Goal: Task Accomplishment & Management: Use online tool/utility

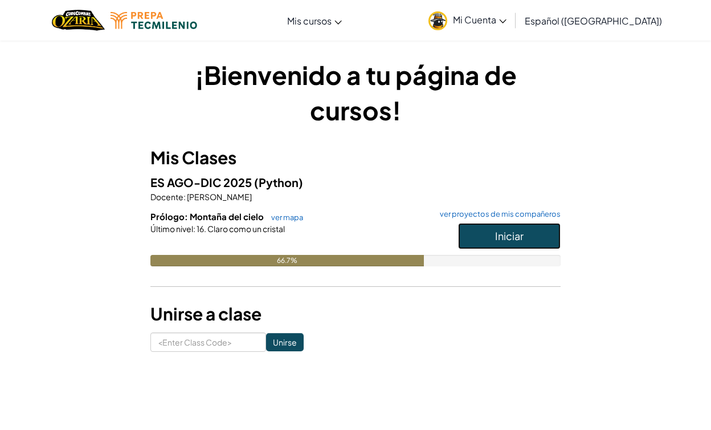
click at [520, 234] on span "Iniciar" at bounding box center [509, 235] width 28 height 13
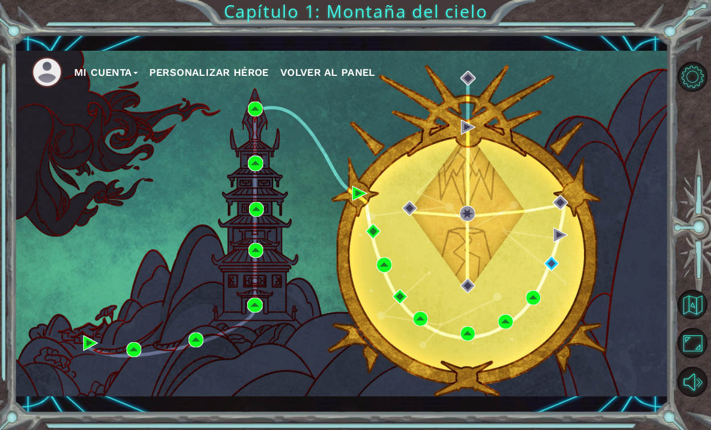
click at [372, 104] on div "Mi Cuenta Personalizar héroe Volver al panel" at bounding box center [341, 223] width 654 height 345
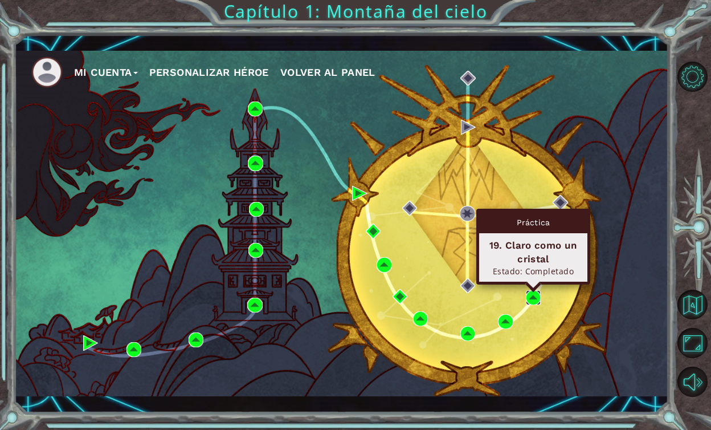
click at [532, 299] on img at bounding box center [533, 297] width 15 height 15
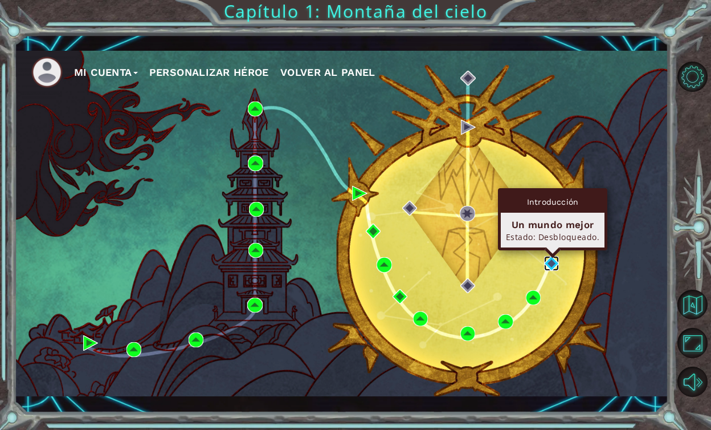
click at [555, 263] on img at bounding box center [551, 263] width 15 height 15
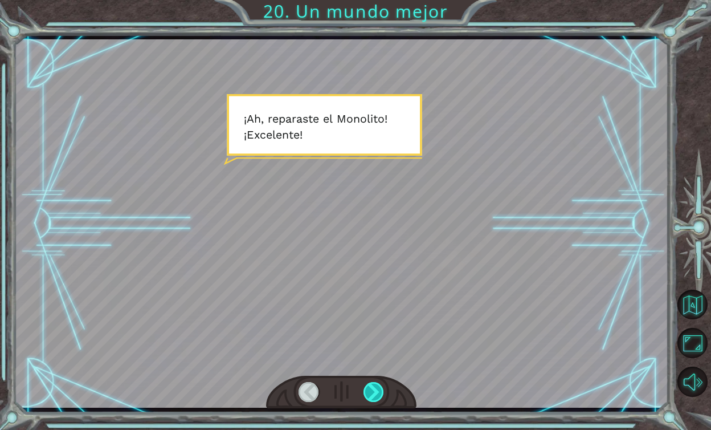
click at [374, 390] on div at bounding box center [374, 392] width 21 height 20
click at [374, 387] on div at bounding box center [374, 392] width 21 height 20
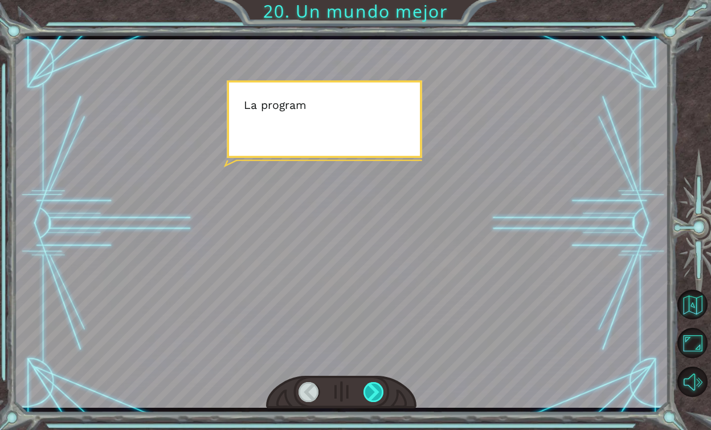
click at [374, 385] on div at bounding box center [374, 392] width 21 height 20
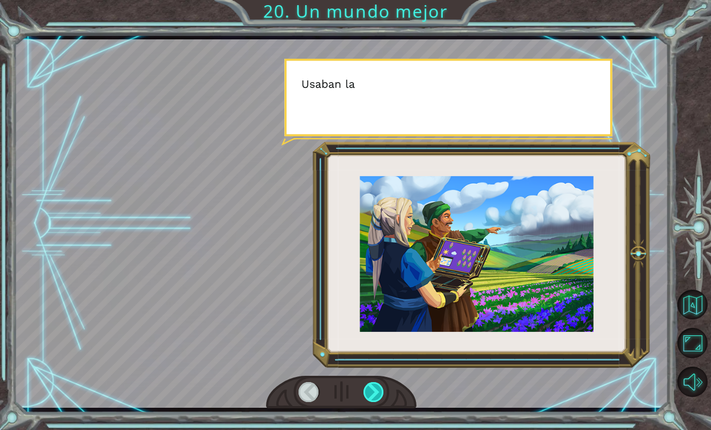
click at [374, 385] on div at bounding box center [374, 392] width 21 height 20
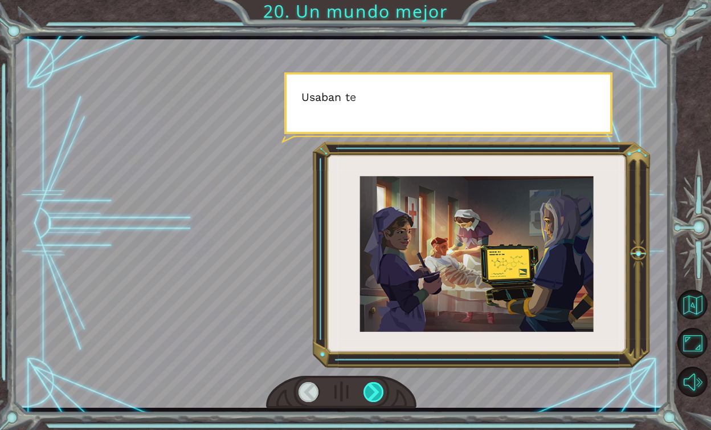
click at [374, 385] on div at bounding box center [374, 392] width 21 height 20
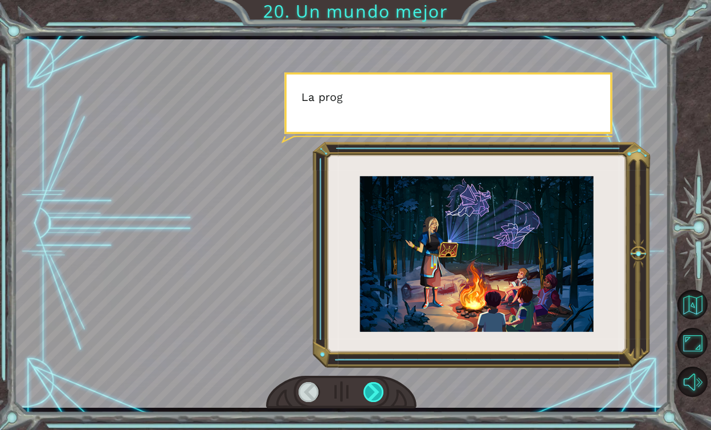
click at [374, 382] on div at bounding box center [374, 392] width 21 height 20
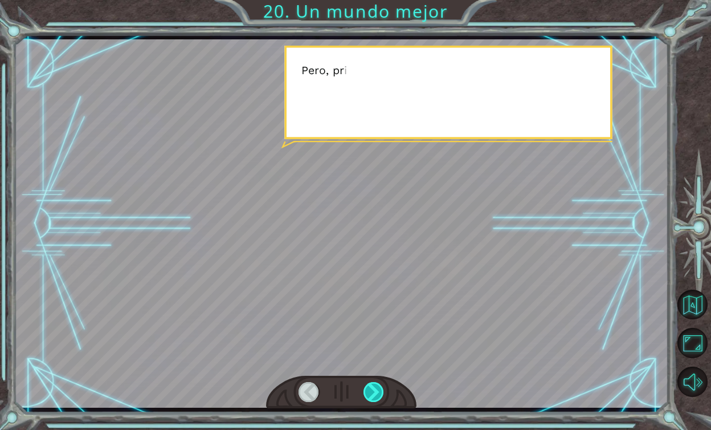
click at [374, 382] on div at bounding box center [374, 392] width 21 height 20
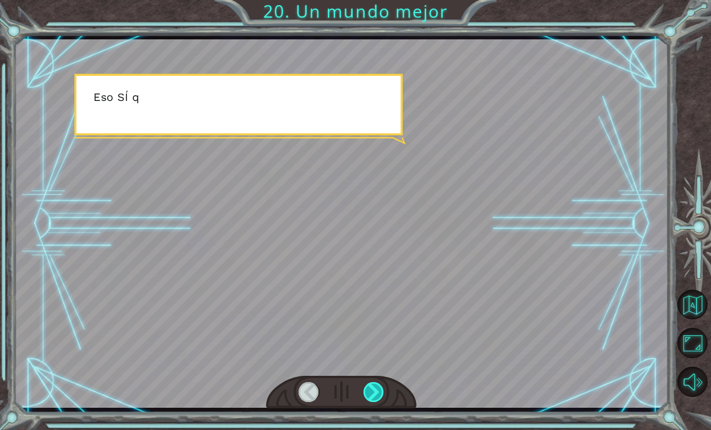
click at [374, 382] on div at bounding box center [374, 392] width 21 height 20
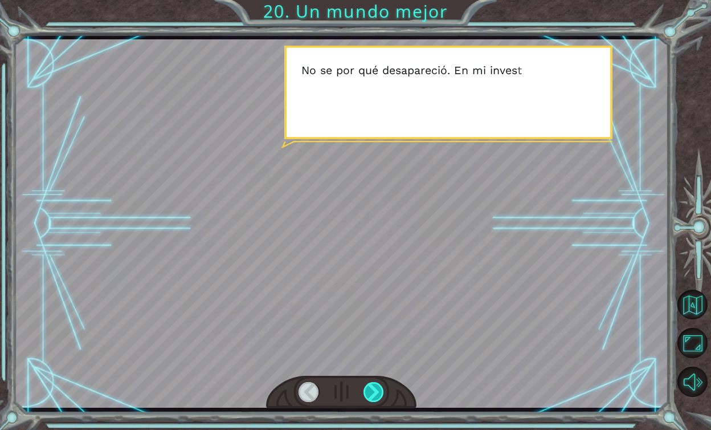
click at [374, 384] on div at bounding box center [374, 392] width 21 height 20
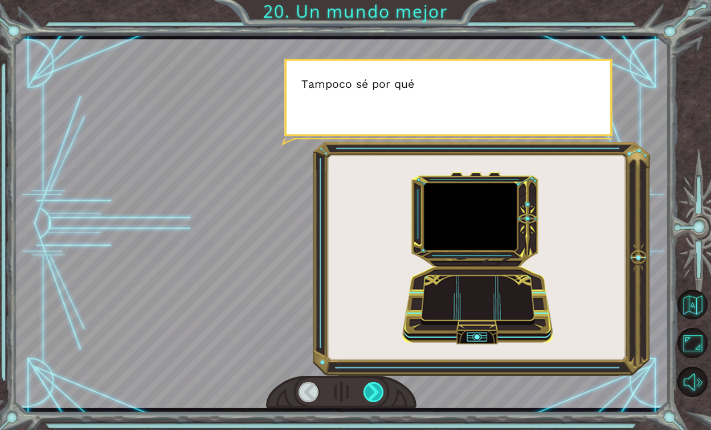
click at [373, 392] on div at bounding box center [374, 392] width 21 height 20
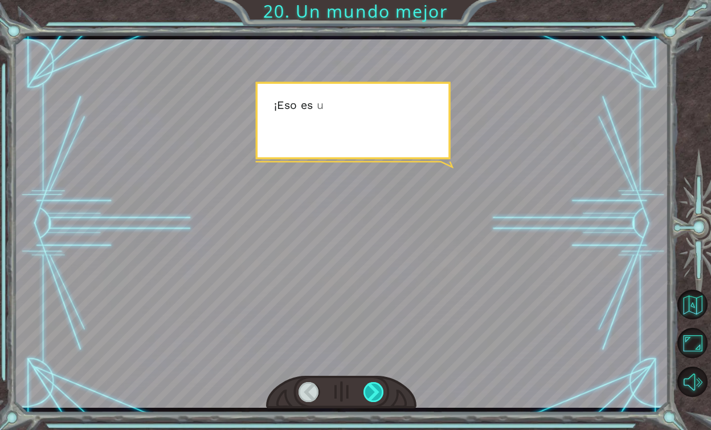
click at [373, 392] on div at bounding box center [374, 392] width 21 height 20
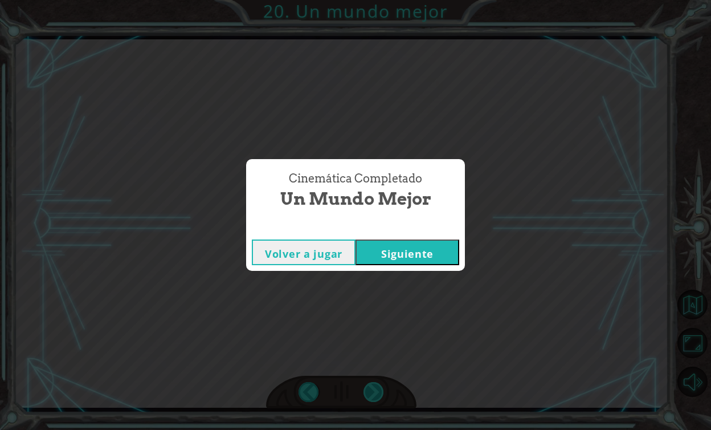
click at [373, 392] on div "Cinemática Completado Un mundo mejor Volver a jugar [GEOGRAPHIC_DATA]" at bounding box center [355, 215] width 711 height 430
click at [409, 255] on button "Siguiente" at bounding box center [408, 252] width 104 height 26
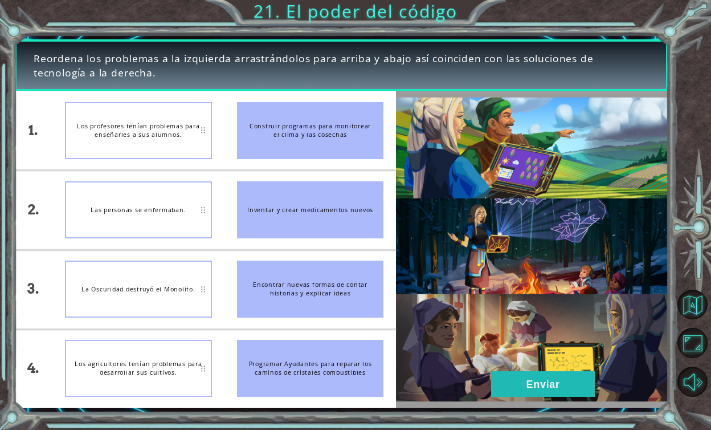
drag, startPoint x: 363, startPoint y: 135, endPoint x: 334, endPoint y: 163, distance: 40.3
click at [336, 167] on li "Construir programas para monitorear el clima y las cosechas" at bounding box center [311, 130] width 172 height 78
drag, startPoint x: 324, startPoint y: 145, endPoint x: 322, endPoint y: 236, distance: 91.2
click at [322, 238] on ul "Construir programas para monitorear el clima y las cosechas Inventar y crear me…" at bounding box center [311, 249] width 172 height 316
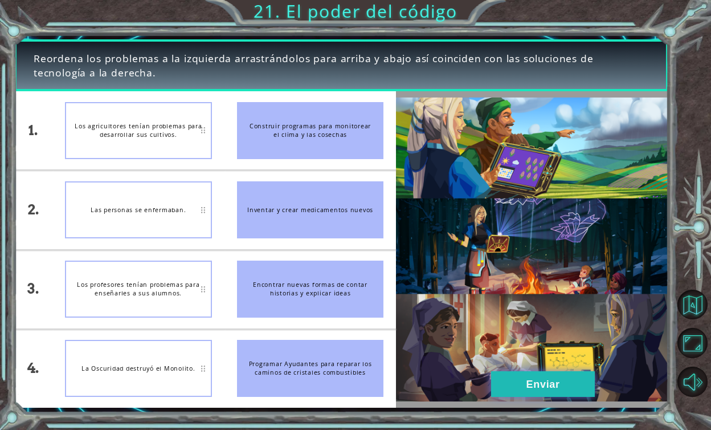
click at [547, 385] on button "Enviar" at bounding box center [543, 384] width 104 height 26
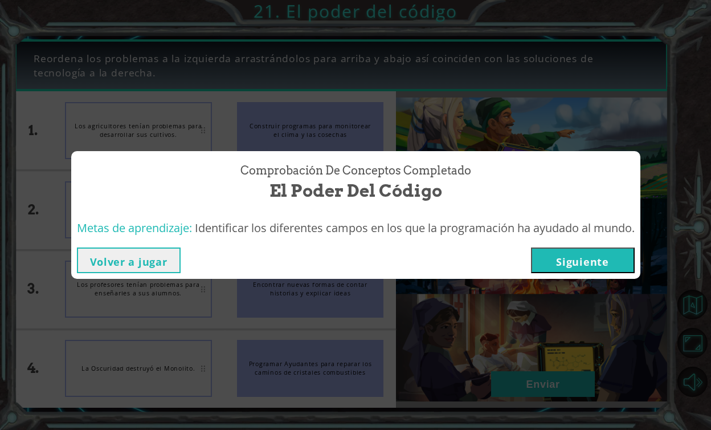
click at [568, 264] on button "Siguiente" at bounding box center [583, 260] width 104 height 26
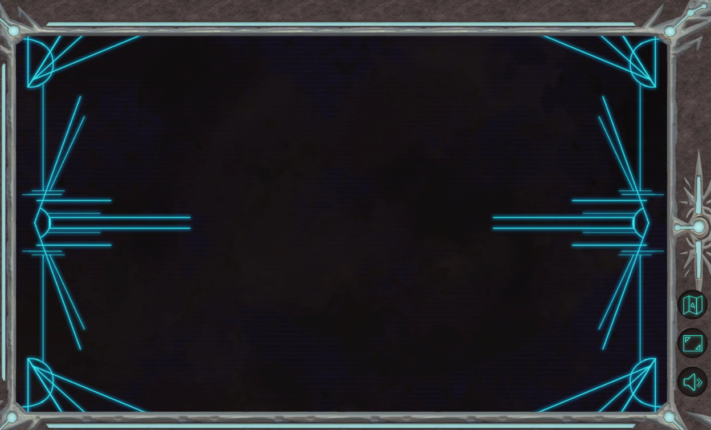
click at [568, 264] on button "Siguiente" at bounding box center [583, 260] width 104 height 26
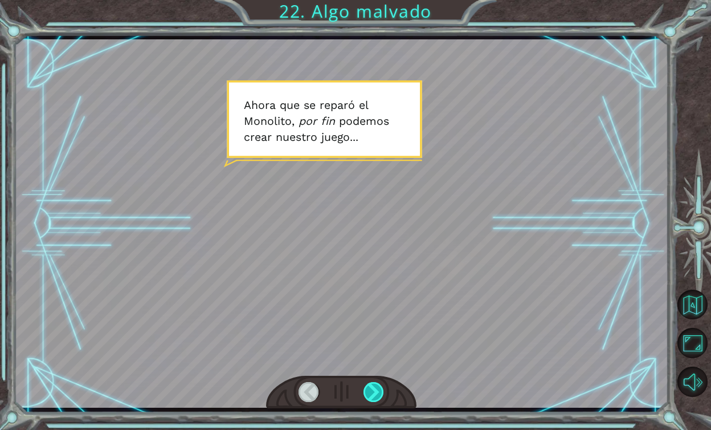
click at [377, 386] on div at bounding box center [374, 392] width 21 height 20
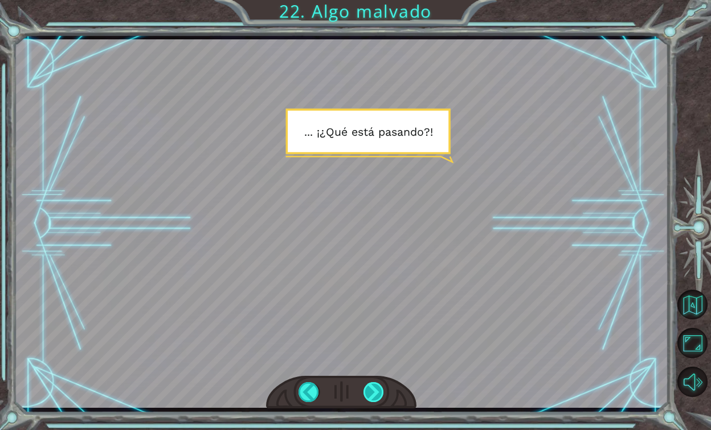
click at [370, 390] on div at bounding box center [374, 392] width 21 height 20
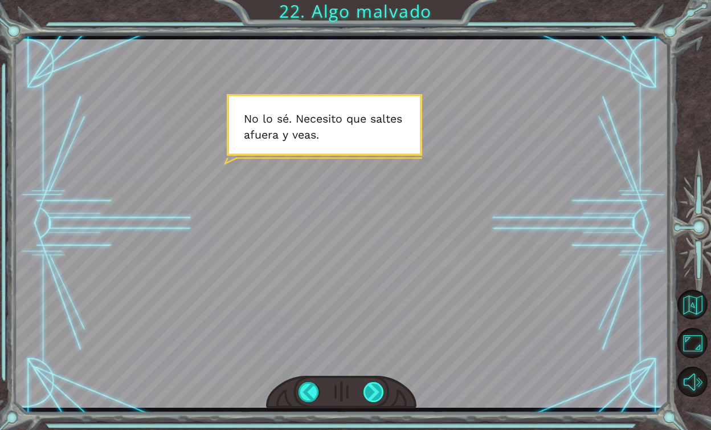
click at [368, 385] on div at bounding box center [374, 392] width 21 height 20
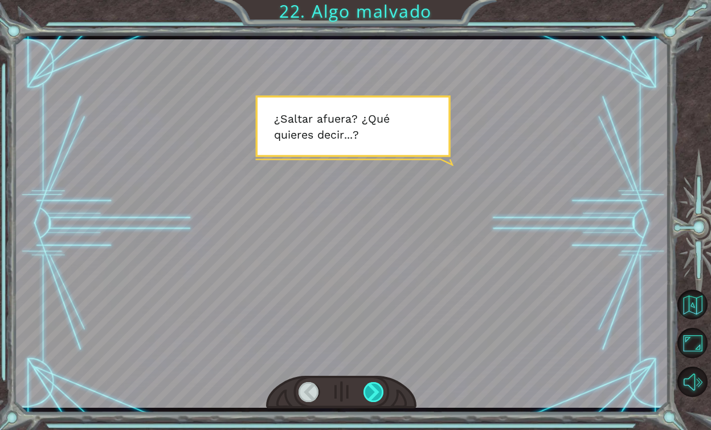
click at [368, 385] on div at bounding box center [374, 392] width 21 height 20
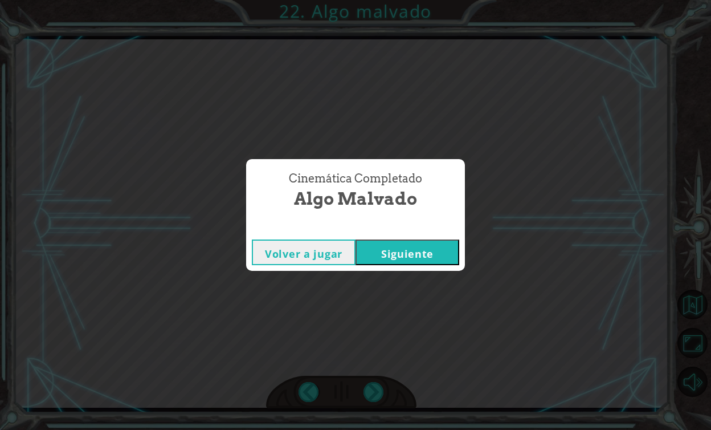
click at [331, 248] on button "Volver a jugar" at bounding box center [304, 252] width 104 height 26
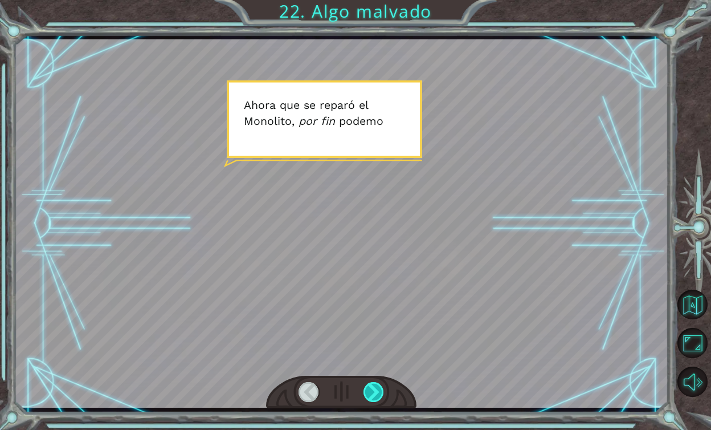
click at [374, 389] on div at bounding box center [374, 392] width 21 height 20
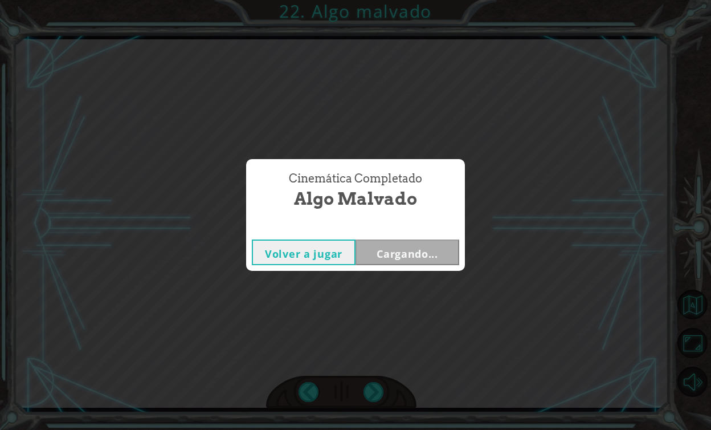
click at [418, 282] on div "Cinemática Completado Algo malvado Volver a jugar Cargando..." at bounding box center [355, 215] width 711 height 430
click at [417, 246] on button "Siguiente" at bounding box center [408, 252] width 104 height 26
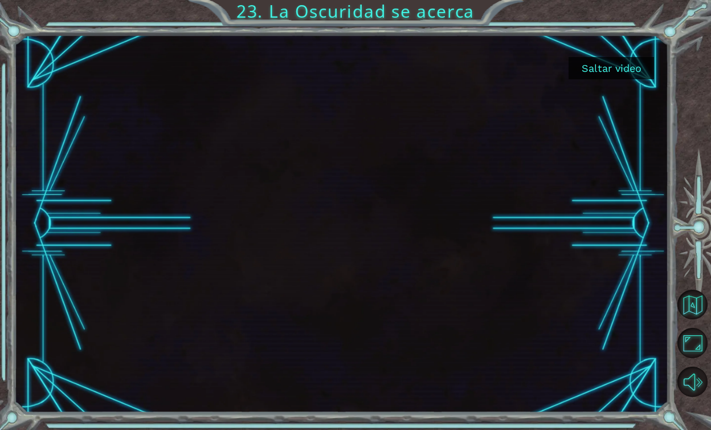
click at [613, 70] on button "Saltar video" at bounding box center [611, 68] width 85 height 22
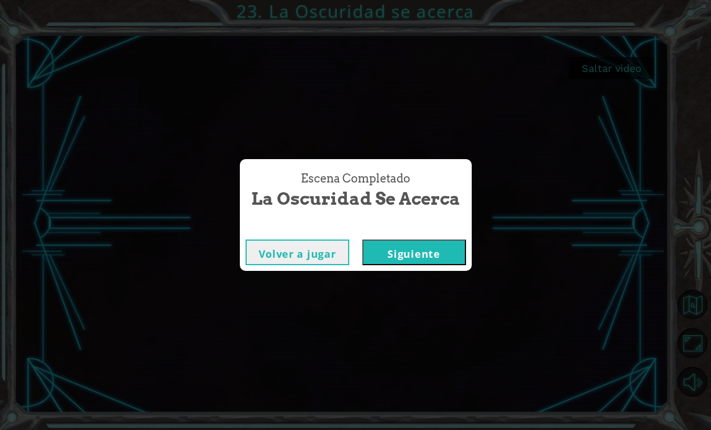
click at [428, 246] on button "Siguiente" at bounding box center [414, 252] width 104 height 26
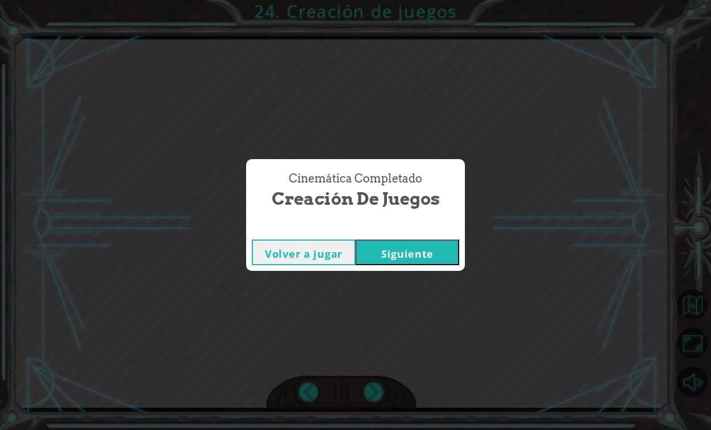
click at [414, 251] on button "Siguiente" at bounding box center [408, 252] width 104 height 26
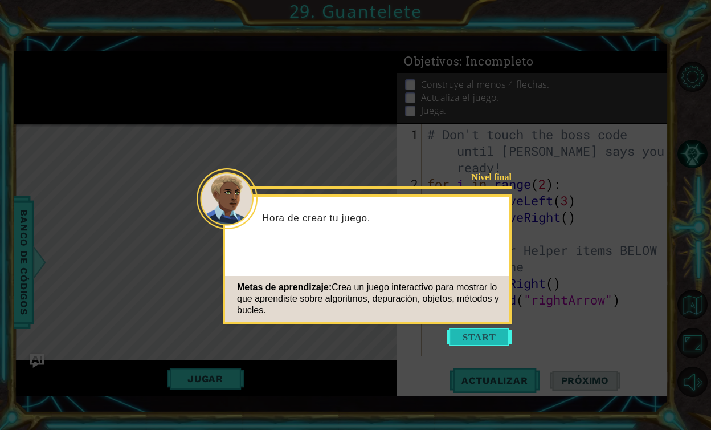
click at [477, 337] on button "Start" at bounding box center [479, 337] width 65 height 18
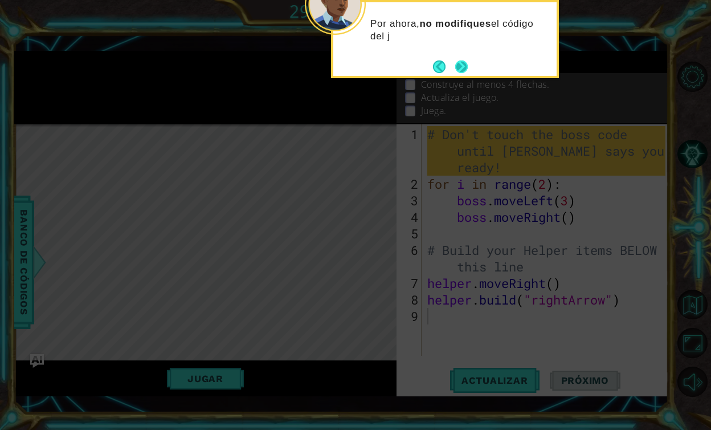
click at [455, 61] on button "Next" at bounding box center [461, 66] width 13 height 13
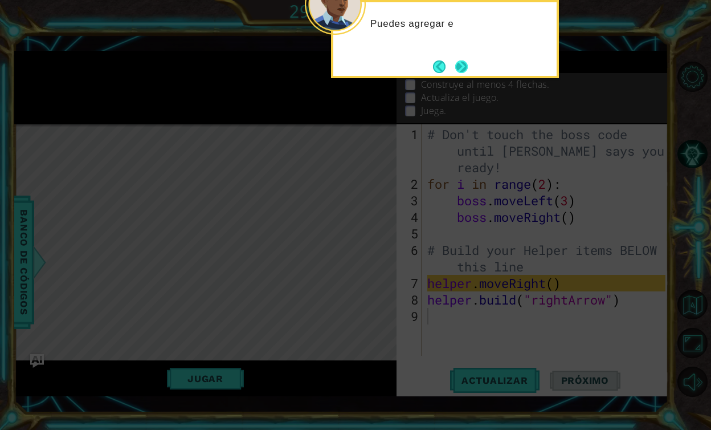
click at [460, 63] on button "Next" at bounding box center [461, 66] width 13 height 13
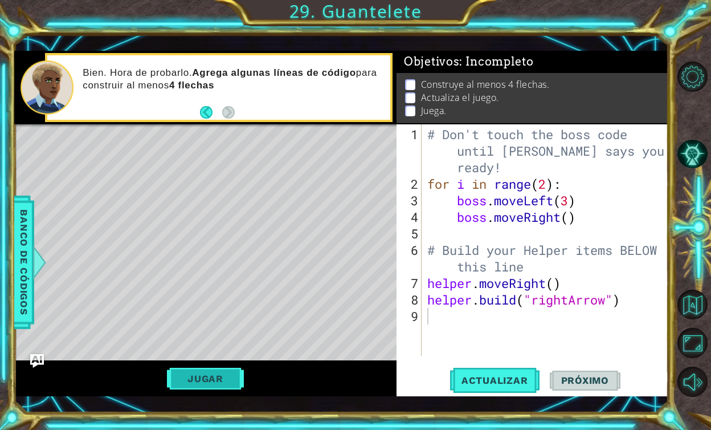
click at [212, 374] on button "Jugar" at bounding box center [205, 379] width 77 height 22
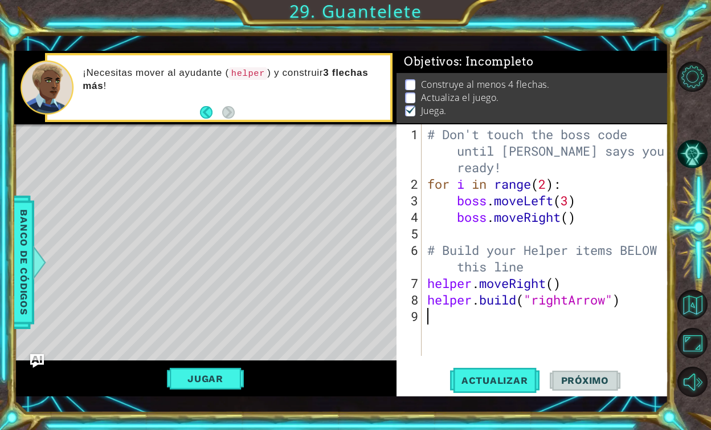
click at [496, 160] on div "# Don't touch the boss code until [PERSON_NAME] says you're ready! for i in ran…" at bounding box center [548, 275] width 246 height 298
type textarea "# Don't touch the boss code until [PERSON_NAME] says you're ready!"
click at [517, 161] on div "# Don't touch the boss code until [PERSON_NAME] says you're ready! for i in ran…" at bounding box center [548, 275] width 246 height 298
click at [470, 314] on div "# Don't touch the boss code until [PERSON_NAME] says you're ready! for i in ran…" at bounding box center [548, 275] width 246 height 298
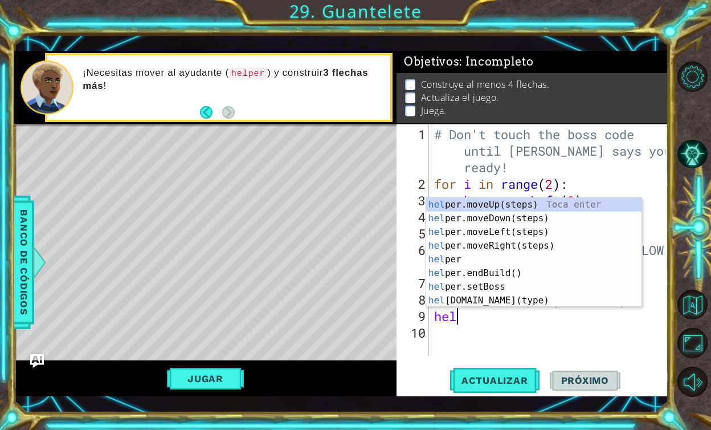
scroll to position [0, 1]
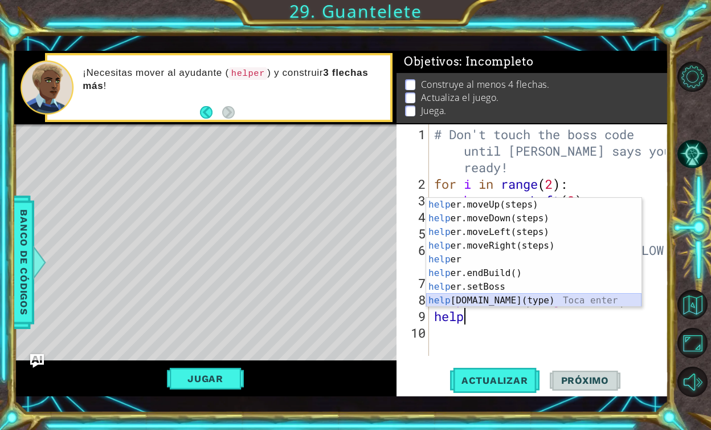
click at [487, 299] on div "help er.moveUp(steps) Toca enter help er.moveDown(steps) Toca enter help er.mov…" at bounding box center [533, 266] width 215 height 137
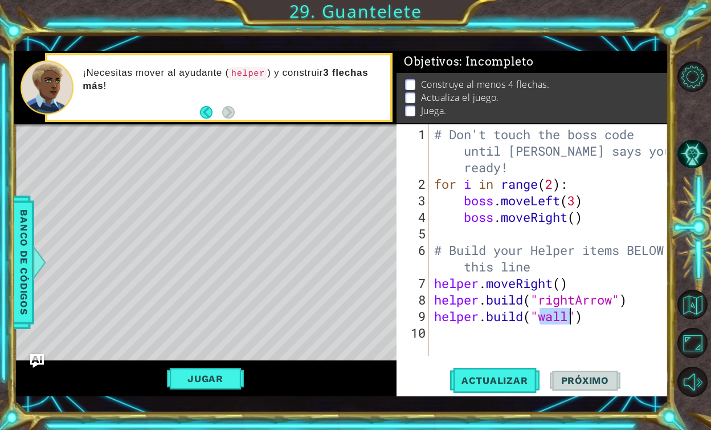
type textarea "[DOMAIN_NAME]("wall")"
click at [550, 316] on div "# Don't touch the boss code until [PERSON_NAME] says you're ready! for i in ran…" at bounding box center [551, 275] width 239 height 298
click at [613, 339] on div "# Don't touch the boss code until [PERSON_NAME] says you're ready! for i in ran…" at bounding box center [551, 275] width 239 height 298
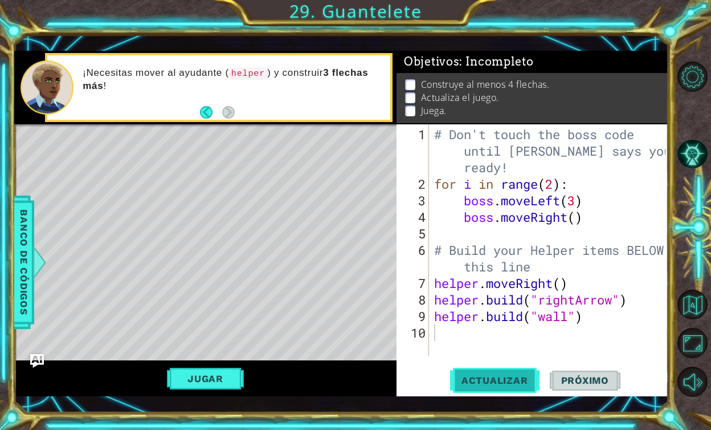
click at [499, 378] on span "Actualizar" at bounding box center [494, 379] width 89 height 11
click at [205, 381] on button "Jugar" at bounding box center [205, 379] width 77 height 22
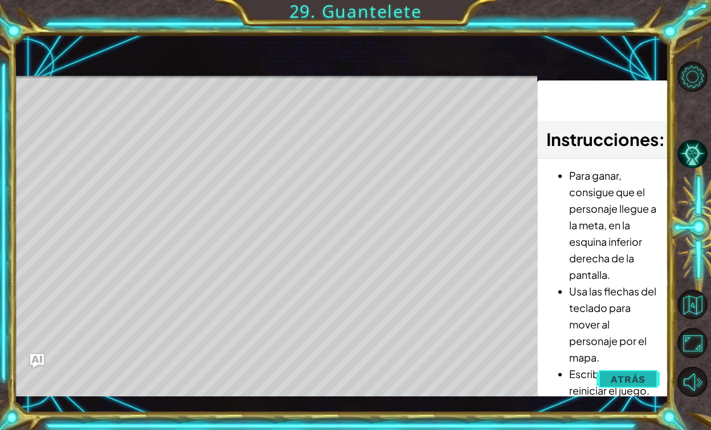
click at [636, 380] on span "Atrás" at bounding box center [628, 378] width 35 height 11
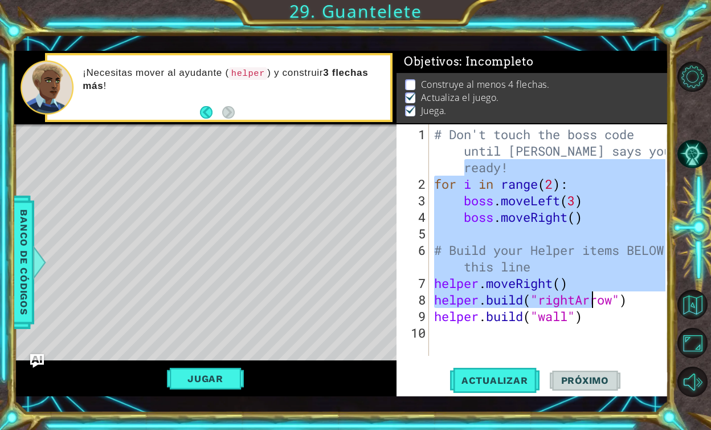
drag, startPoint x: 435, startPoint y: 170, endPoint x: 592, endPoint y: 306, distance: 206.9
click at [592, 306] on div "# Don't touch the boss code until [PERSON_NAME] says you're ready! for i in ran…" at bounding box center [551, 275] width 239 height 298
click at [596, 317] on div "# Don't touch the boss code until [PERSON_NAME] says you're ready! for i in ran…" at bounding box center [551, 275] width 239 height 298
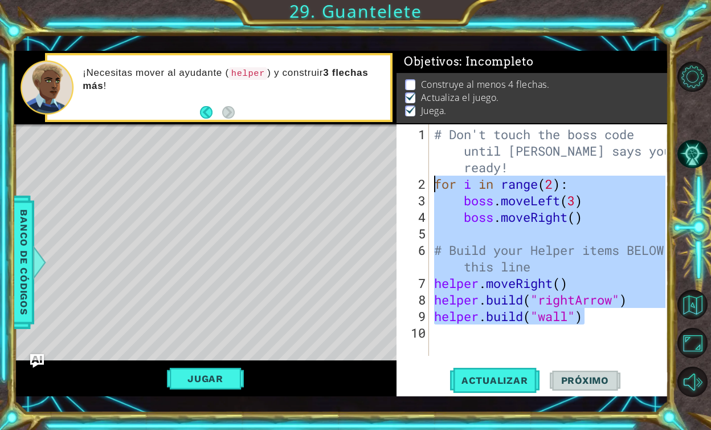
drag, startPoint x: 596, startPoint y: 317, endPoint x: 408, endPoint y: 178, distance: 234.3
click at [408, 178] on div "[DOMAIN_NAME]("wall") 1 2 3 4 5 6 7 8 9 10 # Don't touch the boss code until [P…" at bounding box center [531, 239] width 269 height 231
click at [599, 320] on div "# Don't touch the boss code until [PERSON_NAME] says you're ready! for i in ran…" at bounding box center [551, 275] width 239 height 298
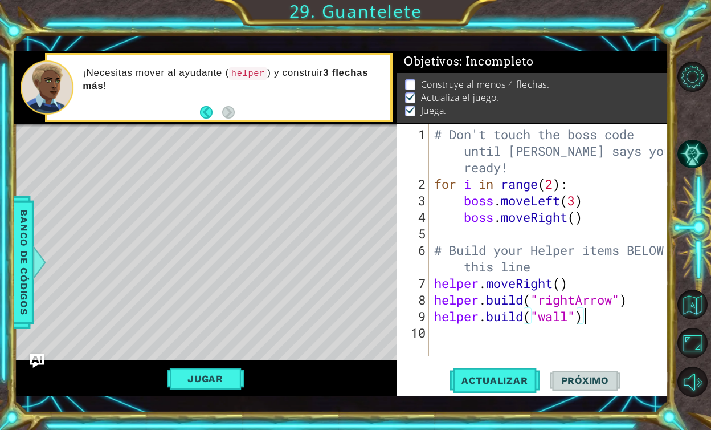
click at [552, 315] on div "# Don't touch the boss code until [PERSON_NAME] says you're ready! for i in ran…" at bounding box center [551, 275] width 239 height 298
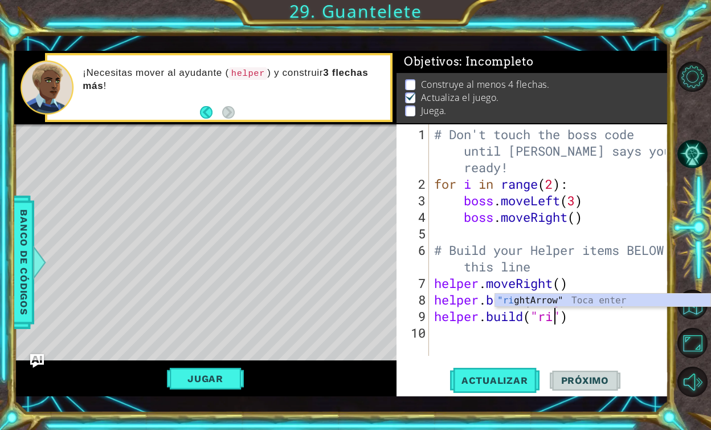
scroll to position [0, 6]
click at [560, 296] on div ""rig htArrow" Toca enter" at bounding box center [602, 314] width 215 height 41
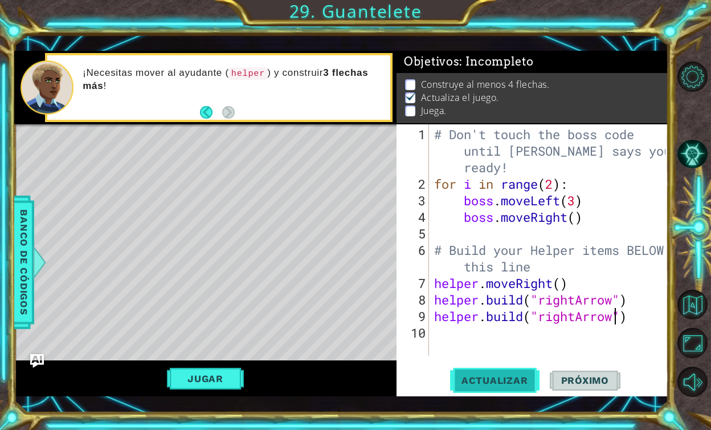
type textarea "[DOMAIN_NAME]("rightArrow")"
click at [502, 376] on span "Actualizar" at bounding box center [494, 379] width 89 height 11
click at [640, 323] on div "# Don't touch the boss code until [PERSON_NAME] says you're ready! for i in ran…" at bounding box center [551, 275] width 239 height 298
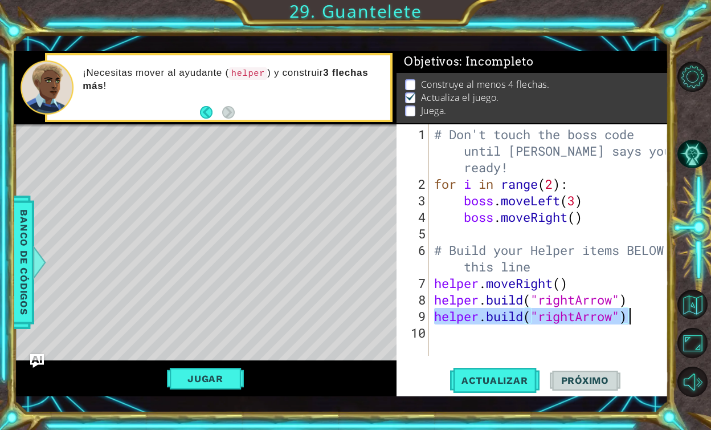
drag, startPoint x: 433, startPoint y: 317, endPoint x: 637, endPoint y: 309, distance: 204.8
click at [637, 309] on div "# Don't touch the boss code until [PERSON_NAME] says you're ready! for i in ran…" at bounding box center [551, 275] width 239 height 298
type textarea "[DOMAIN_NAME]("rightArrow")"
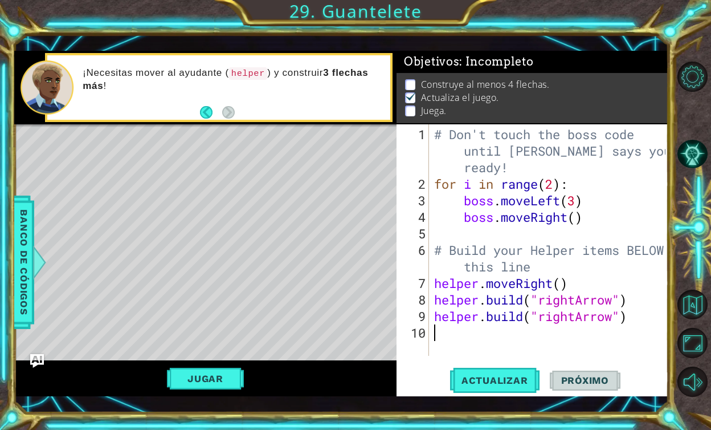
click at [471, 333] on div "# Don't touch the boss code until [PERSON_NAME] says you're ready! for i in ran…" at bounding box center [551, 275] width 239 height 298
paste textarea "[DOMAIN_NAME]("rightArrow")"
type textarea "[DOMAIN_NAME]("rightArrow")"
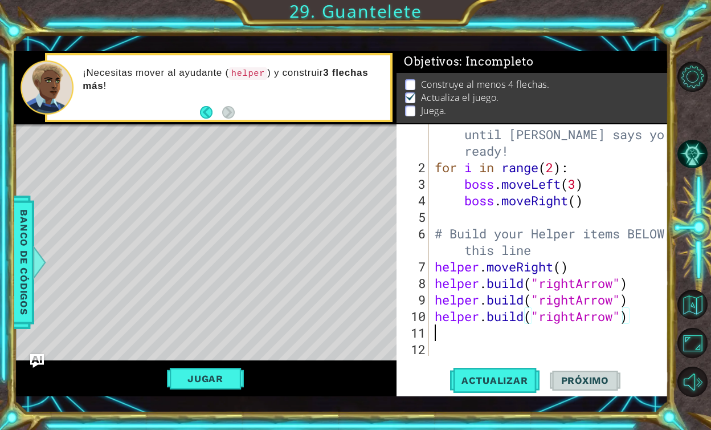
scroll to position [17, 0]
paste textarea "[DOMAIN_NAME]("rightArrow")"
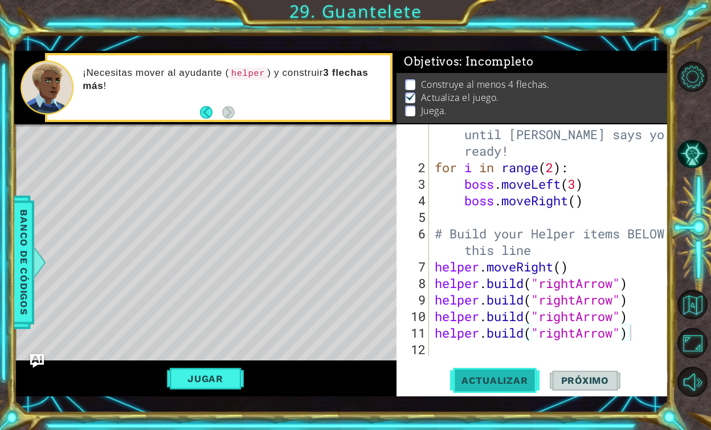
click at [489, 385] on span "Actualizar" at bounding box center [494, 379] width 89 height 11
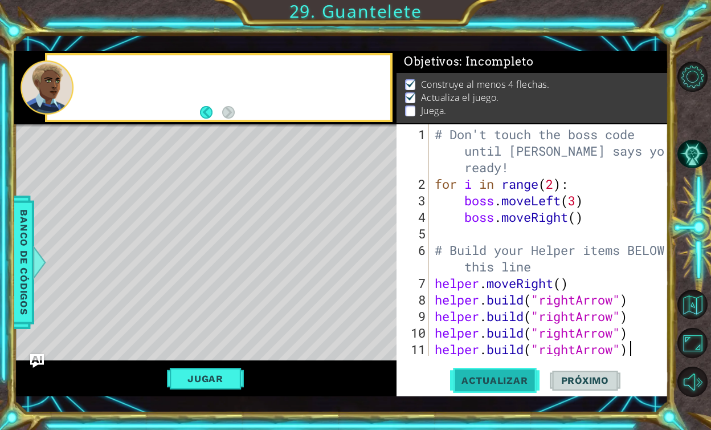
scroll to position [0, 0]
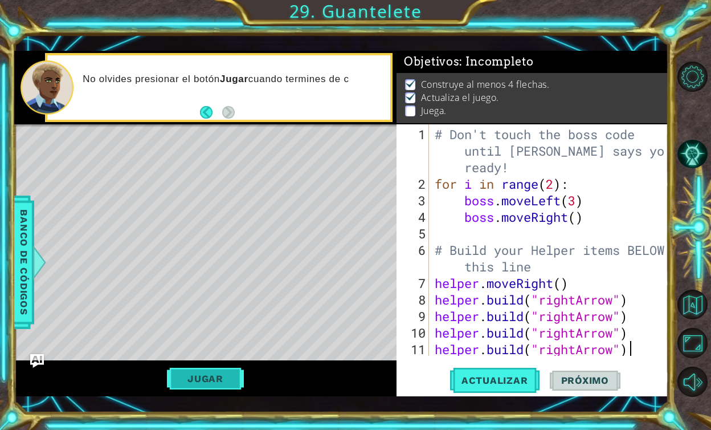
click at [194, 384] on button "Jugar" at bounding box center [205, 379] width 77 height 22
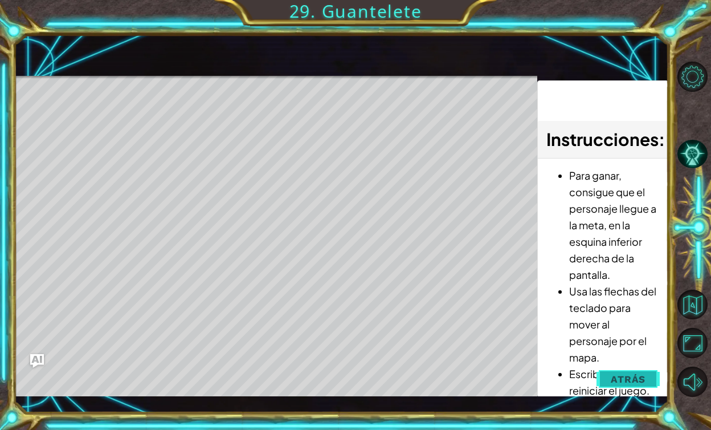
click at [631, 375] on span "Atrás" at bounding box center [628, 378] width 35 height 11
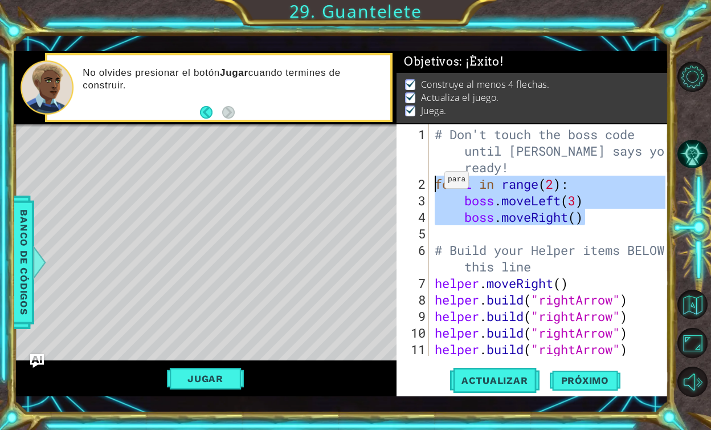
drag, startPoint x: 596, startPoint y: 218, endPoint x: 434, endPoint y: 185, distance: 165.1
click at [434, 185] on div "# Don't touch the boss code until [PERSON_NAME] says you're ready! for i in ran…" at bounding box center [552, 275] width 239 height 298
type textarea "for i in range(2): boss.moveLeft(3)"
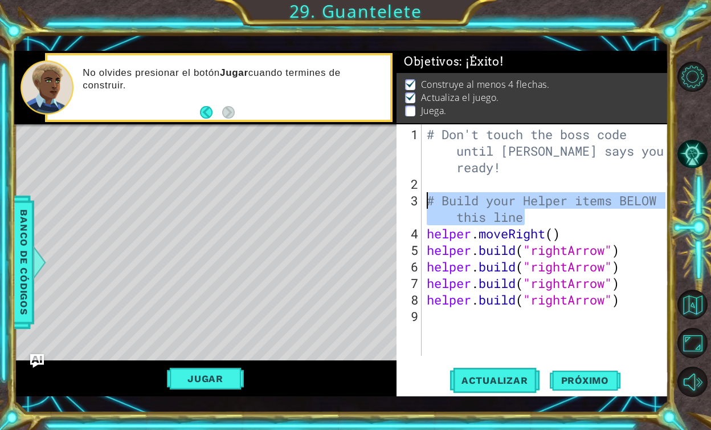
drag, startPoint x: 525, startPoint y: 215, endPoint x: 427, endPoint y: 200, distance: 98.7
click at [427, 200] on div "# Don't touch the boss code until [PERSON_NAME] says you're ready! # Build your…" at bounding box center [548, 275] width 247 height 298
type textarea "# Build your Helper items BELOW this line"
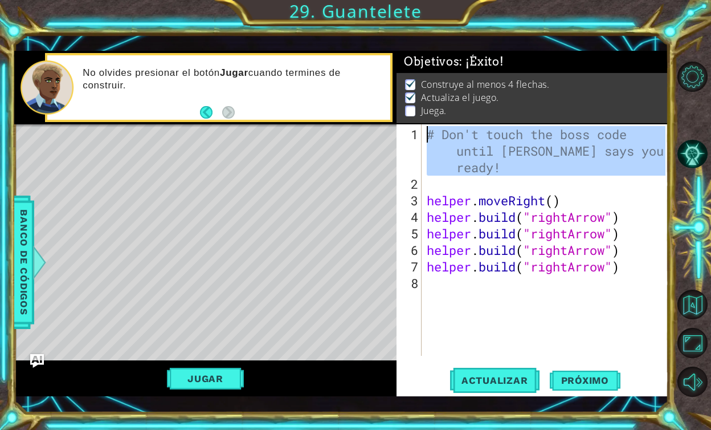
drag, startPoint x: 510, startPoint y: 176, endPoint x: 426, endPoint y: 114, distance: 104.8
click at [425, 123] on div "Objetivos : ¡Éxito! Construye al menos 4 flechas. Actualiza el juego. Juega. 1 …" at bounding box center [533, 223] width 272 height 345
type textarea "# Don't touch the boss code until [PERSON_NAME] says you're ready!"
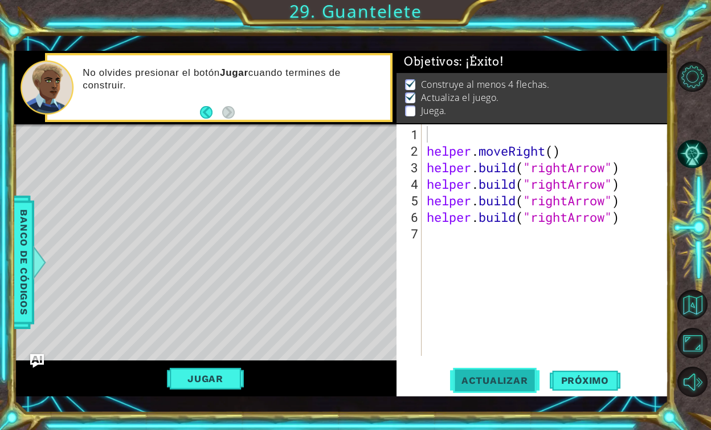
click at [483, 379] on span "Actualizar" at bounding box center [494, 379] width 89 height 11
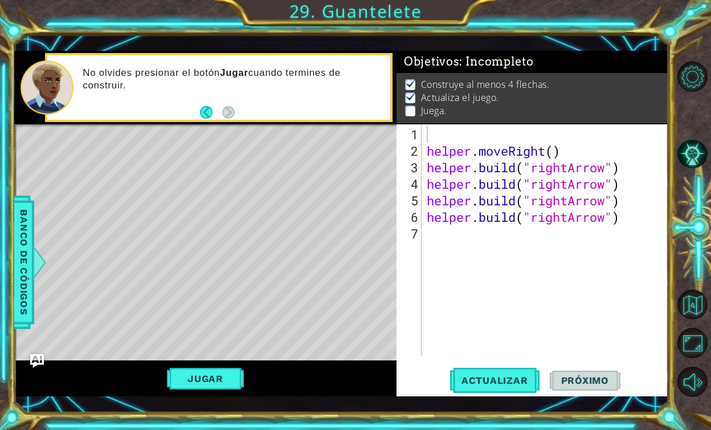
click at [206, 376] on button "Jugar" at bounding box center [205, 379] width 77 height 22
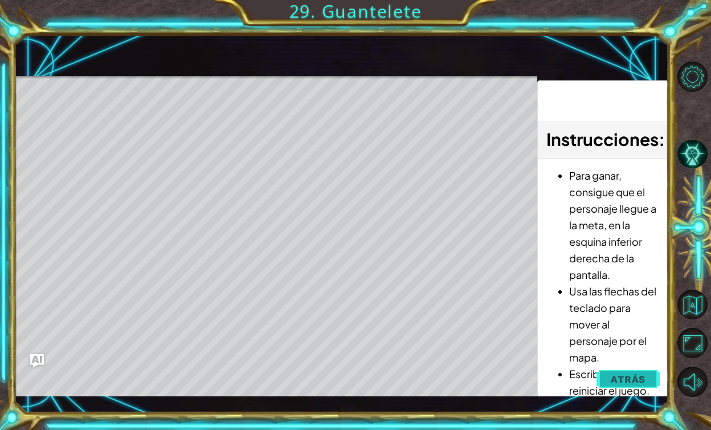
click at [623, 374] on span "Atrás" at bounding box center [628, 378] width 35 height 11
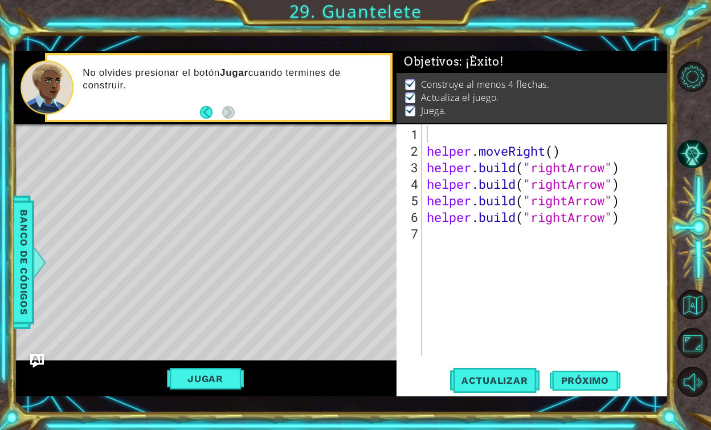
click at [427, 149] on div "helper . moveRight ( ) helper . build ( "rightArrow" ) helper . build ( "rightA…" at bounding box center [548, 258] width 247 height 264
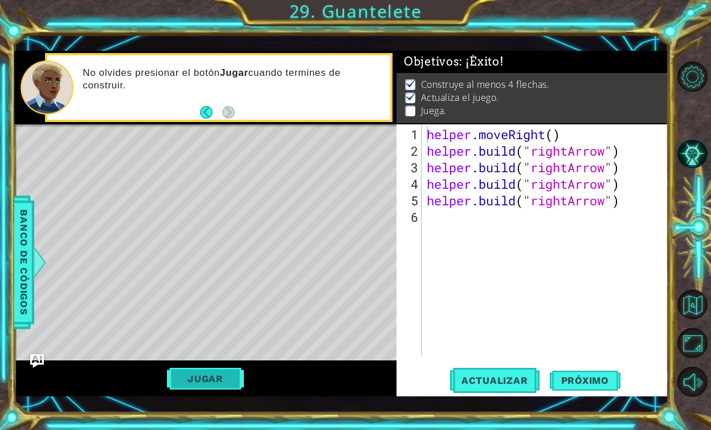
click at [226, 372] on button "Jugar" at bounding box center [205, 379] width 77 height 22
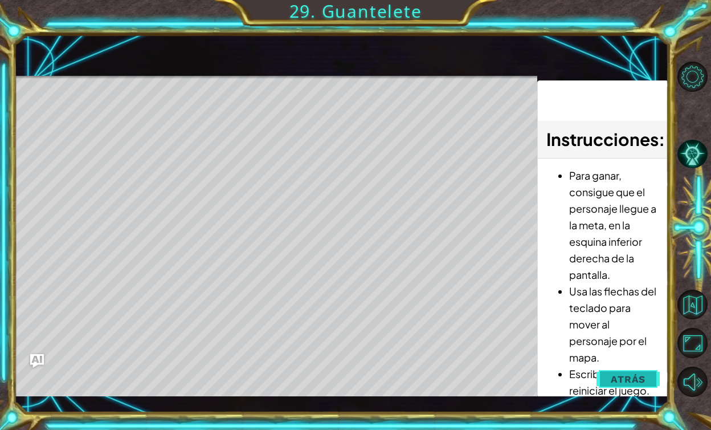
click at [628, 381] on span "Atrás" at bounding box center [628, 378] width 35 height 11
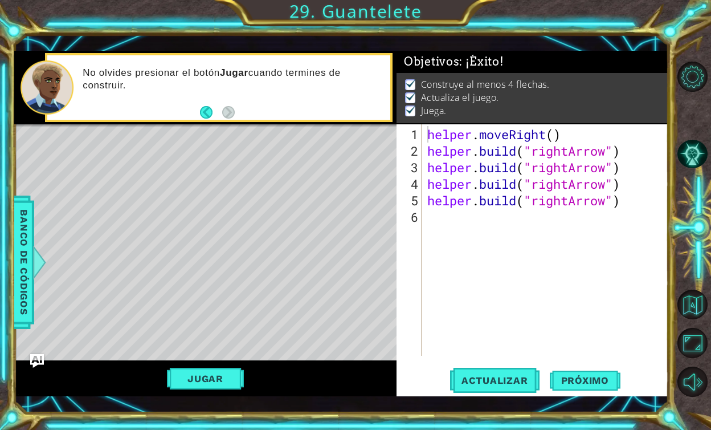
click at [426, 130] on div "helper . moveRight ( ) helper . build ( "rightArrow" ) helper . build ( "rightA…" at bounding box center [548, 258] width 246 height 264
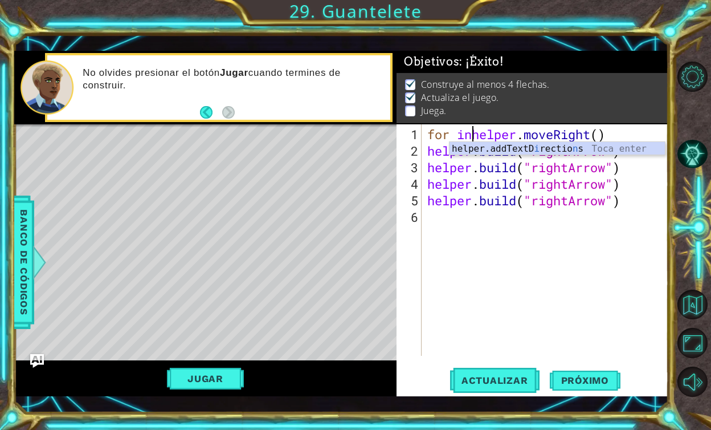
scroll to position [0, 2]
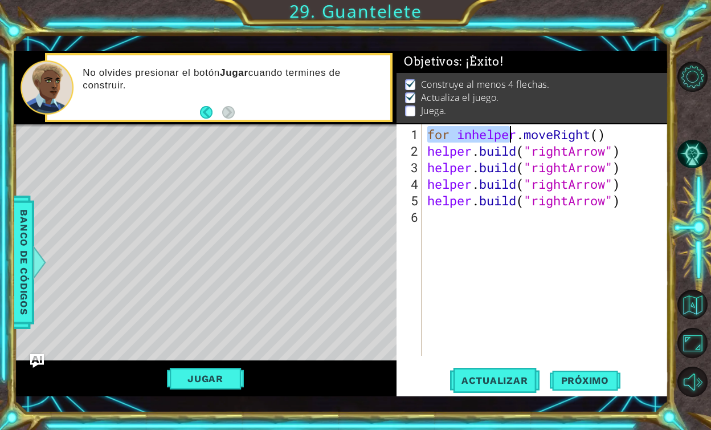
drag, startPoint x: 427, startPoint y: 132, endPoint x: 636, endPoint y: 225, distance: 227.8
click at [636, 229] on div "for inhelper . moveRight ( ) helper . build ( "rightArrow" ) helper . build ( "…" at bounding box center [548, 258] width 246 height 264
type textarea "[DOMAIN_NAME]("rightArrow")"
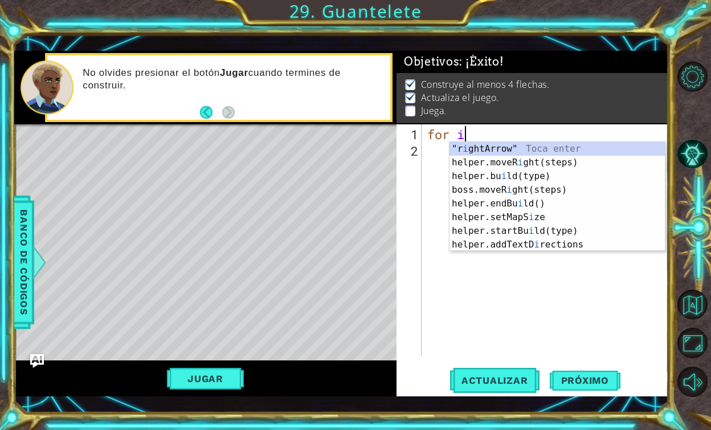
scroll to position [0, 1]
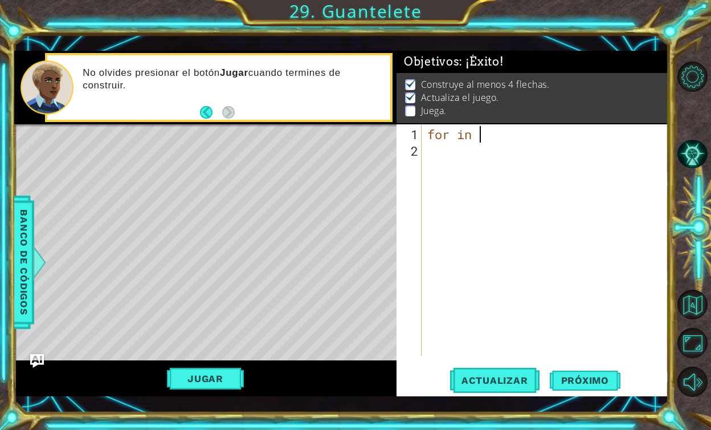
type textarea "for i"
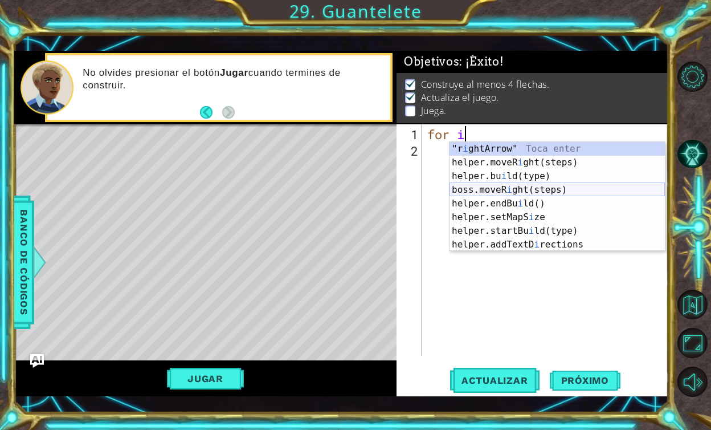
click at [494, 194] on div ""r i ghtArrow" Toca enter helper.moveR i ght(steps) Toca enter helper.bu i ld(t…" at bounding box center [557, 210] width 215 height 137
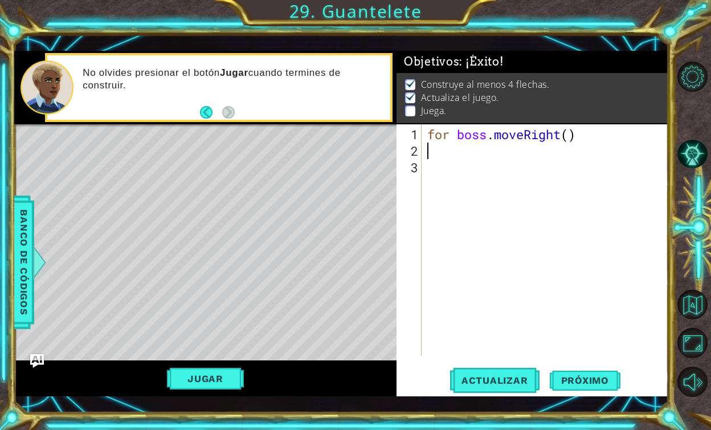
scroll to position [0, 0]
click at [570, 377] on span "Próximo" at bounding box center [585, 381] width 71 height 11
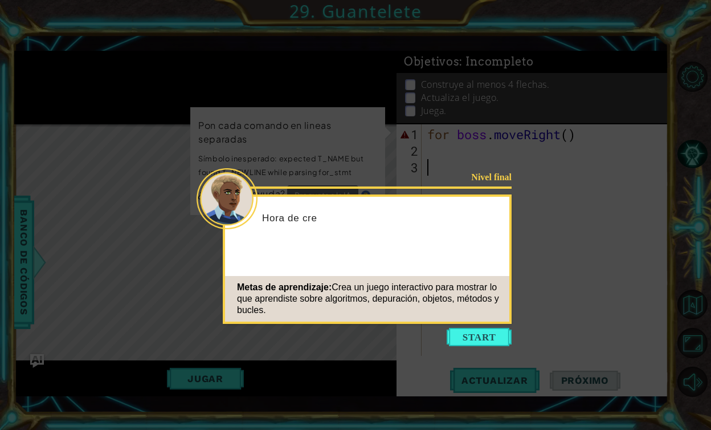
click at [469, 319] on div "Metas de aprendizaje: Crea un juego interactivo para mostrar lo que aprendiste …" at bounding box center [367, 299] width 284 height 46
drag, startPoint x: 483, startPoint y: 343, endPoint x: 469, endPoint y: 396, distance: 55.4
click at [483, 343] on button "Start" at bounding box center [479, 337] width 65 height 18
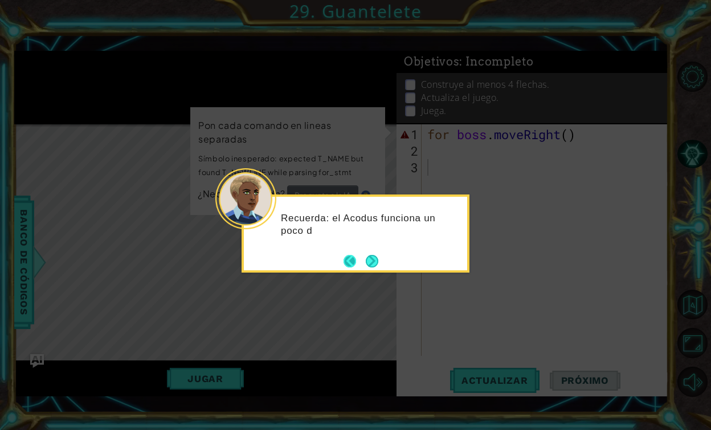
click at [356, 265] on button "Back" at bounding box center [355, 261] width 22 height 13
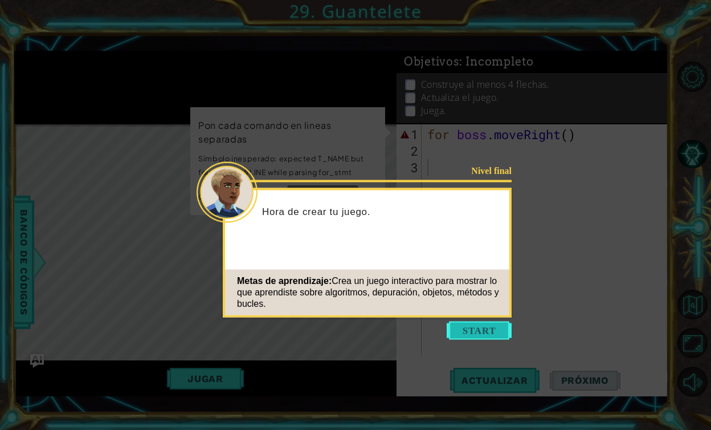
click at [467, 331] on button "Start" at bounding box center [479, 330] width 65 height 18
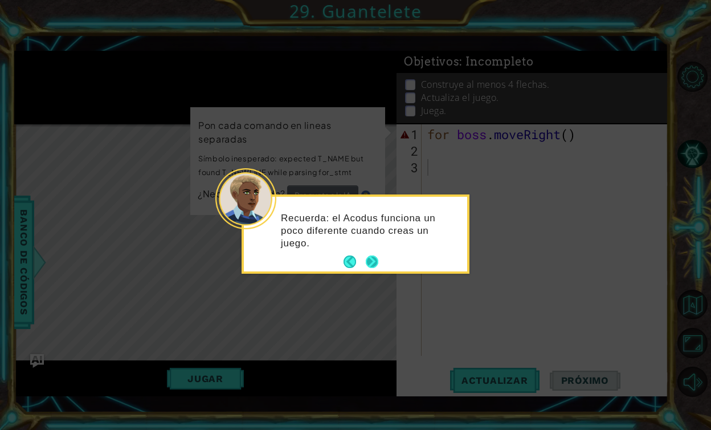
click at [367, 268] on button "Next" at bounding box center [372, 261] width 13 height 13
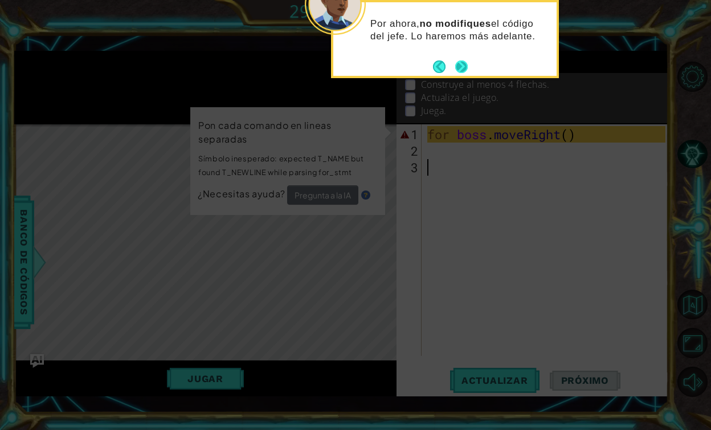
click at [458, 68] on button "Next" at bounding box center [461, 66] width 17 height 17
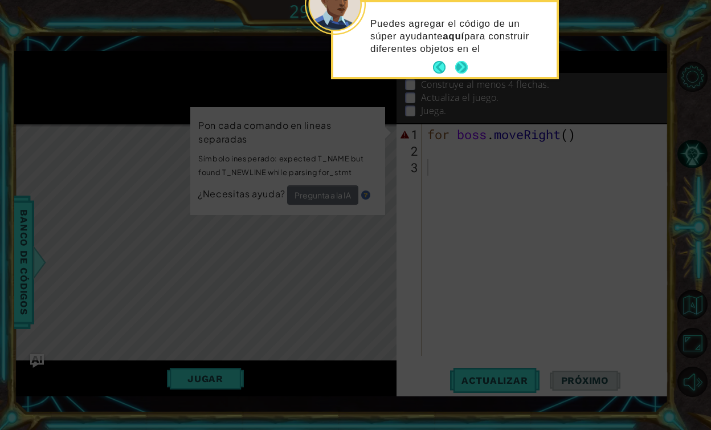
click at [459, 64] on button "Next" at bounding box center [461, 67] width 13 height 13
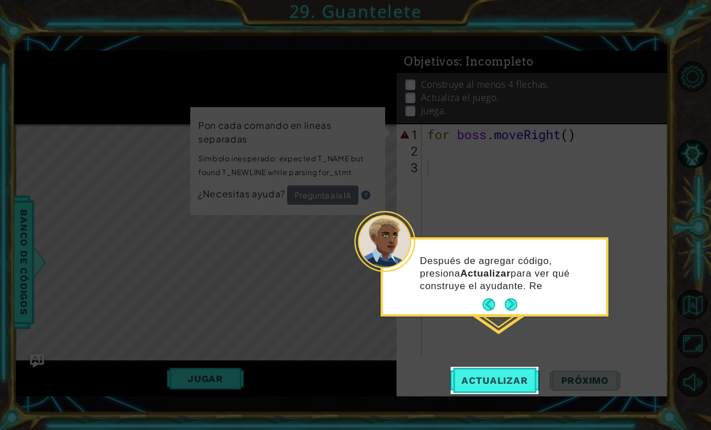
drag, startPoint x: 508, startPoint y: 311, endPoint x: 508, endPoint y: 304, distance: 6.8
click at [508, 311] on button "Next" at bounding box center [511, 304] width 13 height 13
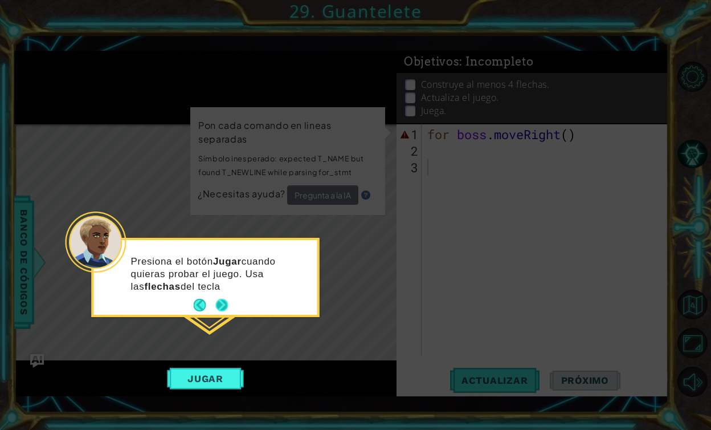
click at [223, 308] on button "Next" at bounding box center [221, 305] width 13 height 13
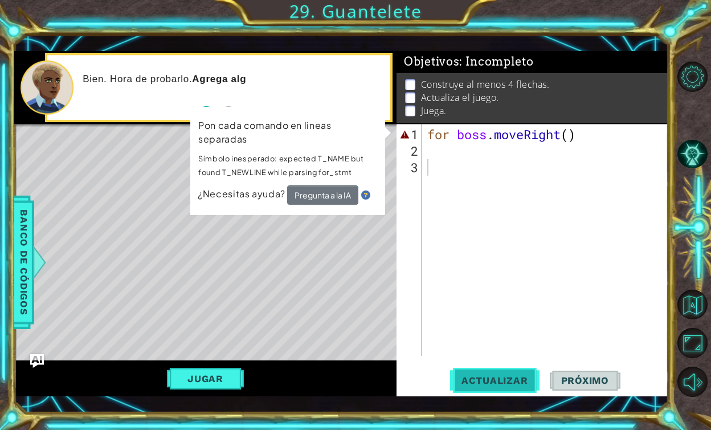
click at [476, 373] on button "Actualizar" at bounding box center [494, 379] width 89 height 27
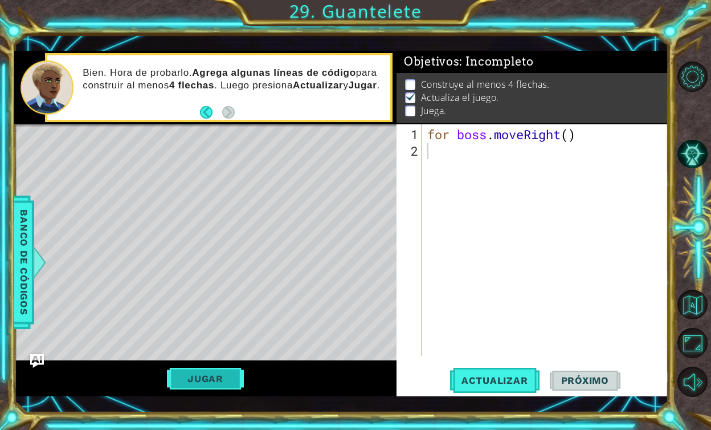
click at [209, 378] on button "Jugar" at bounding box center [205, 379] width 77 height 22
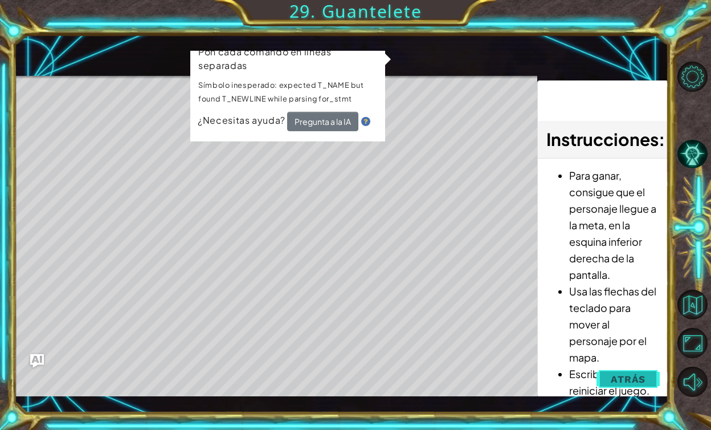
click at [636, 372] on button "Atrás" at bounding box center [628, 379] width 63 height 23
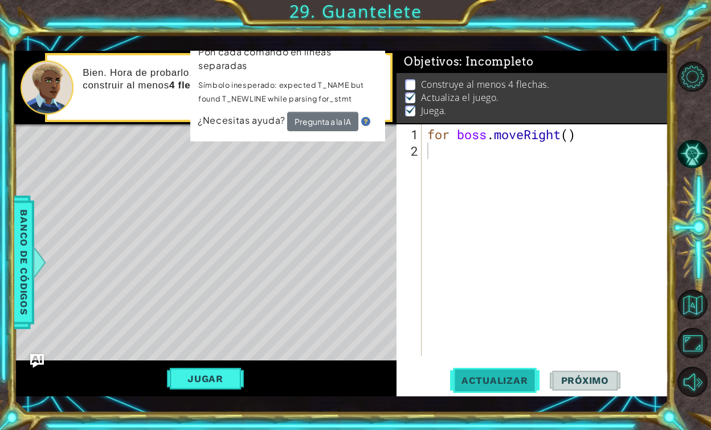
click at [523, 380] on span "Actualizar" at bounding box center [494, 379] width 89 height 11
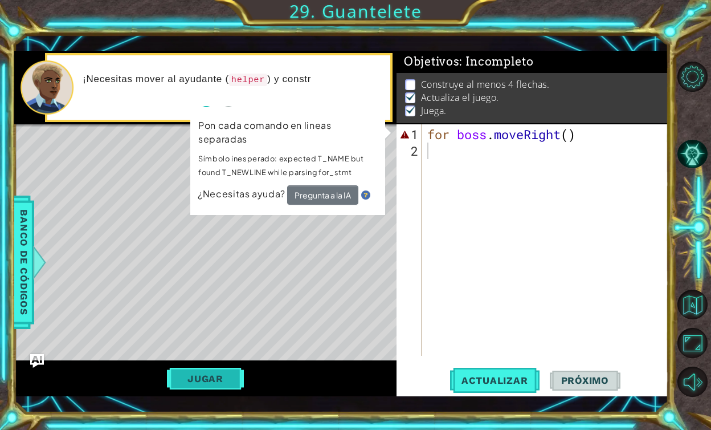
click at [197, 372] on button "Jugar" at bounding box center [205, 379] width 77 height 22
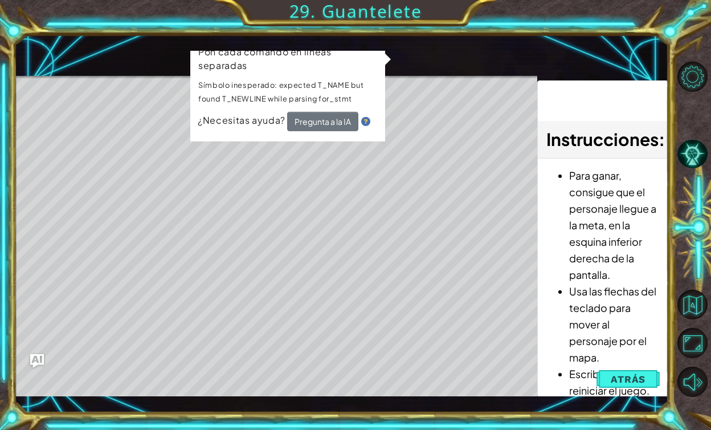
click at [536, 272] on div "Level Map" at bounding box center [277, 244] width 527 height 336
click at [620, 378] on span "Atrás" at bounding box center [628, 378] width 35 height 11
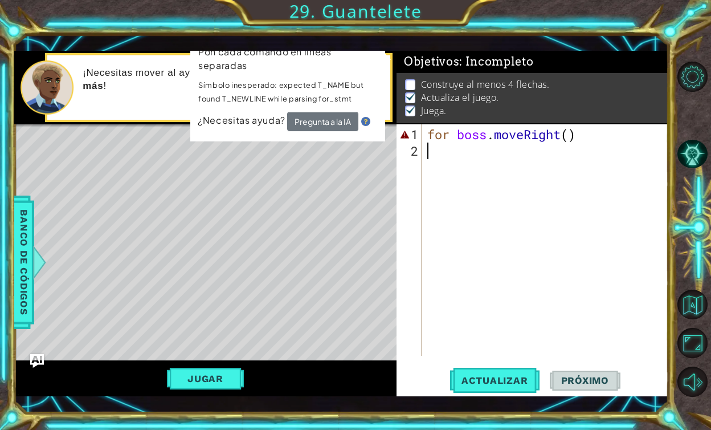
click at [462, 141] on div "for boss . moveRight ( )" at bounding box center [548, 258] width 246 height 264
click at [457, 133] on div "for boss . moveRight ( )" at bounding box center [548, 258] width 246 height 264
type textarea "forboss.moveRight()"
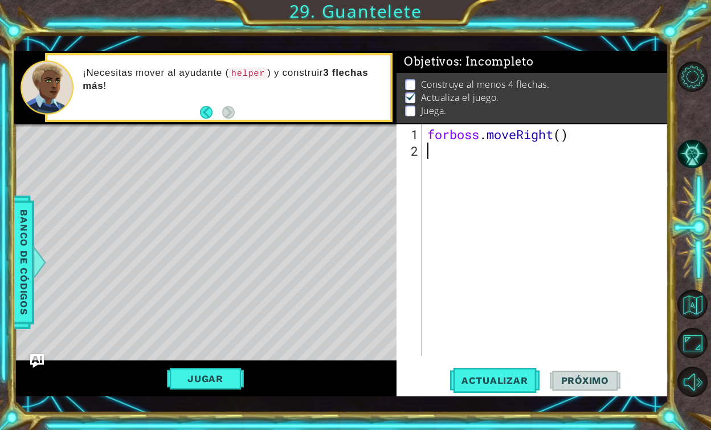
click at [425, 149] on div "forboss . moveRight ( )" at bounding box center [548, 258] width 246 height 264
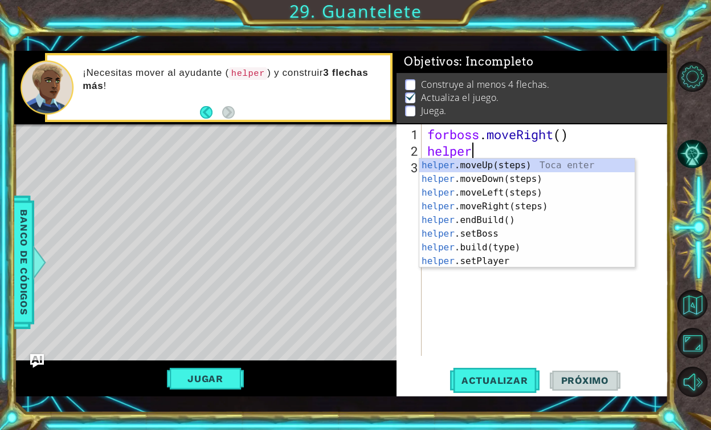
scroll to position [0, 1]
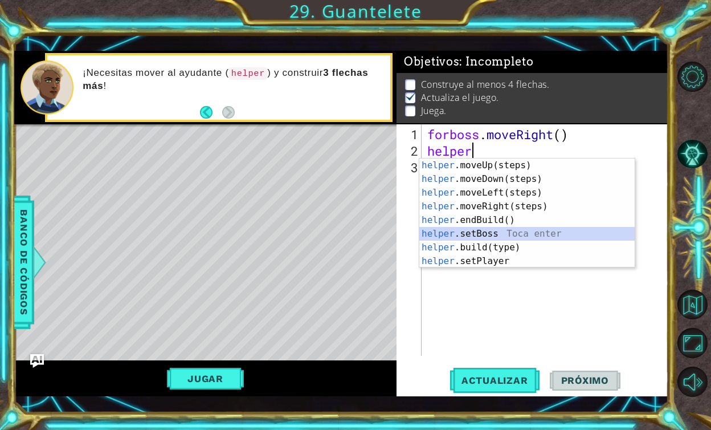
click at [468, 241] on div "helper .moveUp(steps) Toca enter helper .moveDown(steps) Toca enter helper .mov…" at bounding box center [526, 226] width 215 height 137
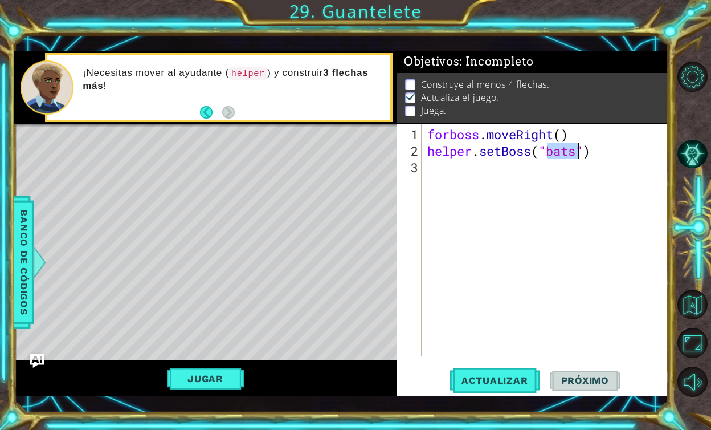
click at [551, 154] on div "forboss . moveRight ( ) helper . setBoss ( "bats" )" at bounding box center [548, 258] width 246 height 264
click at [504, 380] on span "Actualizar" at bounding box center [494, 379] width 89 height 11
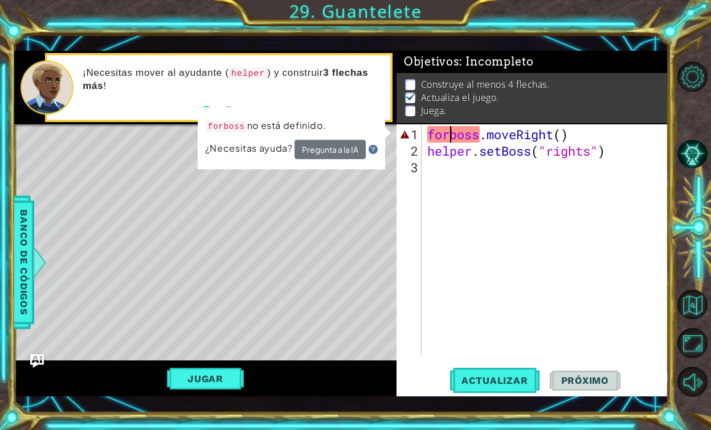
click at [450, 132] on div "forboss . moveRight ( ) helper . setBoss ( "rights" )" at bounding box center [548, 258] width 246 height 264
click at [450, 126] on div "forboss . moveRight ( ) helper . setBoss ( "rights" )" at bounding box center [548, 258] width 246 height 264
click at [450, 127] on div "forboss . moveRight ( ) helper . setBoss ( "rights" )" at bounding box center [548, 258] width 246 height 264
click at [449, 136] on div "forboss . moveRight ( ) helper . setBoss ( "rights" )" at bounding box center [548, 258] width 246 height 264
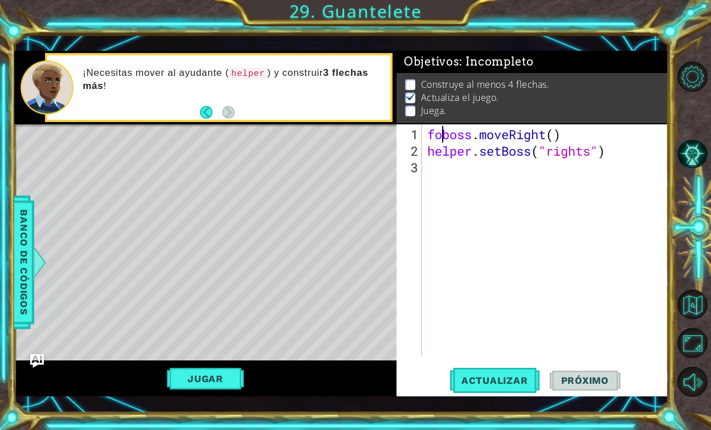
scroll to position [0, 5]
click at [478, 381] on span "Actualizar" at bounding box center [494, 379] width 89 height 11
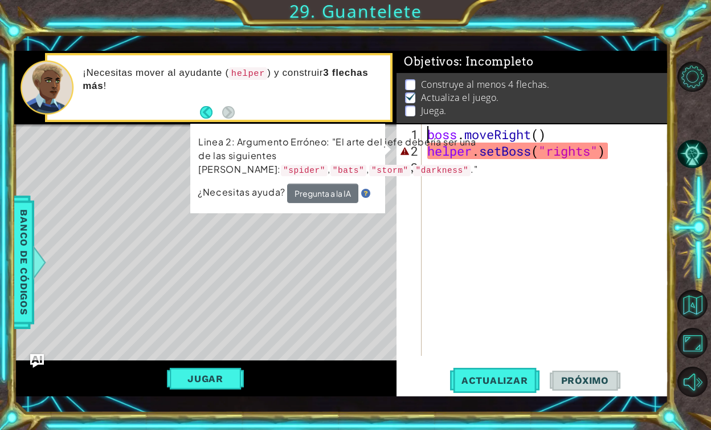
click at [567, 140] on div "boss . moveRight ( ) helper . setBoss ( "rights" )" at bounding box center [548, 258] width 246 height 264
click at [593, 152] on div "boss . moveRight ( ) helper . setBoss ( "rights" )" at bounding box center [548, 258] width 246 height 264
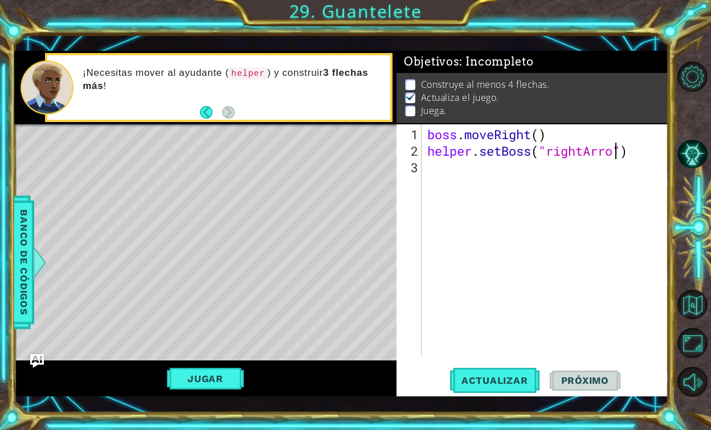
scroll to position [0, 9]
type textarea "helper.setBoss("rightArrow")"
click at [478, 385] on button "Actualizar" at bounding box center [494, 379] width 89 height 27
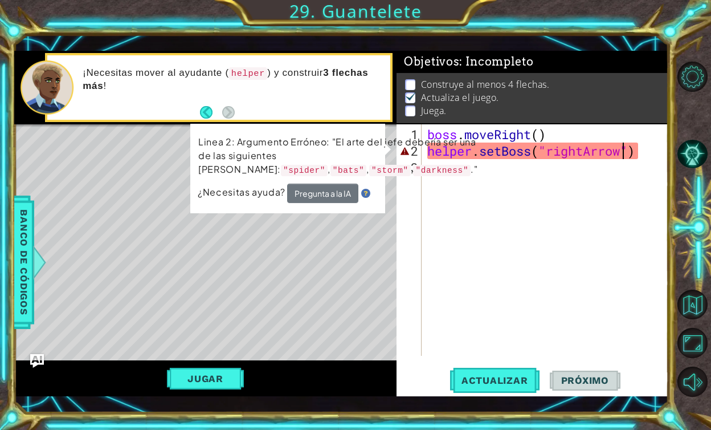
click at [540, 237] on div "boss . moveRight ( ) helper . setBoss ( "rightArrow" )" at bounding box center [548, 258] width 246 height 264
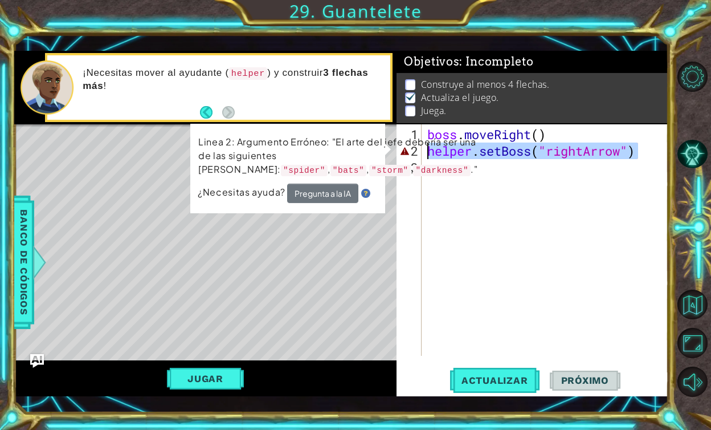
drag, startPoint x: 648, startPoint y: 153, endPoint x: 427, endPoint y: 147, distance: 221.2
click at [427, 147] on div "boss . moveRight ( ) helper . setBoss ( "rightArrow" )" at bounding box center [548, 258] width 246 height 264
type textarea "helper.setBoss("rightArrow")"
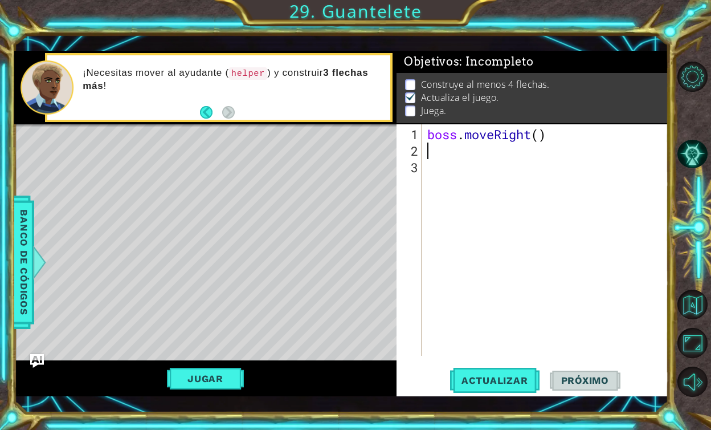
type textarea "boss.moveRight()"
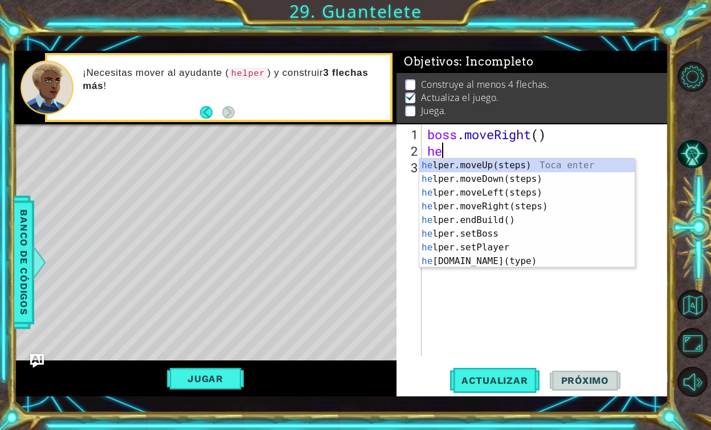
type textarea "h"
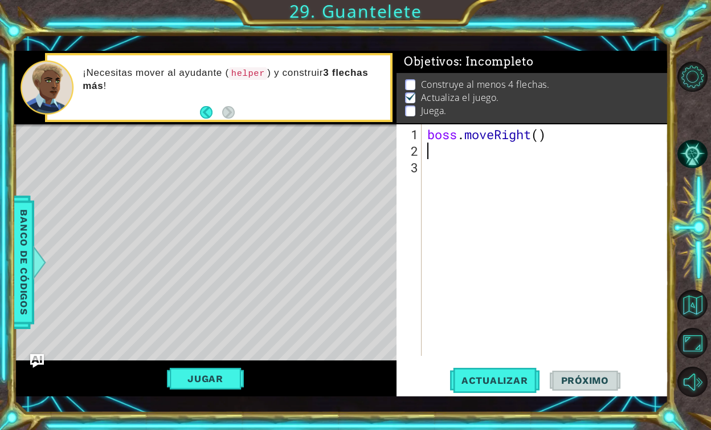
type textarea "boss.moveRight()"
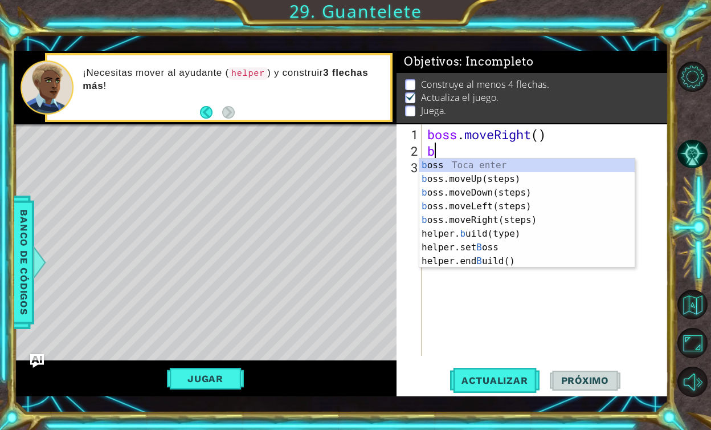
type textarea "bo"
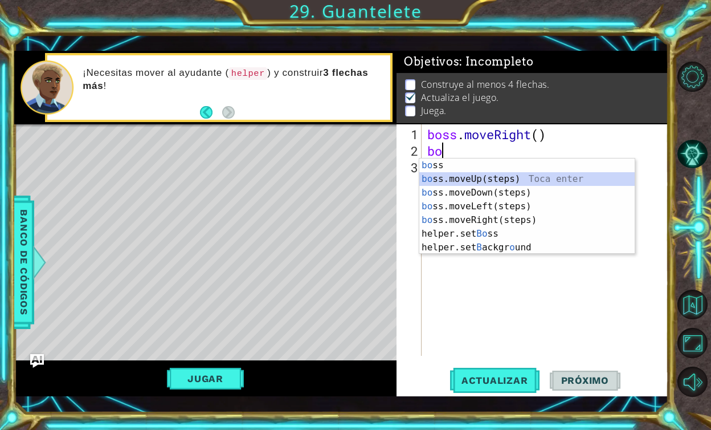
click at [447, 177] on div "bo ss Toca enter bo ss.moveUp(steps) Toca enter bo ss.moveDown(steps) Toca ente…" at bounding box center [526, 219] width 215 height 123
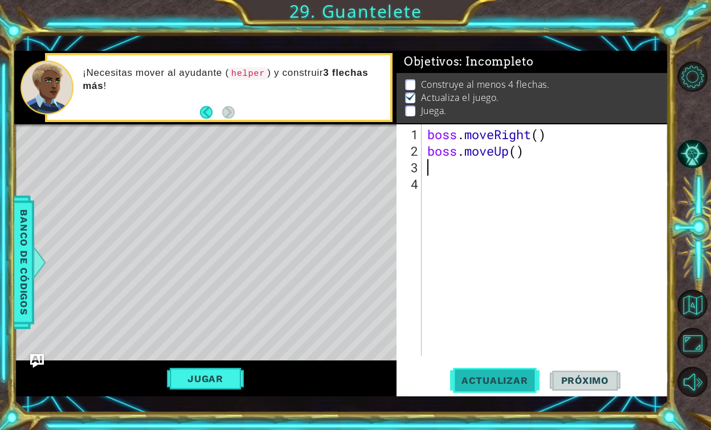
click at [503, 376] on span "Actualizar" at bounding box center [494, 379] width 89 height 11
click at [205, 382] on button "Jugar" at bounding box center [205, 379] width 77 height 22
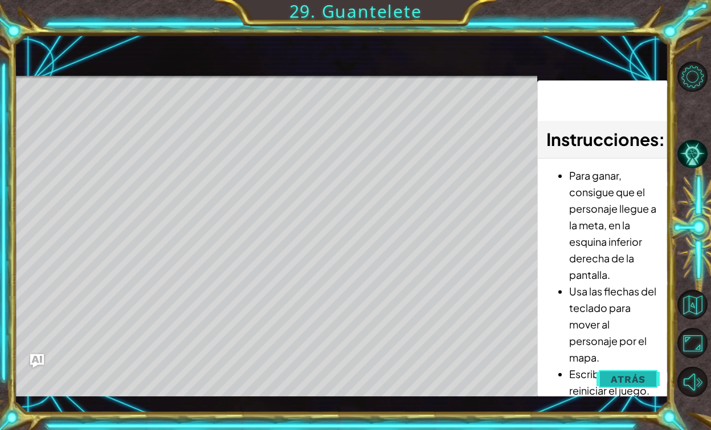
click at [610, 375] on button "Atrás" at bounding box center [628, 379] width 63 height 23
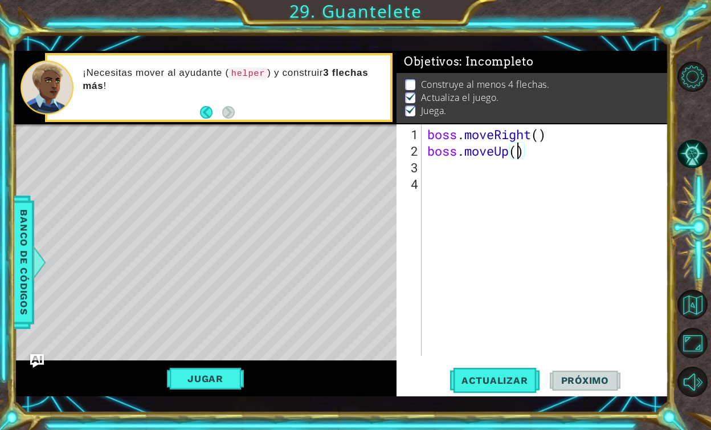
click at [519, 152] on div "boss . moveRight ( ) boss . moveUp ( )" at bounding box center [548, 258] width 246 height 264
type textarea "boss.moveUp(4)"
drag, startPoint x: 473, startPoint y: 373, endPoint x: 473, endPoint y: 365, distance: 8.0
click at [473, 373] on button "Actualizar" at bounding box center [494, 379] width 89 height 27
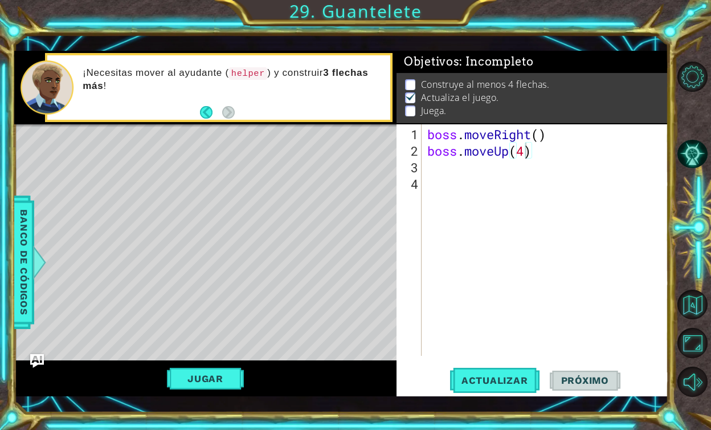
click at [217, 390] on div "Jugar" at bounding box center [205, 378] width 382 height 36
click at [209, 380] on button "Jugar" at bounding box center [205, 379] width 77 height 22
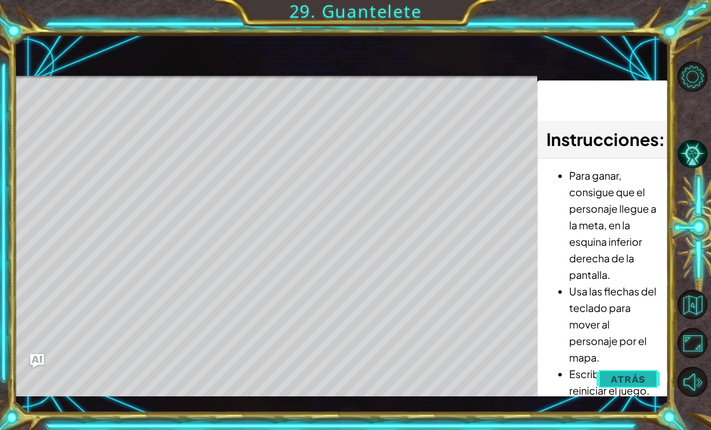
click at [622, 370] on button "Atrás" at bounding box center [628, 379] width 63 height 23
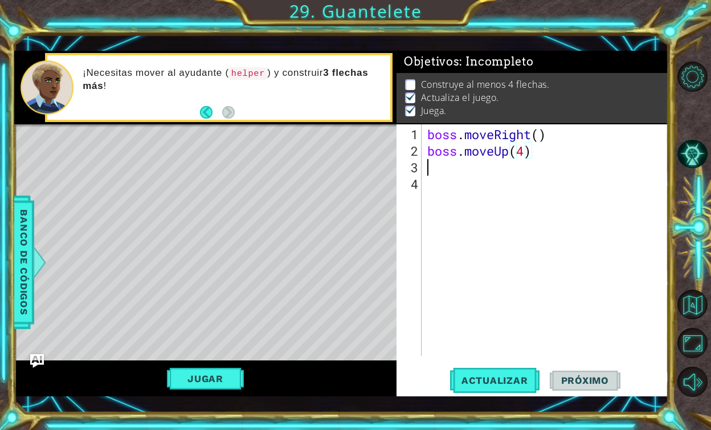
scroll to position [0, 0]
click at [462, 162] on div "boss . moveRight ( ) boss . moveUp ( 4 )" at bounding box center [548, 258] width 246 height 264
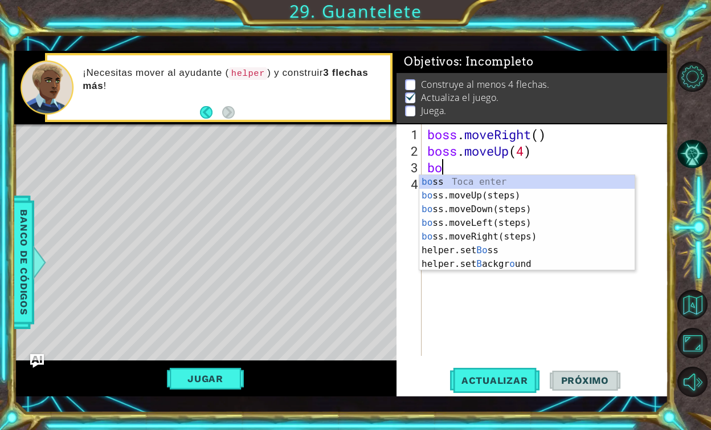
type textarea "b"
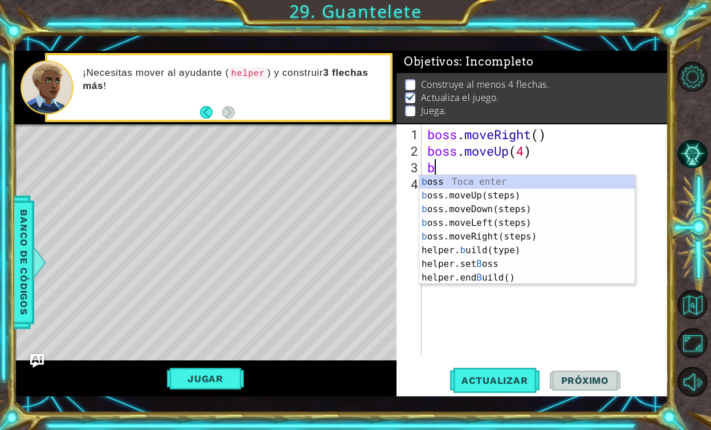
type textarea "boss.moveUp(4)"
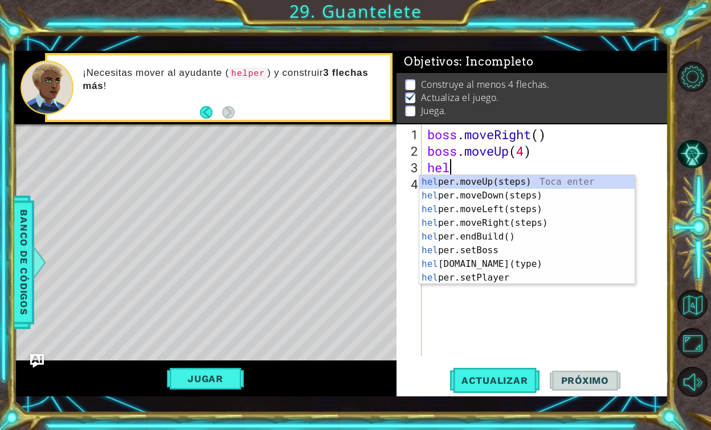
scroll to position [0, 1]
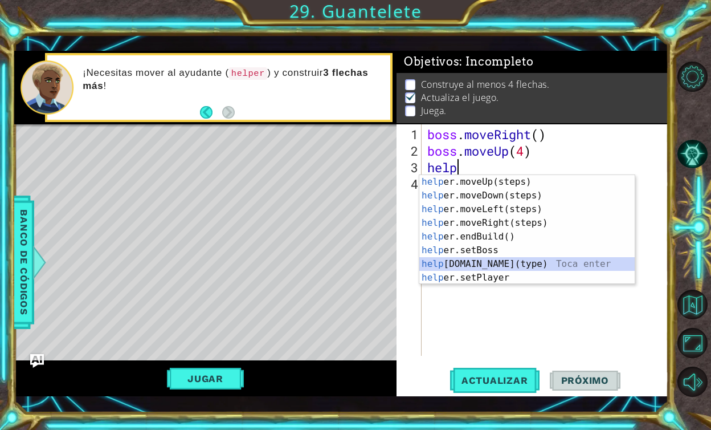
click at [492, 265] on div "help er.moveUp(steps) Toca enter help er.moveDown(steps) Toca enter help er.mov…" at bounding box center [526, 243] width 215 height 137
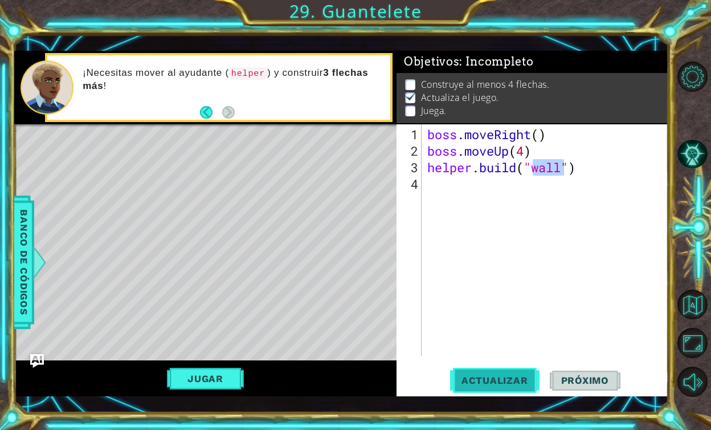
click at [474, 373] on button "Actualizar" at bounding box center [494, 379] width 89 height 27
click at [218, 372] on button "Jugar" at bounding box center [205, 379] width 77 height 22
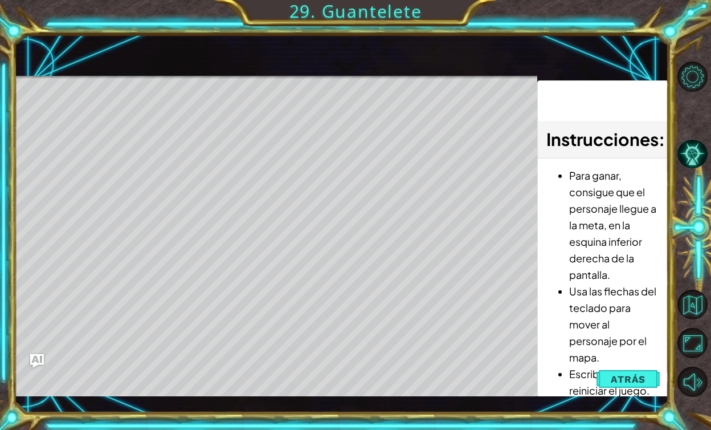
drag, startPoint x: 599, startPoint y: 377, endPoint x: 593, endPoint y: 398, distance: 22.0
click at [599, 380] on button "Atrás" at bounding box center [628, 379] width 63 height 23
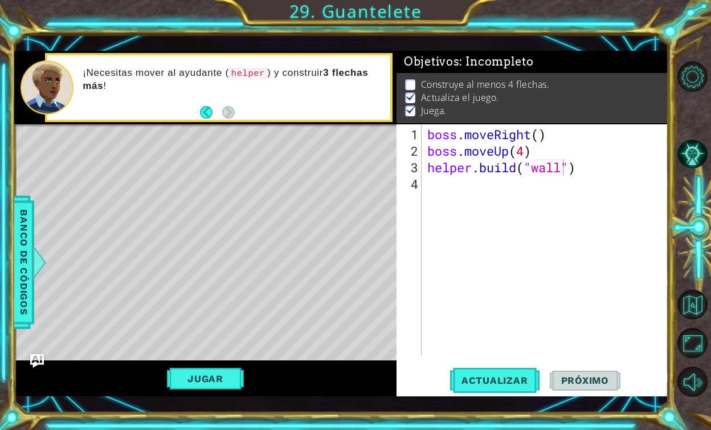
type textarea "boss.moveUp(4)"
click at [533, 142] on div "boss . moveRight ( ) boss . moveUp ( 4 ) helper . build ( "wall" )" at bounding box center [548, 258] width 246 height 264
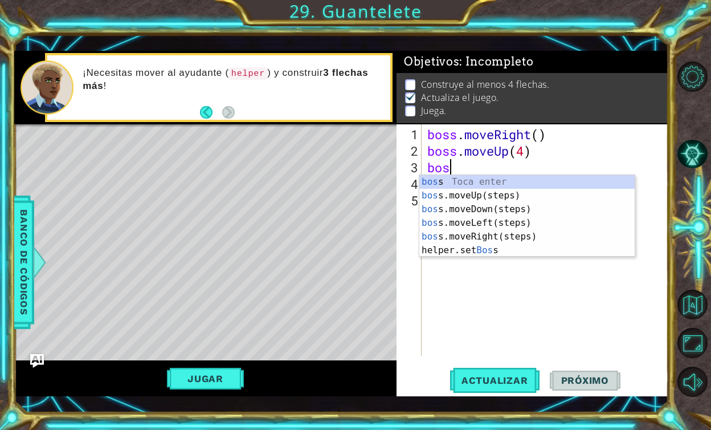
type textarea "boss"
click at [498, 233] on div "boss Toca enter boss .moveUp(steps) Toca enter boss .moveDown(steps) Toca enter…" at bounding box center [526, 229] width 215 height 109
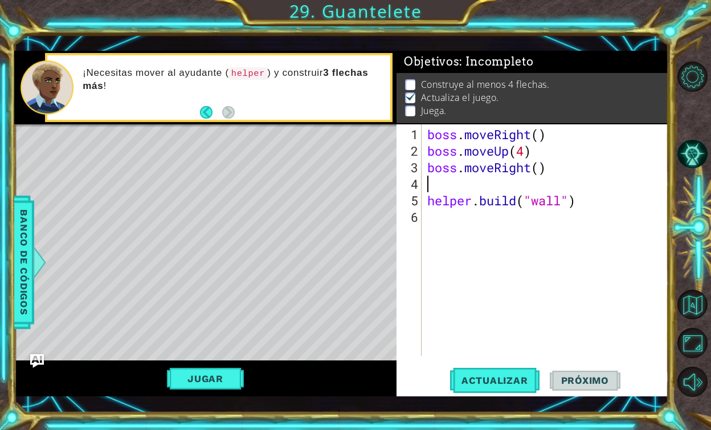
scroll to position [0, 0]
click at [499, 370] on button "Actualizar" at bounding box center [494, 379] width 89 height 27
click at [539, 171] on div "boss . moveRight ( ) boss . moveUp ( 4 ) boss . moveRight ( ) helper . build ( …" at bounding box center [548, 258] width 246 height 264
click at [199, 384] on button "Jugar" at bounding box center [205, 379] width 77 height 22
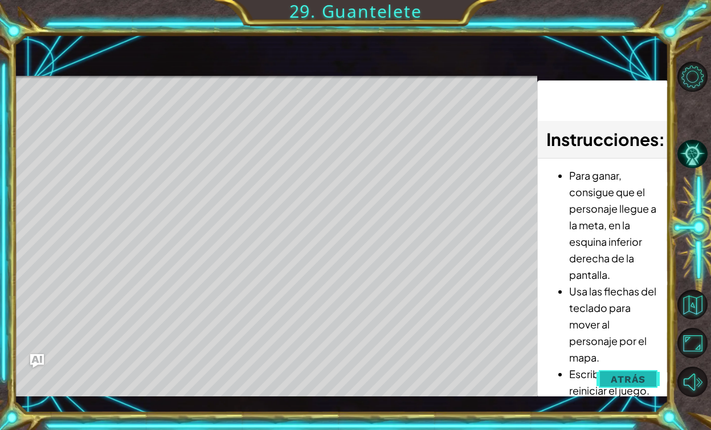
click at [625, 385] on button "Atrás" at bounding box center [628, 379] width 63 height 23
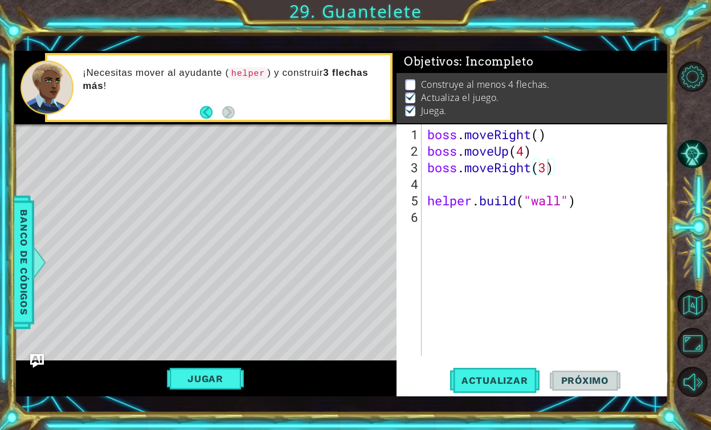
type textarea "[DOMAIN_NAME]("wall")"
click at [460, 193] on div "boss . moveRight ( ) boss . moveUp ( 4 ) boss . moveRight ( 3 ) helper . build …" at bounding box center [548, 258] width 246 height 264
click at [460, 192] on div "boss . moveRight ( ) boss . moveUp ( 4 ) boss . moveRight ( 3 ) helper . build …" at bounding box center [548, 258] width 246 height 264
click at [453, 188] on div "boss . moveRight ( ) boss . moveUp ( 4 ) boss . moveRight ( 3 ) helper . build …" at bounding box center [548, 258] width 246 height 264
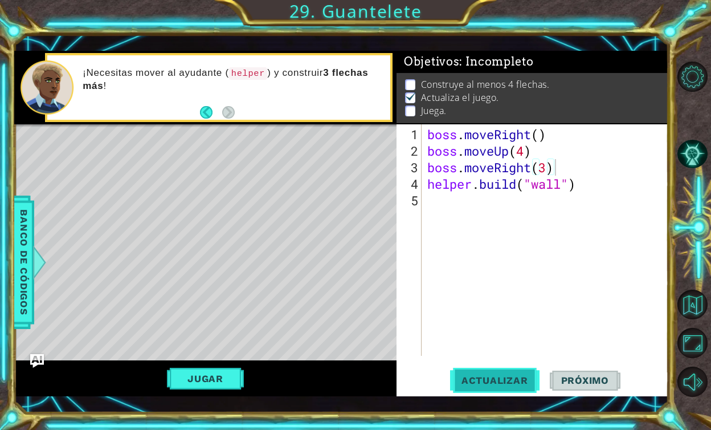
click at [469, 377] on span "Actualizar" at bounding box center [494, 379] width 89 height 11
click at [172, 381] on button "Jugar" at bounding box center [205, 379] width 77 height 22
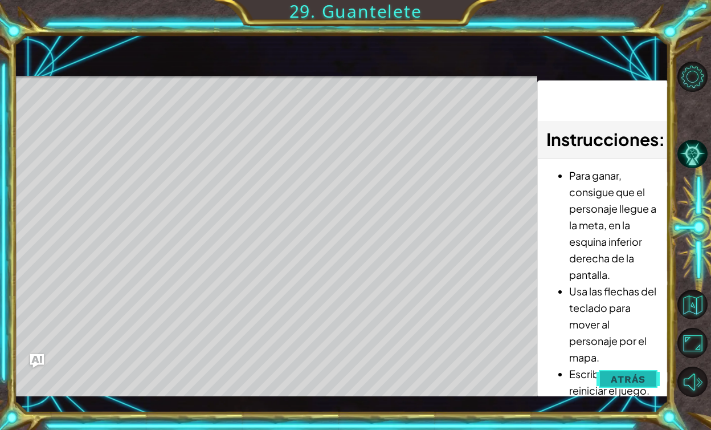
click at [614, 374] on span "Atrás" at bounding box center [628, 378] width 35 height 11
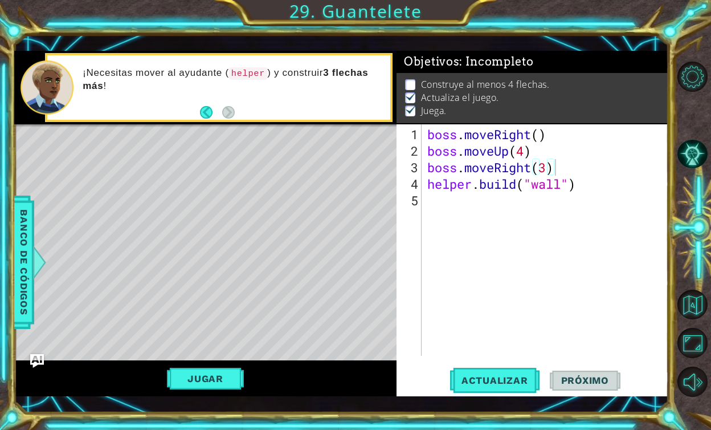
click at [512, 173] on div "boss . moveRight ( ) boss . moveUp ( 4 ) boss . moveRight ( 3 ) helper . build …" at bounding box center [548, 258] width 246 height 264
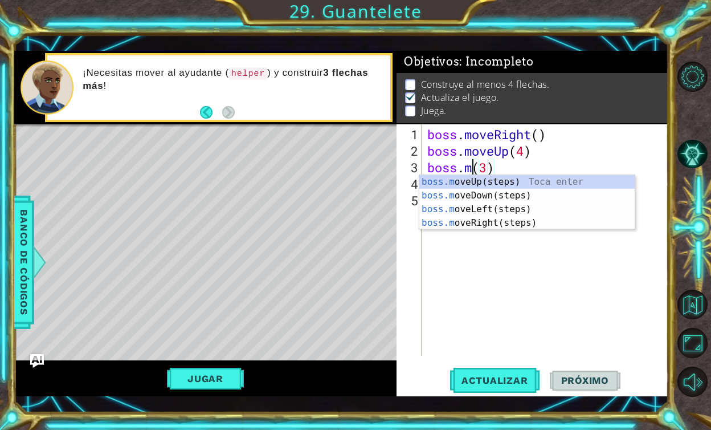
scroll to position [0, 2]
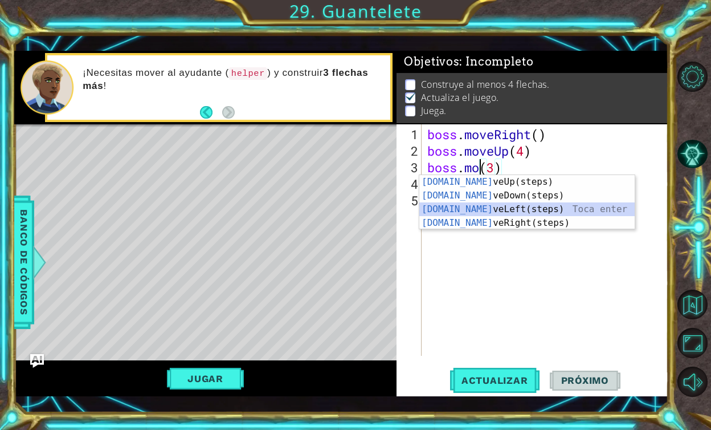
click at [503, 204] on div "[DOMAIN_NAME] veUp(steps) Toca enter [DOMAIN_NAME] veDown(steps) Toca enter [DO…" at bounding box center [526, 216] width 215 height 82
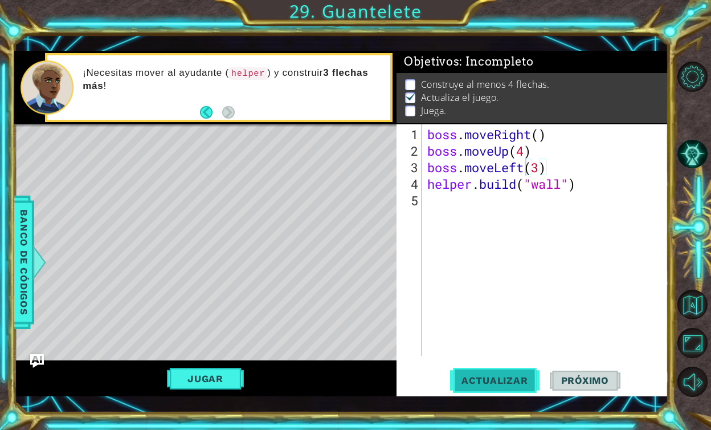
click at [477, 381] on span "Actualizar" at bounding box center [494, 379] width 89 height 11
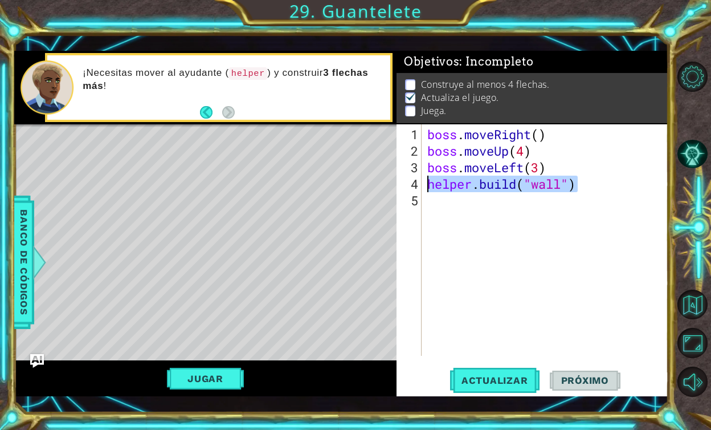
drag, startPoint x: 590, startPoint y: 184, endPoint x: 398, endPoint y: 185, distance: 192.6
click at [398, 185] on div "boss.moveLeft(3) 1 2 3 4 5 boss . moveRight ( ) boss . moveUp ( 4 ) boss . move…" at bounding box center [531, 239] width 269 height 231
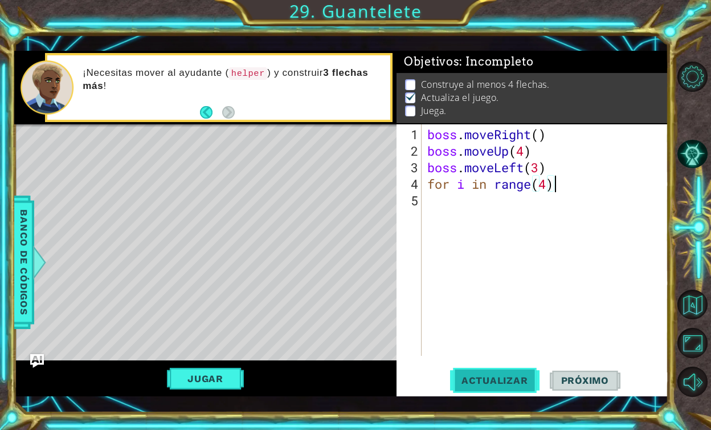
type textarea "for i in range(4)"
click at [479, 367] on button "Actualizar" at bounding box center [494, 379] width 89 height 27
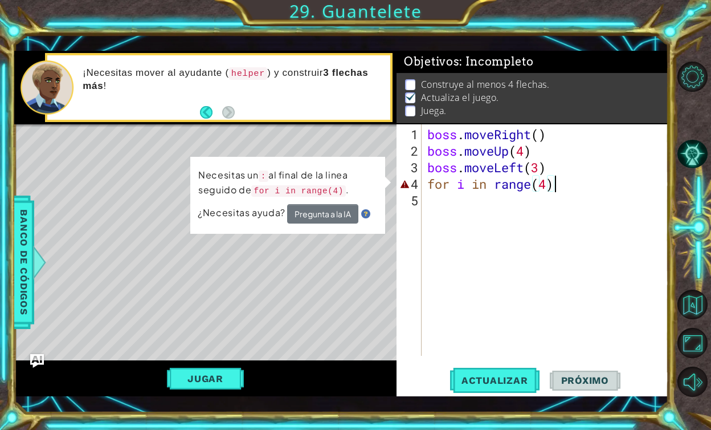
click at [596, 176] on div "boss . moveRight ( ) boss . moveUp ( 4 ) boss . moveLeft ( 3 ) for i in range (…" at bounding box center [548, 258] width 246 height 264
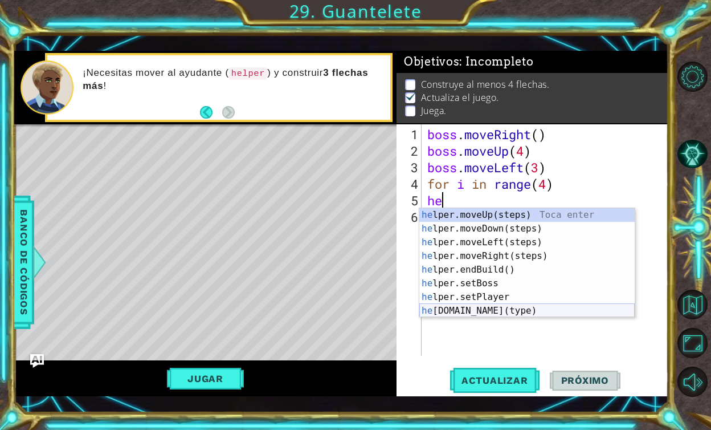
click at [501, 309] on div "he lper.moveUp(steps) Toca enter he lper.moveDown(steps) Toca enter he lper.mov…" at bounding box center [526, 276] width 215 height 137
type textarea "[DOMAIN_NAME]("wall")"
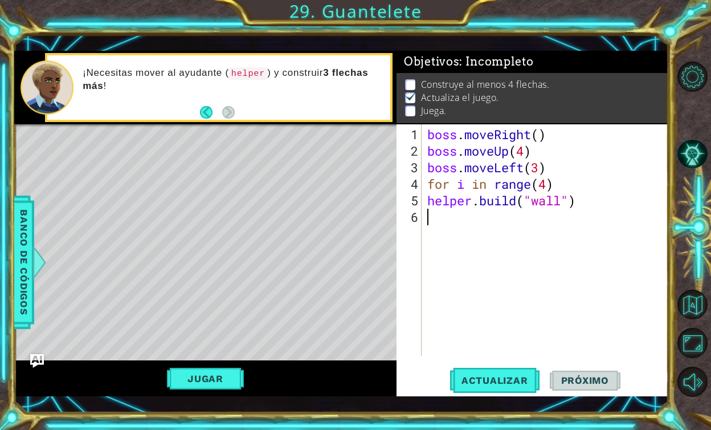
click at [537, 207] on div "boss . moveRight ( ) boss . moveUp ( 4 ) boss . moveLeft ( 3 ) for i in range (…" at bounding box center [548, 258] width 246 height 264
click at [540, 201] on div "boss . moveRight ( ) boss . moveUp ( 4 ) boss . moveLeft ( 3 ) for i in range (…" at bounding box center [548, 258] width 246 height 264
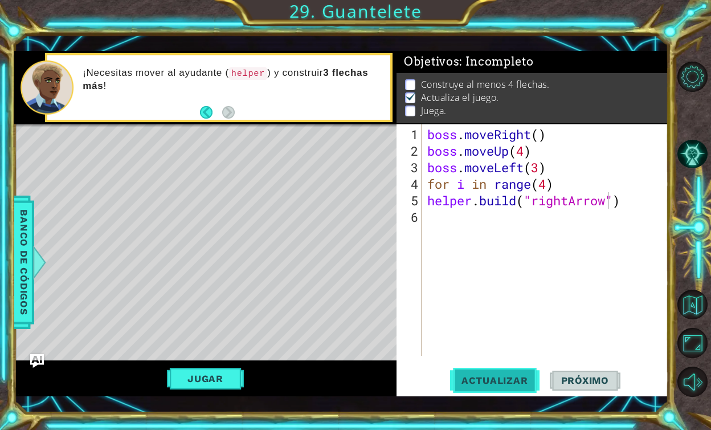
click at [475, 378] on span "Actualizar" at bounding box center [494, 379] width 89 height 11
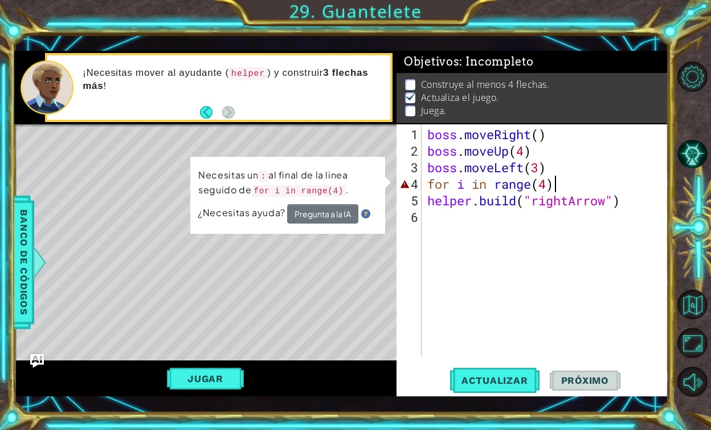
click at [563, 186] on div "boss . moveRight ( ) boss . moveUp ( 4 ) boss . moveLeft ( 3 ) for i in range (…" at bounding box center [548, 258] width 246 height 264
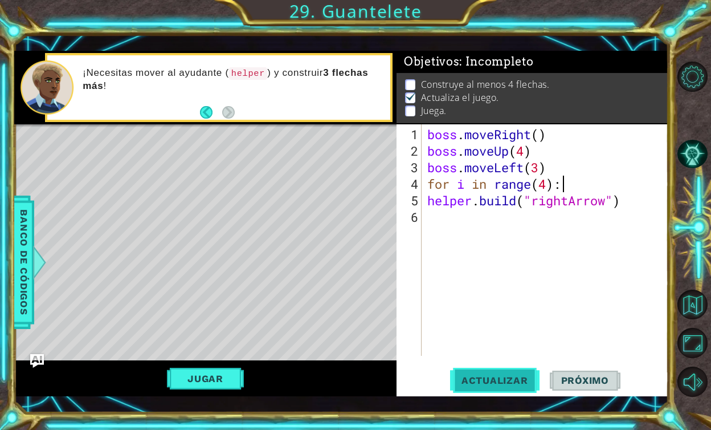
click at [507, 388] on button "Actualizar" at bounding box center [494, 379] width 89 height 27
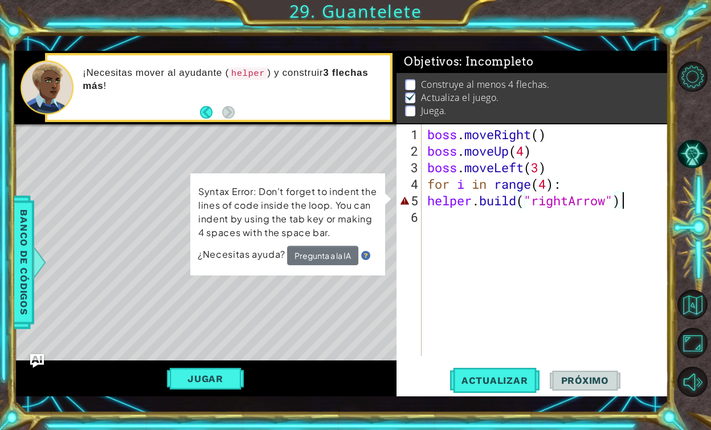
click at [626, 199] on div "boss . moveRight ( ) boss . moveUp ( 4 ) boss . moveLeft ( 3 ) for i in range (…" at bounding box center [548, 258] width 246 height 264
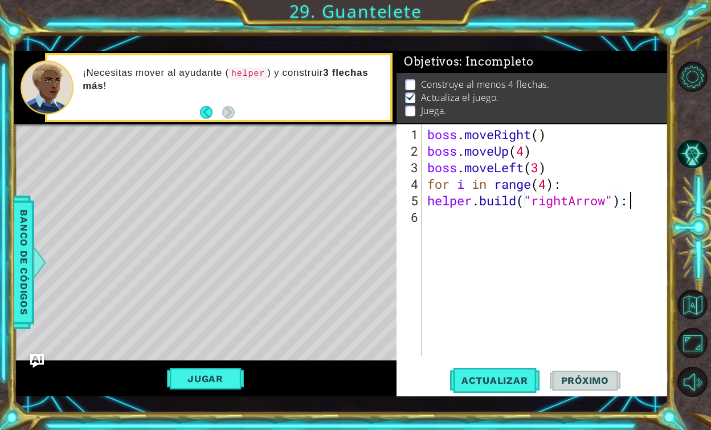
scroll to position [0, 9]
click at [471, 380] on span "Actualizar" at bounding box center [494, 379] width 89 height 11
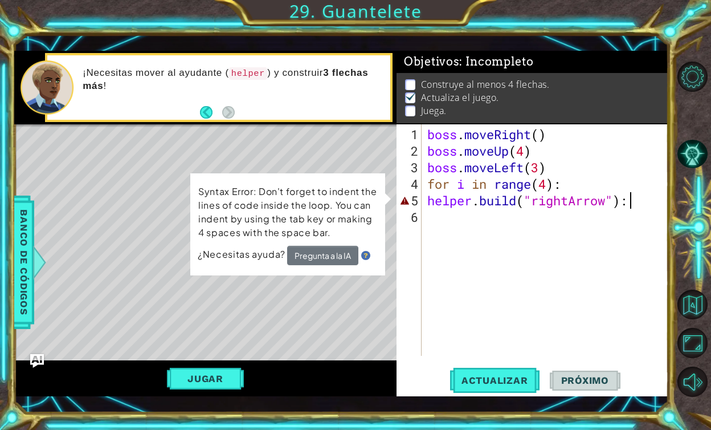
scroll to position [0, 8]
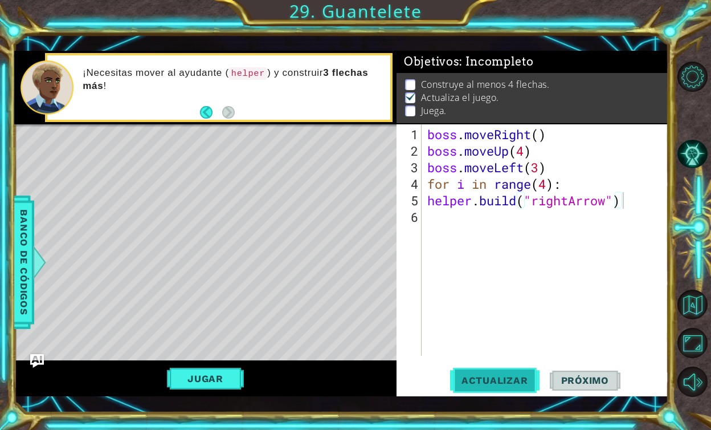
click at [513, 384] on span "Actualizar" at bounding box center [494, 379] width 89 height 11
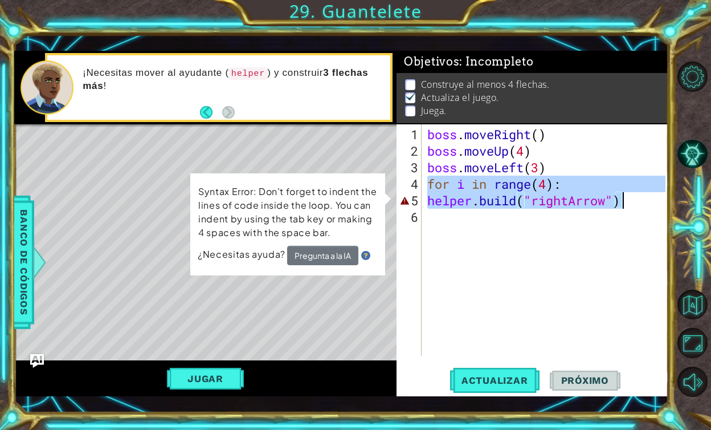
drag, startPoint x: 428, startPoint y: 184, endPoint x: 641, endPoint y: 202, distance: 213.3
click at [641, 202] on div "boss . moveRight ( ) boss . moveUp ( 4 ) boss . moveLeft ( 3 ) for i in range (…" at bounding box center [548, 258] width 246 height 264
type textarea "for i in range(4): [DOMAIN_NAME]("rightArrow")"
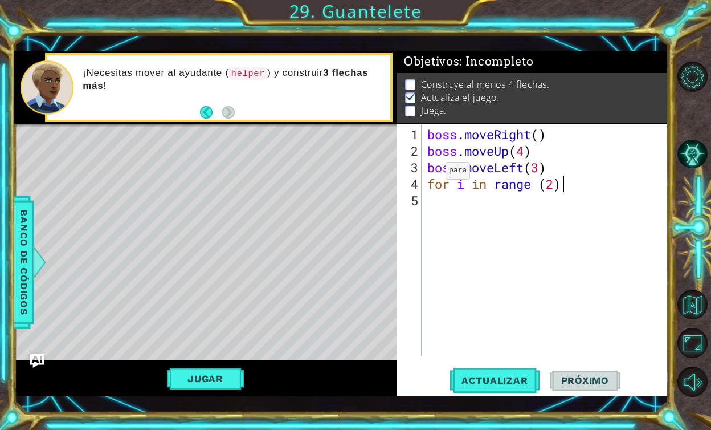
scroll to position [0, 6]
type textarea "for i in range (2):"
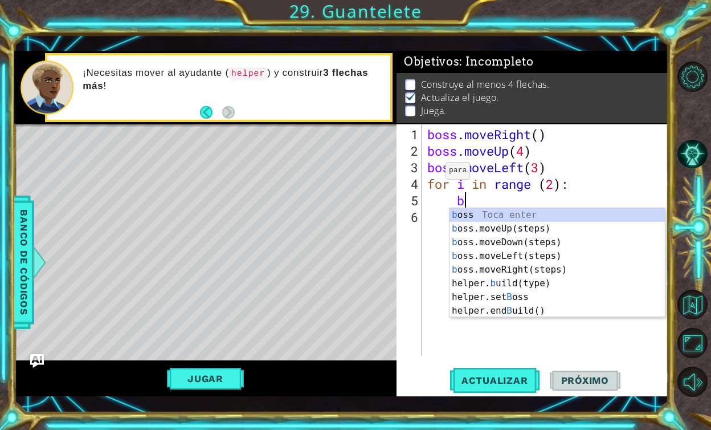
scroll to position [0, 1]
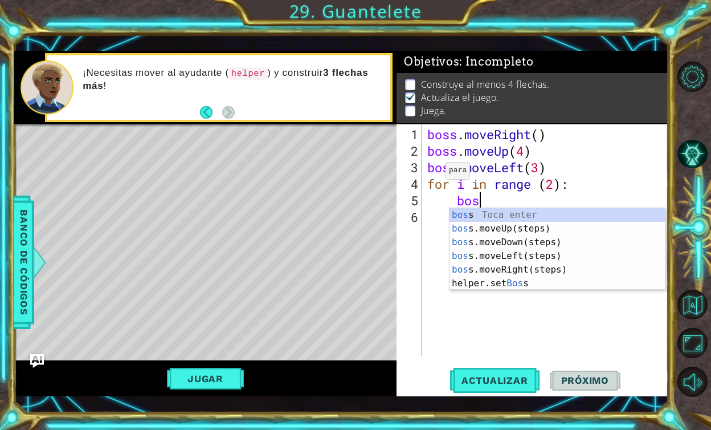
type textarea "boss"
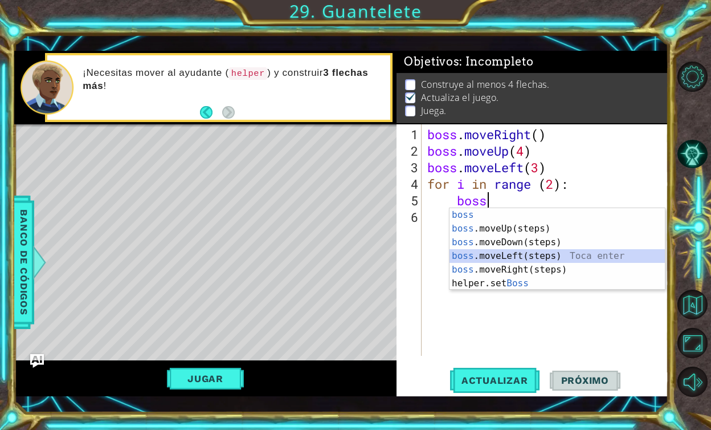
click at [487, 258] on div "boss Toca enter boss .moveUp(steps) Toca enter boss .moveDown(steps) Toca enter…" at bounding box center [557, 262] width 215 height 109
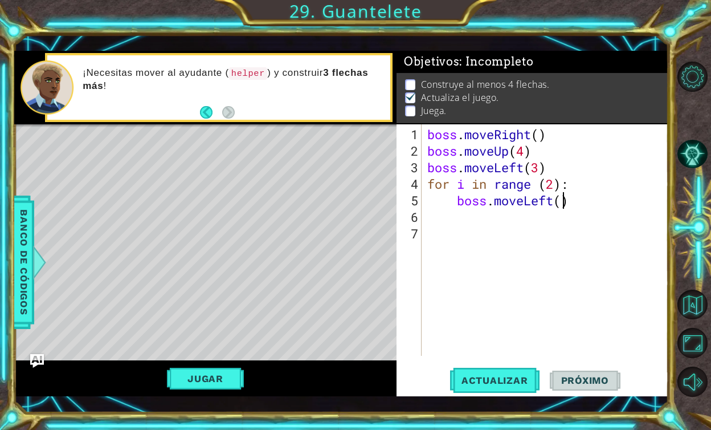
click at [564, 203] on div "boss . moveRight ( ) boss . moveUp ( 4 ) boss . moveLeft ( 3 ) for i in range (…" at bounding box center [548, 258] width 246 height 264
type textarea "boss.moveLeft(3)"
click at [462, 210] on div "boss . moveRight ( ) boss . moveUp ( 4 ) boss . moveLeft ( 3 ) for i in range (…" at bounding box center [548, 258] width 246 height 264
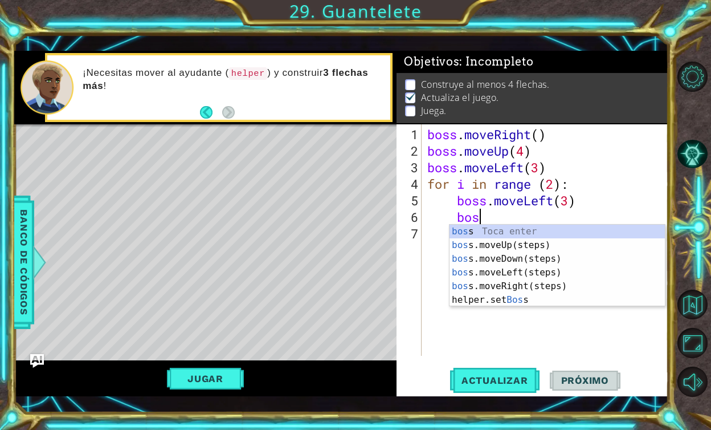
type textarea "boss"
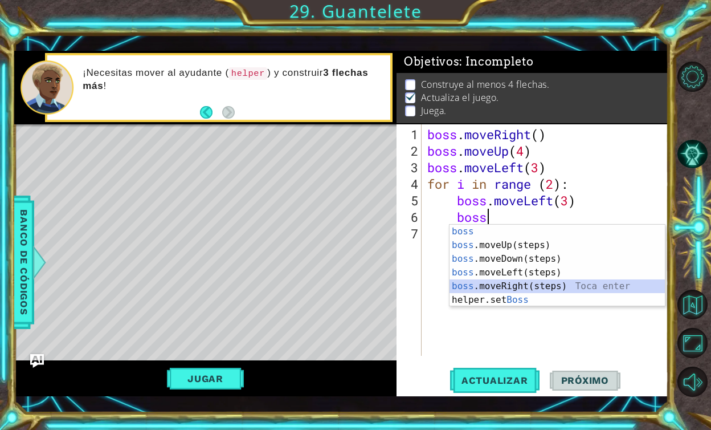
click at [510, 284] on div "boss Toca enter boss .moveUp(steps) Toca enter boss .moveDown(steps) Toca enter…" at bounding box center [557, 279] width 215 height 109
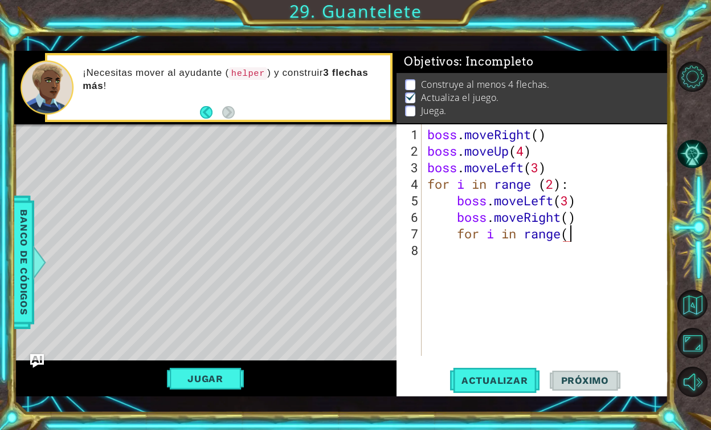
scroll to position [0, 6]
type textarea "for i in range(4)"
click at [463, 254] on div "boss . moveRight ( ) boss . moveUp ( 4 ) boss . moveLeft ( 3 ) for i in range (…" at bounding box center [548, 258] width 246 height 264
type textarea "h"
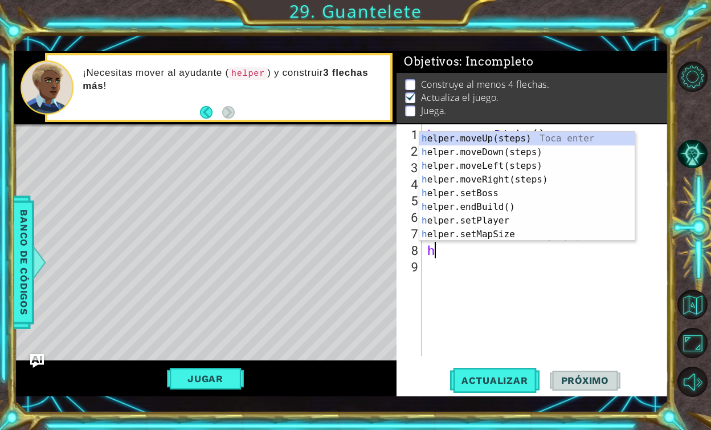
click at [500, 264] on div "boss . moveRight ( ) boss . moveUp ( 4 ) boss . moveLeft ( 3 ) for i in range (…" at bounding box center [548, 258] width 246 height 264
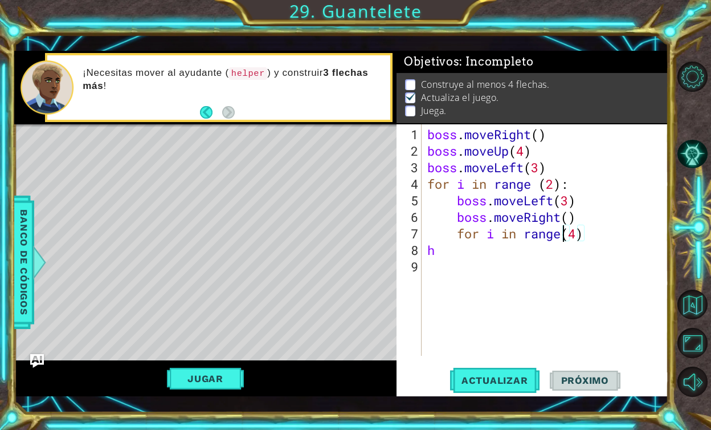
click at [564, 235] on div "boss . moveRight ( ) boss . moveUp ( 4 ) boss . moveLeft ( 3 ) for i in range (…" at bounding box center [548, 258] width 246 height 264
type textarea "for i in range (4)"
click at [483, 260] on div "boss . moveRight ( ) boss . moveUp ( 4 ) boss . moveLeft ( 3 ) for i in range (…" at bounding box center [548, 258] width 246 height 264
click at [467, 255] on div "boss . moveRight ( ) boss . moveUp ( 4 ) boss . moveLeft ( 3 ) for i in range (…" at bounding box center [548, 258] width 246 height 264
type textarea "h"
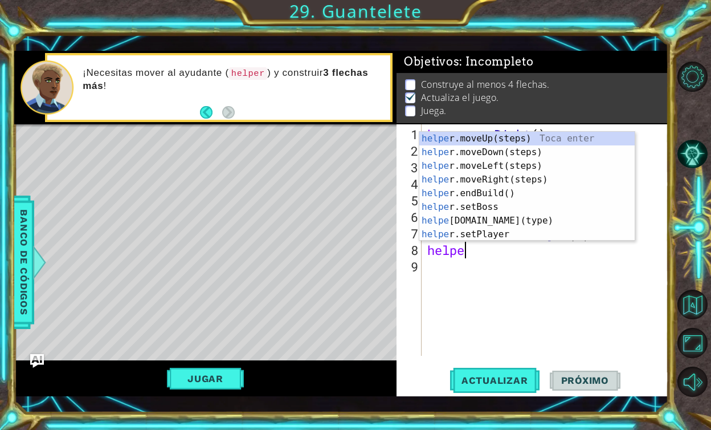
type textarea "helper"
click at [522, 312] on div "boss . moveRight ( ) boss . moveUp ( 4 ) boss . moveLeft ( 3 ) for i in range (…" at bounding box center [548, 258] width 246 height 264
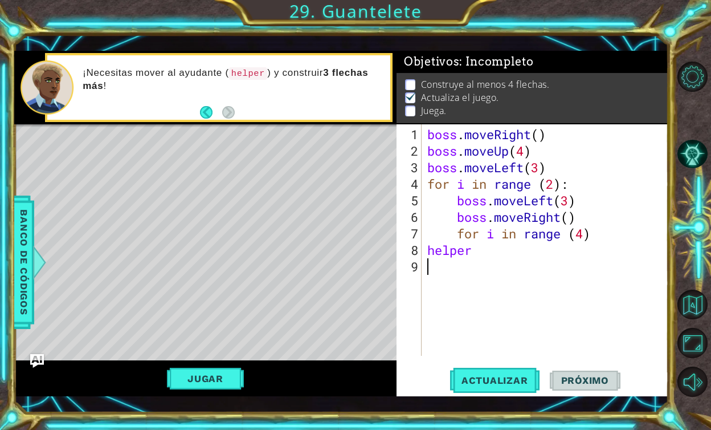
click at [612, 206] on div "boss . moveRight ( ) boss . moveUp ( 4 ) boss . moveLeft ( 3 ) for i in range (…" at bounding box center [548, 258] width 246 height 264
click at [609, 218] on div "boss . moveRight ( ) boss . moveUp ( 4 ) boss . moveLeft ( 3 ) for i in range (…" at bounding box center [548, 258] width 246 height 264
type textarea "boss.moveRight()"
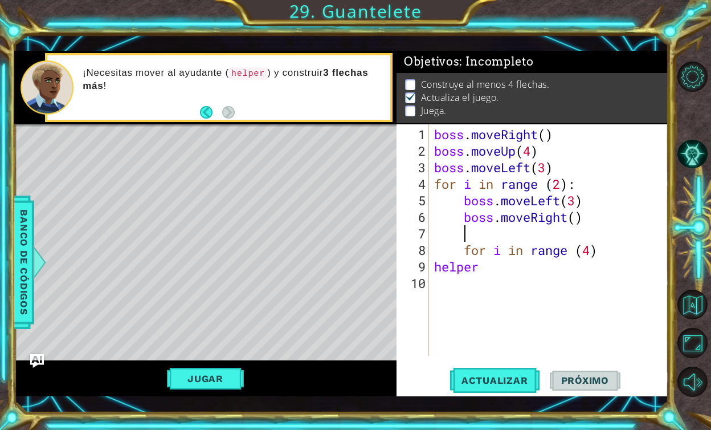
click at [494, 272] on div "boss . moveRight ( ) boss . moveUp ( 4 ) boss . moveLeft ( 3 ) for i in range (…" at bounding box center [551, 258] width 239 height 264
click at [462, 251] on div "boss . moveRight ( ) boss . moveUp ( 4 ) boss . moveLeft ( 3 ) for i in range (…" at bounding box center [551, 258] width 239 height 264
type textarea "for i in range (4)"
click at [459, 281] on div "boss . moveRight ( ) boss . moveUp ( 4 ) boss . moveLeft ( 3 ) for i in range (…" at bounding box center [551, 258] width 239 height 264
click at [458, 268] on div "boss . moveRight ( ) boss . moveUp ( 4 ) boss . moveLeft ( 3 ) for i in range (…" at bounding box center [551, 258] width 239 height 264
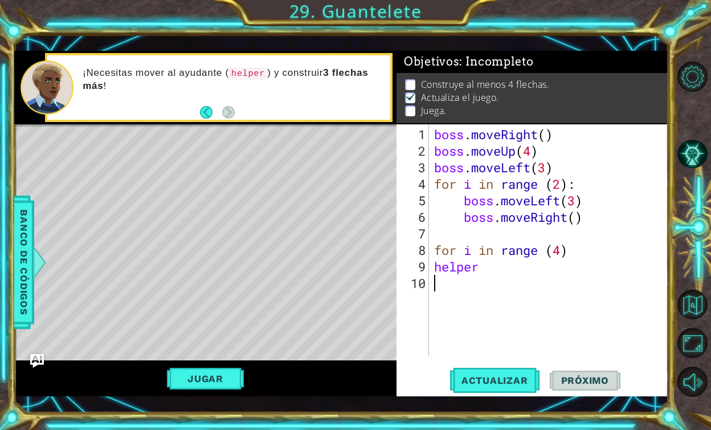
type textarea "helper"
click at [458, 268] on div "boss . moveRight ( ) boss . moveUp ( 4 ) boss . moveLeft ( 3 ) for i in range (…" at bounding box center [551, 258] width 239 height 264
click at [584, 245] on div "boss . moveRight ( ) boss . moveUp ( 4 ) boss . moveLeft ( 3 ) for i in range (…" at bounding box center [551, 258] width 239 height 264
type textarea "for i in range (4):"
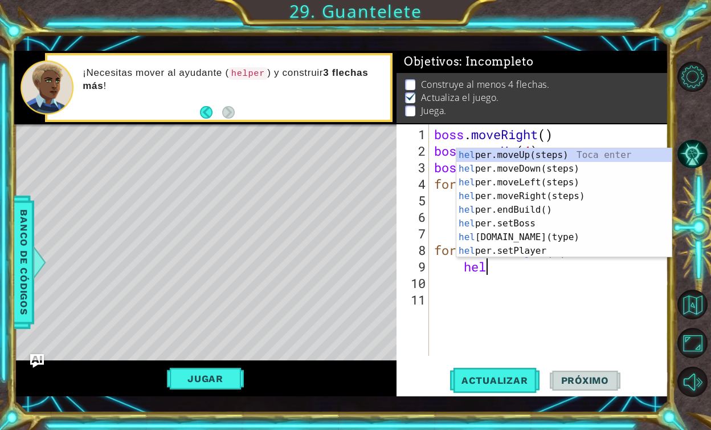
type textarea "help"
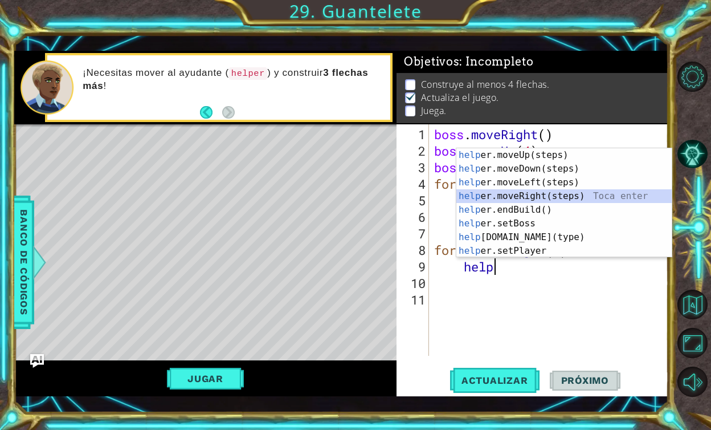
click at [529, 194] on div "help er.moveUp(steps) Toca enter help er.moveDown(steps) Toca enter help er.mov…" at bounding box center [564, 216] width 215 height 137
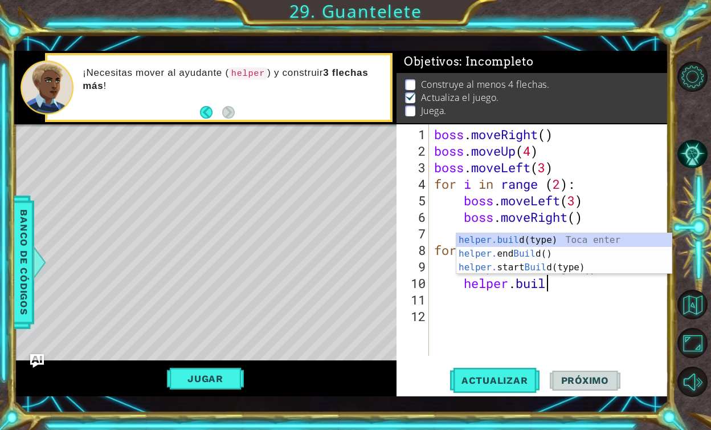
scroll to position [0, 5]
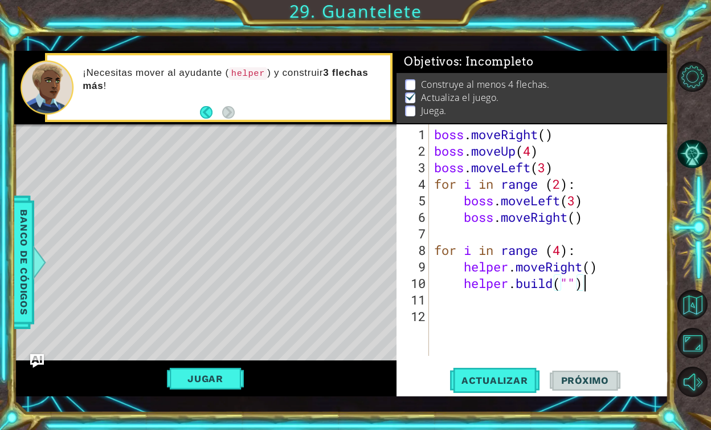
click at [600, 287] on div "boss . moveRight ( ) boss . moveUp ( 4 ) boss . moveLeft ( 3 ) for i in range (…" at bounding box center [551, 258] width 239 height 264
click at [595, 287] on div "boss . moveRight ( ) boss . moveUp ( 4 ) boss . moveLeft ( 3 ) for i in range (…" at bounding box center [551, 258] width 239 height 264
type textarea "[DOMAIN_NAME]"
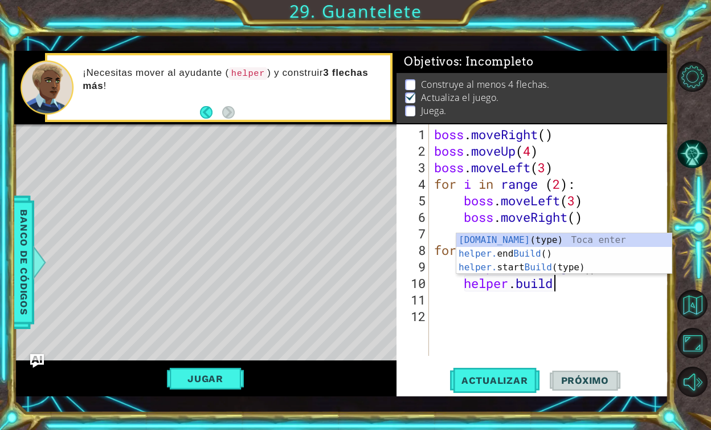
click at [475, 306] on div "boss . moveRight ( ) boss . moveUp ( 4 ) boss . moveLeft ( 3 ) for i in range (…" at bounding box center [551, 258] width 239 height 264
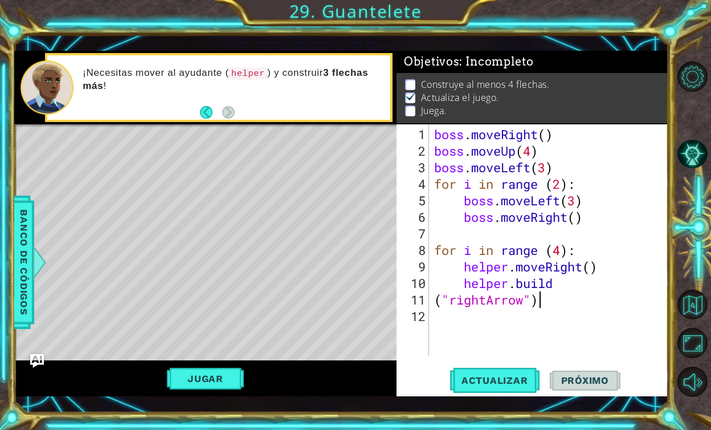
scroll to position [0, 4]
click at [436, 296] on div "boss . moveRight ( ) boss . moveUp ( 4 ) boss . moveLeft ( 3 ) for i in range (…" at bounding box center [551, 258] width 239 height 264
click at [511, 393] on button "Actualizar" at bounding box center [494, 379] width 89 height 27
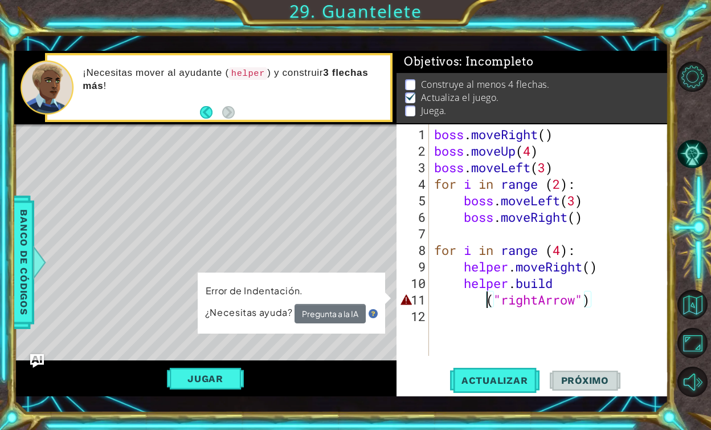
click at [498, 303] on div "boss . moveRight ( ) boss . moveUp ( 4 ) boss . moveLeft ( 3 ) for i in range (…" at bounding box center [551, 258] width 239 height 264
click at [488, 300] on div "boss . moveRight ( ) boss . moveUp ( 4 ) boss . moveLeft ( 3 ) for i in range (…" at bounding box center [551, 258] width 239 height 264
drag, startPoint x: 483, startPoint y: 295, endPoint x: 605, endPoint y: 298, distance: 122.6
click at [605, 299] on div "boss . moveRight ( ) boss . moveUp ( 4 ) boss . moveLeft ( 3 ) for i in range (…" at bounding box center [551, 258] width 239 height 264
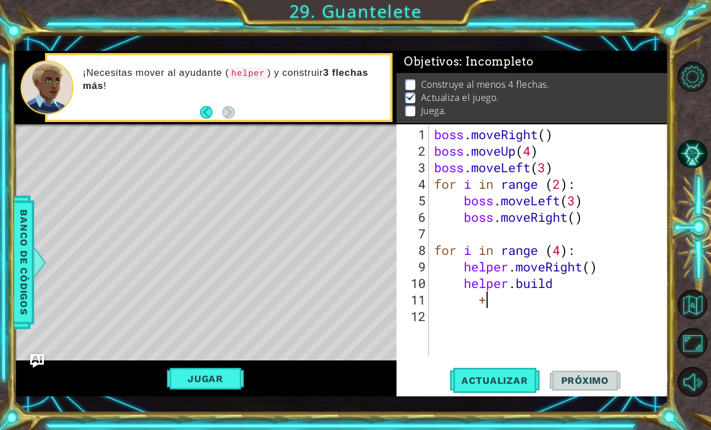
click at [575, 273] on div "boss . moveRight ( ) boss . moveUp ( 4 ) boss . moveLeft ( 3 ) for i in range (…" at bounding box center [551, 258] width 239 height 264
click at [527, 296] on div "boss . moveRight ( ) boss . moveUp ( 4 ) boss . moveLeft ( 3 ) for i in range (…" at bounding box center [551, 258] width 239 height 264
type textarea "+"
click at [571, 284] on div "boss . moveRight ( ) boss . moveUp ( 4 ) boss . moveLeft ( 3 ) for i in range (…" at bounding box center [551, 258] width 239 height 264
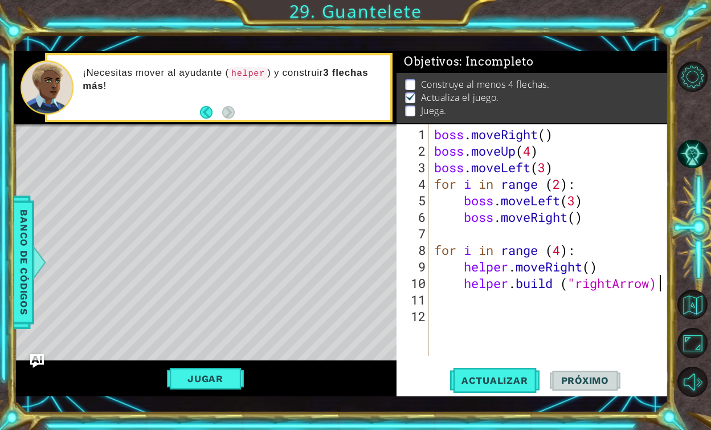
scroll to position [0, 10]
click at [494, 372] on button "Actualizar" at bounding box center [494, 379] width 89 height 27
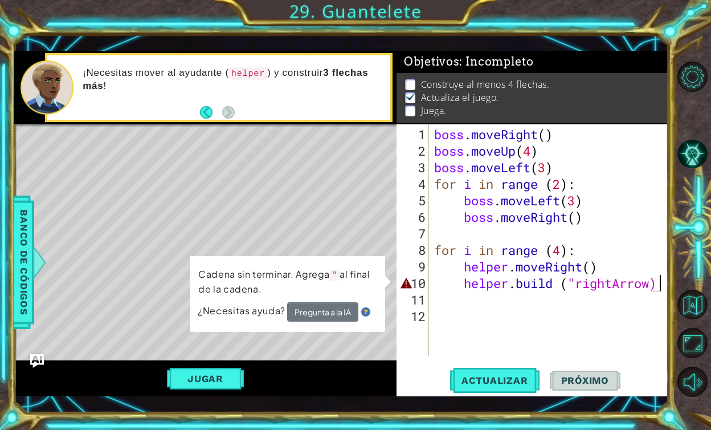
click at [658, 278] on div "boss . moveRight ( ) boss . moveUp ( 4 ) boss . moveLeft ( 3 ) for i in range (…" at bounding box center [551, 258] width 239 height 264
click at [656, 282] on div "boss . moveRight ( ) boss . moveUp ( 4 ) boss . moveLeft ( 3 ) for i in range (…" at bounding box center [551, 258] width 239 height 264
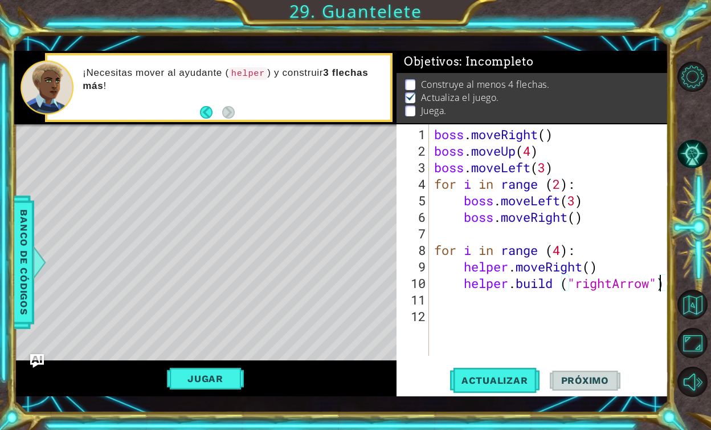
type textarea "[DOMAIN_NAME] ("rightArrow")"
click at [507, 365] on div "[DOMAIN_NAME] ("rightArrow") 1 2 3 4 5 6 7 8 9 10 11 12 boss . moveRight ( ) bo…" at bounding box center [533, 260] width 272 height 272
click at [507, 377] on span "Actualizar" at bounding box center [494, 379] width 89 height 11
click at [209, 377] on button "Jugar" at bounding box center [205, 379] width 77 height 22
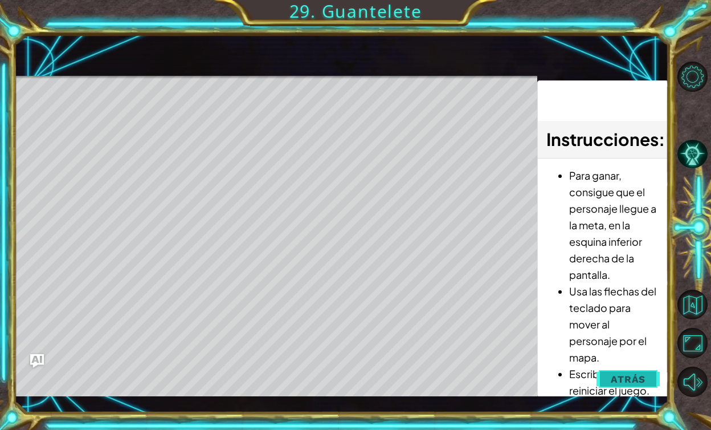
click at [631, 378] on span "Atrás" at bounding box center [628, 378] width 35 height 11
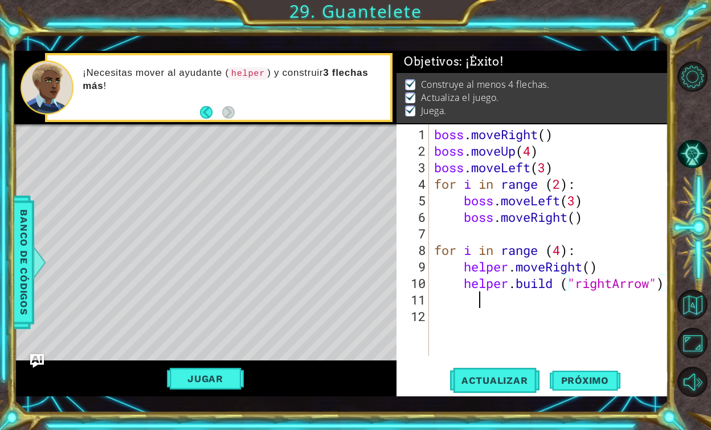
scroll to position [0, 1]
click at [500, 304] on div "boss . moveRight ( ) boss . moveUp ( 4 ) boss . moveLeft ( 3 ) for i in range (…" at bounding box center [551, 258] width 239 height 264
click at [569, 304] on div "boss . moveRight ( ) boss . moveUp ( 4 ) boss . moveLeft ( 3 ) for i in range (…" at bounding box center [551, 258] width 239 height 264
click at [593, 299] on div "boss . moveRight ( ) boss . moveUp ( 4 ) boss . moveLeft ( 3 ) for i in range (…" at bounding box center [551, 258] width 239 height 264
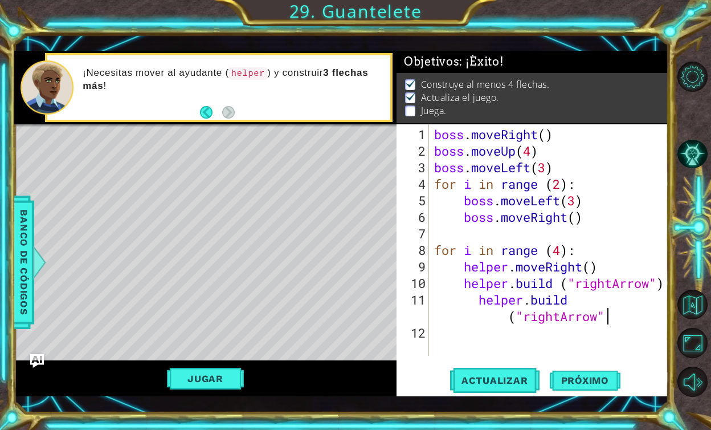
scroll to position [0, 10]
click at [502, 385] on span "Actualizar" at bounding box center [494, 379] width 89 height 11
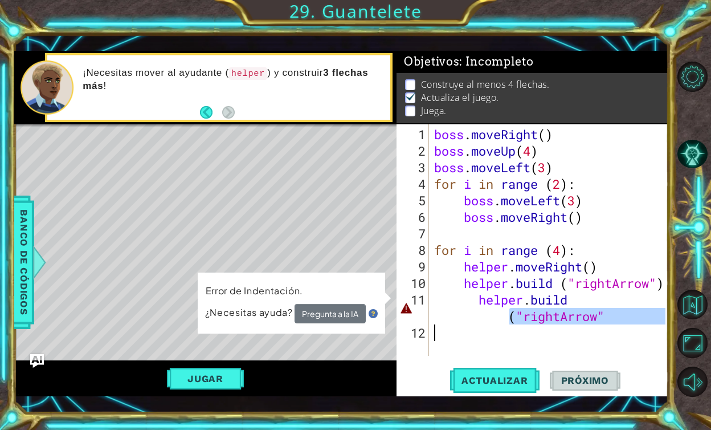
drag, startPoint x: 510, startPoint y: 319, endPoint x: 618, endPoint y: 313, distance: 107.9
click at [619, 315] on div "boss . moveRight ( ) boss . moveUp ( 4 ) boss . moveLeft ( 3 ) for i in range (…" at bounding box center [551, 258] width 239 height 264
click at [618, 313] on div "boss . moveRight ( ) boss . moveUp ( 4 ) boss . moveLeft ( 3 ) for i in range (…" at bounding box center [551, 258] width 239 height 264
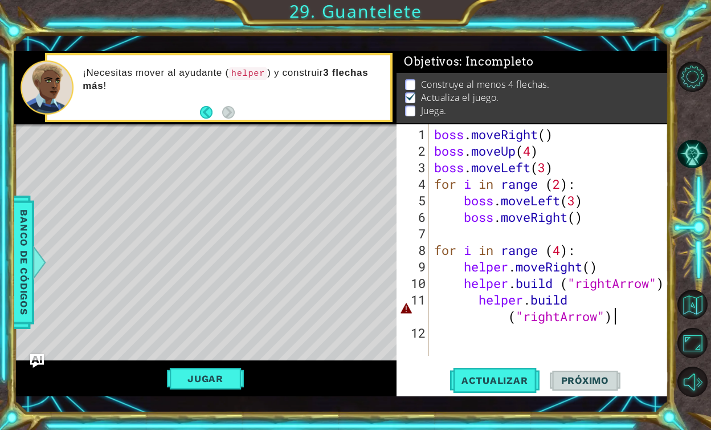
scroll to position [0, 11]
drag, startPoint x: 626, startPoint y: 316, endPoint x: 511, endPoint y: 315, distance: 115.7
click at [511, 315] on div "boss . moveRight ( ) boss . moveUp ( 4 ) boss . moveLeft ( 3 ) for i in range (…" at bounding box center [551, 258] width 239 height 264
paste textarea "("rightArrow")"
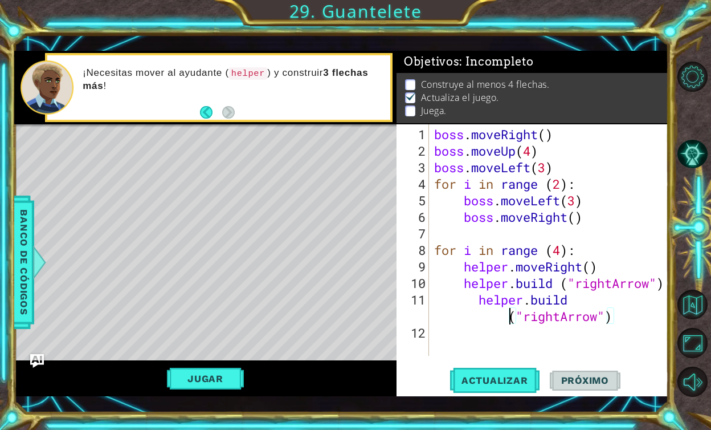
click at [504, 315] on div "boss . moveRight ( ) boss . moveUp ( 4 ) boss . moveLeft ( 3 ) for i in range (…" at bounding box center [551, 258] width 239 height 264
click at [495, 322] on div "boss . moveRight ( ) boss . moveUp ( 4 ) boss . moveLeft ( 3 ) for i in range (…" at bounding box center [551, 258] width 239 height 264
click at [475, 303] on div "boss . moveRight ( ) boss . moveUp ( 4 ) boss . moveLeft ( 3 ) for i in range (…" at bounding box center [551, 258] width 239 height 264
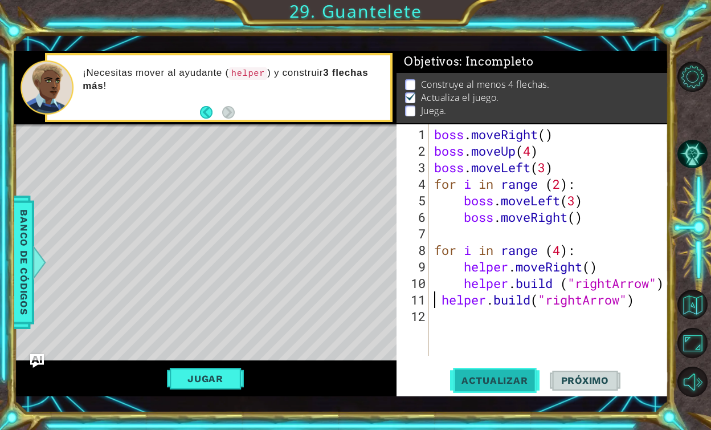
type textarea "[DOMAIN_NAME]("rightArrow")"
click at [507, 376] on span "Actualizar" at bounding box center [494, 379] width 89 height 11
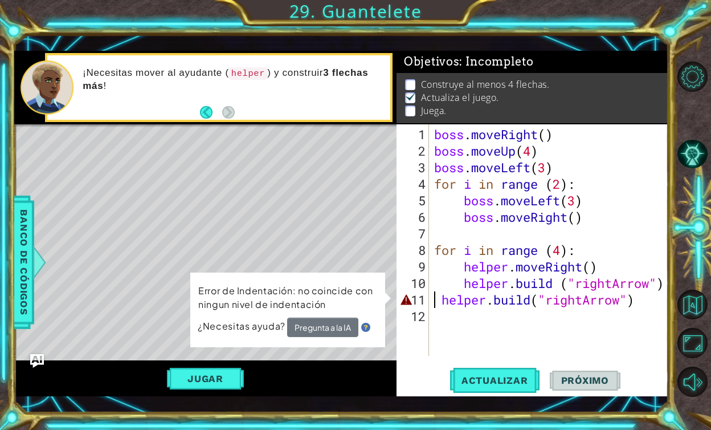
click at [463, 326] on div "boss . moveRight ( ) boss . moveUp ( 4 ) boss . moveLeft ( 3 ) for i in range (…" at bounding box center [551, 258] width 239 height 264
click at [442, 300] on div "boss . moveRight ( ) boss . moveUp ( 4 ) boss . moveLeft ( 3 ) for i in range (…" at bounding box center [551, 258] width 239 height 264
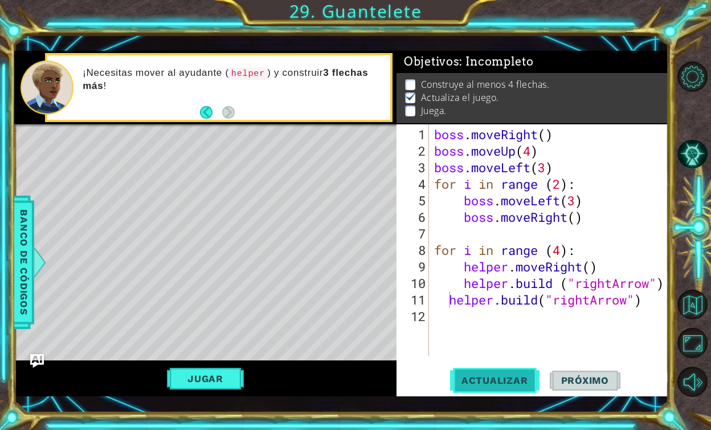
click at [504, 393] on button "Actualizar" at bounding box center [494, 379] width 89 height 27
type textarea "[DOMAIN_NAME]("rightArrow")"
click at [508, 378] on span "Actualizar" at bounding box center [494, 379] width 89 height 11
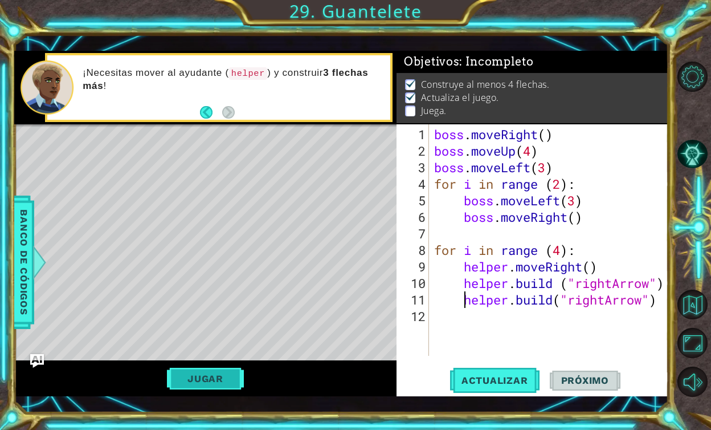
click at [222, 376] on button "Jugar" at bounding box center [205, 379] width 77 height 22
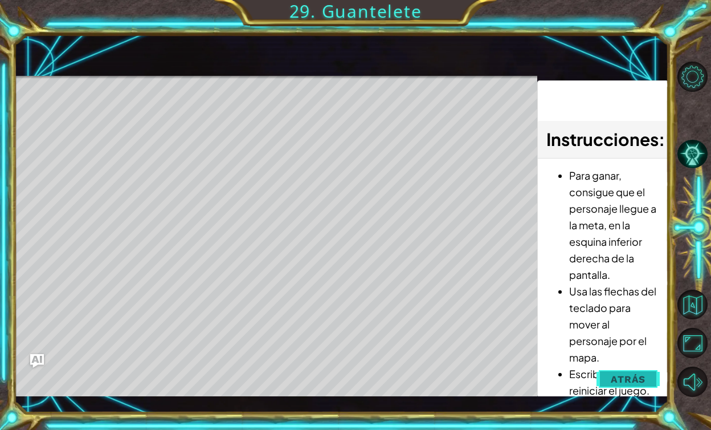
click at [625, 386] on button "Atrás" at bounding box center [628, 379] width 63 height 23
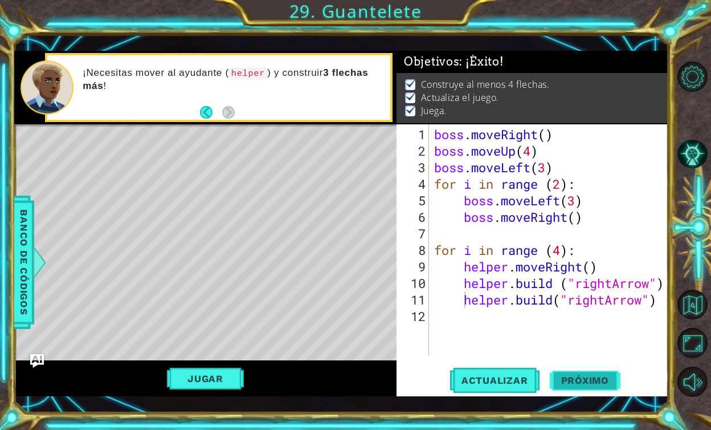
click at [580, 385] on button "Próximo" at bounding box center [585, 382] width 71 height 27
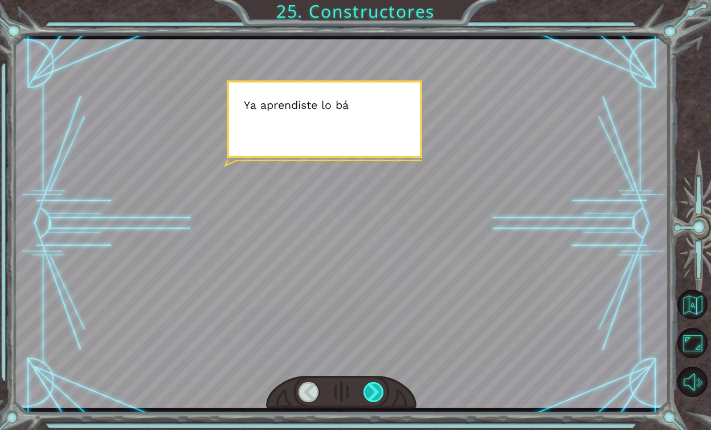
click at [371, 396] on div at bounding box center [374, 392] width 21 height 20
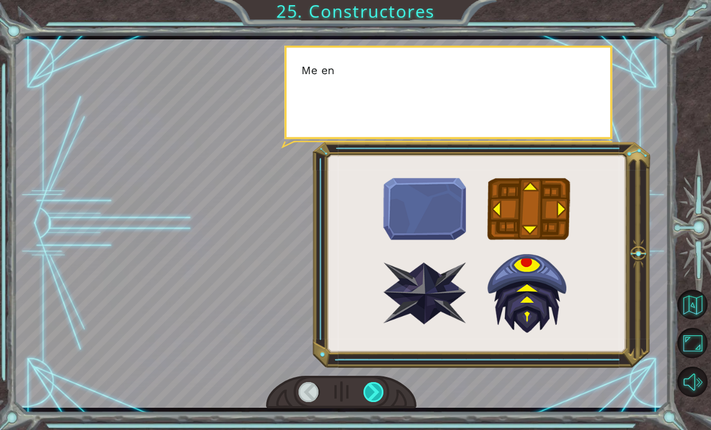
click at [371, 396] on div at bounding box center [374, 392] width 21 height 20
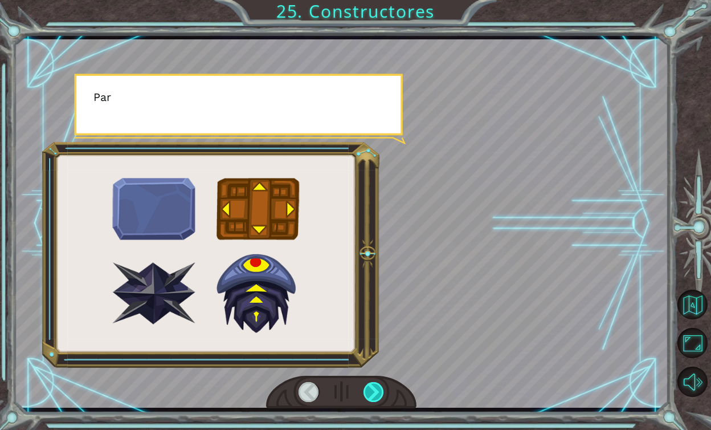
click at [373, 399] on div at bounding box center [374, 392] width 21 height 20
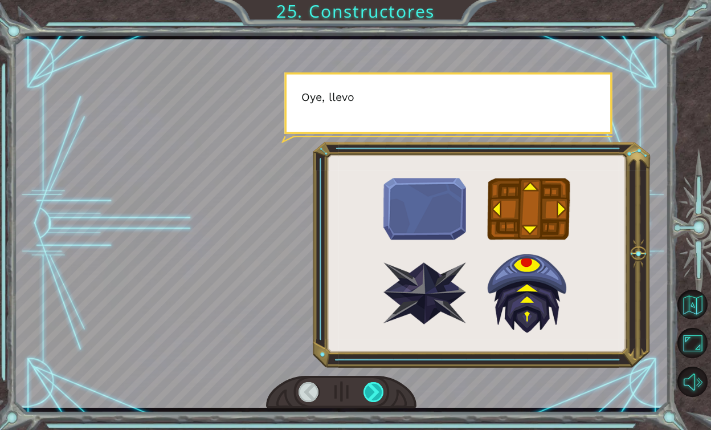
click at [371, 393] on div at bounding box center [374, 392] width 21 height 20
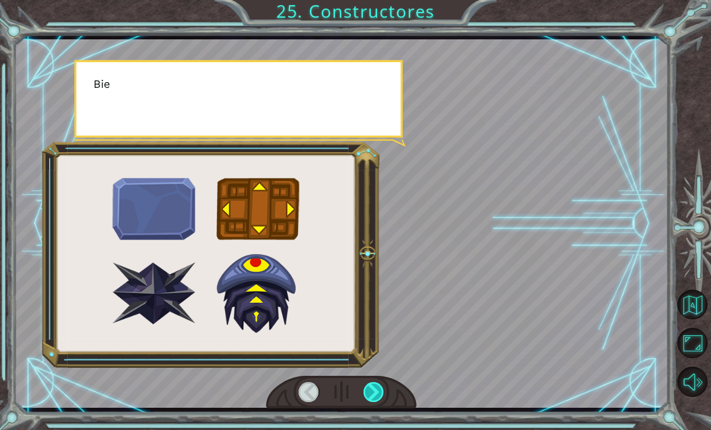
click at [371, 393] on div at bounding box center [374, 392] width 21 height 20
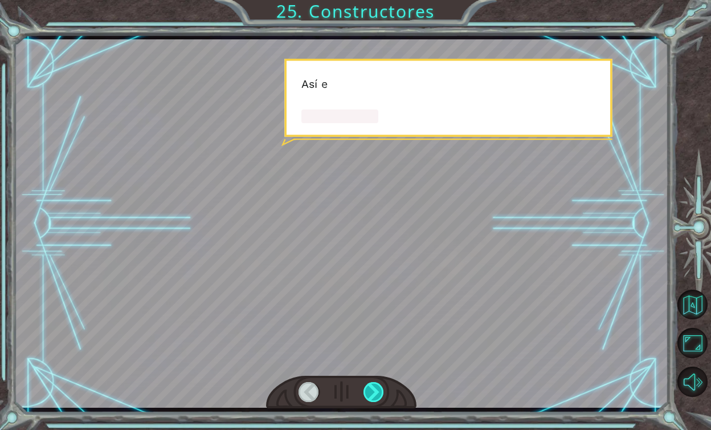
click at [371, 393] on div at bounding box center [374, 392] width 21 height 20
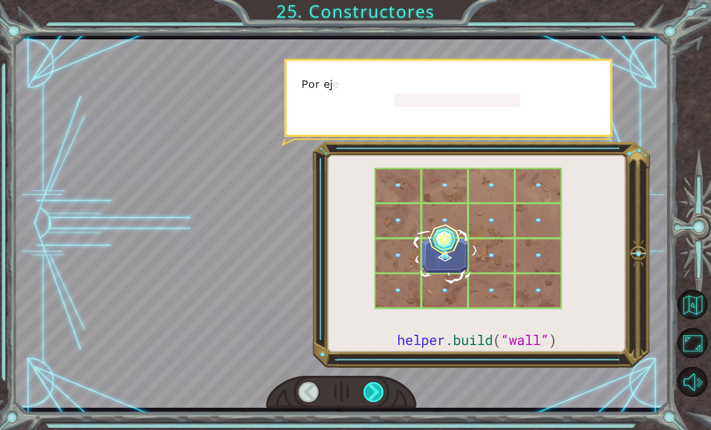
click at [371, 393] on div at bounding box center [374, 392] width 21 height 20
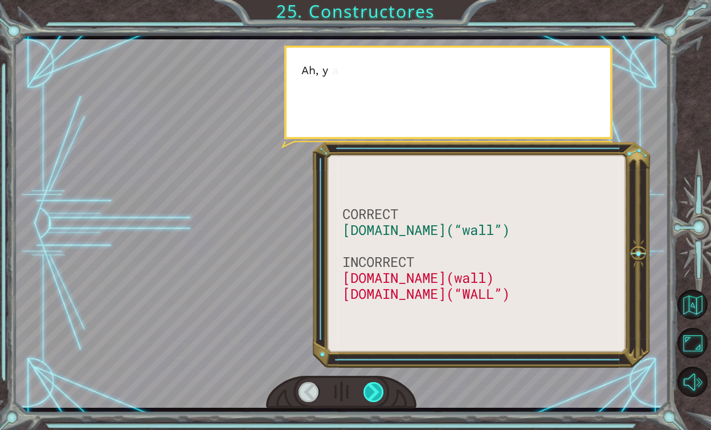
click at [371, 393] on div at bounding box center [374, 392] width 21 height 20
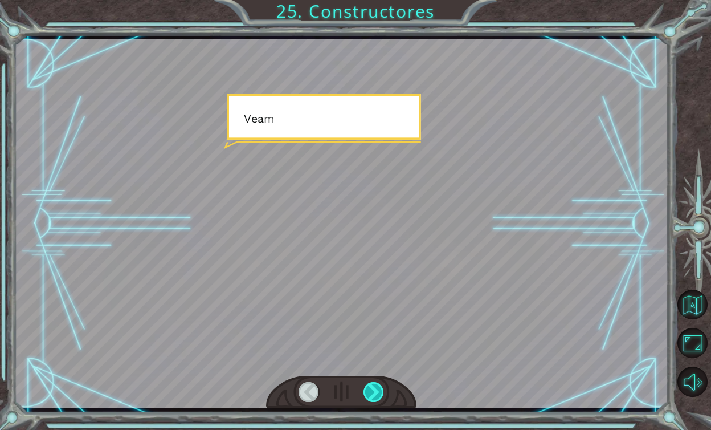
click at [370, 393] on div at bounding box center [374, 392] width 21 height 20
click at [370, 0] on div "CORRECT [DOMAIN_NAME](“wall”) INCORRECT [DOMAIN_NAME](wall) [DOMAIN_NAME](“WALL…" at bounding box center [355, 0] width 711 height 0
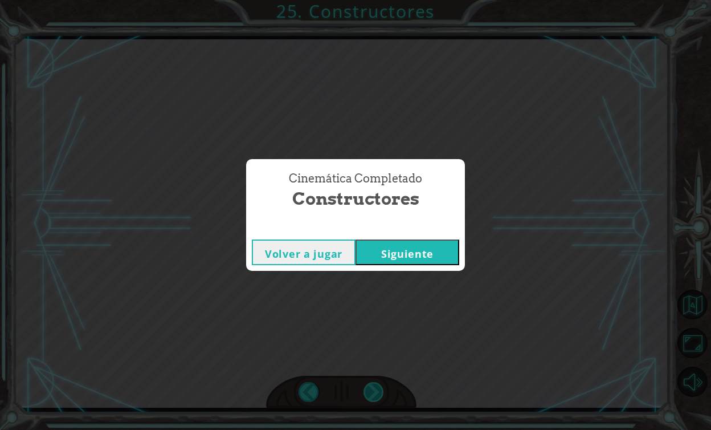
click at [370, 393] on div "Cinemática Completado Constructores Volver a jugar [GEOGRAPHIC_DATA]" at bounding box center [355, 215] width 711 height 430
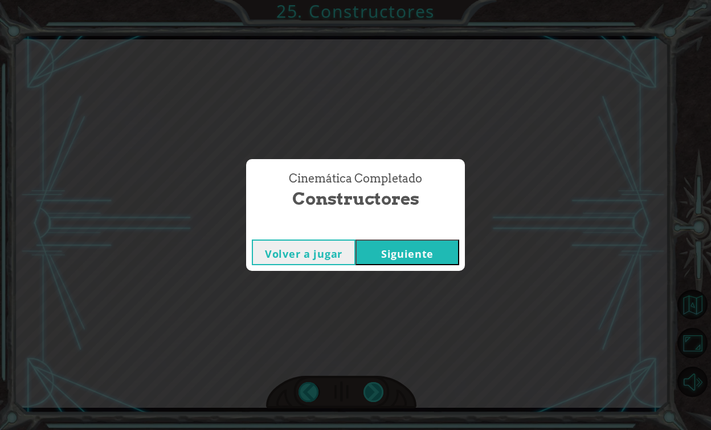
click at [370, 393] on div "Cinemática Completado Constructores Volver a jugar [GEOGRAPHIC_DATA]" at bounding box center [355, 215] width 711 height 430
click at [417, 257] on button "Siguiente" at bounding box center [408, 252] width 104 height 26
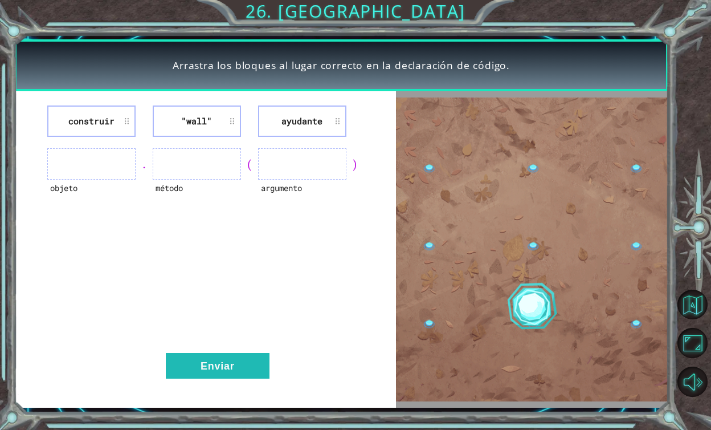
click at [121, 120] on li "construir" at bounding box center [91, 120] width 88 height 31
click at [123, 154] on ul at bounding box center [91, 163] width 88 height 31
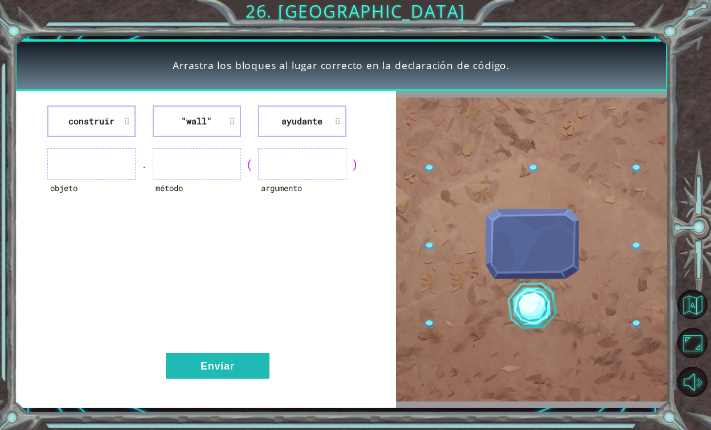
click at [123, 158] on ul at bounding box center [91, 163] width 88 height 31
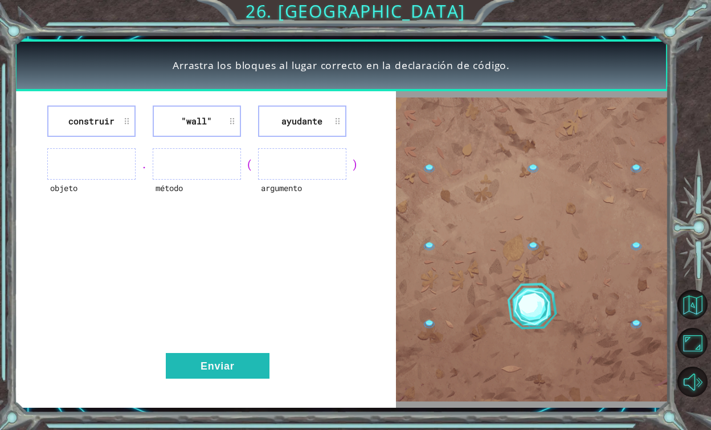
click at [526, 231] on img at bounding box center [532, 249] width 272 height 304
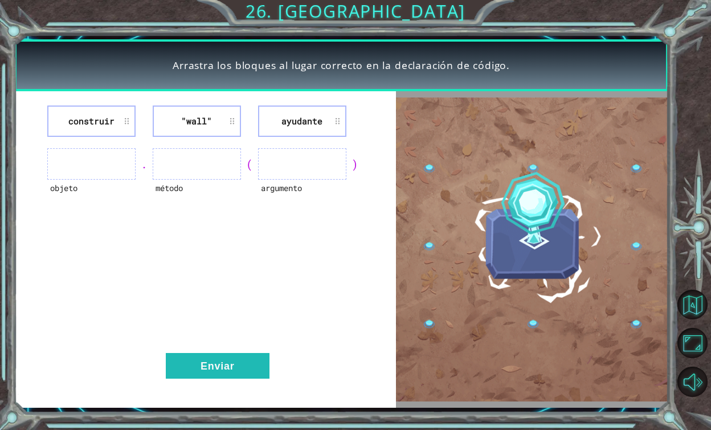
click at [194, 150] on ul at bounding box center [197, 163] width 88 height 31
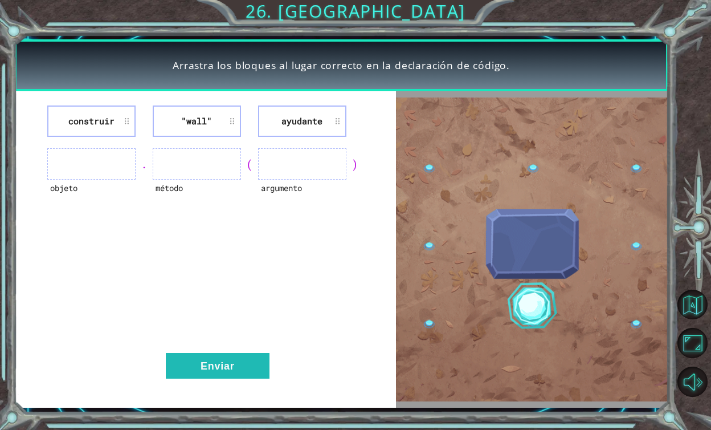
click at [194, 162] on ul at bounding box center [197, 163] width 88 height 31
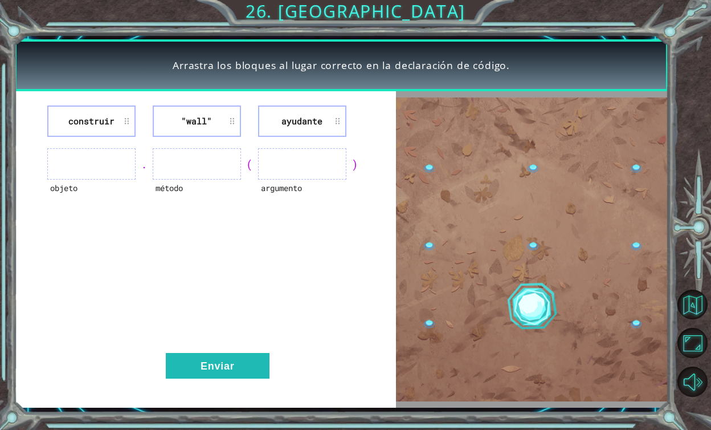
click at [31, 179] on div "objeto . método ( argumento )" at bounding box center [205, 163] width 354 height 31
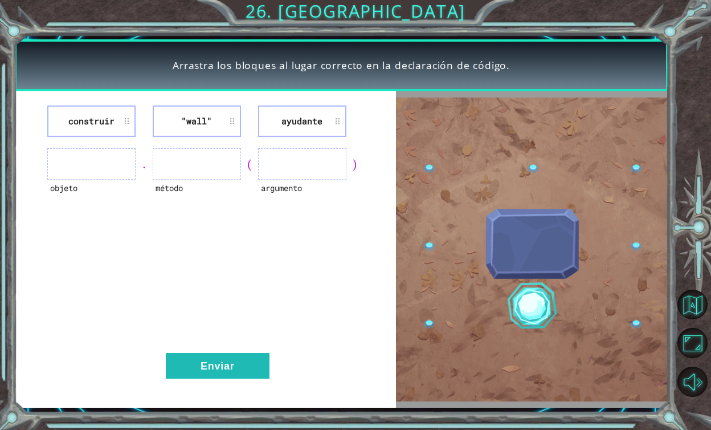
click at [101, 166] on ul at bounding box center [91, 163] width 88 height 31
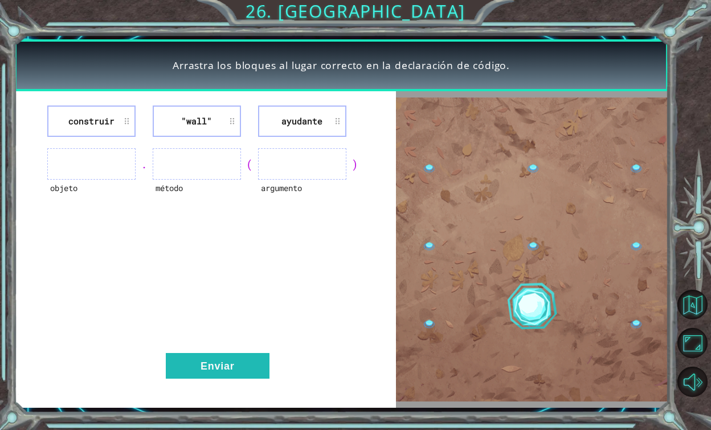
click at [101, 166] on ul at bounding box center [91, 163] width 88 height 31
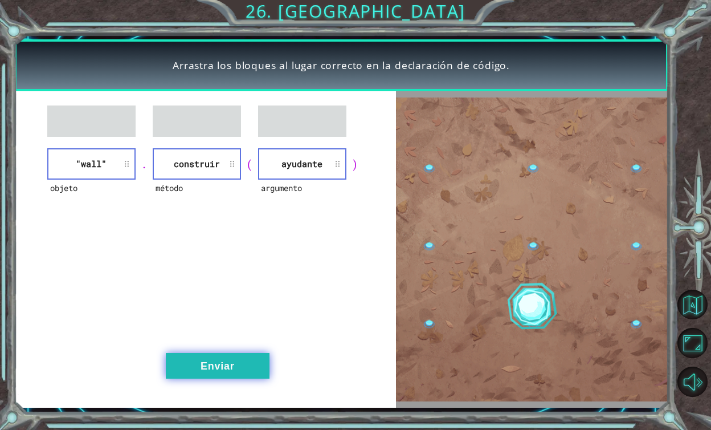
click at [226, 361] on button "Enviar" at bounding box center [218, 366] width 104 height 26
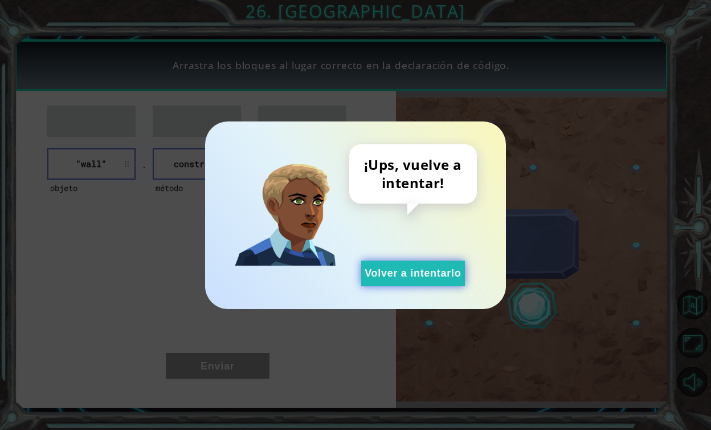
click at [422, 270] on button "Volver a intentarlo" at bounding box center [413, 273] width 104 height 26
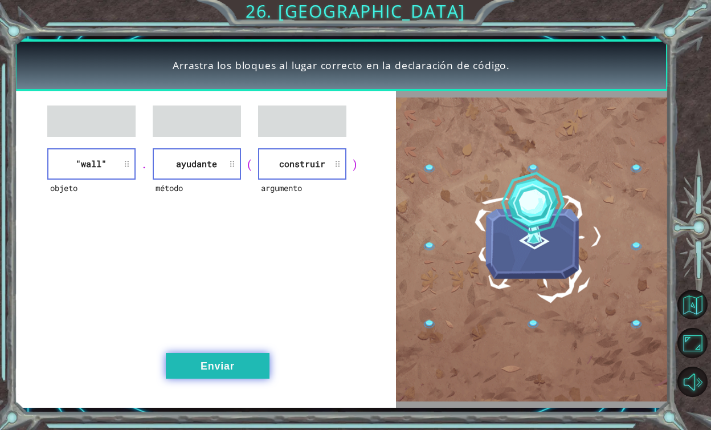
click at [232, 364] on button "Enviar" at bounding box center [218, 366] width 104 height 26
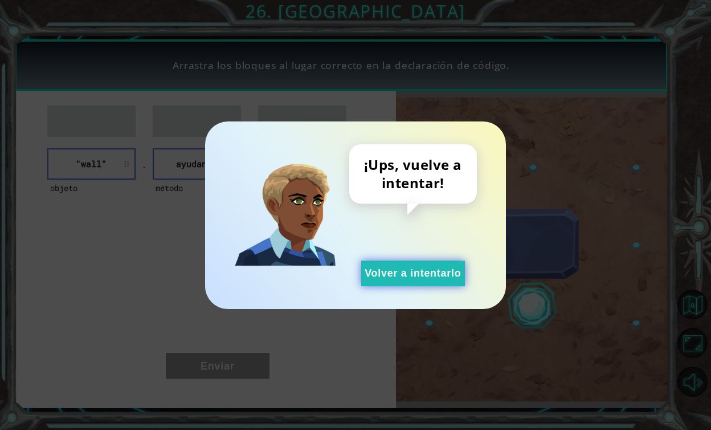
click at [408, 269] on button "Volver a intentarlo" at bounding box center [413, 273] width 104 height 26
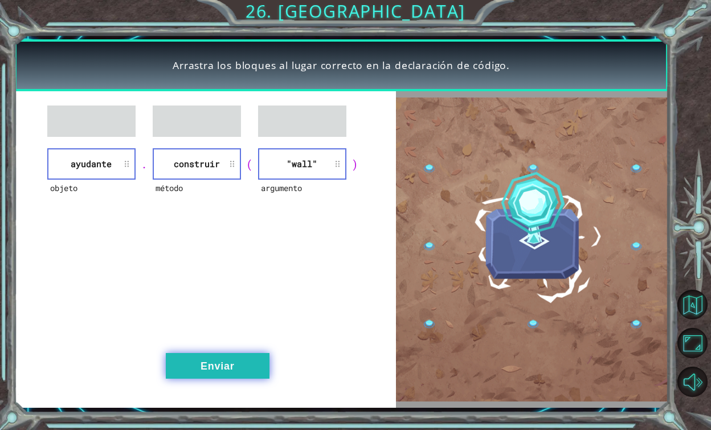
click at [235, 364] on button "Enviar" at bounding box center [218, 366] width 104 height 26
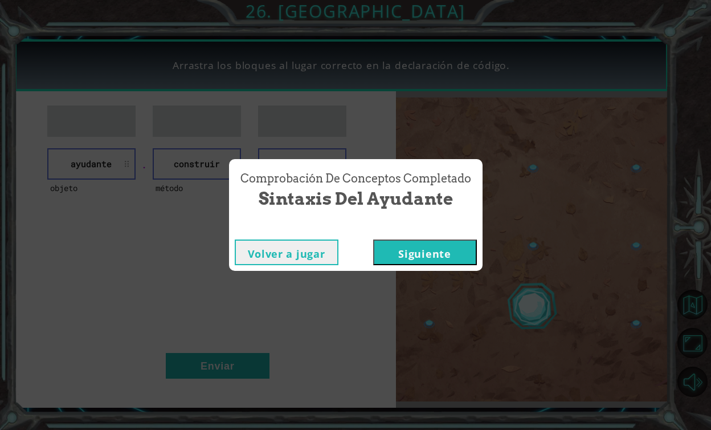
click at [414, 257] on button "Siguiente" at bounding box center [425, 252] width 104 height 26
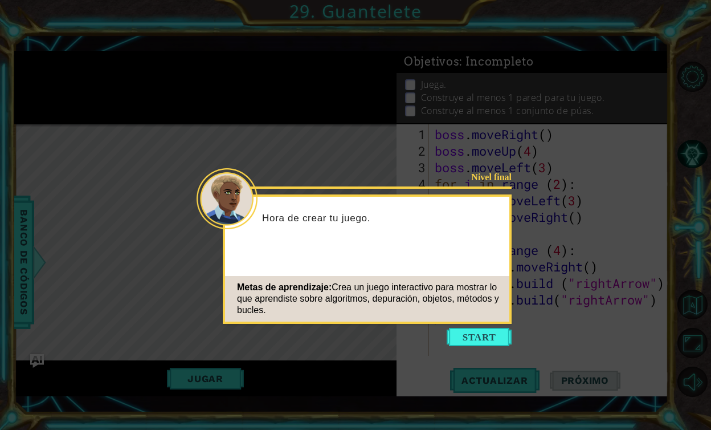
click at [481, 316] on div "Metas de aprendizaje: Crea un juego interactivo para mostrar lo que aprendiste …" at bounding box center [367, 299] width 284 height 46
click at [487, 329] on button "Start" at bounding box center [479, 337] width 65 height 18
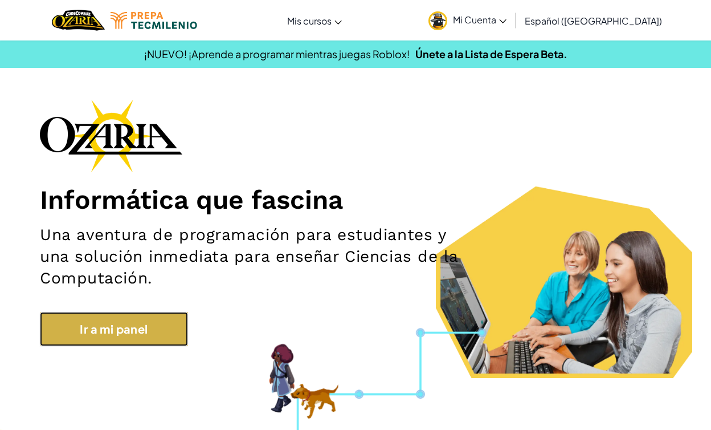
click at [104, 330] on link "Ir a mi panel" at bounding box center [114, 329] width 148 height 34
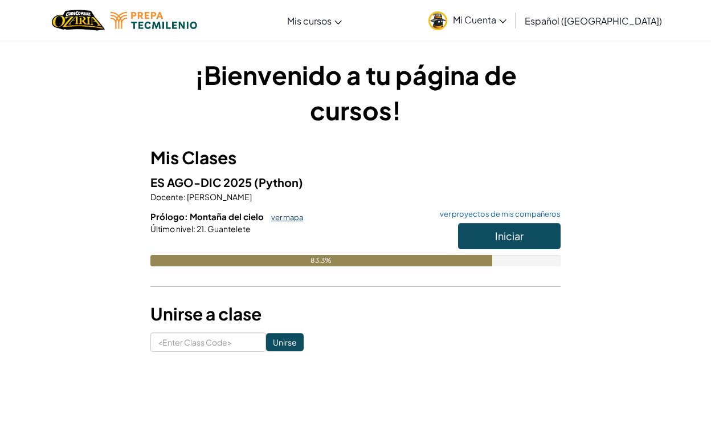
click at [280, 214] on link "ver mapa" at bounding box center [285, 217] width 38 height 9
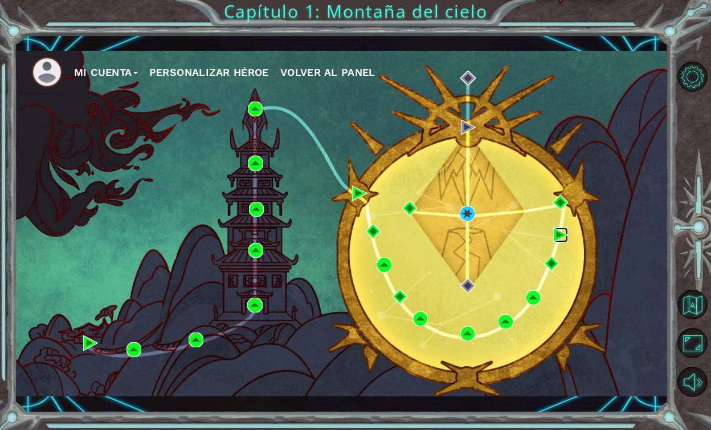
click at [563, 231] on img at bounding box center [560, 234] width 15 height 15
click at [471, 212] on img at bounding box center [467, 213] width 15 height 15
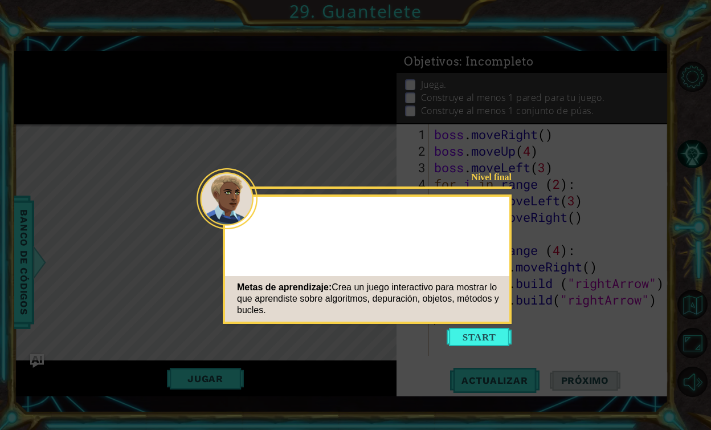
click at [501, 334] on button "Start" at bounding box center [479, 337] width 65 height 18
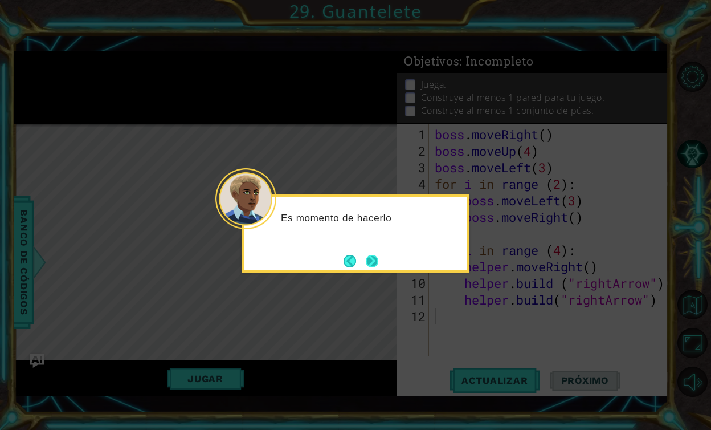
click at [376, 259] on button "Next" at bounding box center [372, 261] width 13 height 13
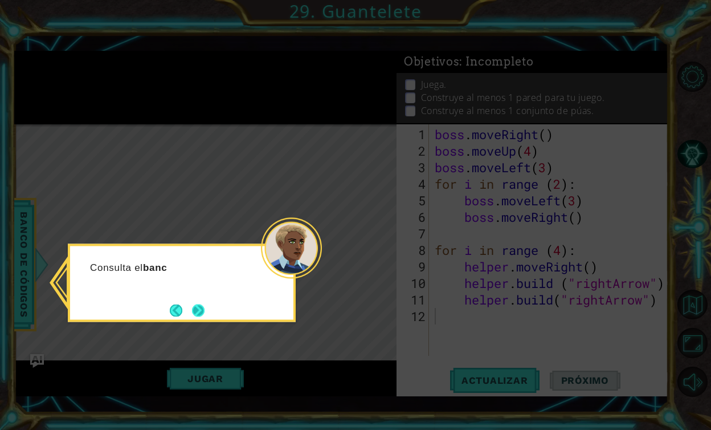
click at [194, 307] on button "Next" at bounding box center [198, 310] width 13 height 13
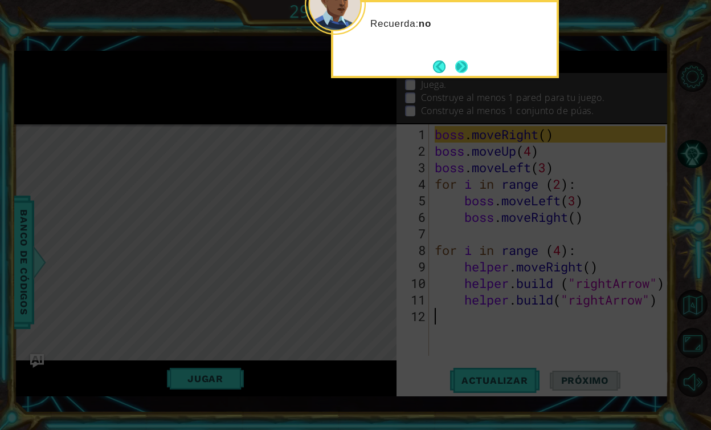
click at [455, 70] on button "Next" at bounding box center [461, 66] width 13 height 13
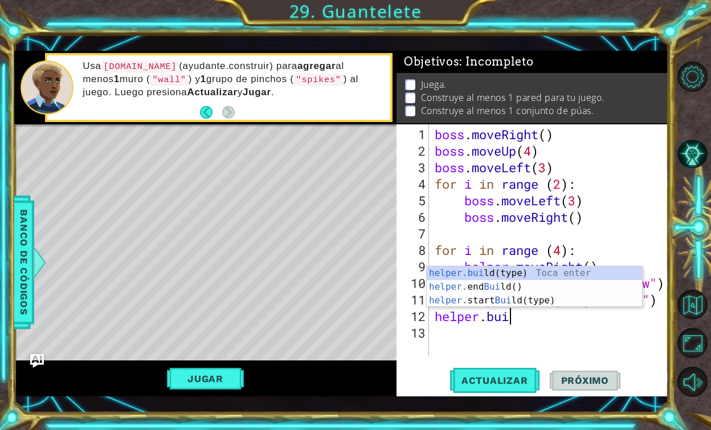
scroll to position [0, 3]
click at [523, 278] on div "helper.bui ld(type) Toca enter helper. end Bui ld() Toca enter helper. start Bu…" at bounding box center [534, 300] width 215 height 68
type textarea "[DOMAIN_NAME]("wall")"
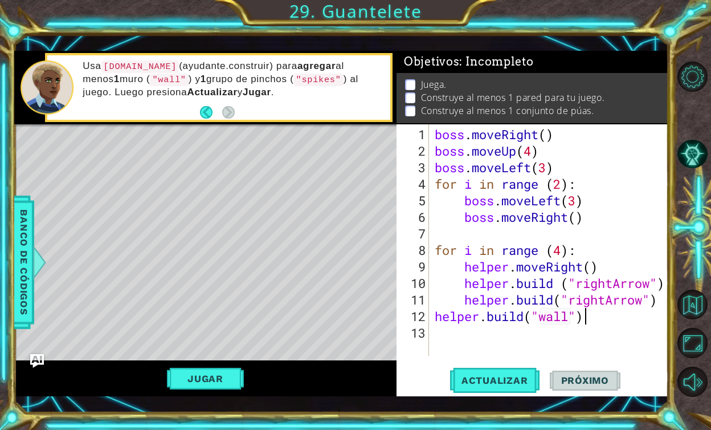
click at [614, 313] on div "boss . moveRight ( ) boss . moveUp ( 4 ) boss . moveLeft ( 3 ) for i in range (…" at bounding box center [552, 258] width 239 height 264
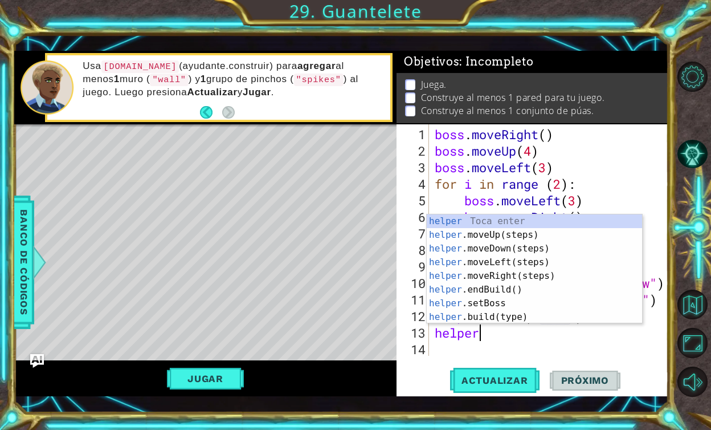
scroll to position [0, 1]
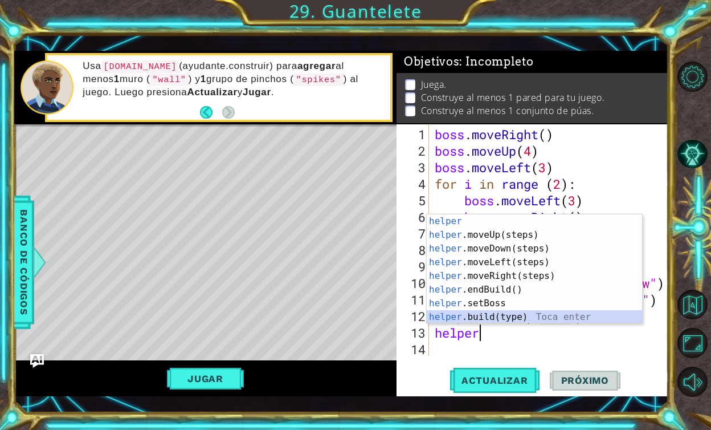
click at [551, 320] on div "helper Toca enter helper .moveUp(steps) Toca enter helper .moveDown(steps) Toca…" at bounding box center [534, 282] width 215 height 137
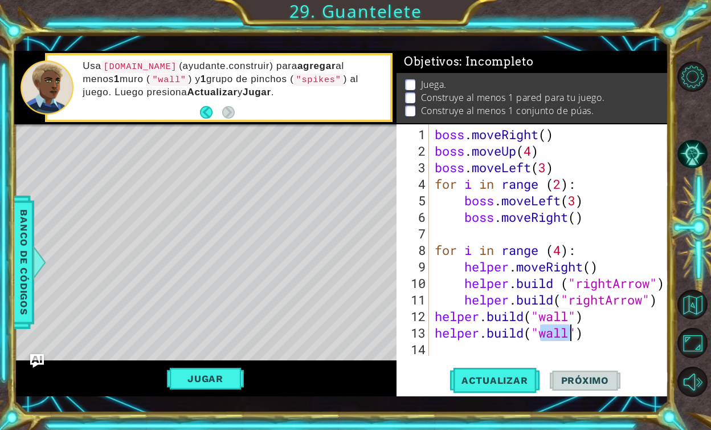
click at [553, 329] on div "boss . moveRight ( ) boss . moveUp ( 4 ) boss . moveLeft ( 3 ) for i in range (…" at bounding box center [552, 258] width 239 height 264
type textarea "helper.build("spikes")"
click at [509, 377] on span "Actualizar" at bounding box center [494, 379] width 89 height 11
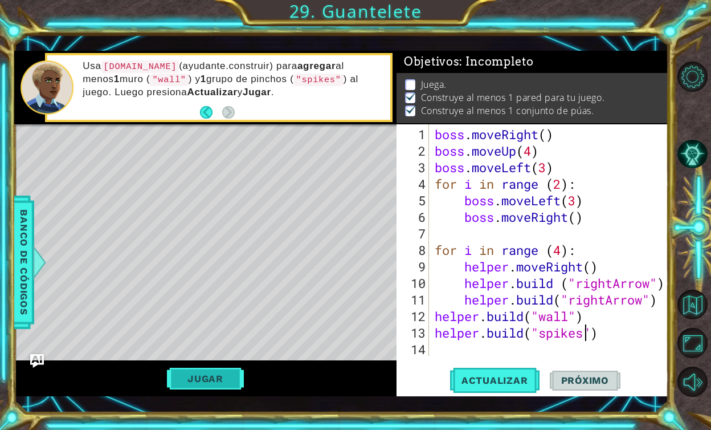
click at [231, 380] on button "Jugar" at bounding box center [205, 379] width 77 height 22
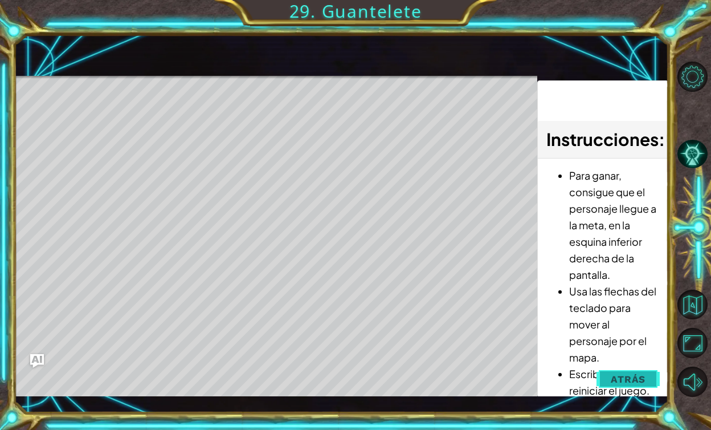
click at [636, 377] on span "Atrás" at bounding box center [628, 378] width 35 height 11
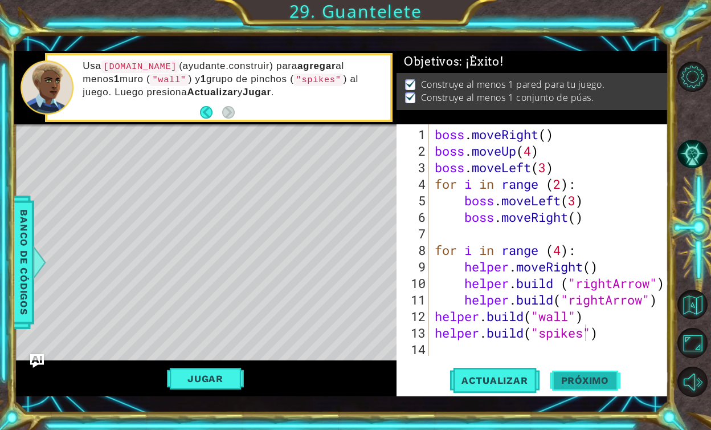
click at [601, 384] on button "Próximo" at bounding box center [585, 379] width 71 height 27
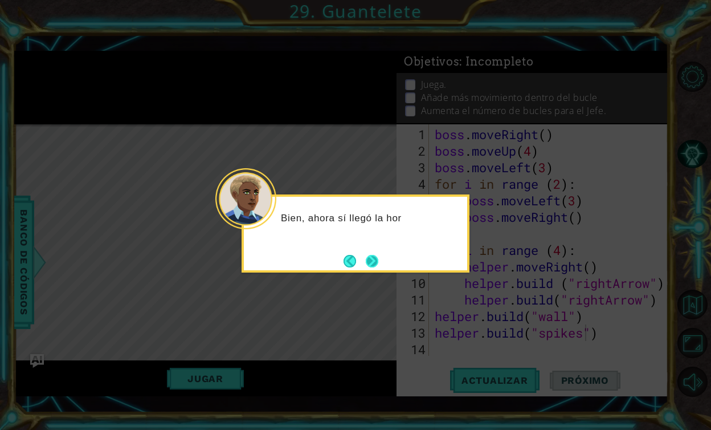
click at [373, 256] on button "Next" at bounding box center [372, 261] width 13 height 13
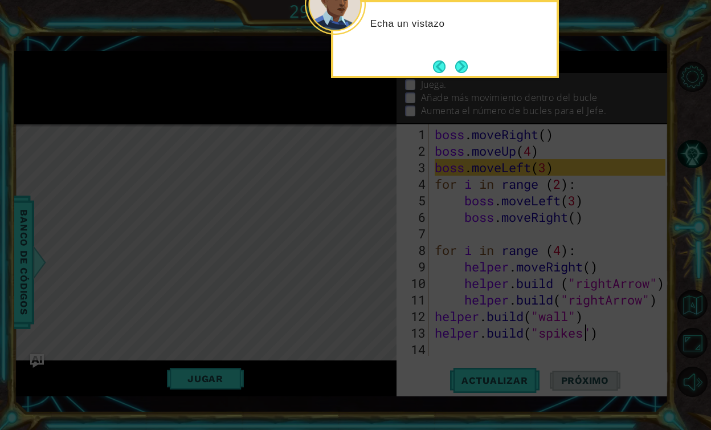
click at [465, 71] on button "Next" at bounding box center [461, 66] width 13 height 13
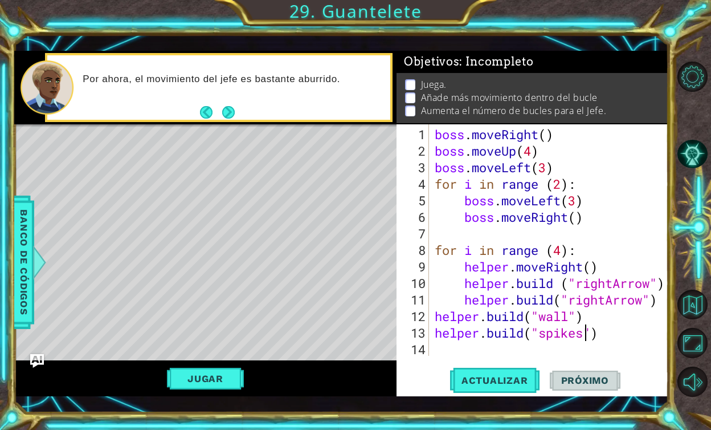
click at [598, 345] on div "boss . moveRight ( ) boss . moveUp ( 4 ) boss . moveLeft ( 3 ) for i in range (…" at bounding box center [552, 258] width 239 height 264
click at [608, 338] on div "boss . moveRight ( ) boss . moveUp ( 4 ) boss . moveLeft ( 3 ) for i in range (…" at bounding box center [552, 258] width 239 height 264
type textarea "helper.build("spikes")"
click at [227, 106] on button "Next" at bounding box center [228, 112] width 13 height 13
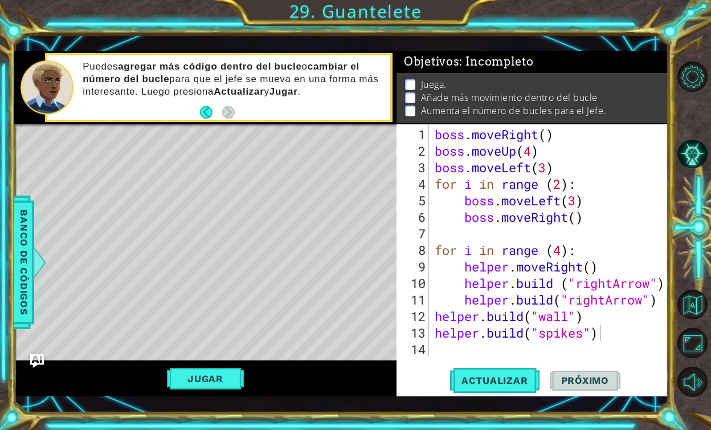
click at [229, 119] on footer at bounding box center [217, 112] width 35 height 17
click at [622, 336] on div "boss . moveRight ( ) boss . moveUp ( 4 ) boss . moveLeft ( 3 ) for i in range (…" at bounding box center [552, 258] width 239 height 264
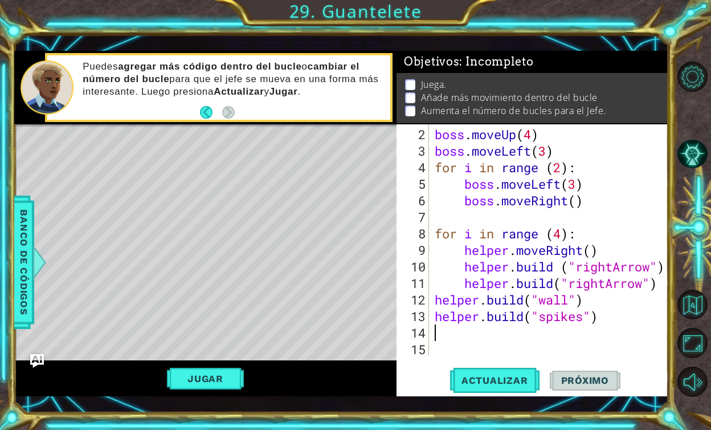
scroll to position [17, 0]
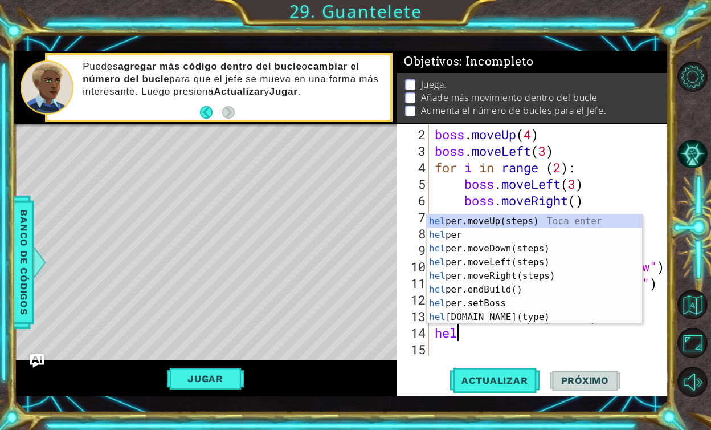
type textarea "help"
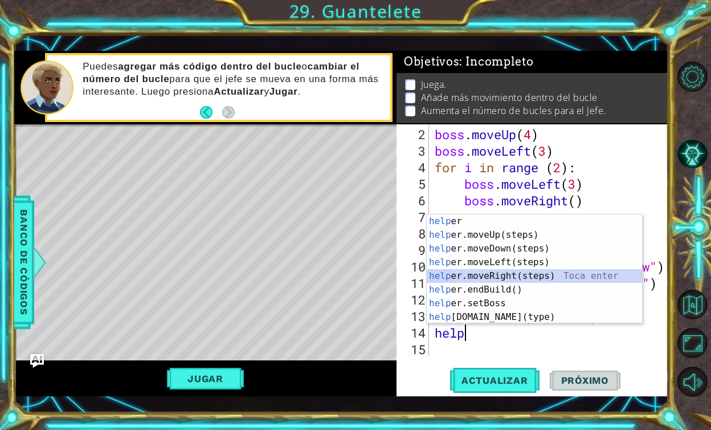
click at [500, 277] on div "help er Toca enter help er.moveUp(steps) Toca enter help er.moveDown(steps) Toc…" at bounding box center [534, 282] width 215 height 137
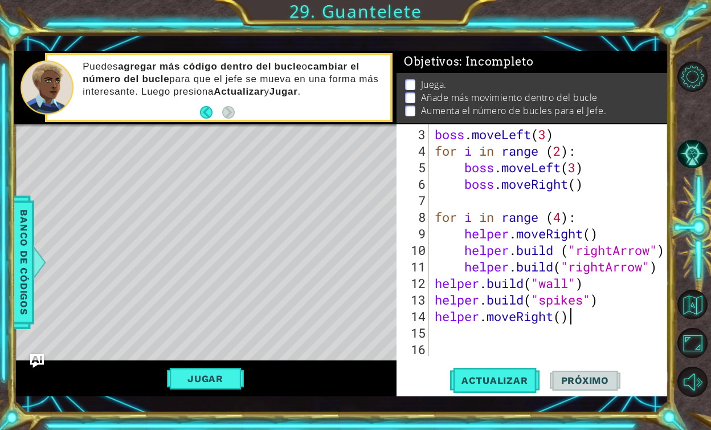
click at [568, 318] on div "boss . moveLeft ( 3 ) for i in range ( 2 ) : boss . moveLeft ( 3 ) boss . moveR…" at bounding box center [552, 258] width 239 height 264
click at [561, 317] on div "boss . moveLeft ( 3 ) for i in range ( 2 ) : boss . moveLeft ( 3 ) boss . moveR…" at bounding box center [552, 258] width 239 height 264
type textarea "helper.moveRight(4)"
click at [506, 369] on button "Actualizar" at bounding box center [494, 379] width 89 height 27
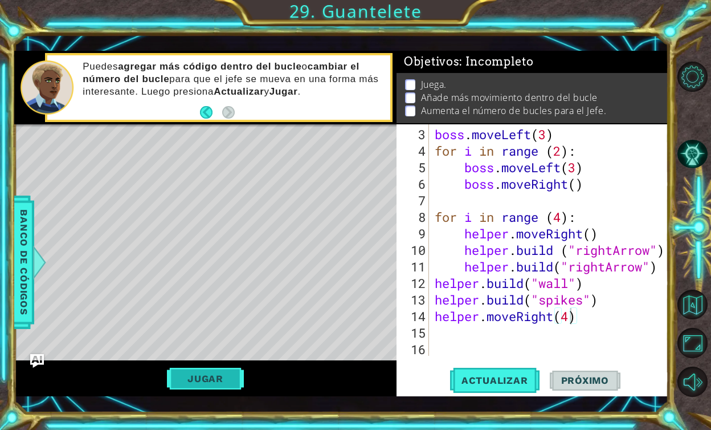
click at [191, 381] on button "Jugar" at bounding box center [205, 379] width 77 height 22
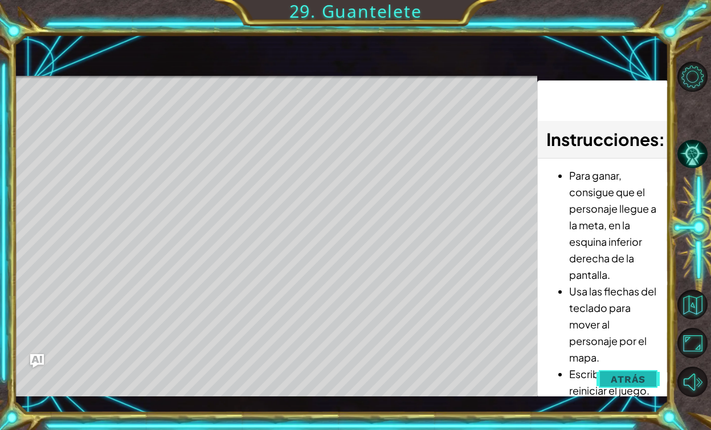
click at [628, 381] on span "Atrás" at bounding box center [628, 378] width 35 height 11
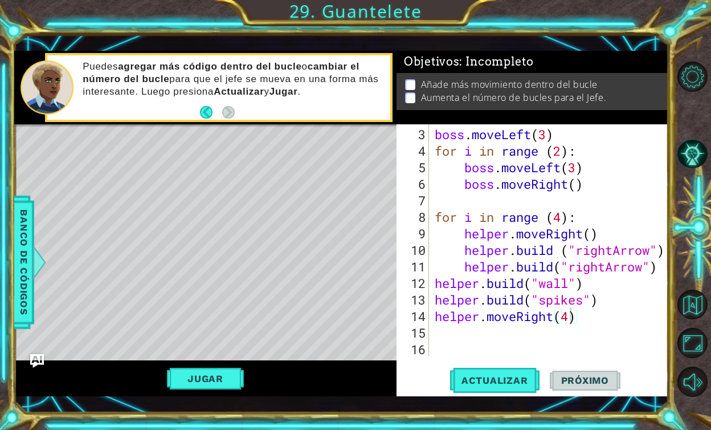
scroll to position [0, 1]
click at [563, 203] on div "boss . moveLeft ( 3 ) for i in range ( 2 ) : boss . moveLeft ( 3 ) boss . moveR…" at bounding box center [552, 258] width 239 height 264
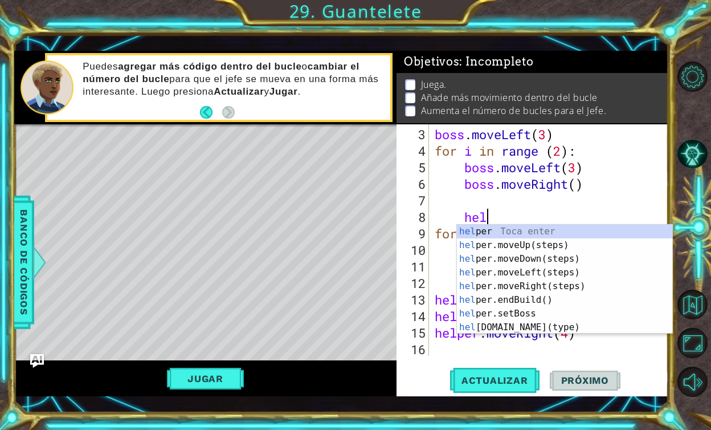
type textarea "help"
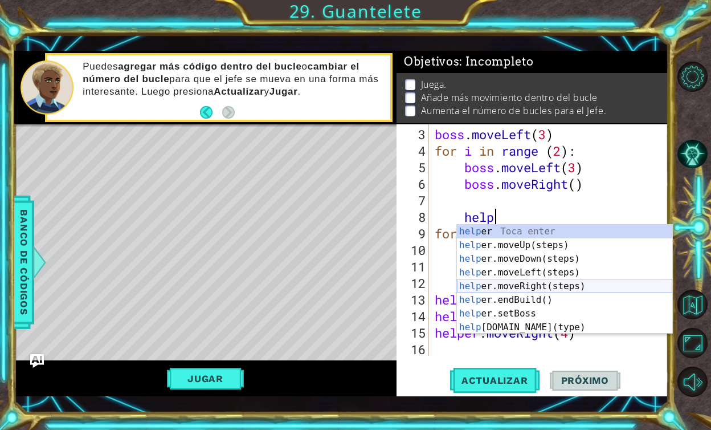
click at [514, 283] on div "help er Toca enter help er.moveUp(steps) Toca enter help er.moveDown(steps) Toc…" at bounding box center [564, 293] width 215 height 137
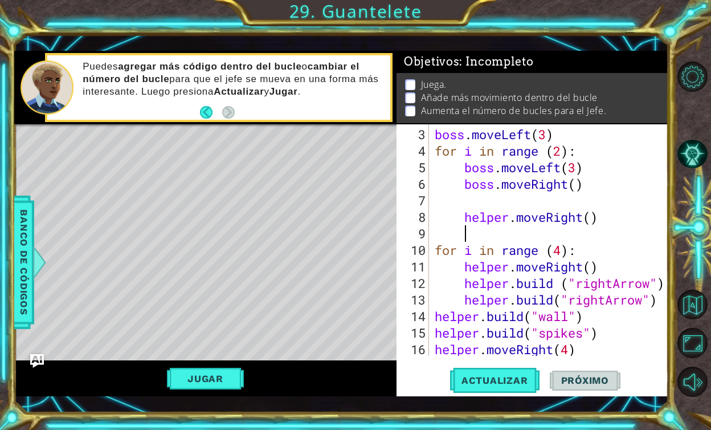
scroll to position [0, 1]
drag, startPoint x: 584, startPoint y: 341, endPoint x: 429, endPoint y: 351, distance: 154.8
click at [429, 351] on div "3 4 5 6 7 8 9 10 11 12 13 14 15 16 17 boss . moveLeft ( 3 ) for i in range ( 2 …" at bounding box center [531, 239] width 269 height 231
type textarea "helper.moveRight(4)"
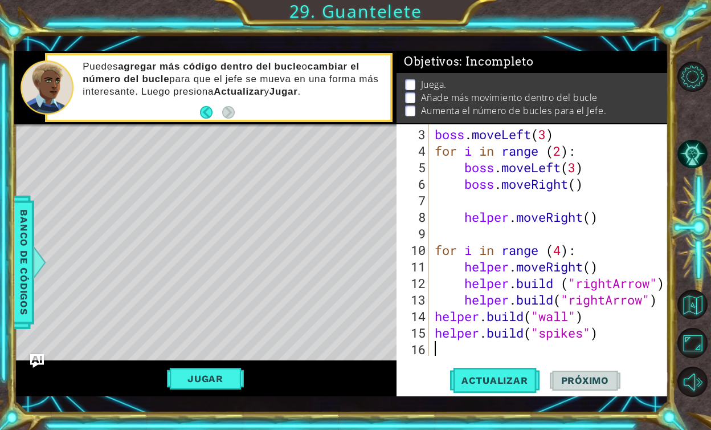
click at [589, 215] on div "boss . moveLeft ( 3 ) for i in range ( 2 ) : boss . moveLeft ( 3 ) boss . moveR…" at bounding box center [552, 258] width 239 height 264
type textarea "helper.moveRight(4)"
click at [486, 372] on button "Actualizar" at bounding box center [494, 379] width 89 height 27
click at [188, 380] on button "Jugar" at bounding box center [205, 379] width 77 height 22
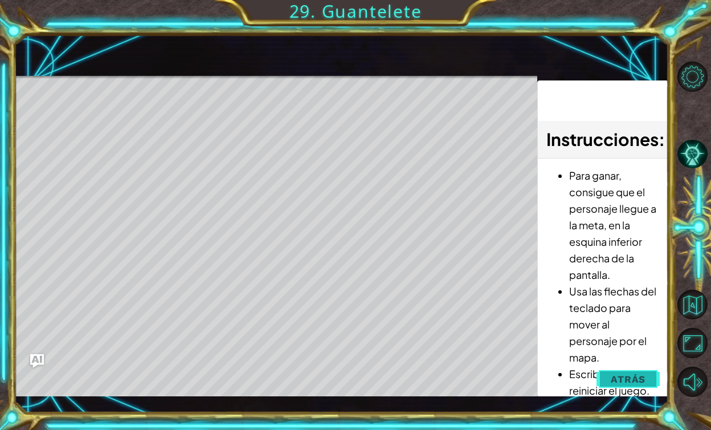
click at [640, 382] on span "Atrás" at bounding box center [628, 378] width 35 height 11
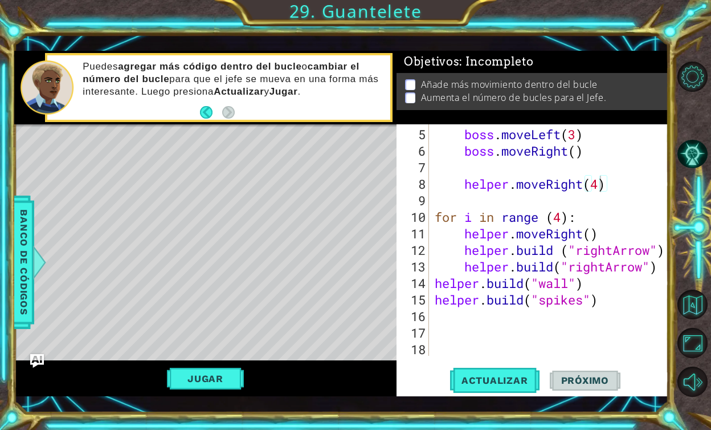
scroll to position [0, 0]
click at [492, 315] on div "boss . moveLeft ( 3 ) boss . moveRight ( ) helper . moveRight ( 4 ) for i in ra…" at bounding box center [552, 258] width 239 height 264
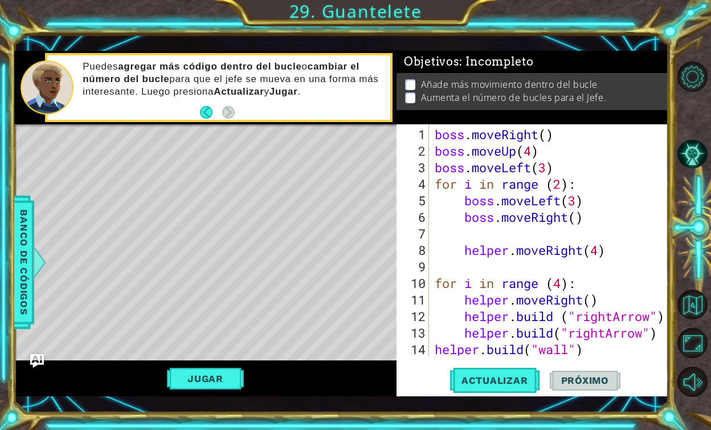
scroll to position [66, 0]
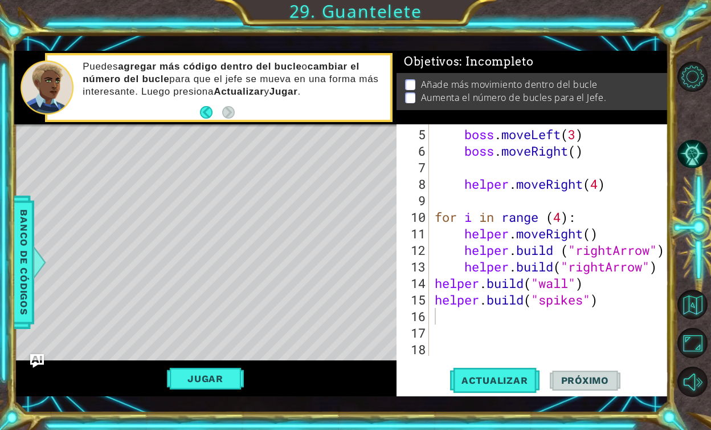
click at [288, 63] on strong "agregar más código dentro del bucle" at bounding box center [210, 66] width 184 height 11
click at [40, 352] on div "Level Map" at bounding box center [277, 292] width 527 height 336
click at [27, 281] on span "Banco de códigos" at bounding box center [24, 262] width 18 height 118
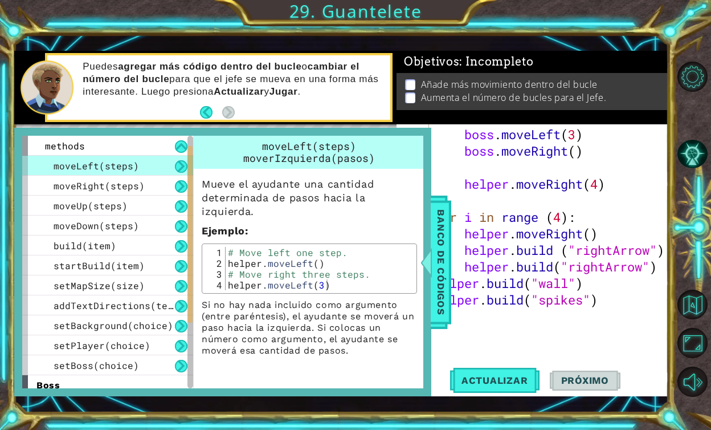
scroll to position [0, 0]
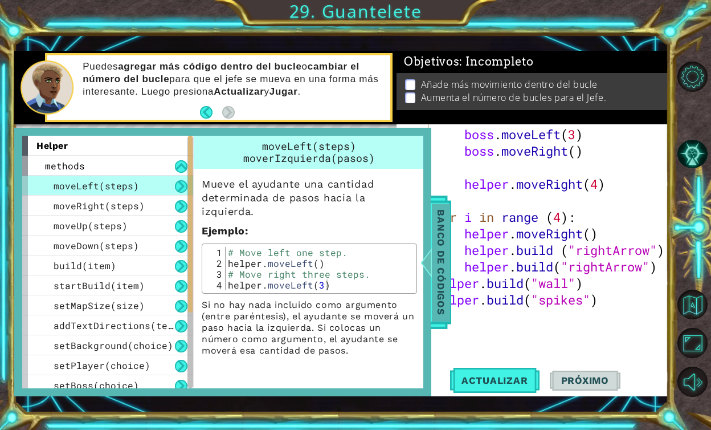
click at [441, 248] on span "Banco de códigos" at bounding box center [441, 262] width 18 height 118
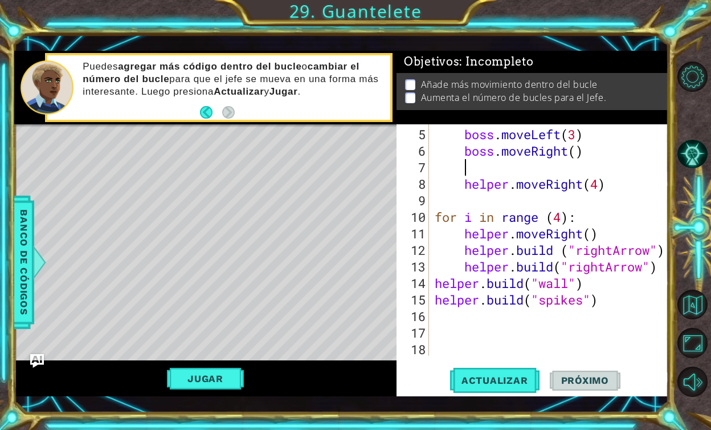
click at [511, 159] on div "boss . moveLeft ( 3 ) boss . moveRight ( ) helper . moveRight ( 4 ) for i in ra…" at bounding box center [552, 258] width 239 height 264
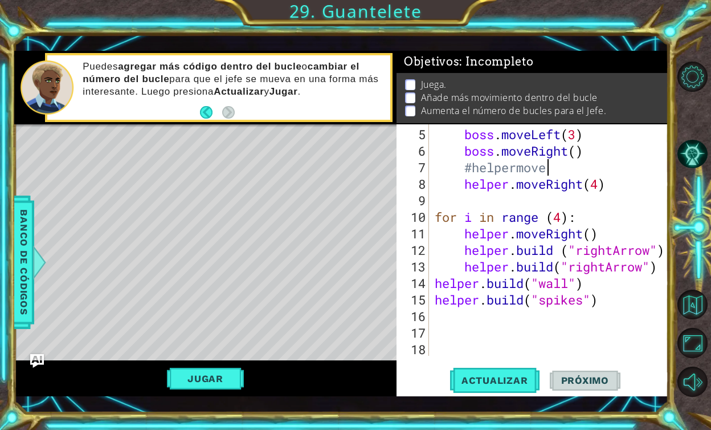
scroll to position [0, 5]
click at [38, 260] on div at bounding box center [39, 262] width 14 height 34
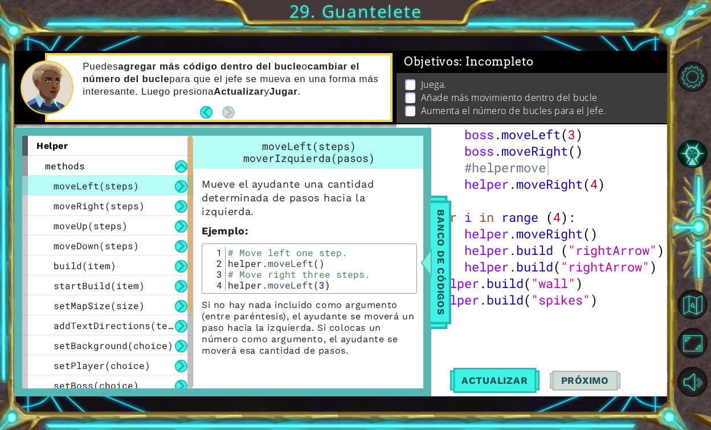
click at [518, 162] on div "boss . moveLeft ( 3 ) boss . moveRight ( ) #helpermove helper . moveRight ( 4 )…" at bounding box center [552, 258] width 239 height 264
drag, startPoint x: 523, startPoint y: 165, endPoint x: 557, endPoint y: 169, distance: 34.4
click at [557, 169] on div "boss . moveLeft ( 3 ) boss . moveRight ( ) #helper move helper . moveRight ( 4 …" at bounding box center [552, 258] width 239 height 264
type textarea "#helper left one step"
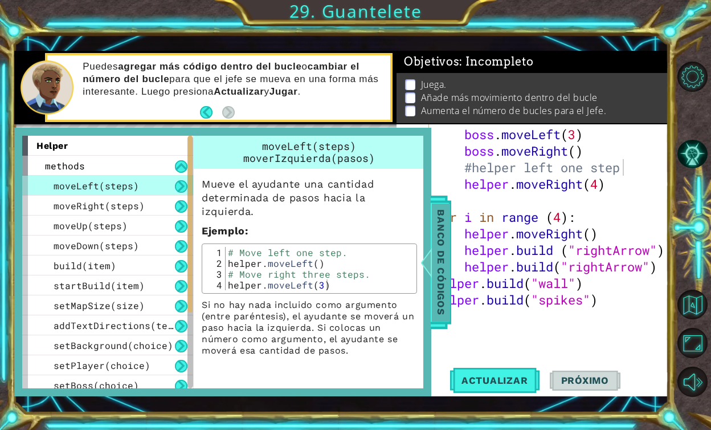
click at [443, 263] on span "Banco de códigos" at bounding box center [441, 262] width 18 height 118
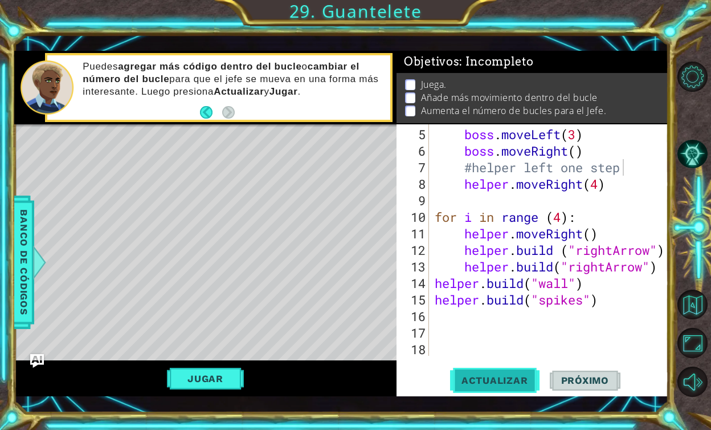
click at [480, 368] on button "Actualizar" at bounding box center [494, 379] width 89 height 27
click at [483, 373] on button "Actualizar" at bounding box center [494, 379] width 89 height 27
click at [195, 391] on div "Jugar" at bounding box center [205, 378] width 382 height 36
click at [213, 381] on button "Jugar" at bounding box center [205, 379] width 77 height 22
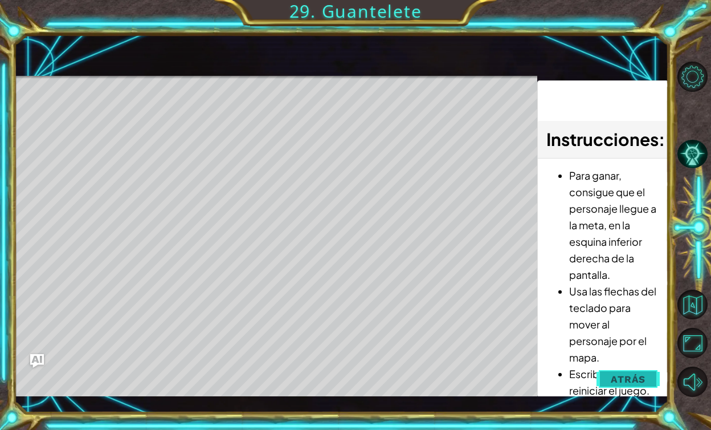
click at [613, 369] on button "Atrás" at bounding box center [628, 379] width 63 height 23
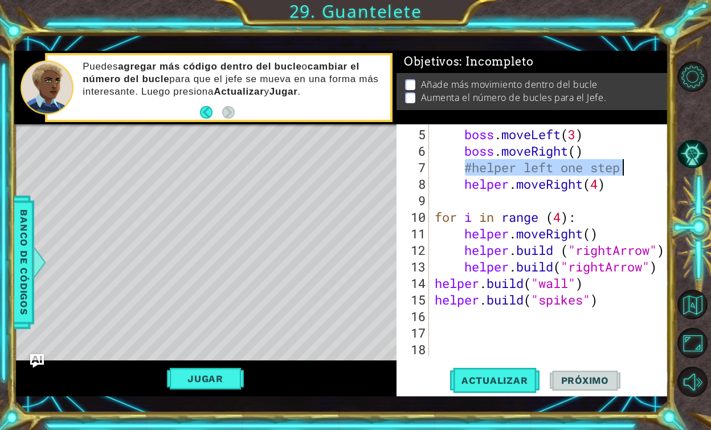
drag, startPoint x: 465, startPoint y: 160, endPoint x: 626, endPoint y: 160, distance: 161.9
click at [626, 165] on div "boss . moveLeft ( 3 ) boss . moveRight ( ) #helper left one step helper . moveR…" at bounding box center [552, 258] width 239 height 264
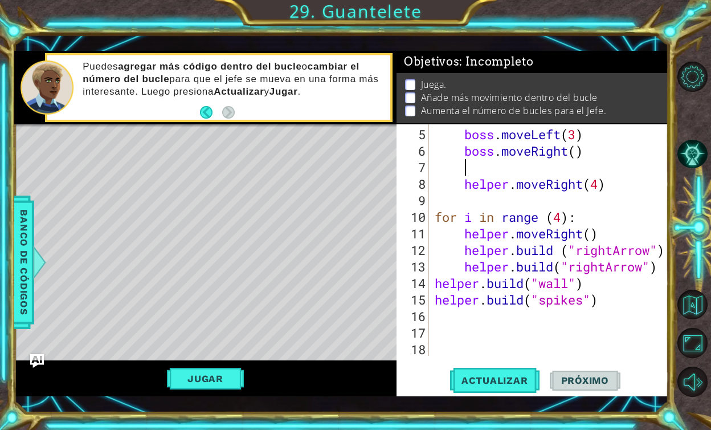
scroll to position [0, 0]
click at [500, 381] on span "Actualizar" at bounding box center [494, 379] width 89 height 11
click at [215, 373] on button "Jugar" at bounding box center [205, 379] width 77 height 22
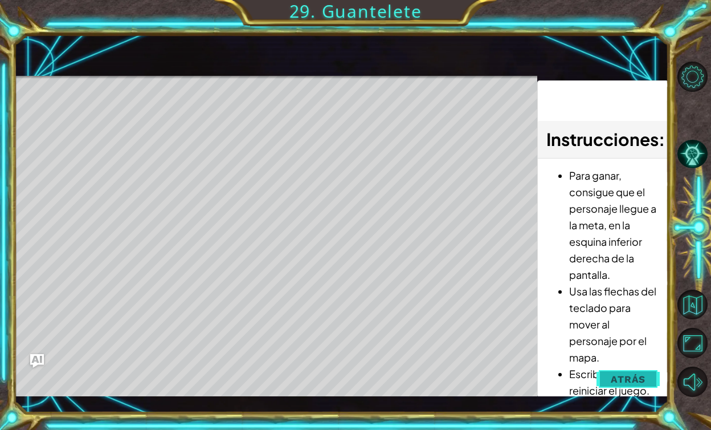
click at [617, 384] on span "Atrás" at bounding box center [628, 378] width 35 height 11
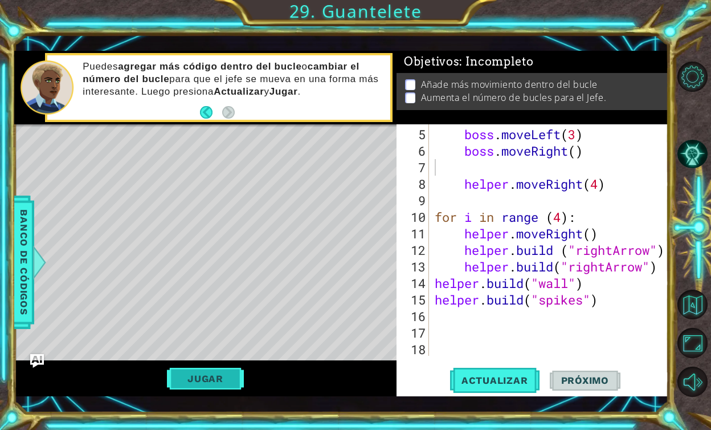
click at [218, 377] on button "Jugar" at bounding box center [205, 379] width 77 height 22
type textarea "helper.moveRight(4)"
click at [533, 187] on div "boss . moveLeft ( 3 ) boss . moveRight ( ) helper . moveRight ( 4 ) for i in ra…" at bounding box center [552, 258] width 239 height 264
click at [480, 197] on div "boss . moveLeft ( 3 ) boss . moveRight ( ) helper . moveRight ( 4 ) for i in ra…" at bounding box center [552, 258] width 239 height 264
click at [498, 160] on div "boss . moveLeft ( 3 ) boss . moveRight ( ) helper . moveRight ( 4 ) for i in ra…" at bounding box center [552, 258] width 239 height 264
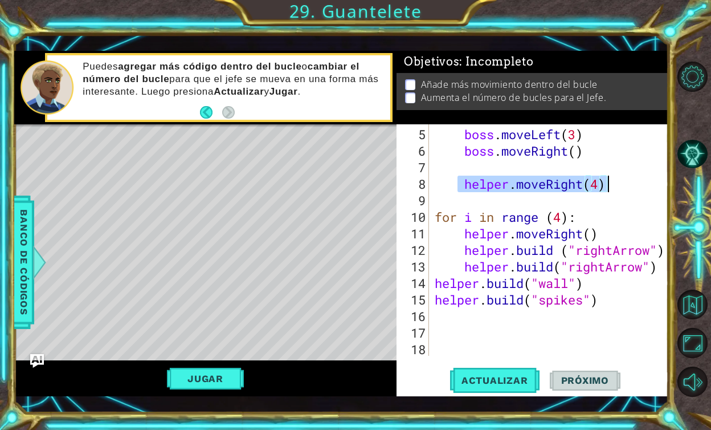
drag, startPoint x: 461, startPoint y: 184, endPoint x: 645, endPoint y: 178, distance: 184.2
click at [650, 180] on div "boss . moveLeft ( 3 ) boss . moveRight ( ) helper . moveRight ( 4 ) for i in ra…" at bounding box center [552, 258] width 239 height 264
type textarea "helper.moveRight(4)"
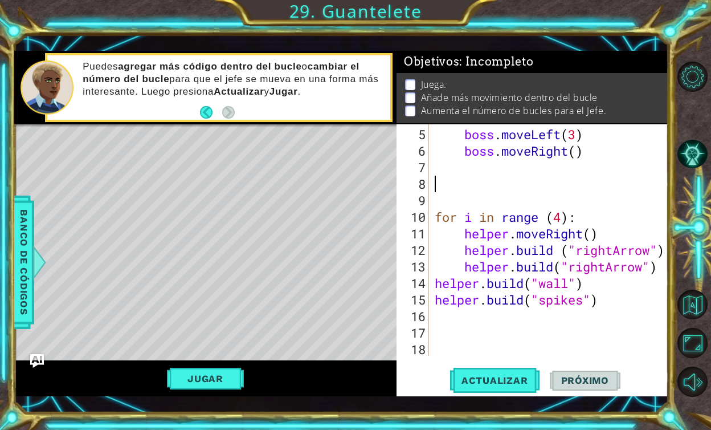
scroll to position [50, 0]
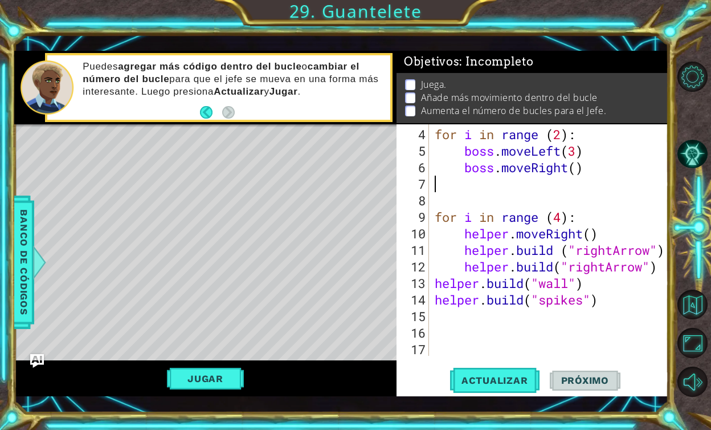
type textarea "boss.moveRight()"
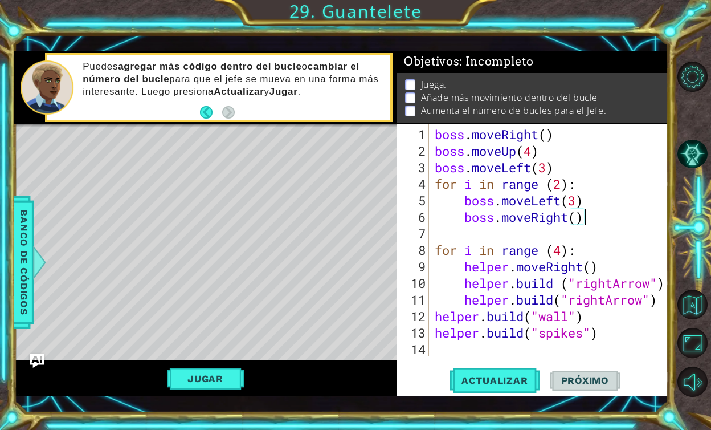
scroll to position [33, 0]
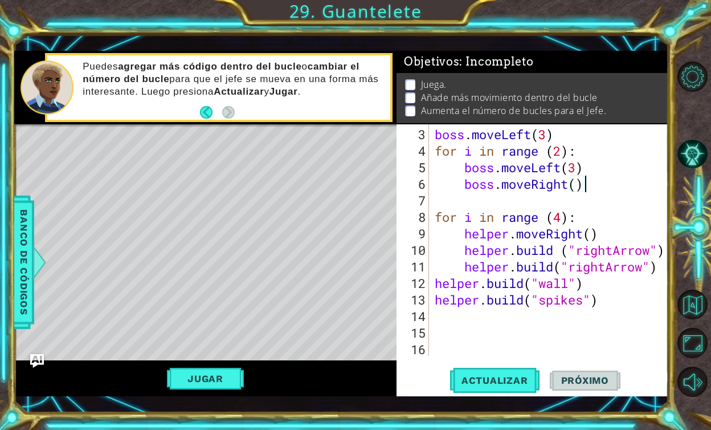
click at [463, 334] on div "boss . moveLeft ( 3 ) for i in range ( 2 ) : boss . moveLeft ( 3 ) boss . moveR…" at bounding box center [552, 258] width 239 height 264
click at [457, 319] on div "boss . moveLeft ( 3 ) for i in range ( 2 ) : boss . moveLeft ( 3 ) boss . moveR…" at bounding box center [552, 258] width 239 height 264
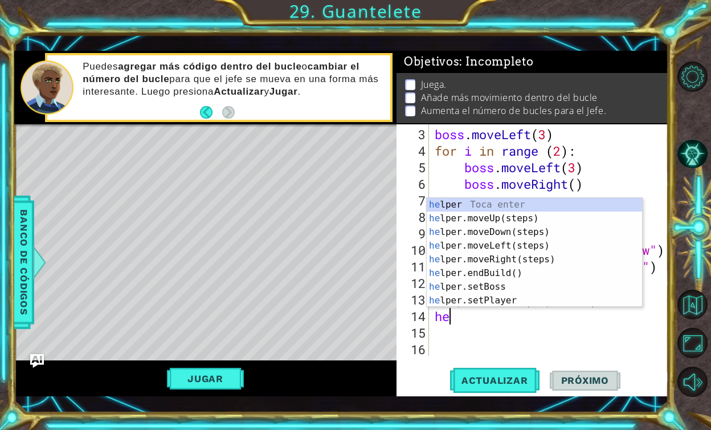
type textarea "h"
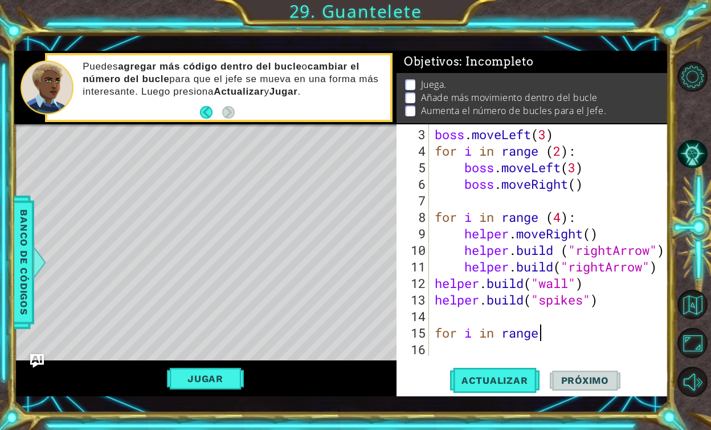
scroll to position [0, 4]
type textarea "for i in range"
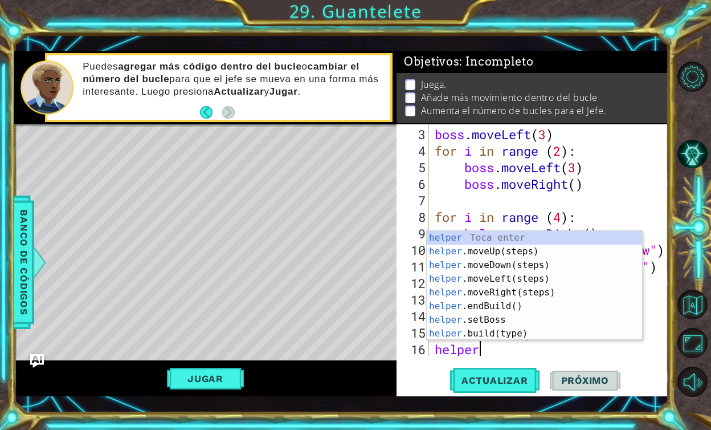
scroll to position [0, 1]
click at [505, 330] on div "helper Toca enter helper .moveUp(steps) Toca enter helper .moveDown(steps) Toca…" at bounding box center [534, 299] width 215 height 137
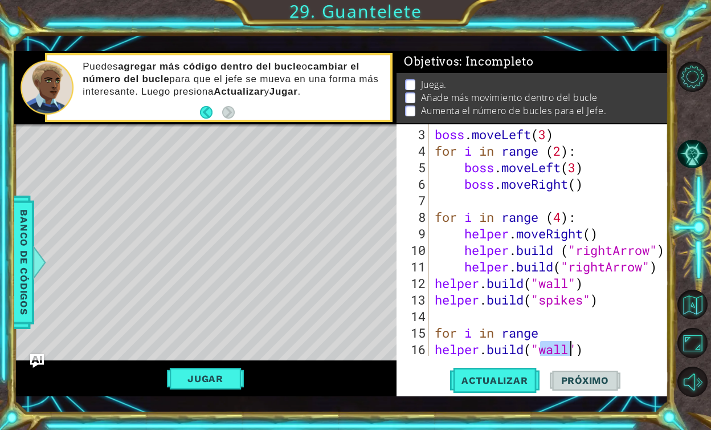
click at [559, 354] on div "boss . moveLeft ( 3 ) for i in range ( 2 ) : boss . moveLeft ( 3 ) boss . moveR…" at bounding box center [552, 258] width 239 height 264
click at [500, 380] on span "Actualizar" at bounding box center [494, 379] width 89 height 11
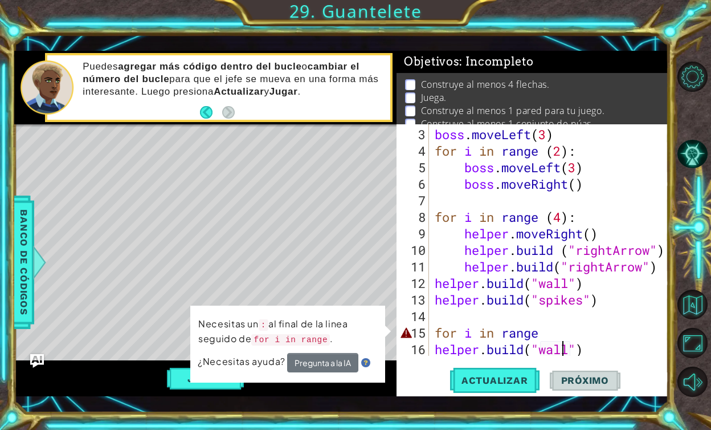
click at [538, 331] on div "boss . moveLeft ( 3 ) for i in range ( 2 ) : boss . moveLeft ( 3 ) boss . moveR…" at bounding box center [552, 258] width 239 height 264
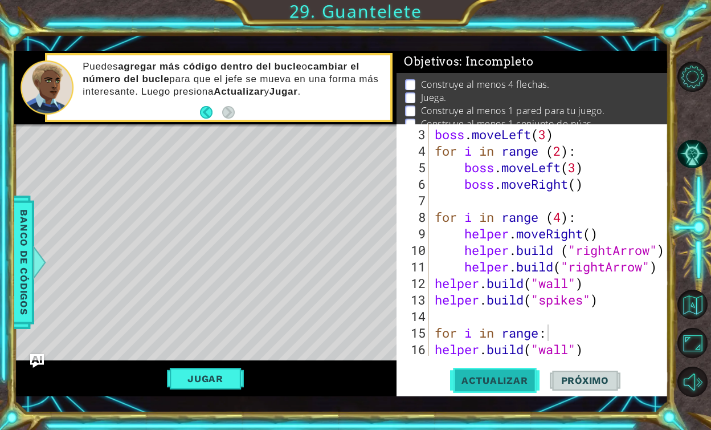
click at [523, 371] on button "Actualizar" at bounding box center [494, 379] width 89 height 27
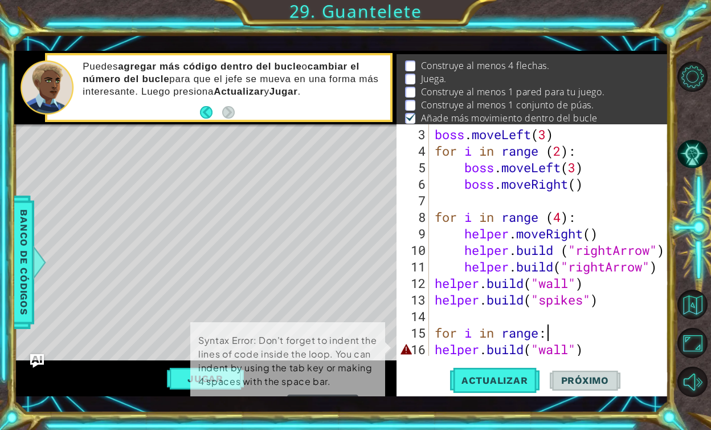
scroll to position [19, 0]
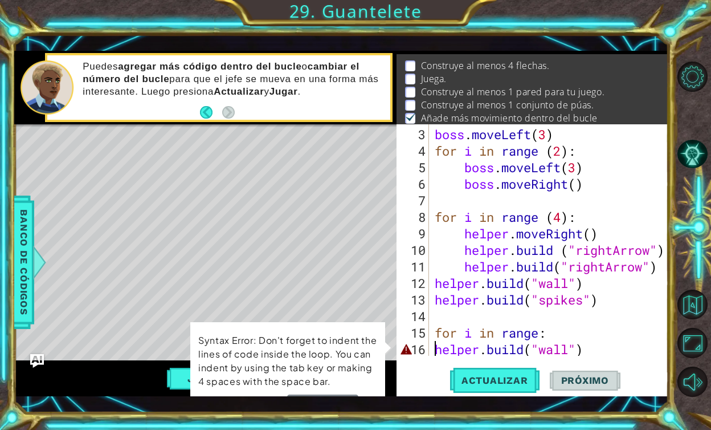
click at [437, 346] on div "boss . moveLeft ( 3 ) for i in range ( 2 ) : boss . moveLeft ( 3 ) boss . moveR…" at bounding box center [552, 258] width 239 height 264
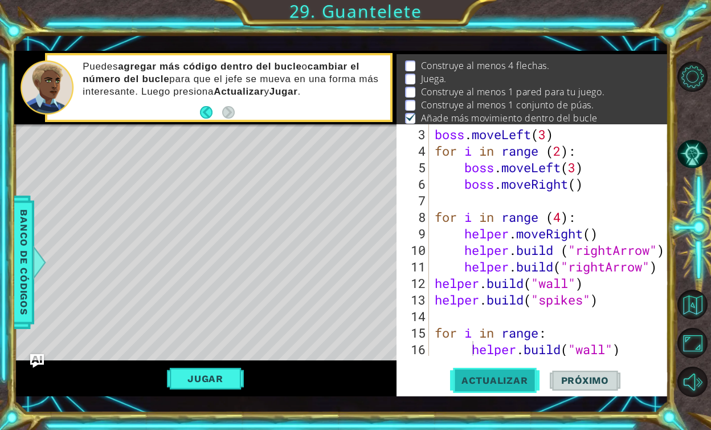
click at [488, 393] on button "Actualizar" at bounding box center [494, 379] width 89 height 27
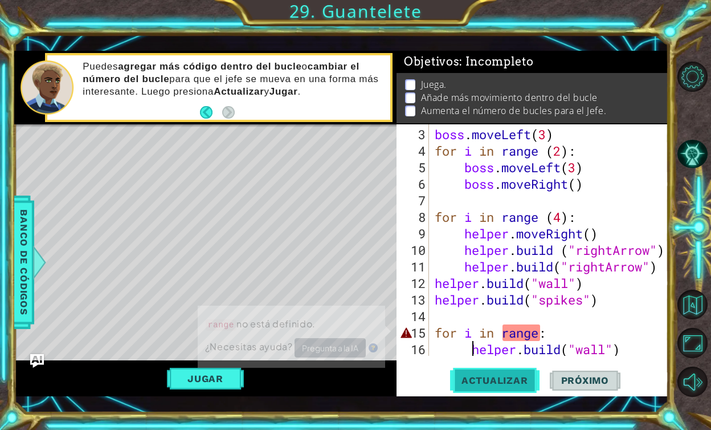
click at [491, 380] on span "Actualizar" at bounding box center [494, 379] width 89 height 11
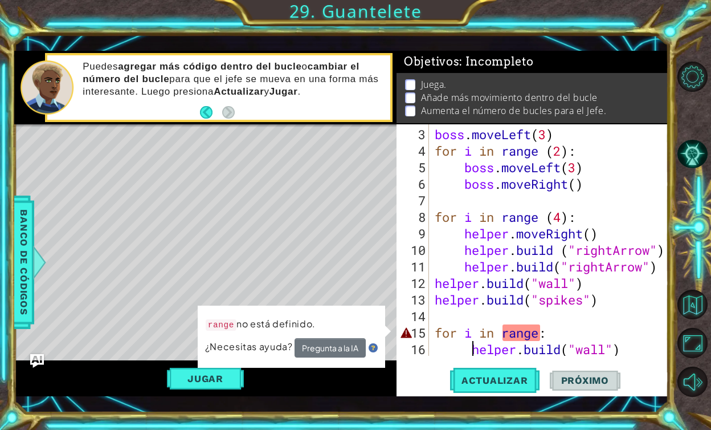
click at [548, 333] on div "boss . moveLeft ( 3 ) for i in range ( 2 ) : boss . moveLeft ( 3 ) boss . moveR…" at bounding box center [552, 258] width 239 height 264
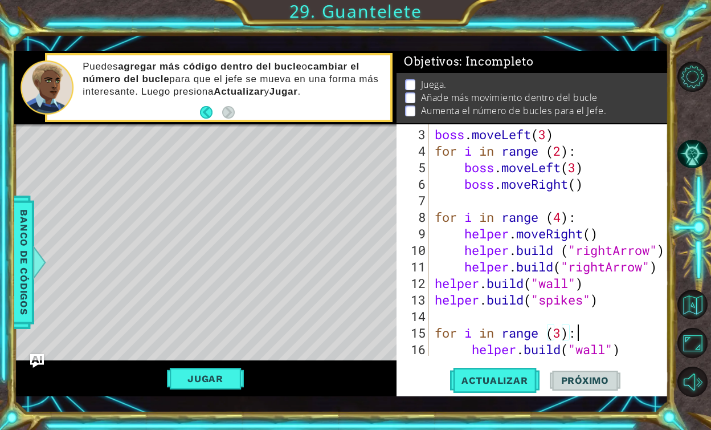
scroll to position [0, 6]
type textarea "for i in range (3):"
click at [509, 384] on span "Actualizar" at bounding box center [494, 379] width 89 height 11
click at [209, 379] on button "Jugar" at bounding box center [205, 379] width 77 height 22
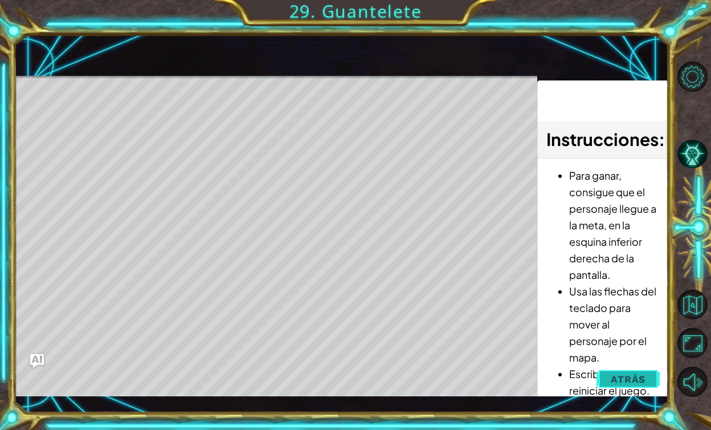
click at [636, 377] on span "Atrás" at bounding box center [628, 378] width 35 height 11
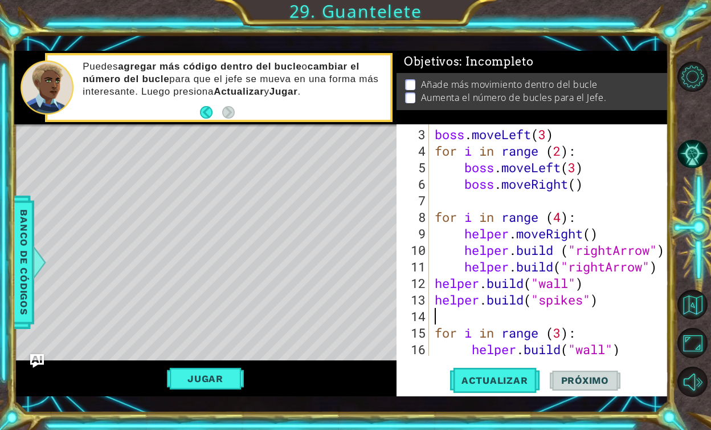
click at [607, 314] on div "boss . moveLeft ( 3 ) for i in range ( 2 ) : boss . moveLeft ( 3 ) boss . moveR…" at bounding box center [552, 258] width 239 height 264
click at [623, 333] on div "boss . moveLeft ( 3 ) for i in range ( 2 ) : boss . moveLeft ( 3 ) boss . moveR…" at bounding box center [552, 258] width 239 height 264
click at [631, 348] on div "boss . moveLeft ( 3 ) for i in range ( 2 ) : boss . moveLeft ( 3 ) boss . moveR…" at bounding box center [552, 258] width 239 height 264
type textarea "[DOMAIN_NAME]("wall")"
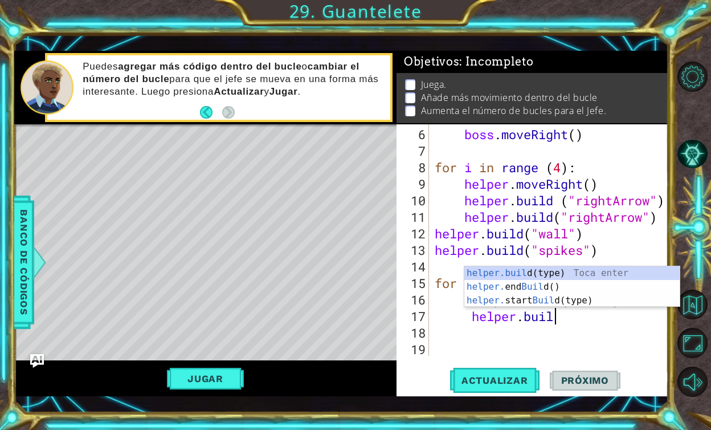
scroll to position [0, 5]
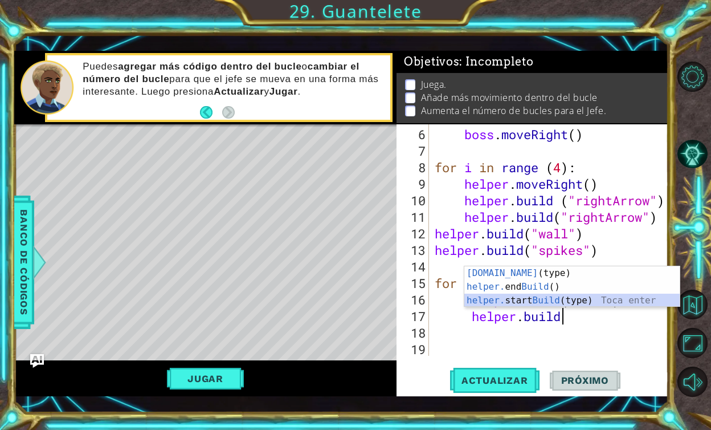
click at [531, 294] on div "helper.build (type) Toca enter helper. end Build () Toca enter helper. start Bu…" at bounding box center [572, 300] width 215 height 68
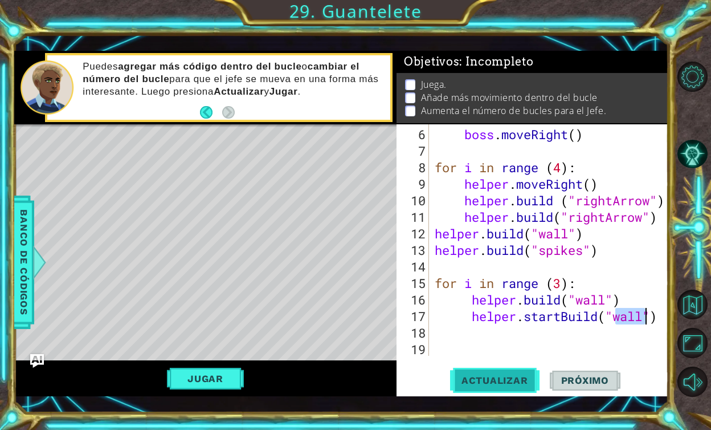
type textarea "helper.startBuild("wall")"
click at [485, 393] on button "Actualizar" at bounding box center [494, 379] width 89 height 27
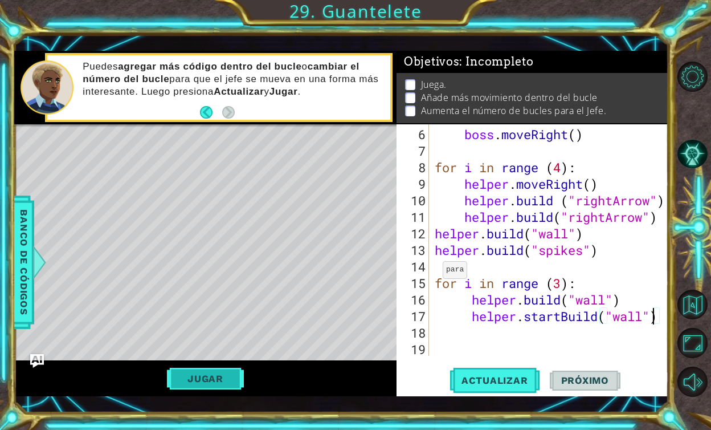
click at [189, 380] on button "Jugar" at bounding box center [205, 379] width 77 height 22
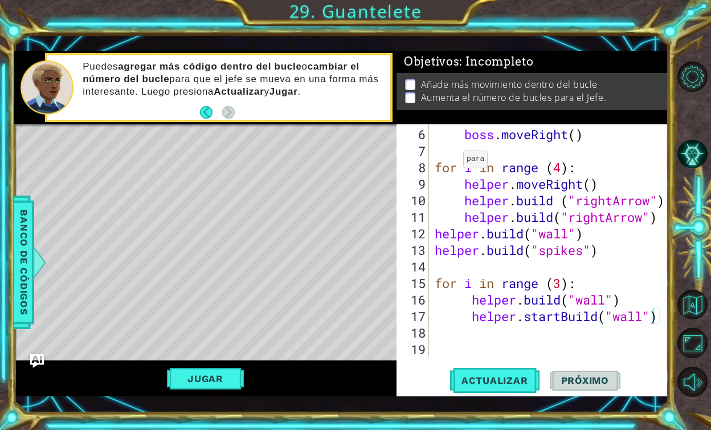
click at [274, 58] on div "Puedes agregar más código dentro del bucle o cambiar el número del bucle para q…" at bounding box center [233, 88] width 316 height 66
click at [271, 63] on strong "agregar más código dentro del bucle" at bounding box center [210, 66] width 184 height 11
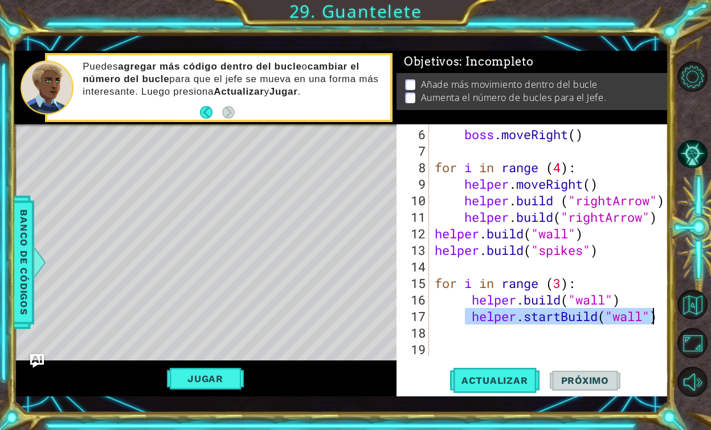
drag, startPoint x: 469, startPoint y: 312, endPoint x: 671, endPoint y: 317, distance: 202.4
click at [671, 317] on div "1 ההההההההההההההההההההההההההההההההההההההההההההההההההההההההההההההההההההההההההההה…" at bounding box center [355, 215] width 711 height 430
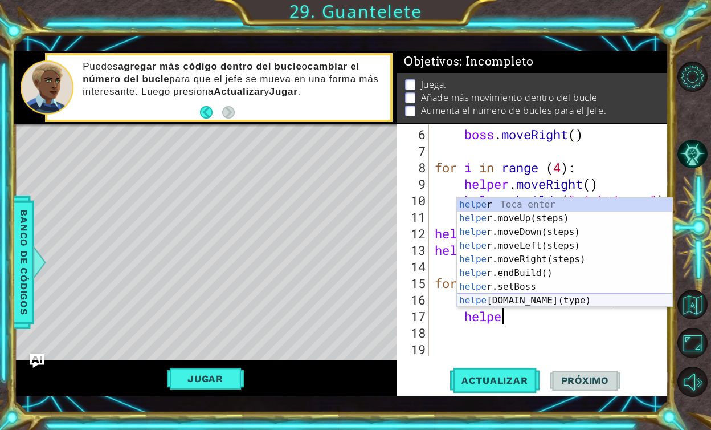
type textarea "helper"
click at [599, 145] on div "boss . moveRight ( ) for i in range ( 4 ) : helper . moveRight ( ) helper . bui…" at bounding box center [552, 258] width 239 height 264
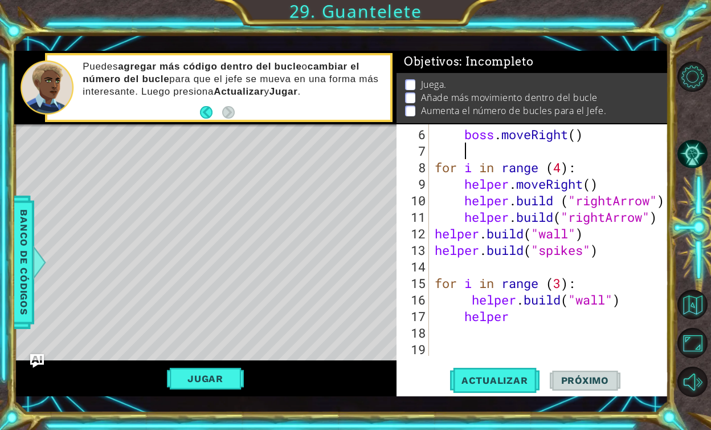
scroll to position [0, 1]
click at [613, 258] on div "boss . moveRight ( ) for i in range ( 4 ) : helper . moveRight ( ) helper . bui…" at bounding box center [552, 258] width 239 height 264
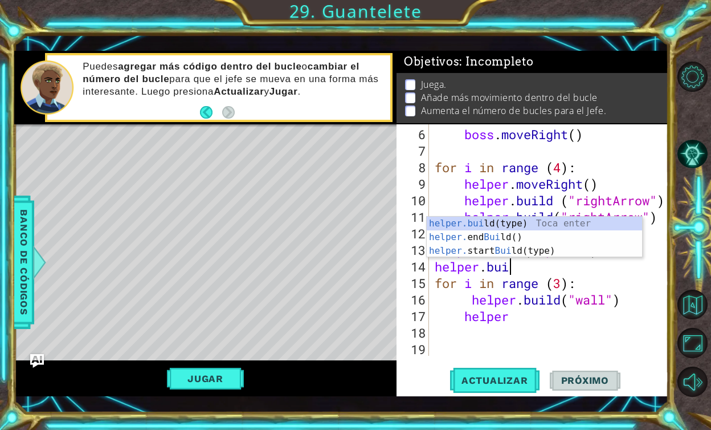
scroll to position [0, 3]
click at [523, 222] on div "helper.bui ld(type) Toca enter helper. end Bui ld() Toca enter helper. start Bu…" at bounding box center [534, 251] width 215 height 68
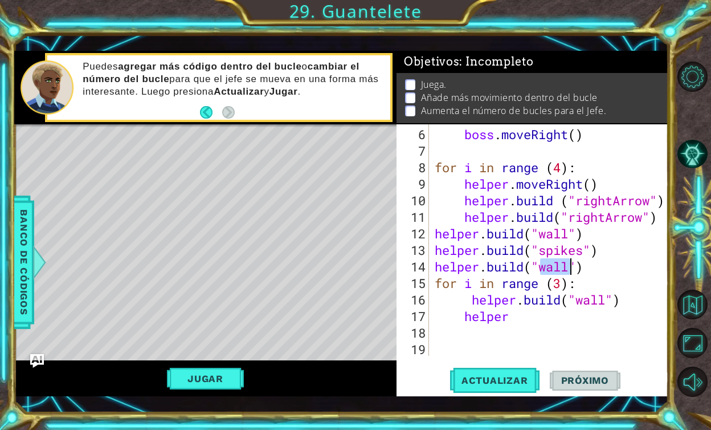
click at [568, 267] on div "boss . moveRight ( ) for i in range ( 4 ) : helper . moveRight ( ) helper . bui…" at bounding box center [552, 258] width 239 height 264
click at [31, 244] on span "Banco de códigos" at bounding box center [24, 262] width 18 height 118
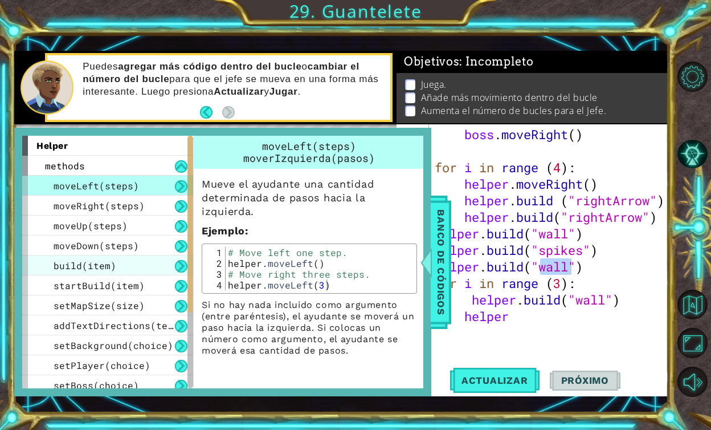
click at [123, 266] on div "build(item)" at bounding box center [107, 265] width 171 height 20
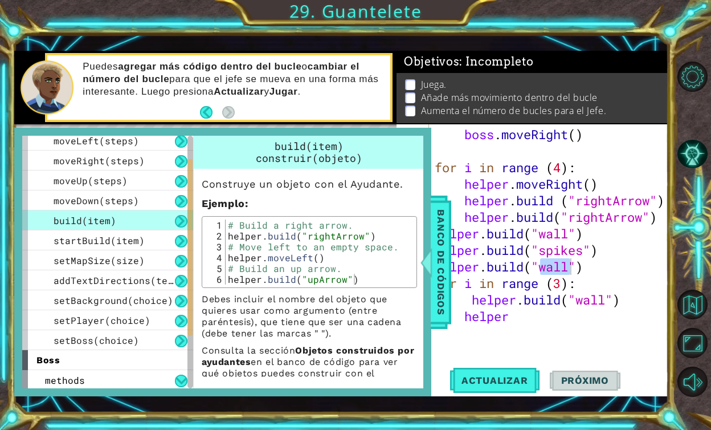
scroll to position [19, 0]
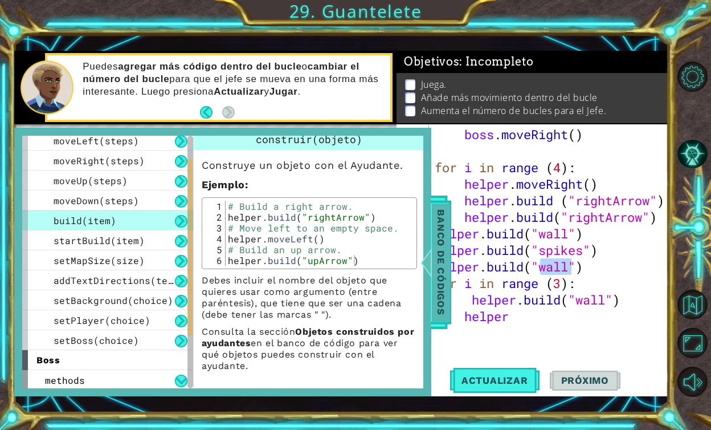
click at [450, 238] on span "Banco de códigos" at bounding box center [441, 262] width 18 height 118
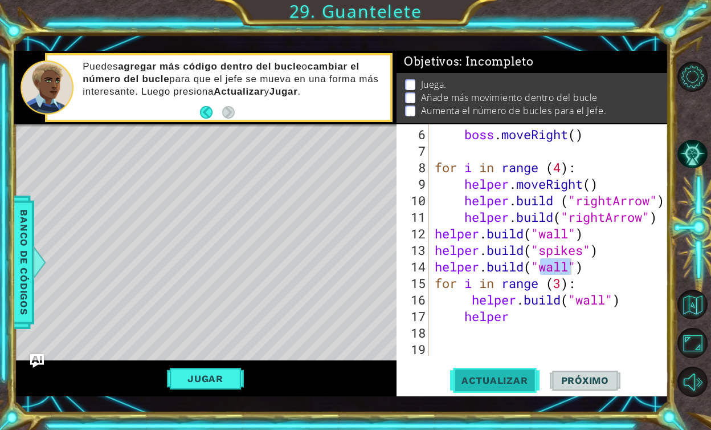
click at [506, 375] on span "Actualizar" at bounding box center [494, 379] width 89 height 11
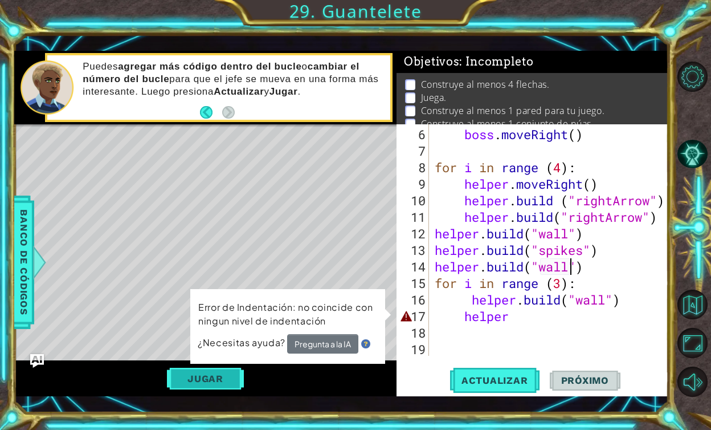
click at [227, 381] on button "Jugar" at bounding box center [205, 379] width 77 height 22
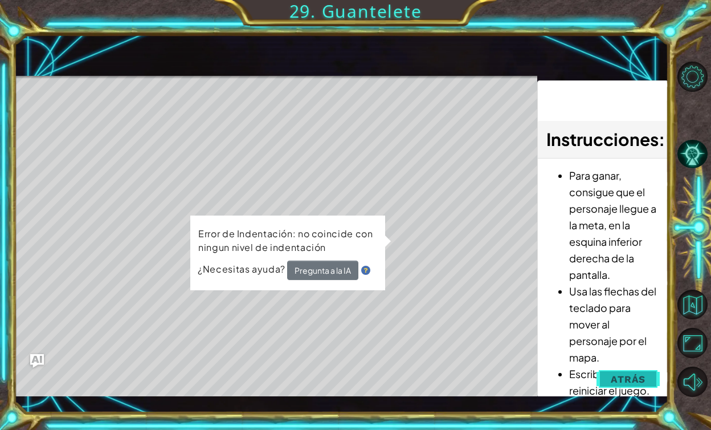
click at [632, 376] on span "Atrás" at bounding box center [628, 378] width 35 height 11
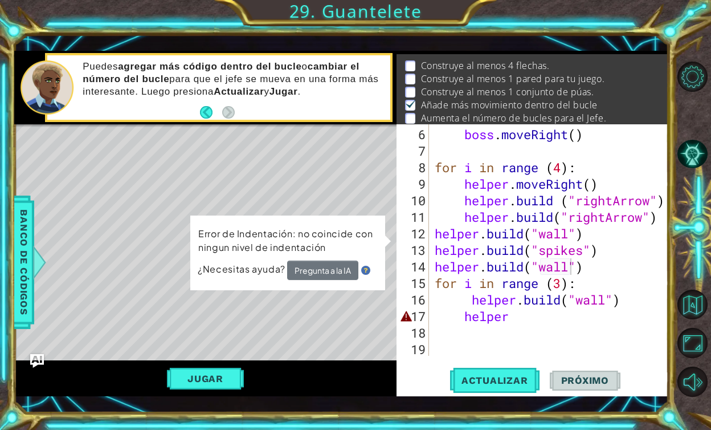
type textarea "helper"
drag, startPoint x: 538, startPoint y: 319, endPoint x: 467, endPoint y: 319, distance: 71.2
click at [467, 319] on div "boss . moveRight ( ) for i in range ( 4 ) : helper . moveRight ( ) helper . bui…" at bounding box center [552, 258] width 239 height 264
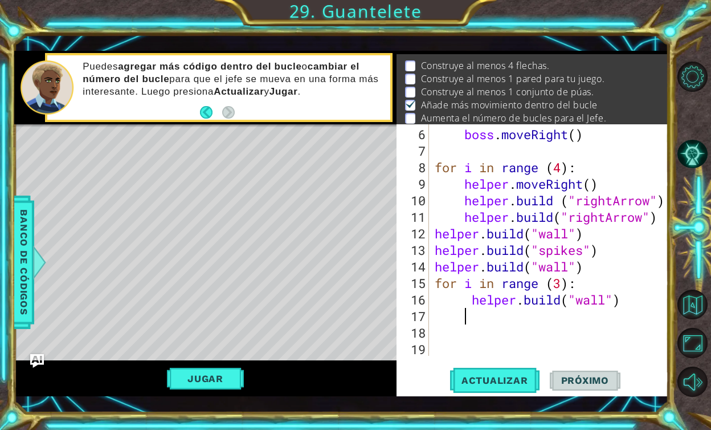
scroll to position [0, 1]
click at [485, 386] on button "Actualizar" at bounding box center [494, 379] width 89 height 27
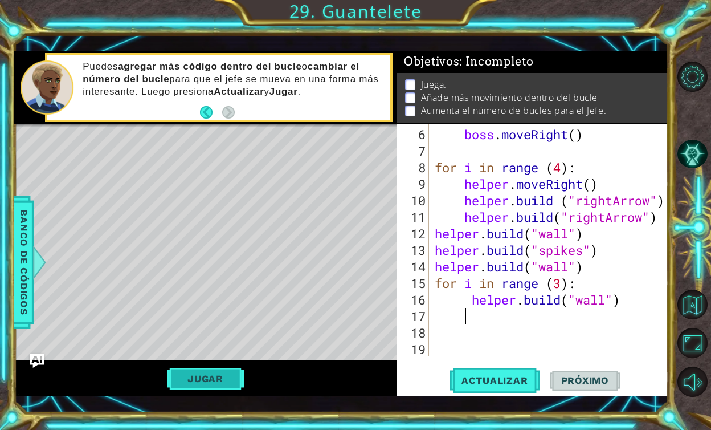
click at [227, 382] on button "Jugar" at bounding box center [205, 379] width 77 height 22
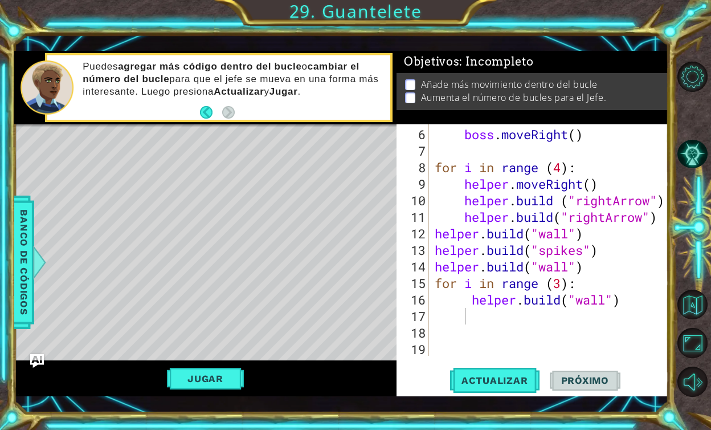
type textarea "[DOMAIN_NAME]("wall")"
click at [593, 267] on div "boss . moveRight ( ) for i in range ( 4 ) : helper . moveRight ( ) helper . bui…" at bounding box center [552, 258] width 239 height 264
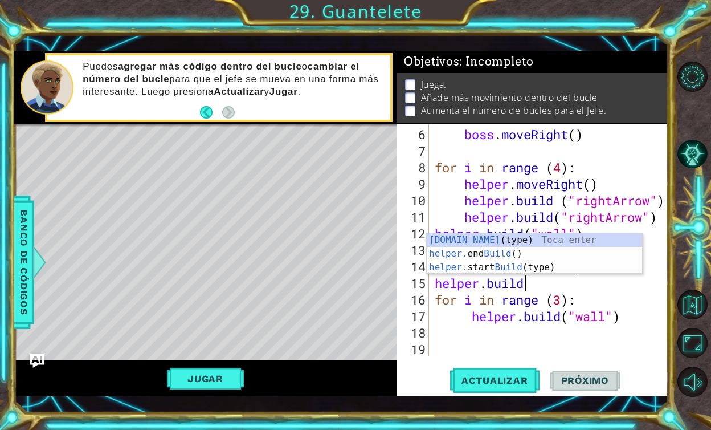
scroll to position [0, 3]
click at [533, 240] on div "helper.build (type) Toca enter helper. end Build () Toca enter helper. start Bu…" at bounding box center [534, 267] width 215 height 68
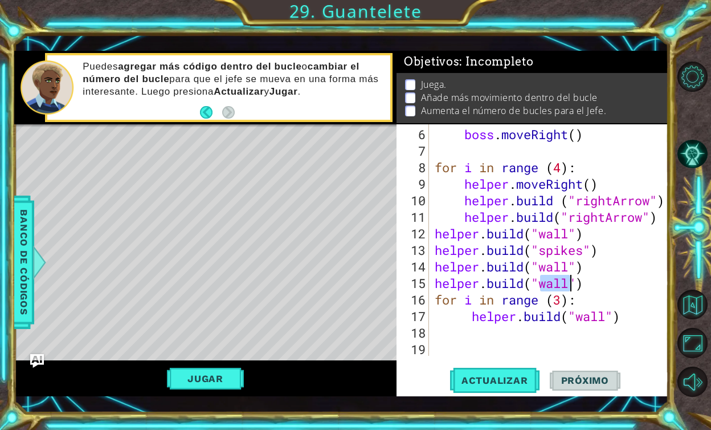
click at [556, 283] on div "boss . moveRight ( ) for i in range ( 4 ) : helper . moveRight ( ) helper . bui…" at bounding box center [552, 258] width 239 height 264
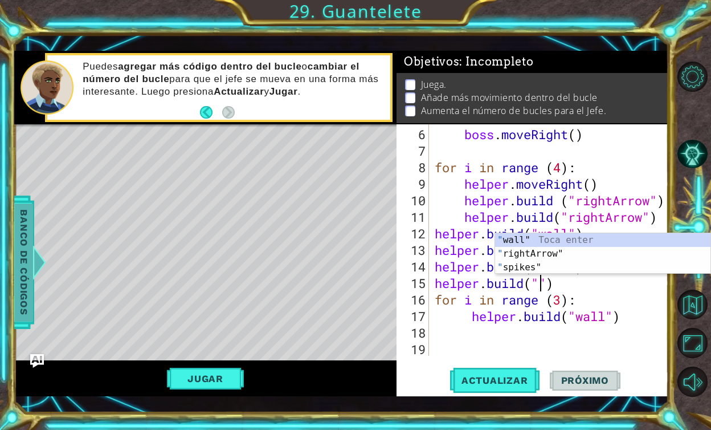
click at [34, 263] on div at bounding box center [39, 262] width 14 height 34
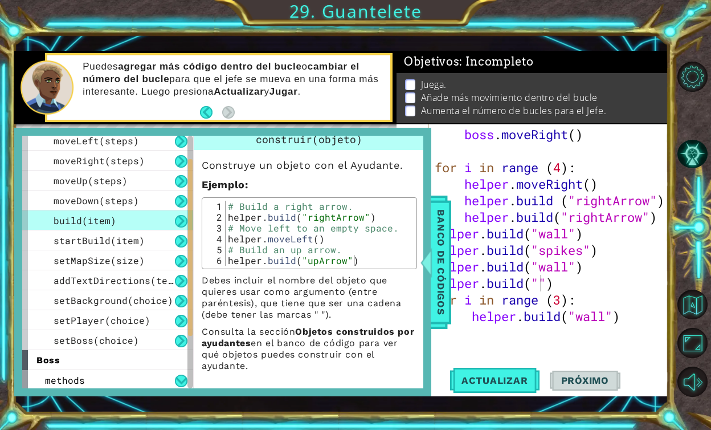
scroll to position [0, 0]
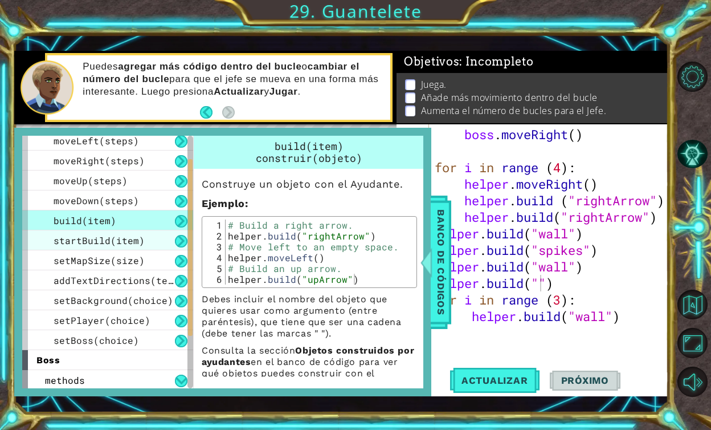
click at [112, 238] on span "startBuild(item)" at bounding box center [99, 240] width 91 height 12
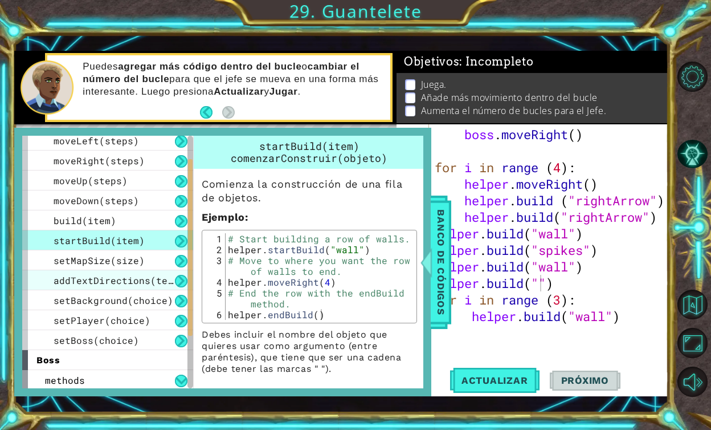
click at [105, 276] on span "addTextDirections(text)" at bounding box center [119, 280] width 131 height 12
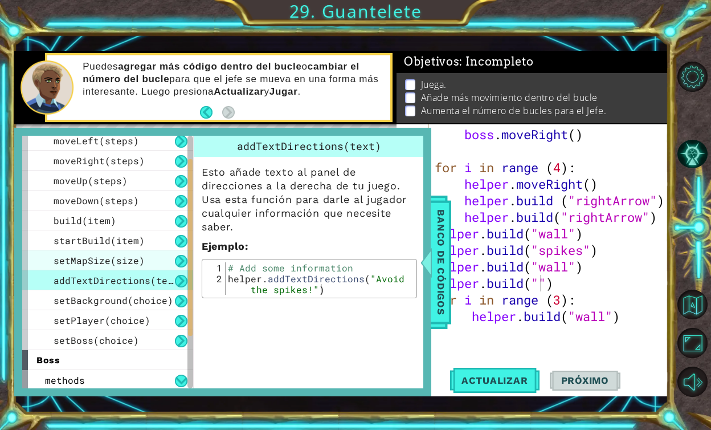
click at [108, 254] on span "setMapSize(size)" at bounding box center [99, 260] width 91 height 12
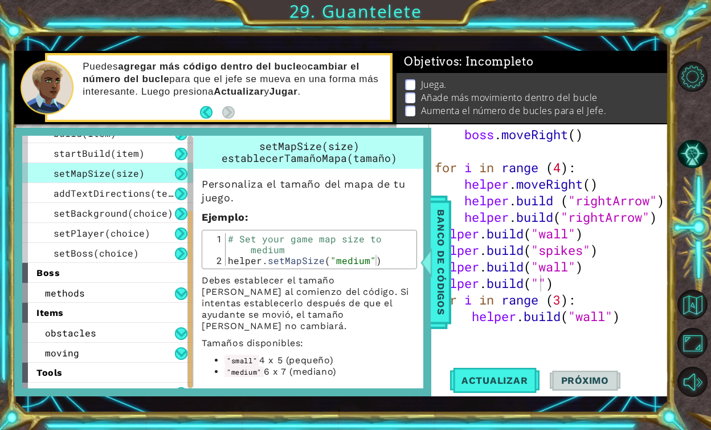
scroll to position [146, 0]
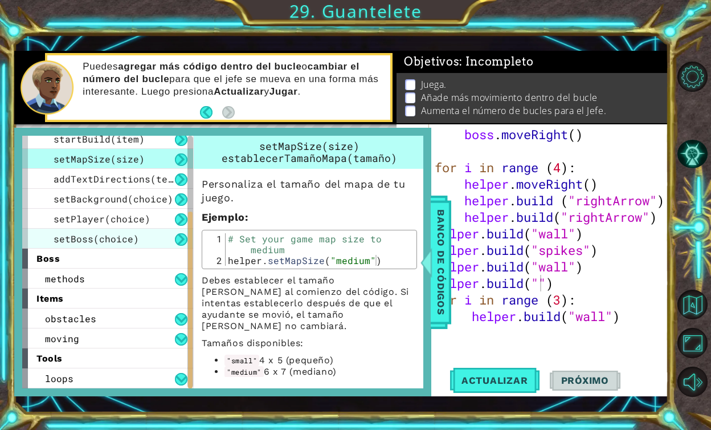
click at [100, 235] on span "setBoss(choice)" at bounding box center [96, 239] width 85 height 12
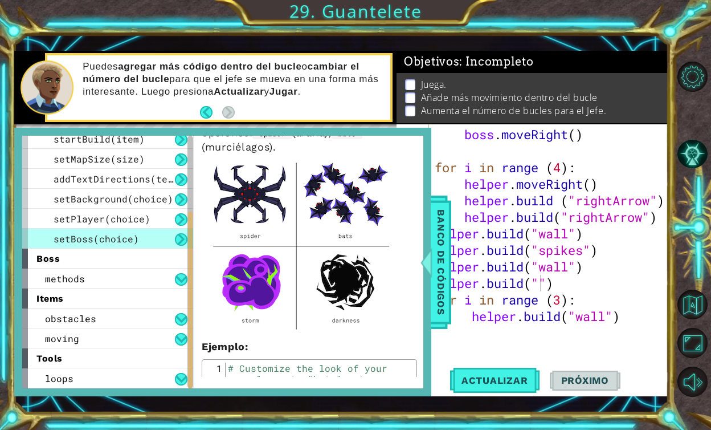
scroll to position [119, 0]
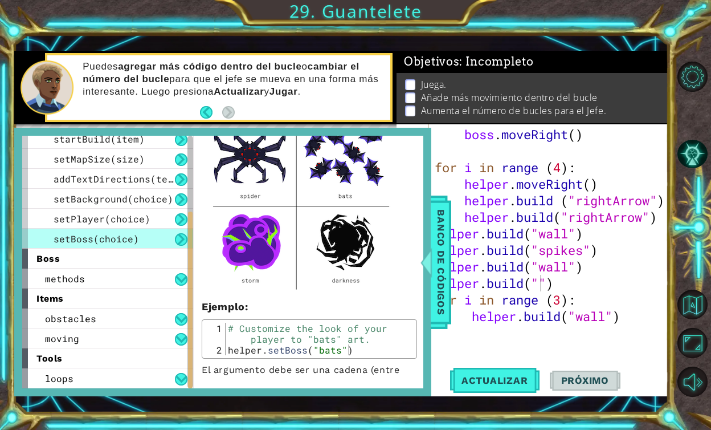
click at [543, 288] on div "boss . moveRight ( ) for i in range ( 4 ) : helper . moveRight ( ) helper . bui…" at bounding box center [552, 258] width 239 height 264
click at [438, 249] on span "Banco de códigos" at bounding box center [441, 262] width 18 height 118
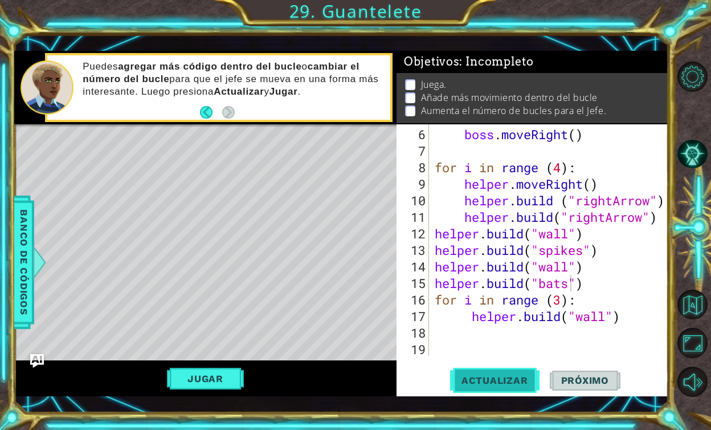
click at [502, 370] on button "Actualizar" at bounding box center [494, 379] width 89 height 27
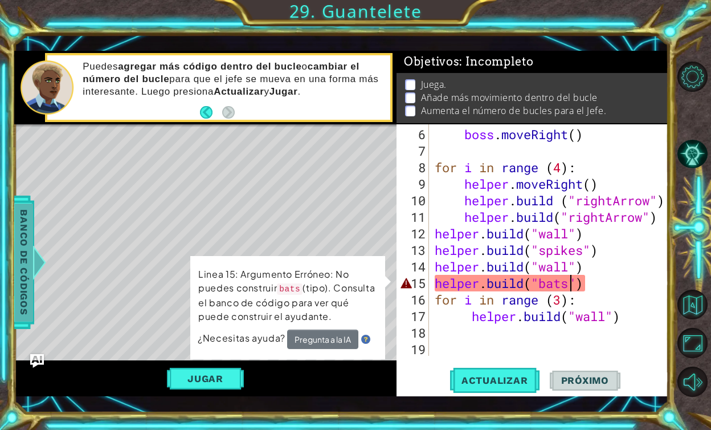
click at [28, 264] on span "Banco de códigos" at bounding box center [24, 262] width 18 height 118
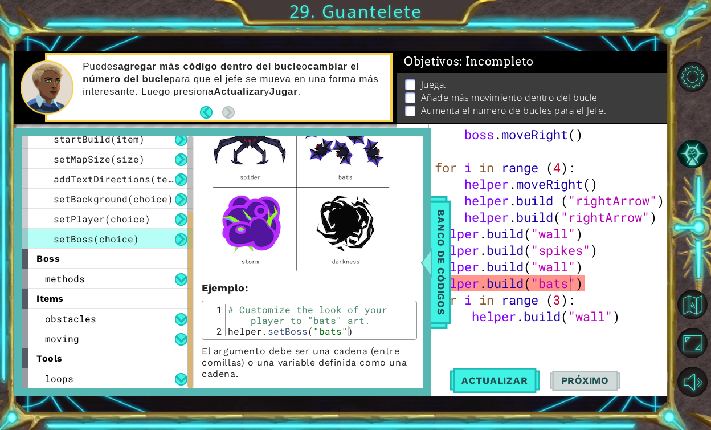
scroll to position [158, 0]
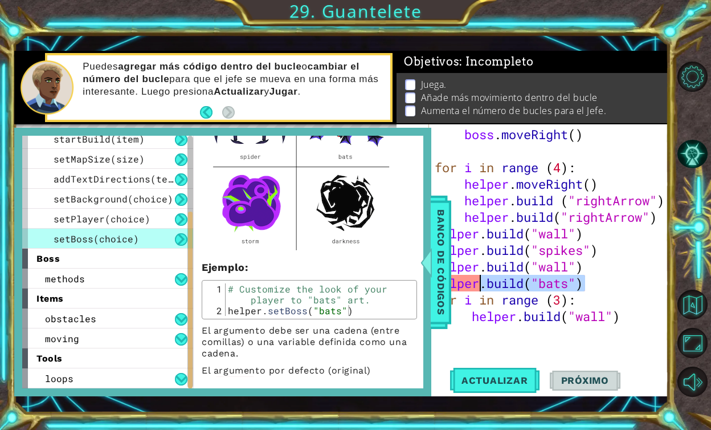
drag, startPoint x: 595, startPoint y: 287, endPoint x: 482, endPoint y: 282, distance: 113.0
click at [482, 282] on div "boss . moveRight ( ) for i in range ( 4 ) : helper . moveRight ( ) helper . bui…" at bounding box center [552, 258] width 239 height 264
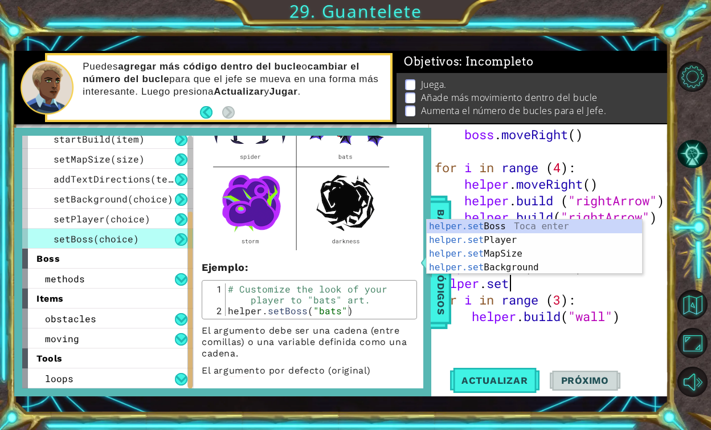
scroll to position [0, 3]
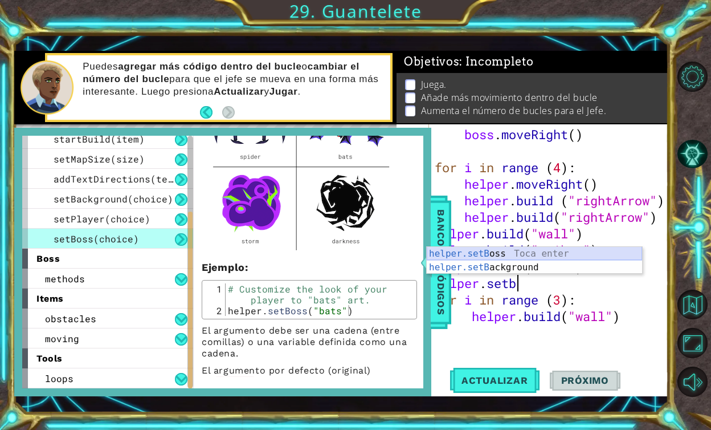
click at [502, 252] on div "helper.setB oss Toca enter helper.setB ackground Toca enter" at bounding box center [534, 274] width 215 height 55
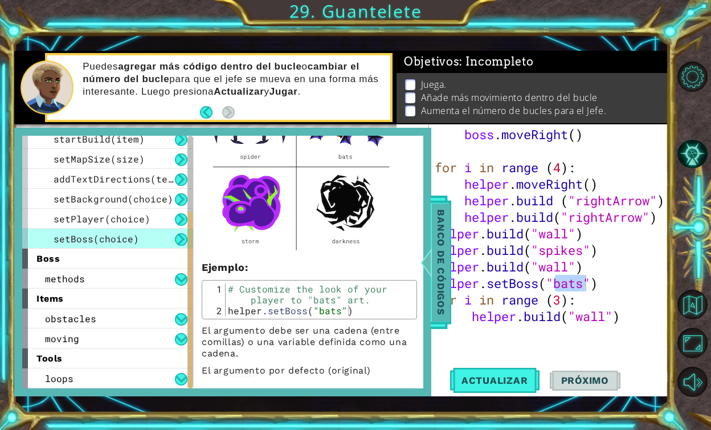
click at [443, 270] on span "Banco de códigos" at bounding box center [441, 262] width 18 height 118
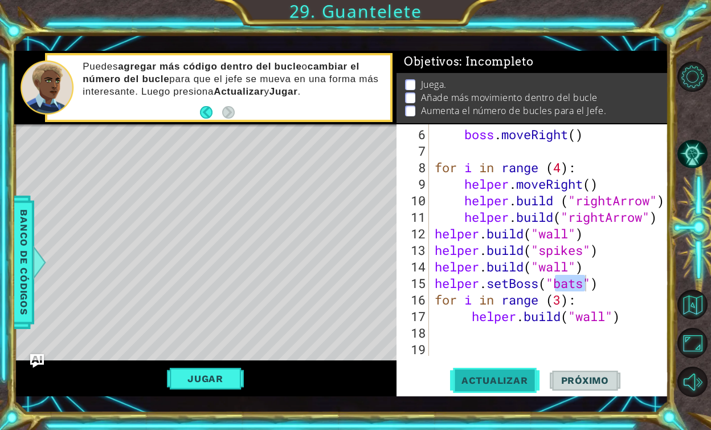
click at [480, 376] on span "Actualizar" at bounding box center [494, 379] width 89 height 11
click at [209, 380] on button "Jugar" at bounding box center [205, 379] width 77 height 22
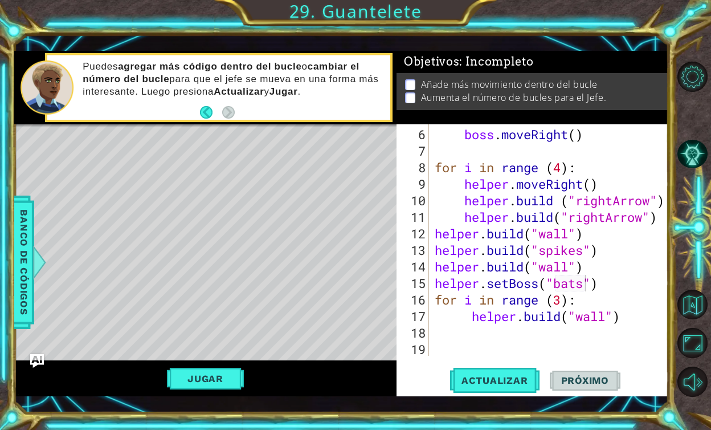
click at [602, 280] on div "boss . moveRight ( ) for i in range ( 4 ) : helper . moveRight ( ) helper . bui…" at bounding box center [552, 258] width 239 height 264
click at [630, 322] on div "boss . moveRight ( ) for i in range ( 4 ) : helper . moveRight ( ) helper . bui…" at bounding box center [552, 258] width 239 height 264
type textarea "[DOMAIN_NAME]("wall")"
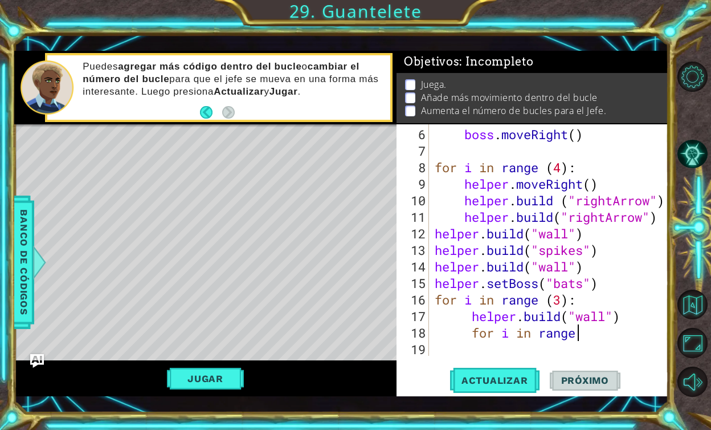
scroll to position [0, 6]
type textarea "for i in range (5)"
click at [557, 300] on div "boss . moveRight ( ) for i in range ( 4 ) : helper . moveRight ( ) helper . bui…" at bounding box center [552, 258] width 239 height 264
click at [557, 169] on div "boss . moveRight ( ) for i in range ( 4 ) : helper . moveRight ( ) helper . bui…" at bounding box center [552, 258] width 239 height 264
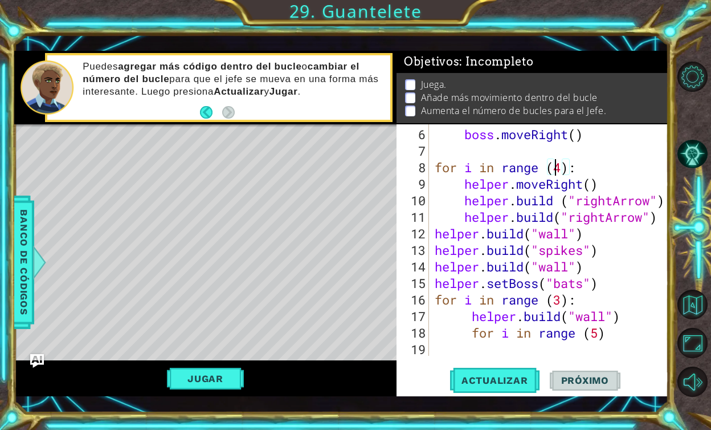
click at [564, 165] on div "boss . moveRight ( ) for i in range ( 4 ) : helper . moveRight ( ) helper . bui…" at bounding box center [552, 258] width 239 height 264
click at [563, 304] on div "boss . moveRight ( ) for i in range ( 3 ) : helper . moveRight ( ) helper . bui…" at bounding box center [552, 258] width 239 height 264
drag, startPoint x: 474, startPoint y: 332, endPoint x: 644, endPoint y: 332, distance: 170.4
click at [644, 332] on div "boss . moveRight ( ) for i in range ( 3 ) : helper . moveRight ( ) helper . bui…" at bounding box center [552, 258] width 239 height 264
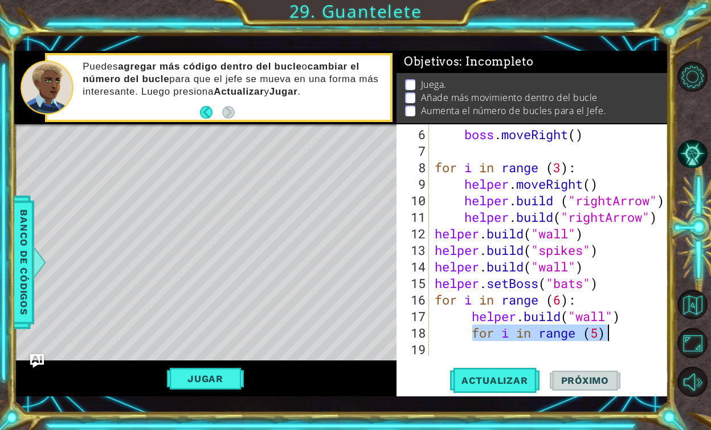
type textarea "for i in range (5)"
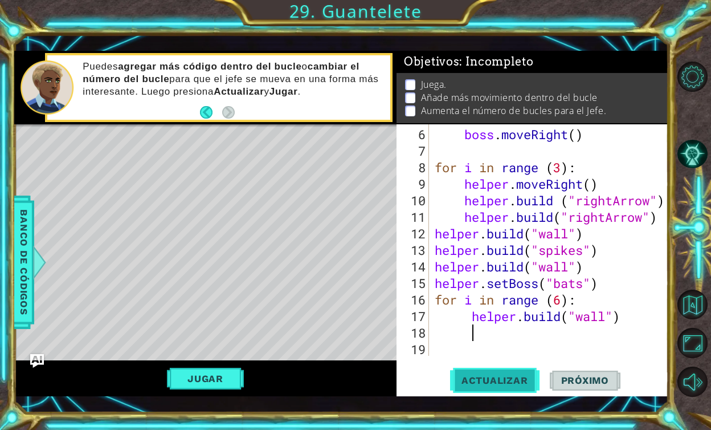
click at [508, 378] on span "Actualizar" at bounding box center [494, 379] width 89 height 11
click at [180, 377] on button "Jugar" at bounding box center [205, 379] width 77 height 22
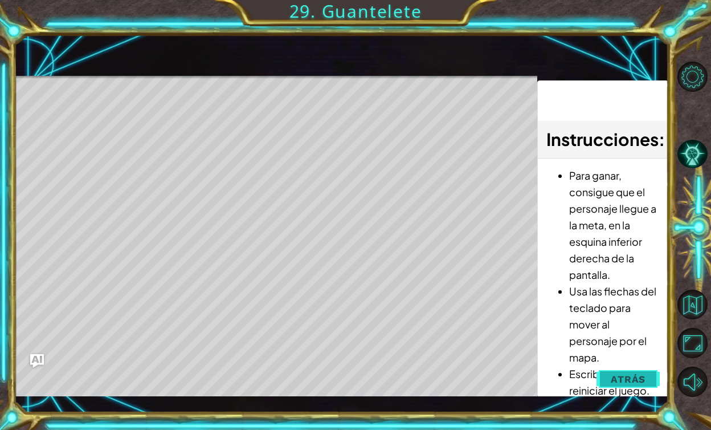
click at [637, 374] on span "Atrás" at bounding box center [628, 378] width 35 height 11
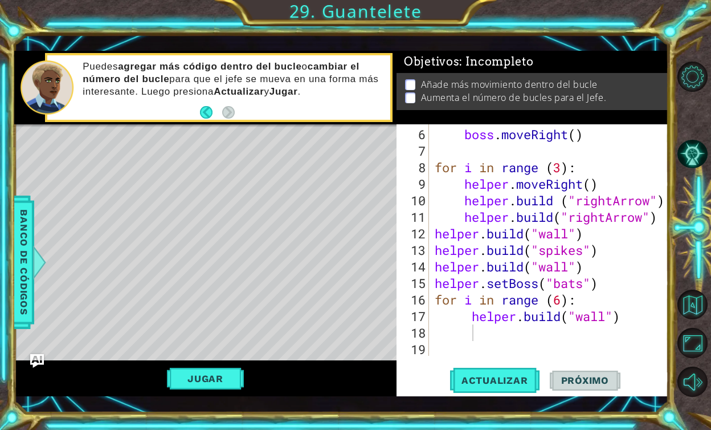
click at [563, 169] on div "boss . moveRight ( ) for i in range ( 3 ) : helper . moveRight ( ) helper . bui…" at bounding box center [552, 258] width 239 height 264
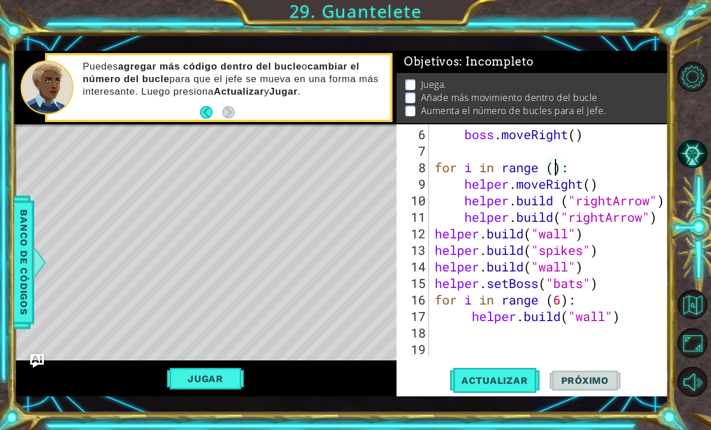
scroll to position [0, 6]
click at [558, 299] on div "boss . moveRight ( ) for i in range ( 5 ) : helper . moveRight ( ) helper . bui…" at bounding box center [552, 258] width 239 height 264
click at [565, 299] on div "boss . moveRight ( ) for i in range ( 5 ) : helper . moveRight ( ) helper . bui…" at bounding box center [552, 258] width 239 height 264
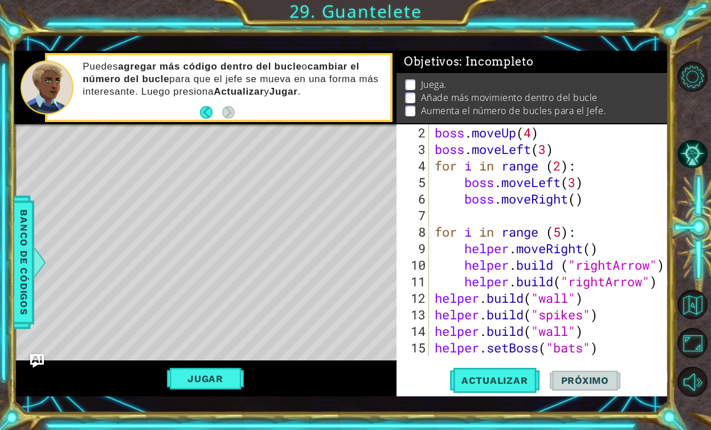
scroll to position [0, 0]
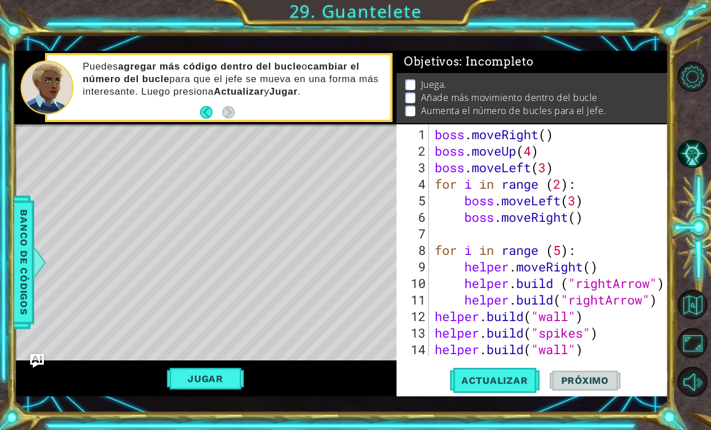
click at [564, 186] on div "boss . moveRight ( ) boss . moveUp ( 4 ) boss . moveLeft ( 3 ) for i in range (…" at bounding box center [552, 258] width 239 height 264
type textarea "for i in range (9):"
click at [518, 364] on div "for i in range (9): 1 2 3 4 5 6 7 8 9 10 11 12 13 14 15 boss . moveRight ( ) bo…" at bounding box center [533, 260] width 272 height 272
click at [515, 381] on span "Actualizar" at bounding box center [494, 379] width 89 height 11
click at [238, 380] on button "Jugar" at bounding box center [205, 379] width 77 height 22
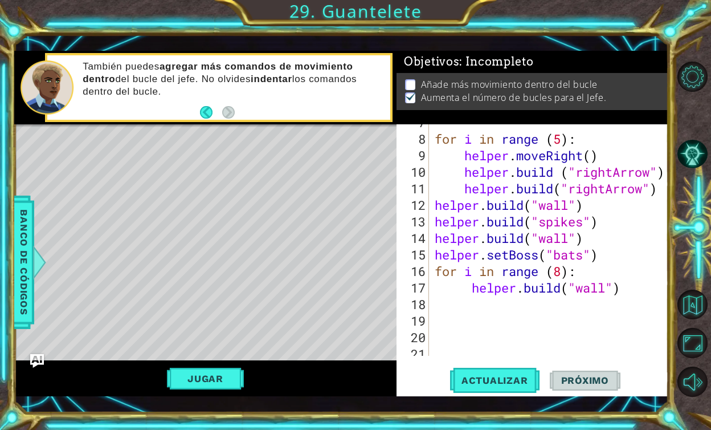
scroll to position [132, 0]
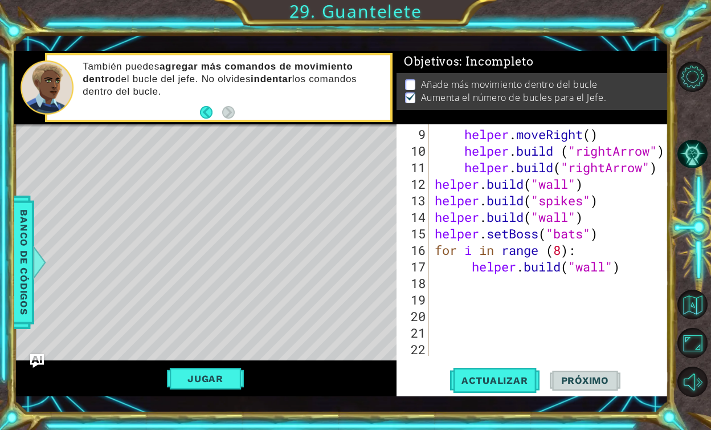
click at [495, 288] on div "helper . moveRight ( ) helper . build ( "rightArrow" ) helper . build ( "rightA…" at bounding box center [552, 258] width 239 height 264
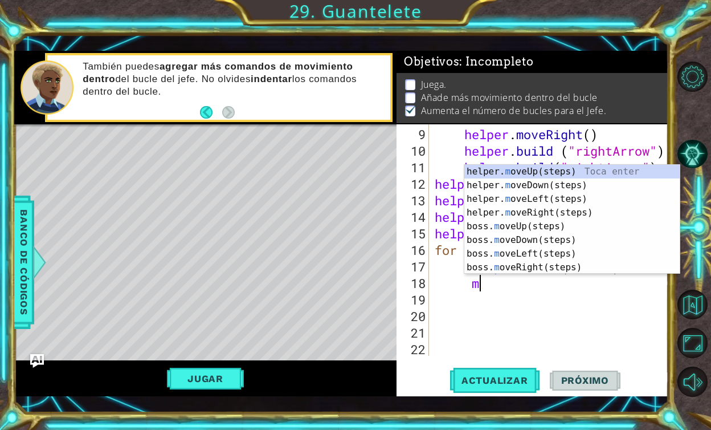
scroll to position [0, 2]
type textarea "m"
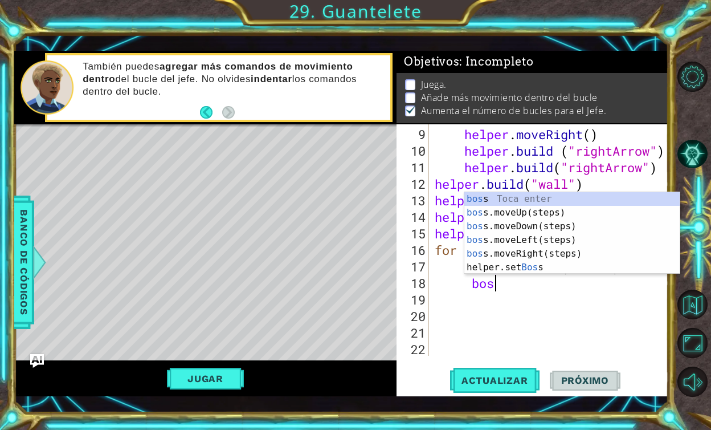
type textarea "boss"
click at [518, 227] on div "boss Toca enter boss .moveUp(steps) Toca enter boss .moveDown(steps) Toca enter…" at bounding box center [572, 246] width 215 height 109
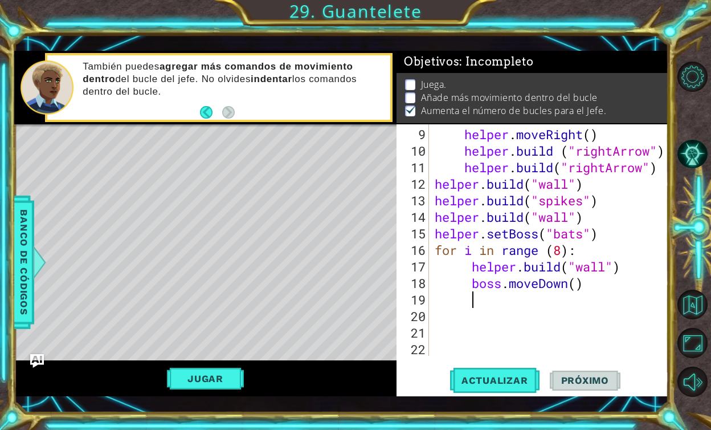
scroll to position [0, 1]
click at [575, 278] on div "helper . moveRight ( ) helper . build ( "rightArrow" ) helper . build ( "rightA…" at bounding box center [552, 258] width 239 height 264
type textarea "boss.moveDown(6)"
click at [494, 368] on button "Actualizar" at bounding box center [494, 379] width 89 height 27
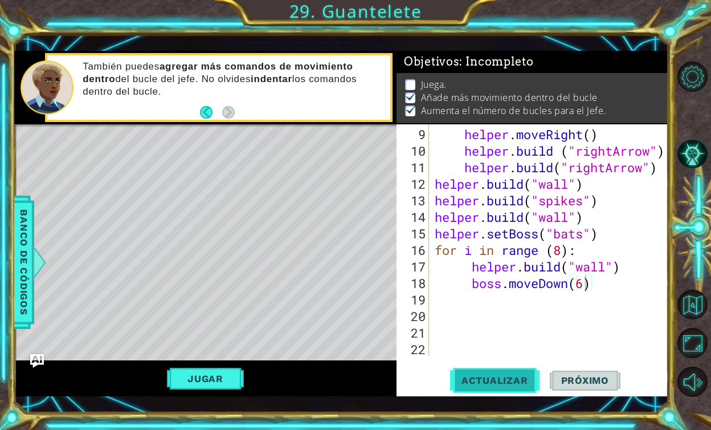
click at [494, 368] on button "Actualizar" at bounding box center [494, 379] width 89 height 27
click at [220, 374] on button "Jugar" at bounding box center [205, 379] width 77 height 22
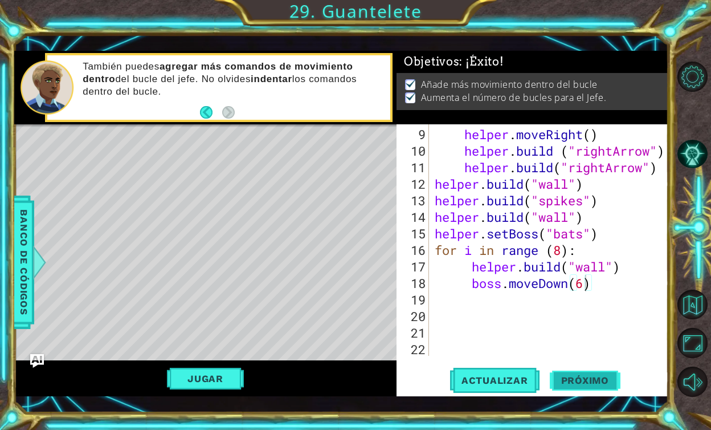
click at [588, 376] on span "Próximo" at bounding box center [585, 379] width 71 height 11
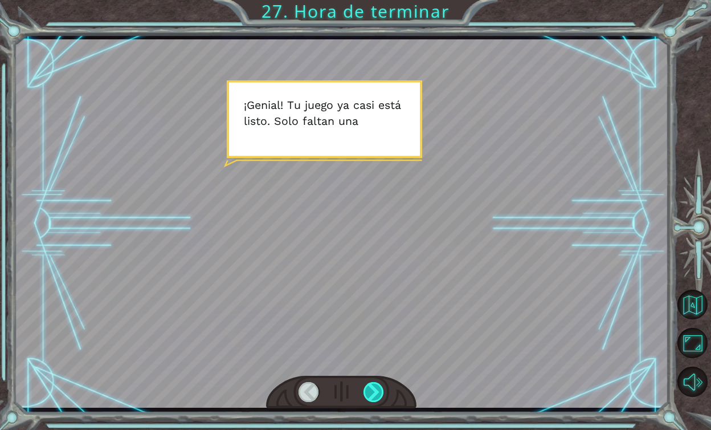
click at [366, 392] on div at bounding box center [374, 392] width 21 height 20
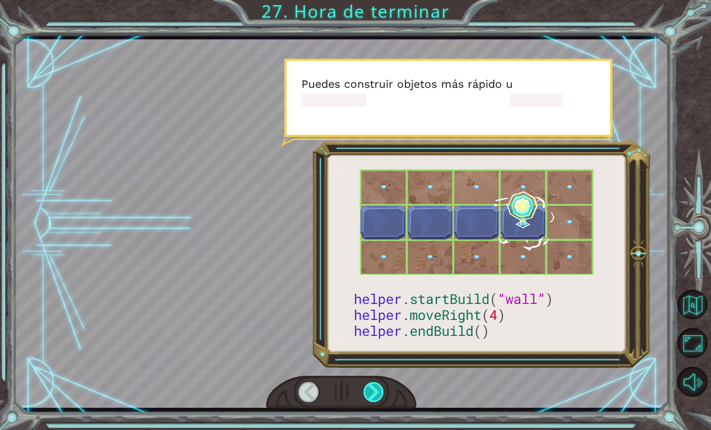
click at [369, 395] on div at bounding box center [374, 392] width 21 height 20
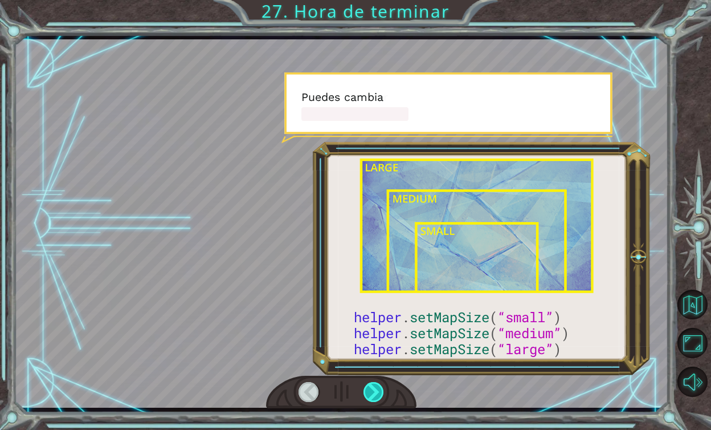
click at [374, 393] on div at bounding box center [374, 392] width 21 height 20
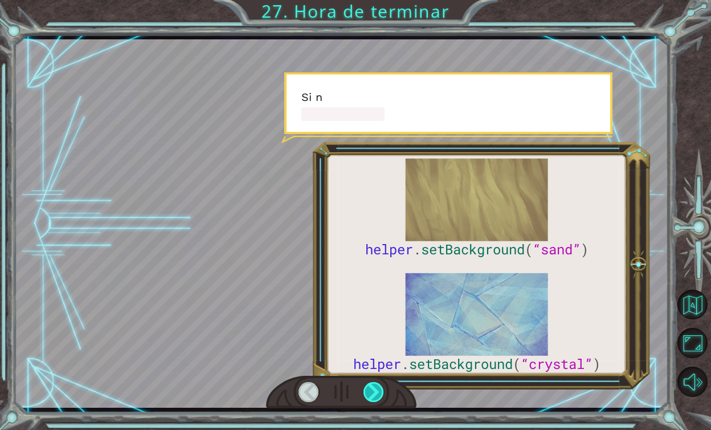
click at [374, 393] on div at bounding box center [374, 392] width 21 height 20
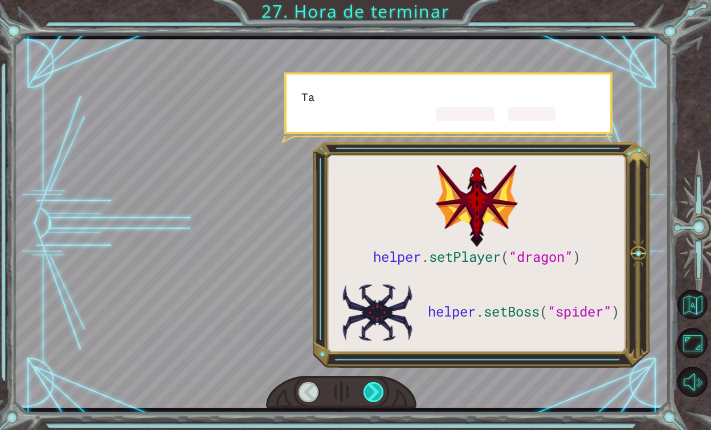
click at [374, 393] on div at bounding box center [374, 392] width 21 height 20
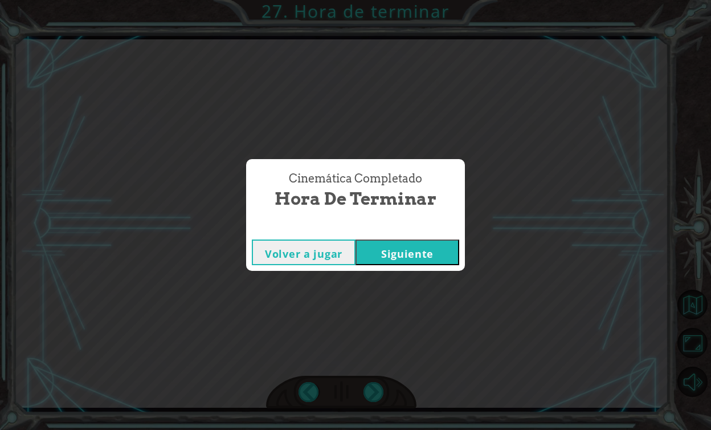
click at [408, 250] on button "Siguiente" at bounding box center [408, 252] width 104 height 26
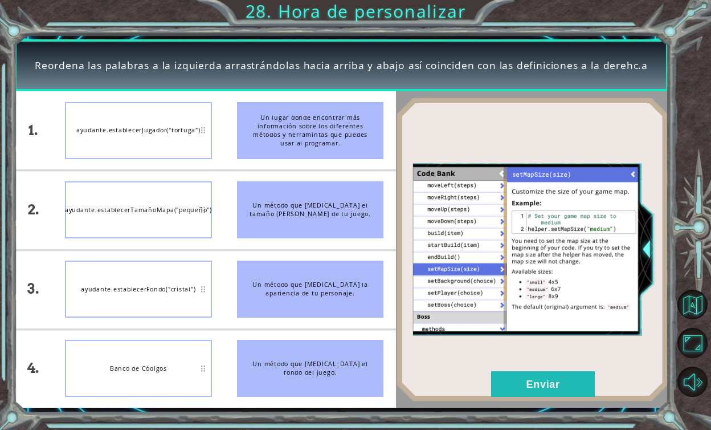
drag, startPoint x: 275, startPoint y: 368, endPoint x: 276, endPoint y: 299, distance: 69.0
click at [276, 299] on ul "Un lugar donde encontrar más información sobre los diferentes métodos y herrami…" at bounding box center [311, 249] width 172 height 316
click at [547, 385] on button "Enviar" at bounding box center [543, 384] width 104 height 26
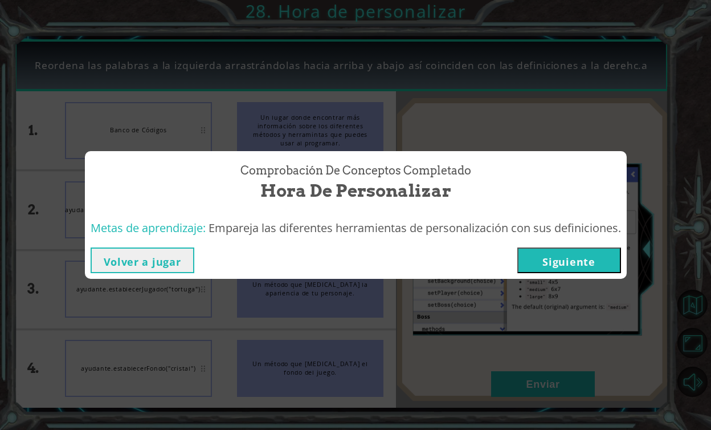
click at [577, 270] on button "Siguiente" at bounding box center [570, 260] width 104 height 26
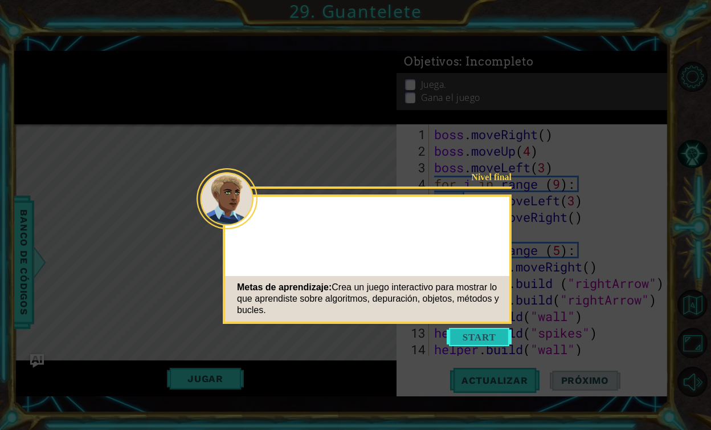
click at [471, 340] on button "Start" at bounding box center [479, 337] width 65 height 18
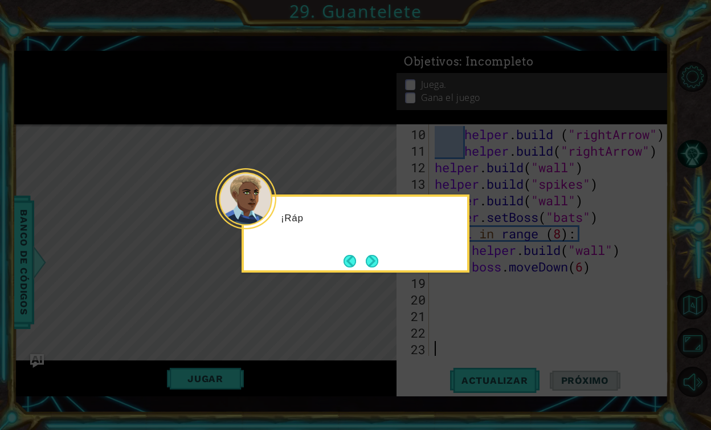
scroll to position [149, 0]
click at [374, 258] on button "Next" at bounding box center [372, 261] width 13 height 13
click at [376, 258] on button "Next" at bounding box center [372, 261] width 13 height 13
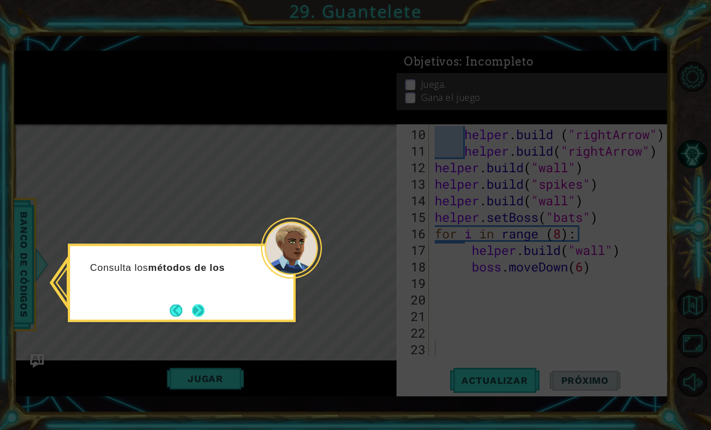
click at [195, 307] on button "Next" at bounding box center [198, 310] width 13 height 13
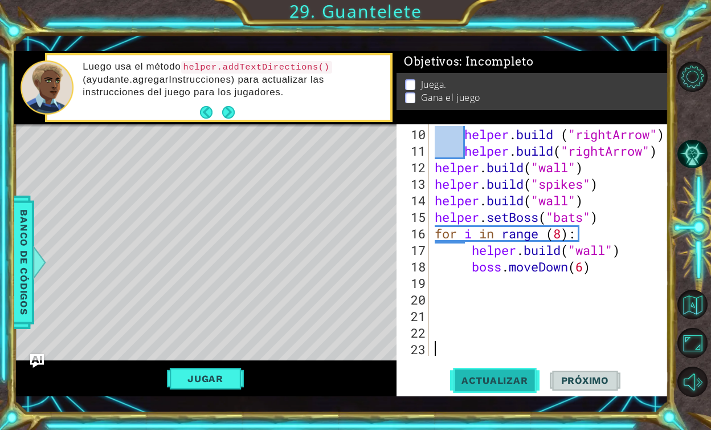
click at [487, 388] on button "Actualizar" at bounding box center [494, 379] width 89 height 27
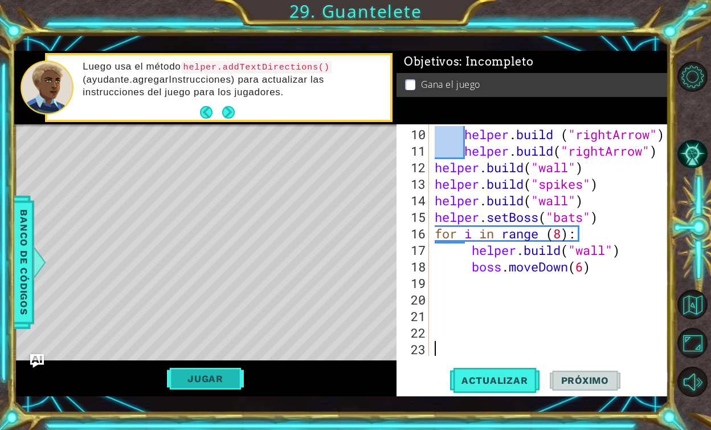
click at [218, 378] on button "Jugar" at bounding box center [205, 379] width 77 height 22
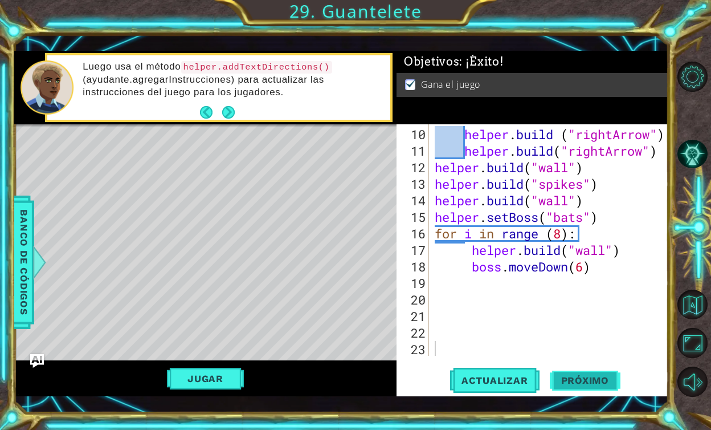
click at [579, 372] on button "Próximo" at bounding box center [585, 379] width 71 height 27
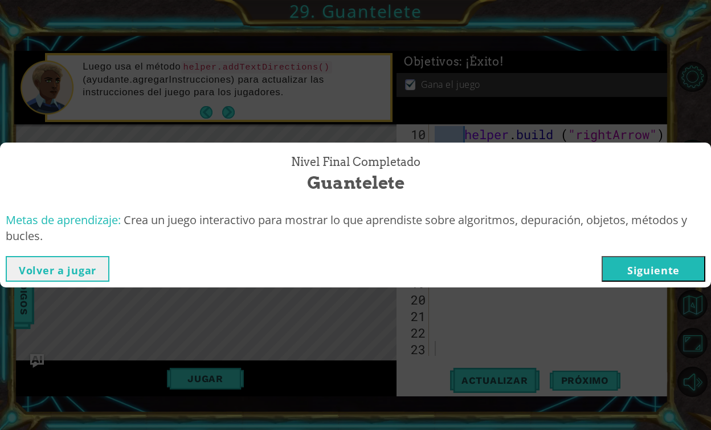
click at [636, 268] on button "Siguiente" at bounding box center [654, 269] width 104 height 26
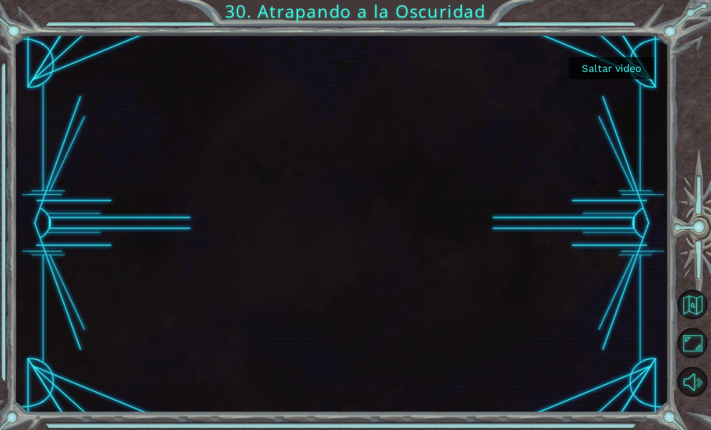
click at [592, 69] on button "Saltar video" at bounding box center [611, 68] width 85 height 22
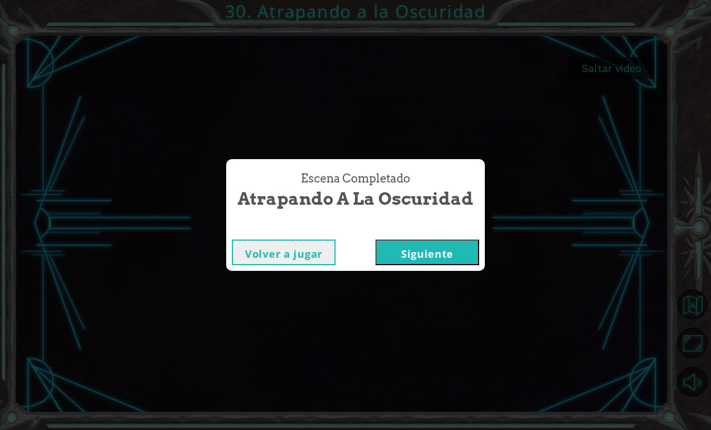
click at [447, 257] on button "Siguiente" at bounding box center [428, 252] width 104 height 26
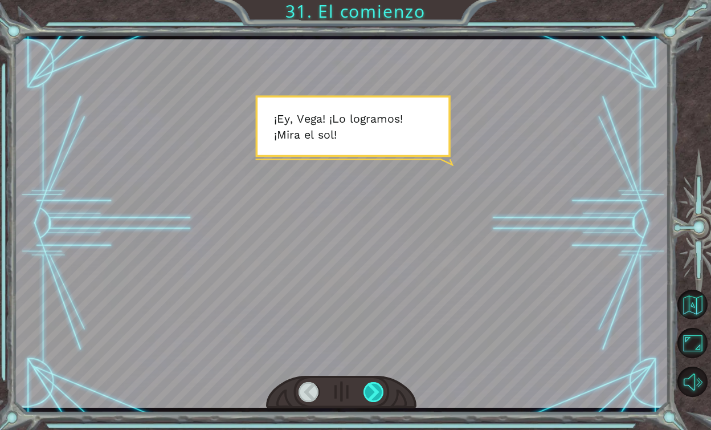
click at [374, 389] on div at bounding box center [374, 392] width 21 height 20
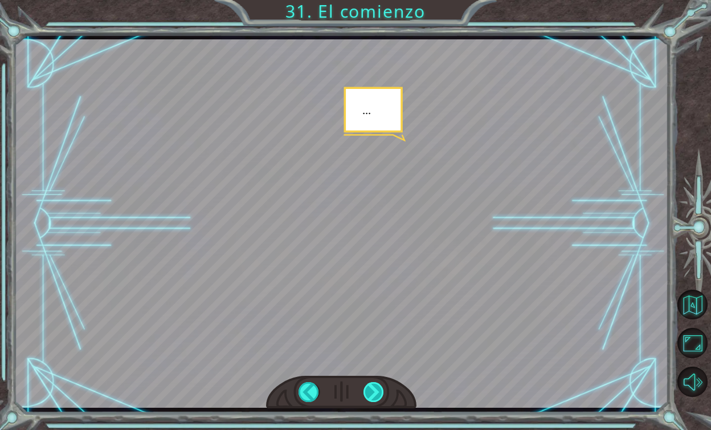
click at [372, 395] on div at bounding box center [374, 392] width 21 height 20
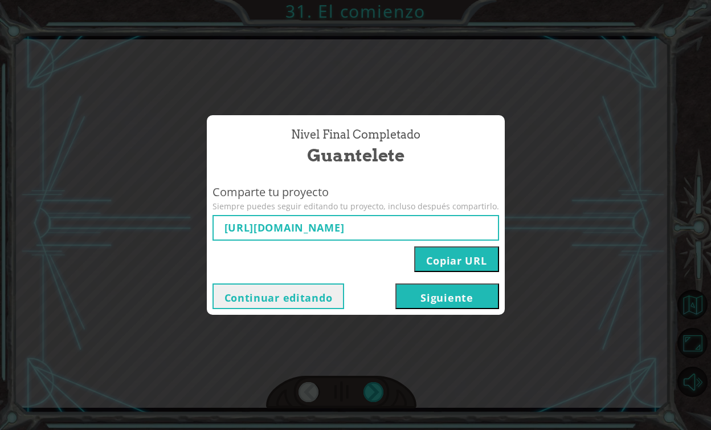
type input "https://www.ozaria.com/play/game-dev-level/1fhcapstoneb/68cc39f1c488469e208d0fd…"
click at [457, 298] on button "Siguiente" at bounding box center [448, 296] width 104 height 26
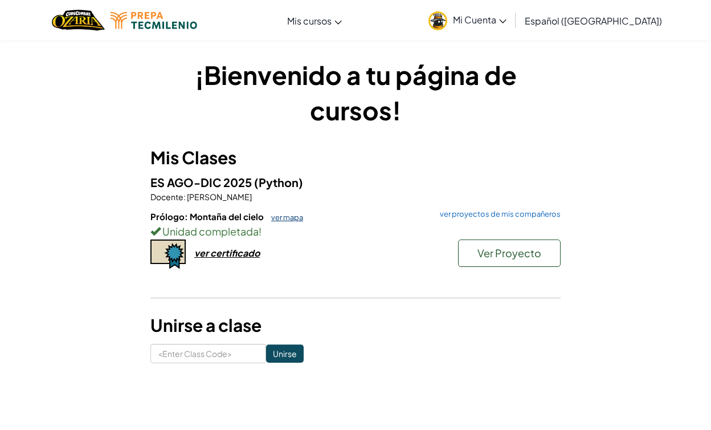
click at [286, 215] on link "ver mapa" at bounding box center [285, 217] width 38 height 9
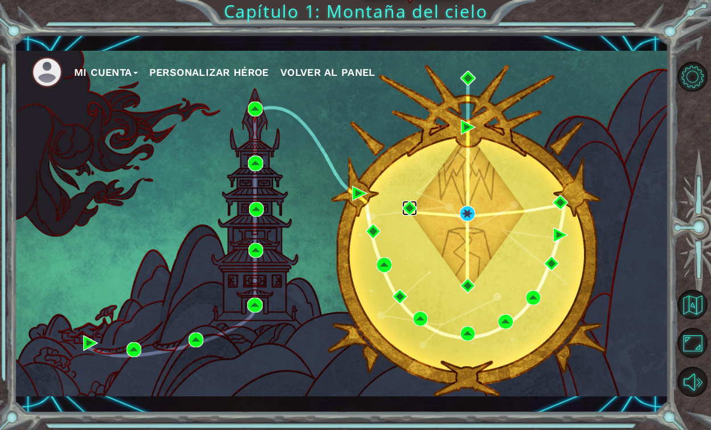
click at [409, 208] on img at bounding box center [409, 208] width 15 height 15
click at [472, 286] on img at bounding box center [468, 285] width 15 height 15
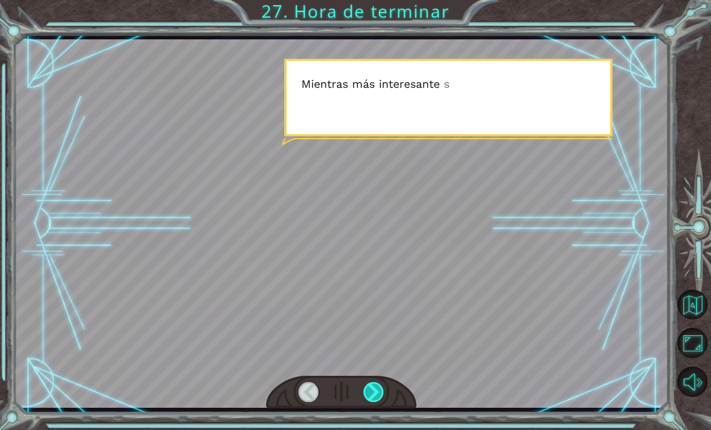
click at [375, 391] on div at bounding box center [374, 392] width 21 height 20
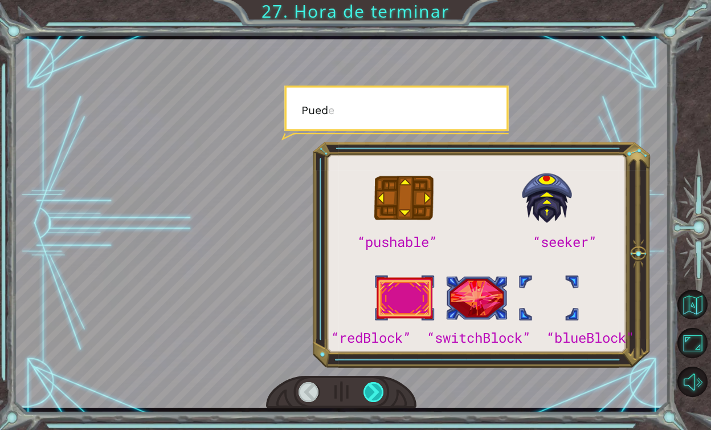
click at [375, 391] on div at bounding box center [374, 392] width 21 height 20
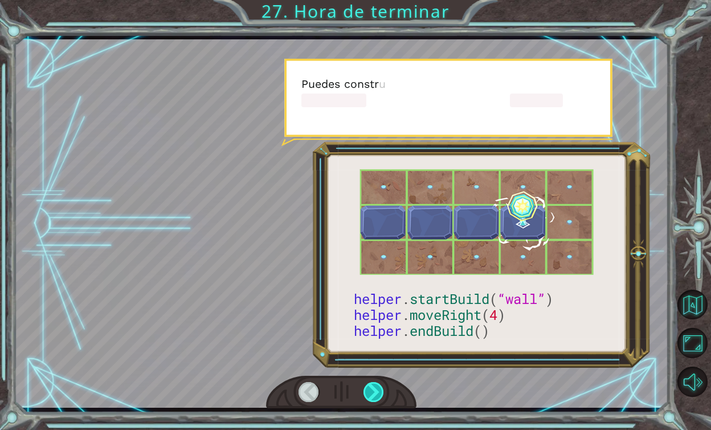
click at [375, 391] on div at bounding box center [374, 392] width 21 height 20
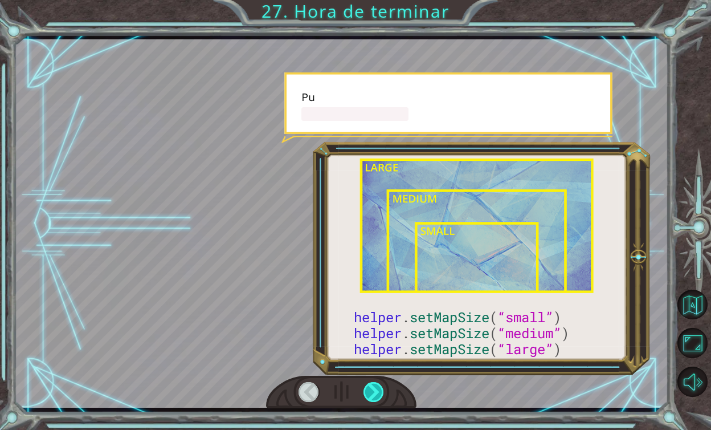
click at [375, 391] on div at bounding box center [374, 392] width 21 height 20
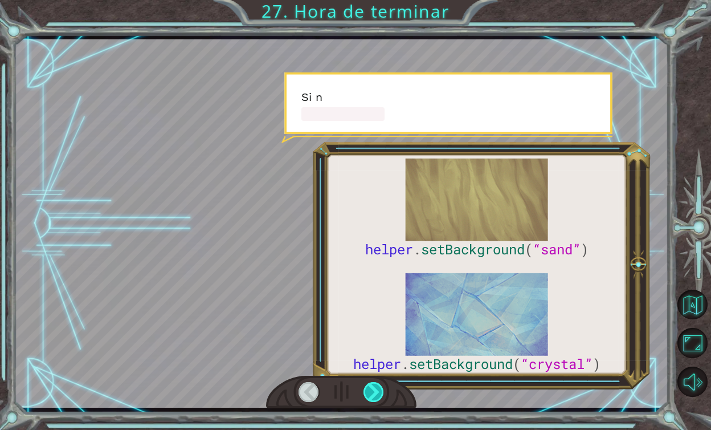
click at [375, 391] on div at bounding box center [374, 392] width 21 height 20
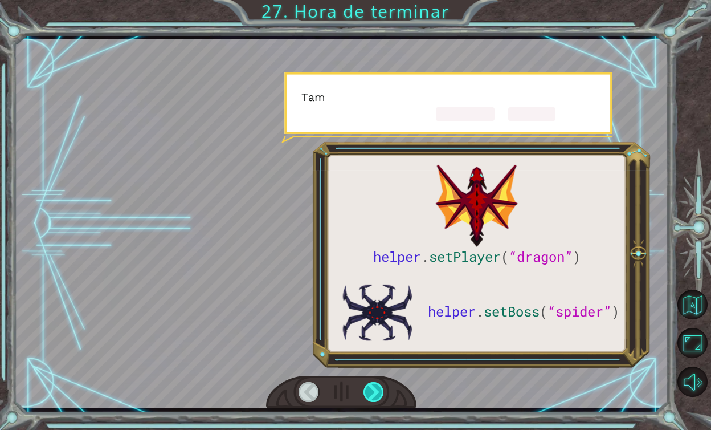
click at [375, 391] on div at bounding box center [374, 392] width 21 height 20
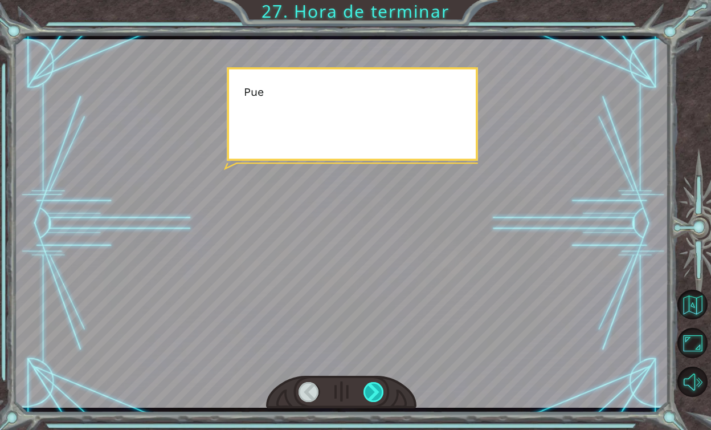
click at [375, 391] on div at bounding box center [374, 392] width 21 height 20
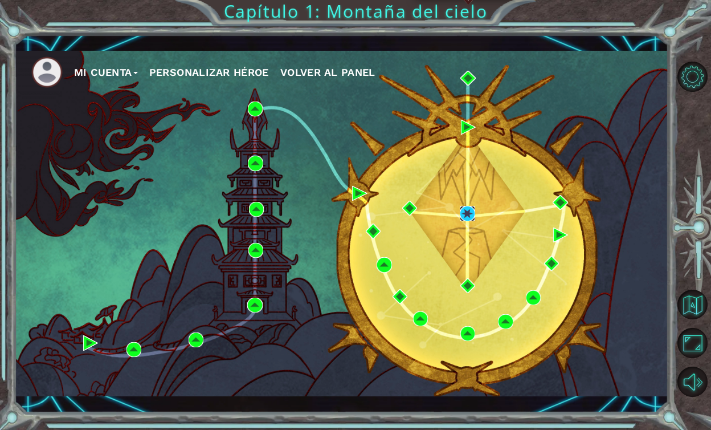
click at [473, 210] on img at bounding box center [467, 213] width 15 height 15
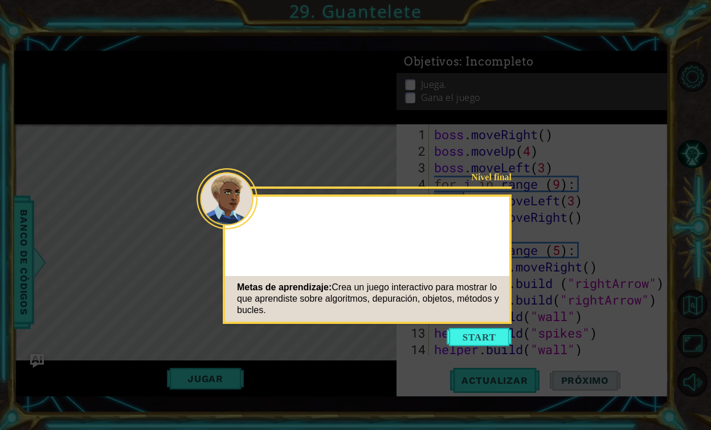
click at [478, 327] on icon at bounding box center [355, 215] width 711 height 430
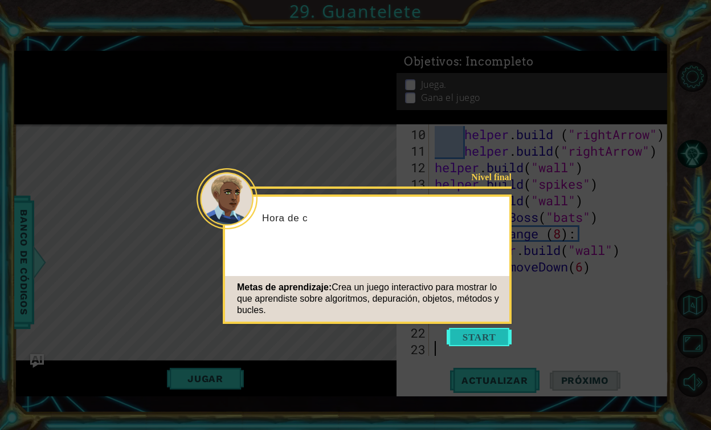
click at [477, 334] on button "Start" at bounding box center [479, 337] width 65 height 18
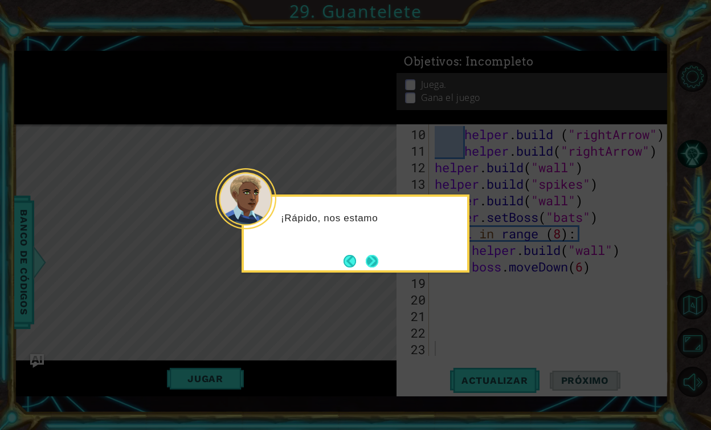
click at [374, 255] on button "Next" at bounding box center [372, 261] width 13 height 13
click at [372, 260] on button "Next" at bounding box center [372, 261] width 13 height 13
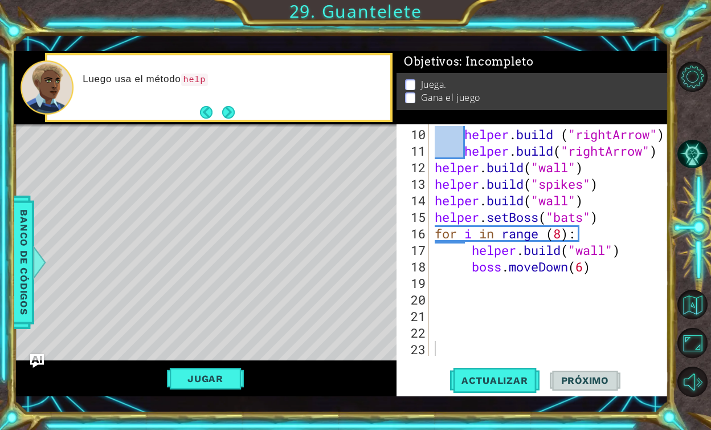
click at [224, 365] on div "Jugar" at bounding box center [205, 378] width 382 height 36
click at [224, 380] on button "Jugar" at bounding box center [205, 379] width 77 height 22
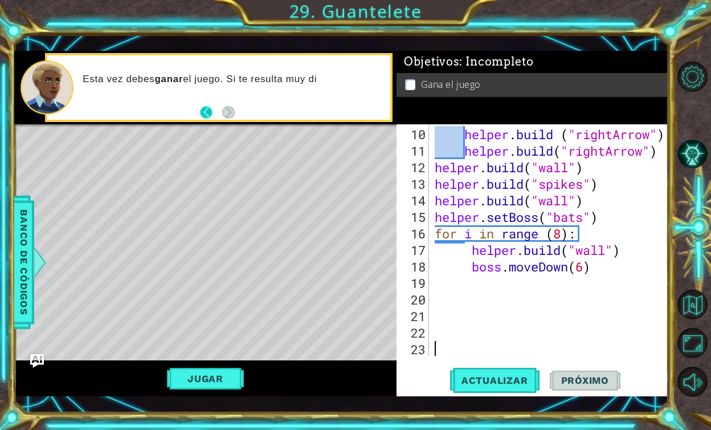
click at [203, 116] on button "Back" at bounding box center [211, 112] width 22 height 13
click at [211, 115] on button "Back" at bounding box center [211, 112] width 22 height 13
click at [228, 113] on button "Next" at bounding box center [228, 112] width 13 height 13
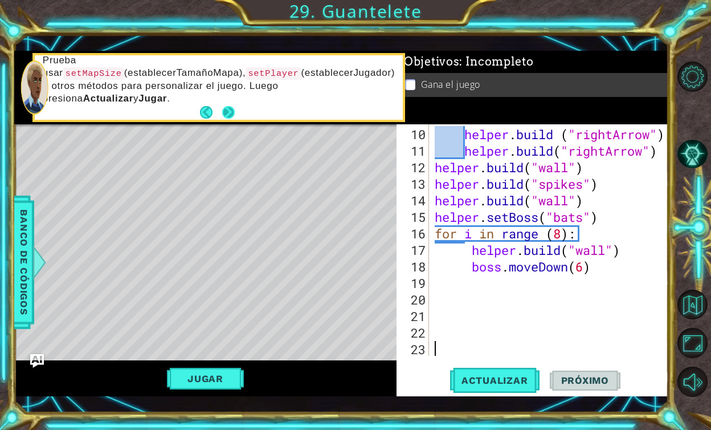
click at [222, 106] on button "Next" at bounding box center [228, 112] width 13 height 13
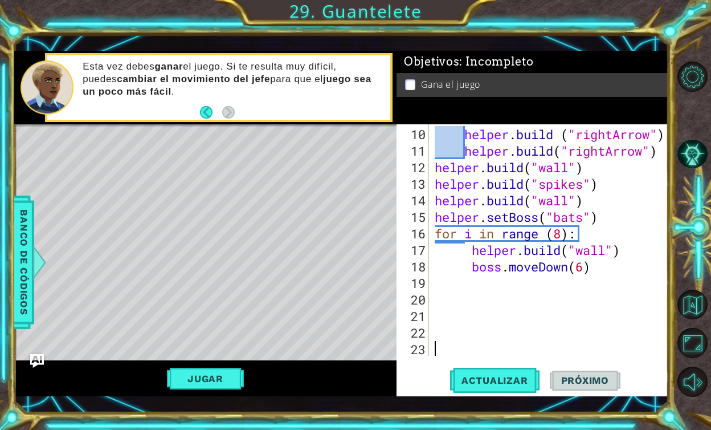
click at [222, 105] on footer at bounding box center [217, 112] width 35 height 17
click at [484, 375] on span "Actualizar" at bounding box center [494, 379] width 89 height 11
click at [215, 371] on button "Jugar" at bounding box center [205, 379] width 77 height 22
click at [574, 385] on span "Próximo" at bounding box center [585, 381] width 71 height 11
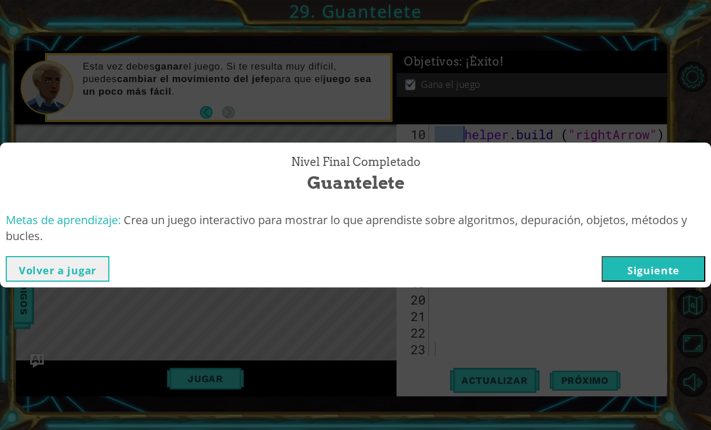
click at [653, 268] on button "Siguiente" at bounding box center [654, 269] width 104 height 26
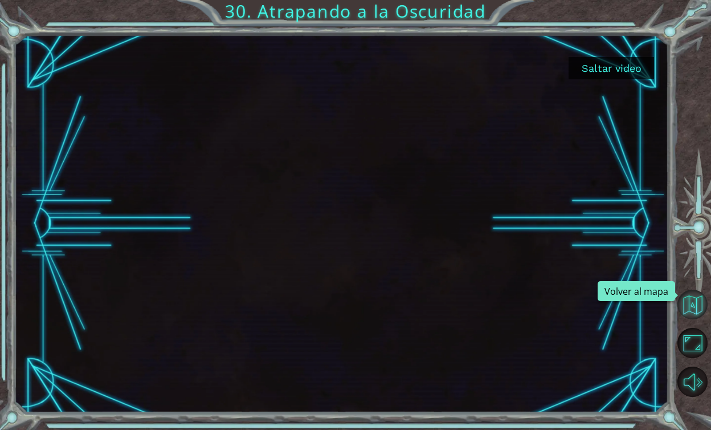
click at [699, 302] on button "Volver al mapa" at bounding box center [693, 305] width 30 height 30
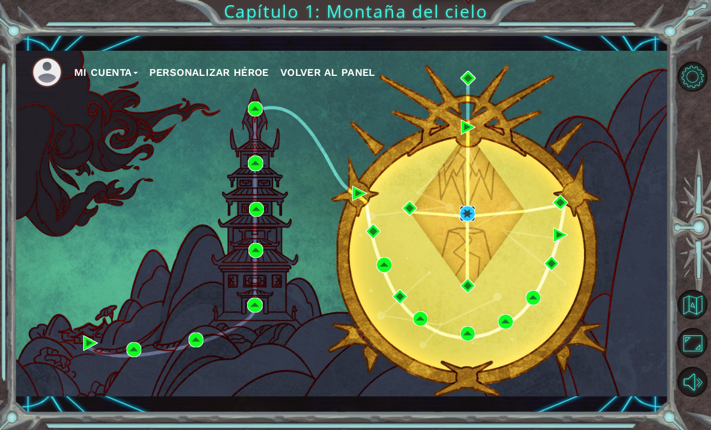
click at [465, 209] on img at bounding box center [467, 213] width 15 height 15
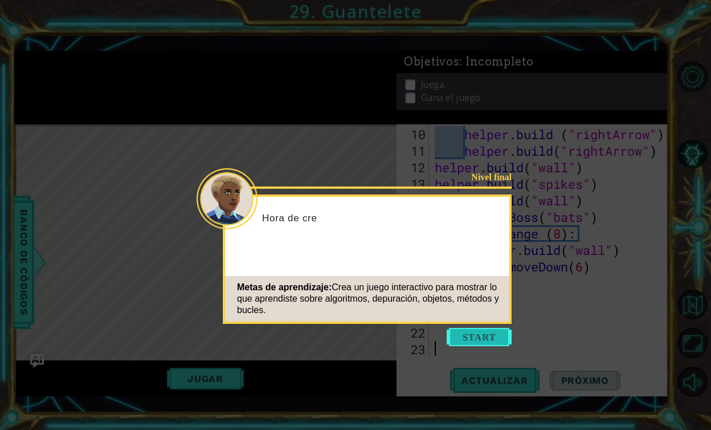
scroll to position [149, 0]
click at [491, 340] on button "Start" at bounding box center [479, 337] width 65 height 18
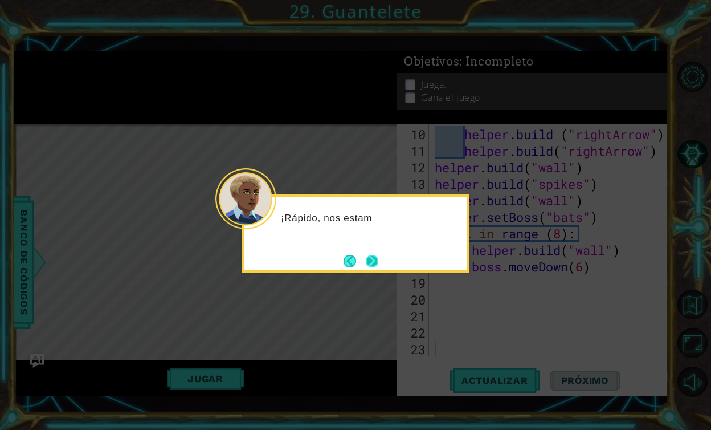
click at [369, 264] on button "Next" at bounding box center [372, 261] width 13 height 13
click at [366, 255] on button "Next" at bounding box center [372, 261] width 13 height 13
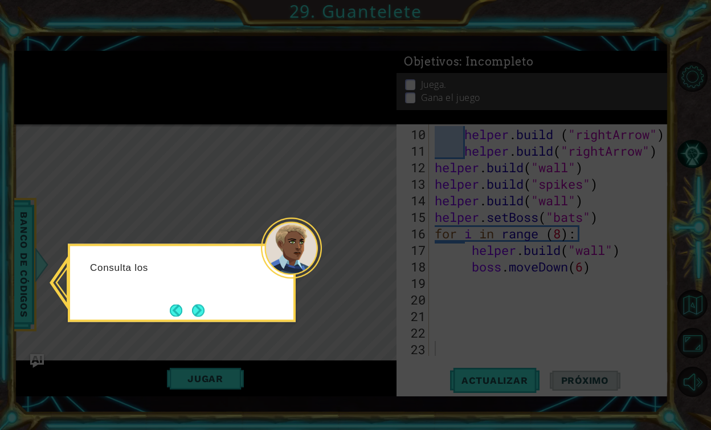
click at [454, 283] on icon at bounding box center [355, 215] width 711 height 430
click at [199, 311] on button "Next" at bounding box center [198, 310] width 13 height 13
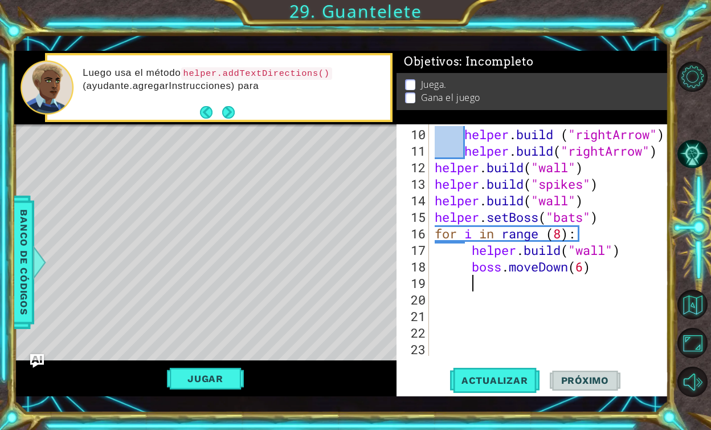
click at [495, 283] on div "helper . build ( "rightArrow" ) helper . build ( "rightArrow" ) helper . build …" at bounding box center [552, 258] width 239 height 264
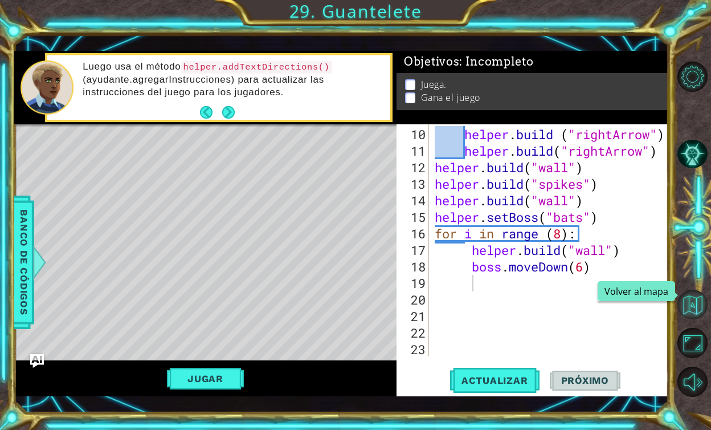
click at [695, 303] on button "Volver al mapa" at bounding box center [693, 305] width 30 height 30
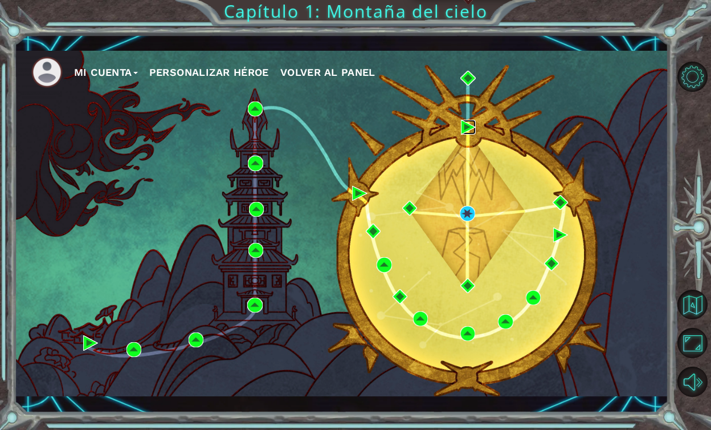
click at [469, 127] on img at bounding box center [468, 127] width 15 height 15
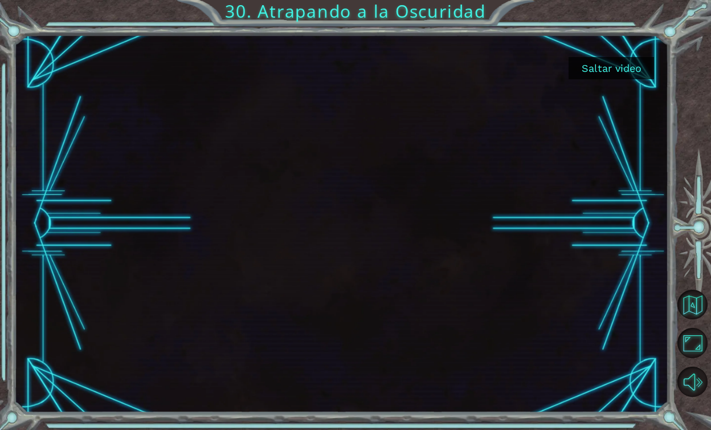
click at [621, 71] on button "Saltar video" at bounding box center [611, 68] width 85 height 22
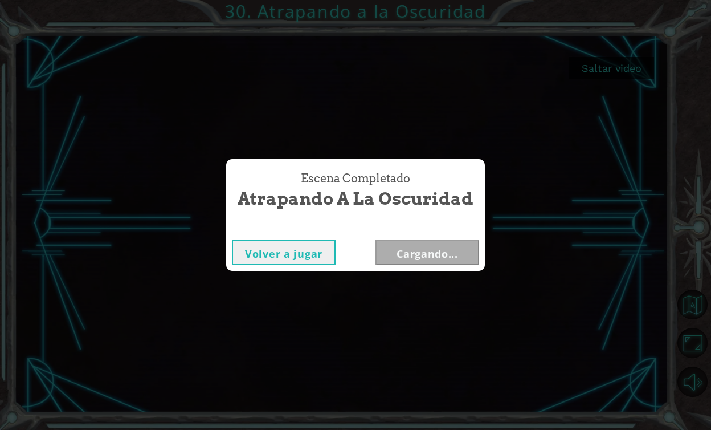
click at [292, 254] on button "Volver a jugar" at bounding box center [284, 252] width 104 height 26
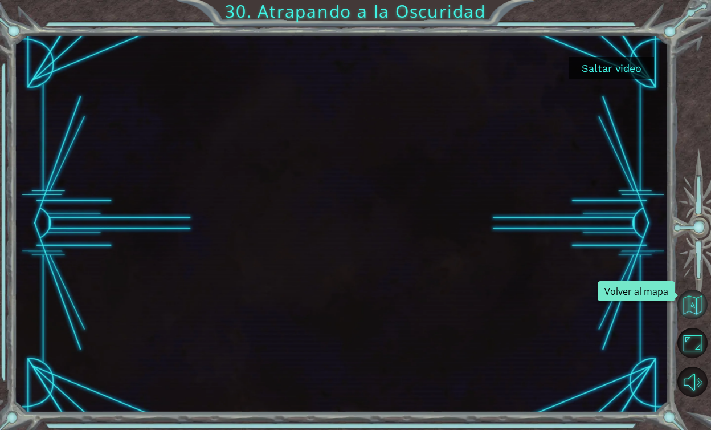
click at [689, 304] on button "Volver al mapa" at bounding box center [693, 305] width 30 height 30
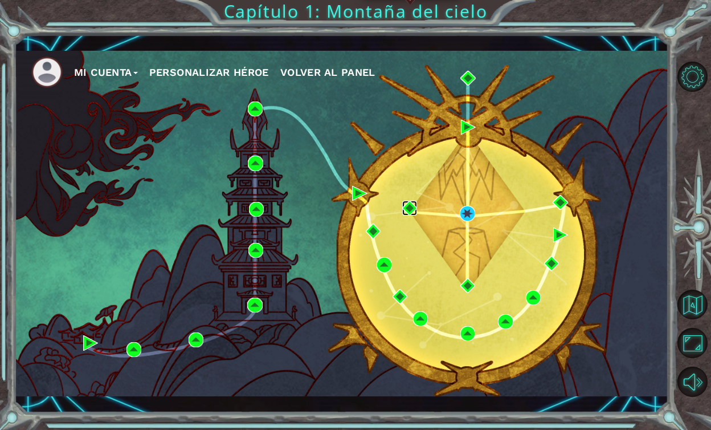
click at [408, 206] on img at bounding box center [409, 208] width 15 height 15
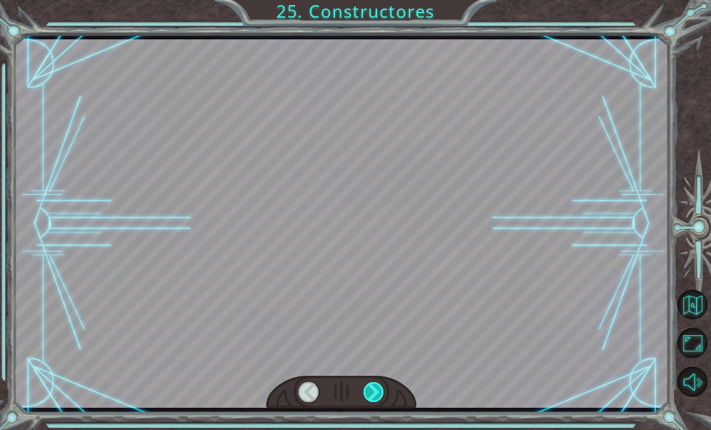
click at [369, 400] on div at bounding box center [374, 392] width 21 height 20
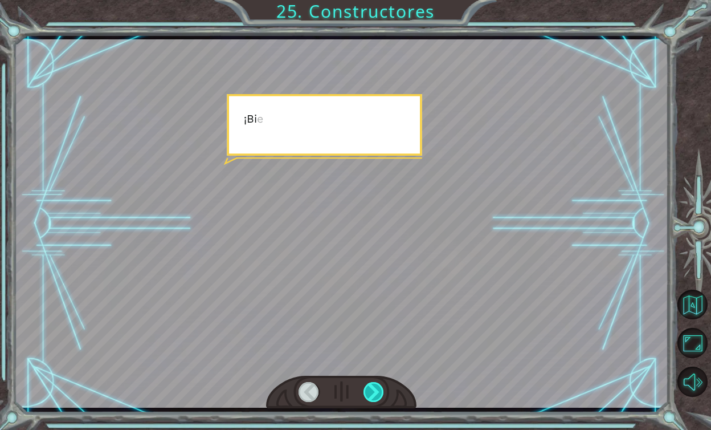
click at [369, 400] on div at bounding box center [374, 392] width 21 height 20
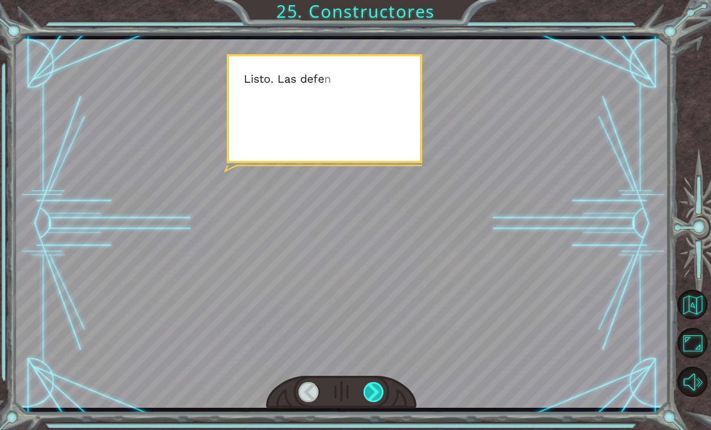
click at [372, 394] on div at bounding box center [374, 392] width 21 height 20
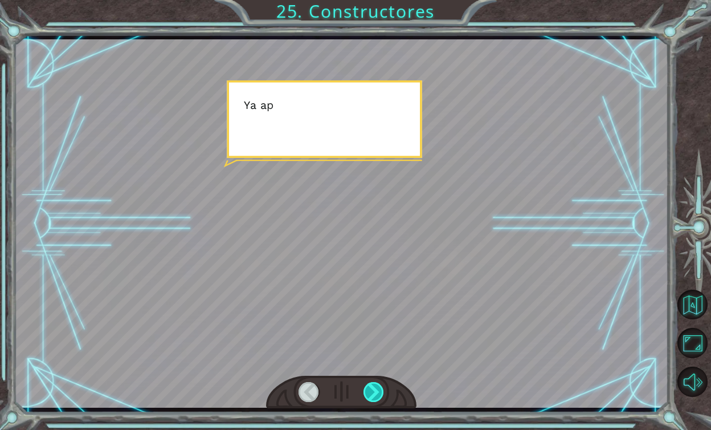
click at [372, 394] on div at bounding box center [374, 392] width 21 height 20
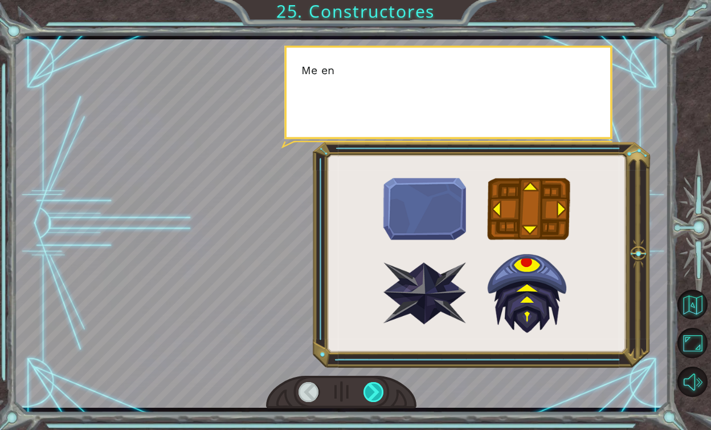
click at [372, 394] on div at bounding box center [374, 392] width 21 height 20
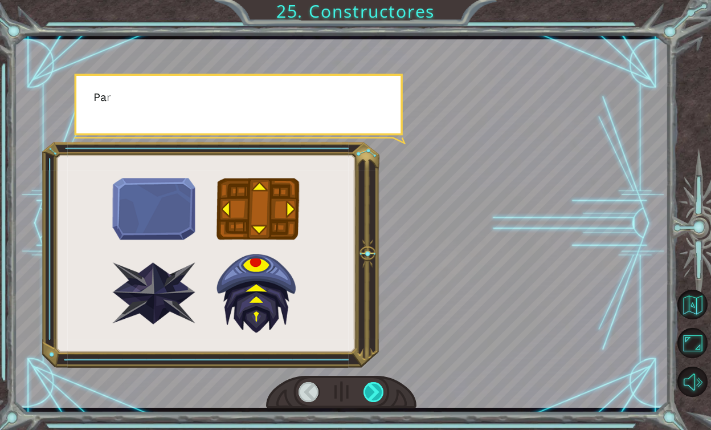
click at [372, 394] on div at bounding box center [374, 392] width 21 height 20
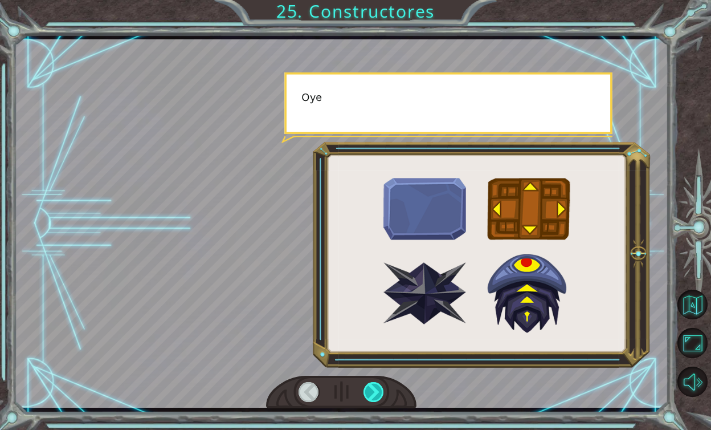
click at [372, 394] on div at bounding box center [374, 392] width 21 height 20
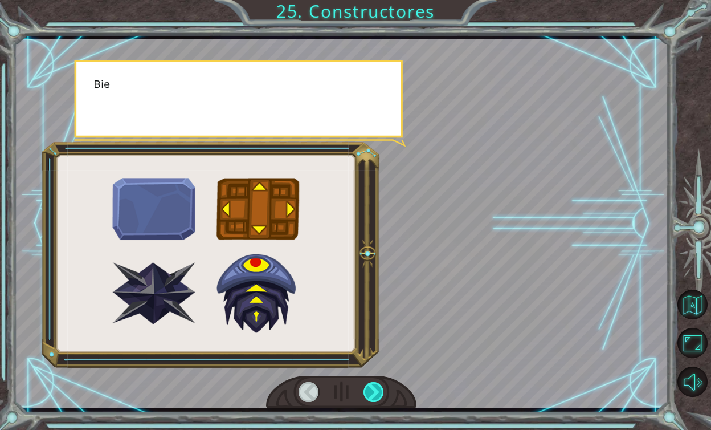
click at [372, 394] on div at bounding box center [374, 392] width 21 height 20
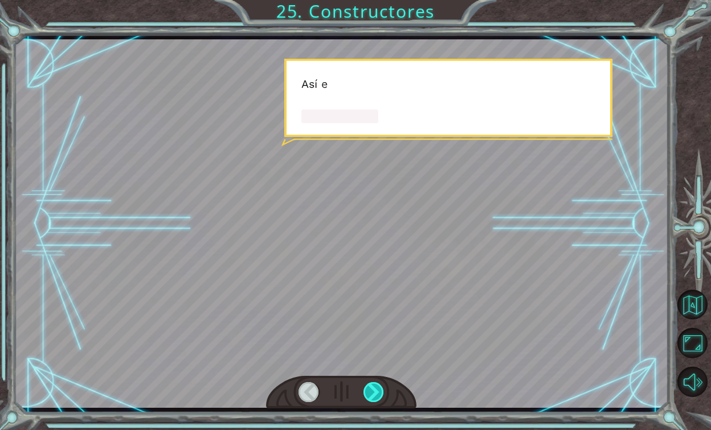
click at [372, 394] on div at bounding box center [374, 392] width 21 height 20
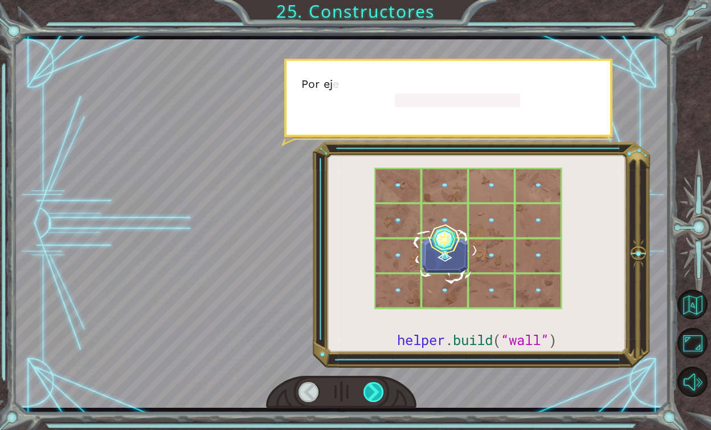
click at [372, 394] on div at bounding box center [374, 392] width 21 height 20
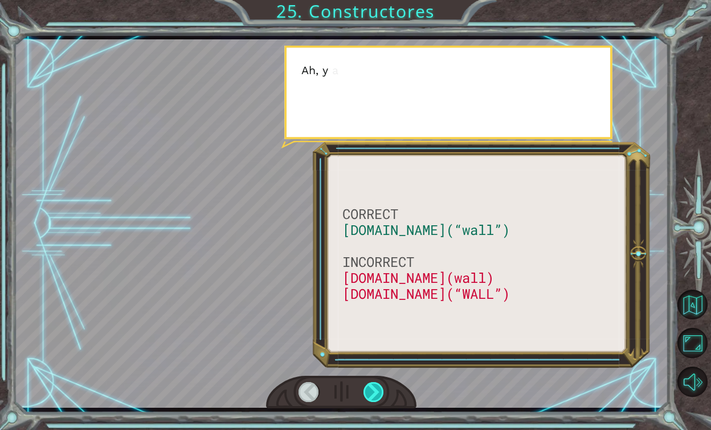
click at [372, 394] on div at bounding box center [374, 392] width 21 height 20
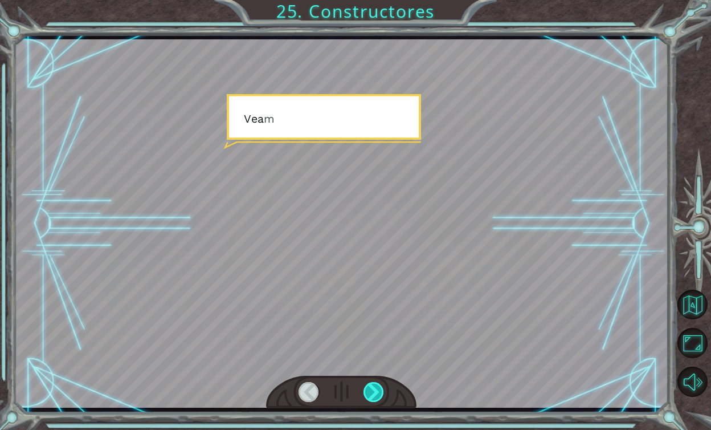
click at [372, 394] on div at bounding box center [374, 392] width 21 height 20
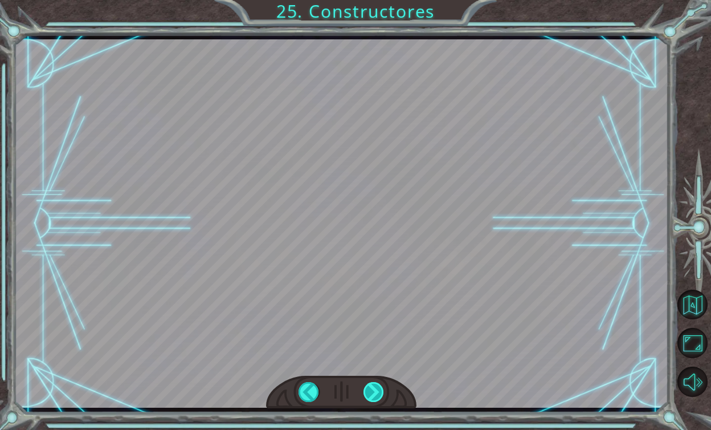
click at [372, 394] on div at bounding box center [374, 392] width 21 height 20
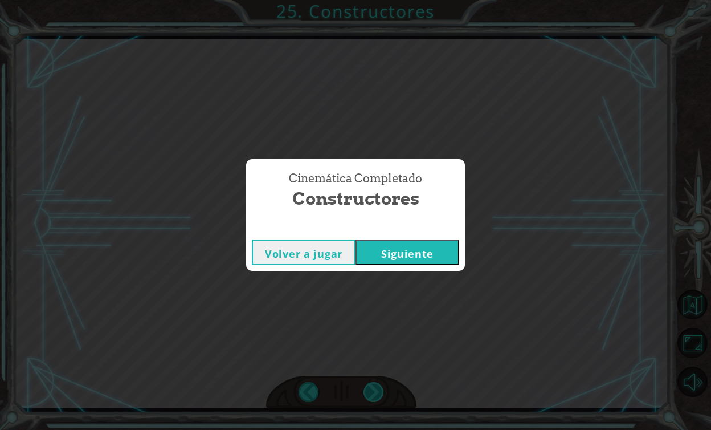
click at [372, 394] on div "Cinemática Completado Constructores Volver a jugar [GEOGRAPHIC_DATA]" at bounding box center [355, 215] width 711 height 430
click at [402, 257] on button "Siguiente" at bounding box center [408, 252] width 104 height 26
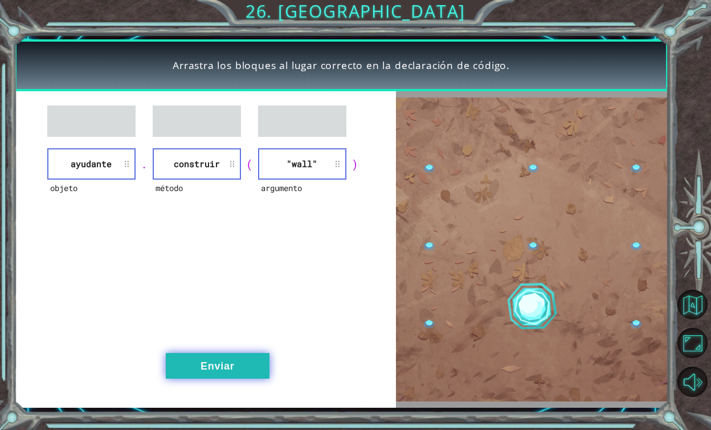
click at [261, 369] on button "Enviar" at bounding box center [218, 366] width 104 height 26
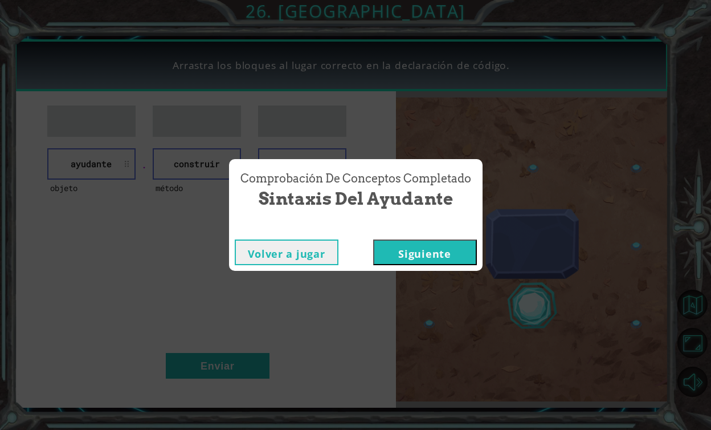
click at [451, 245] on button "Siguiente" at bounding box center [425, 252] width 104 height 26
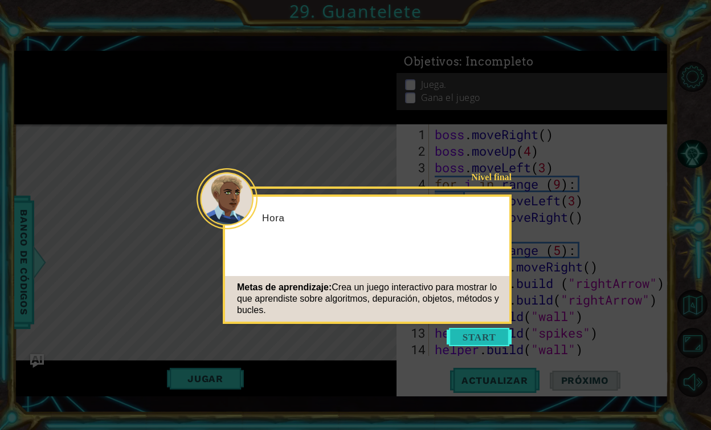
scroll to position [149, 0]
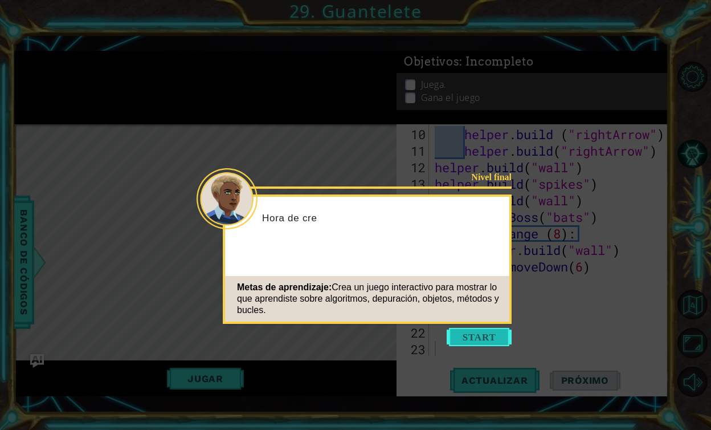
click at [478, 343] on button "Start" at bounding box center [479, 337] width 65 height 18
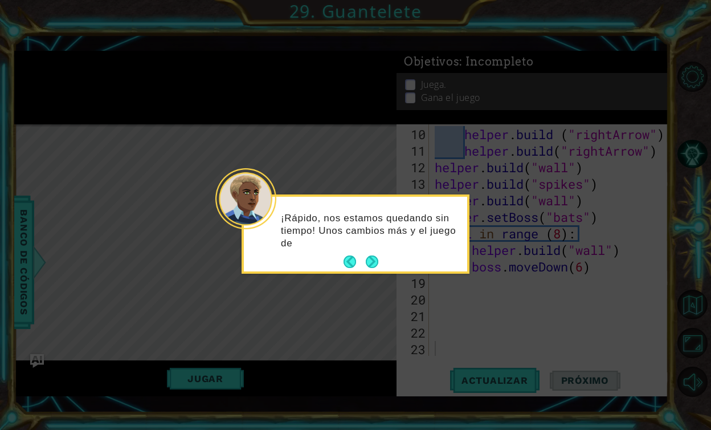
click at [379, 258] on div "¡Rápido, nos estamos quedando sin tiempo! Unos cambios más y el juego de" at bounding box center [355, 236] width 223 height 70
click at [377, 262] on button "Next" at bounding box center [372, 261] width 13 height 13
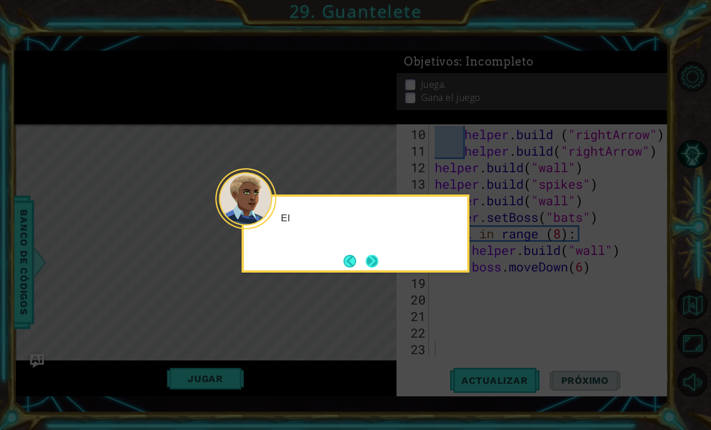
click at [369, 256] on button "Next" at bounding box center [372, 261] width 13 height 13
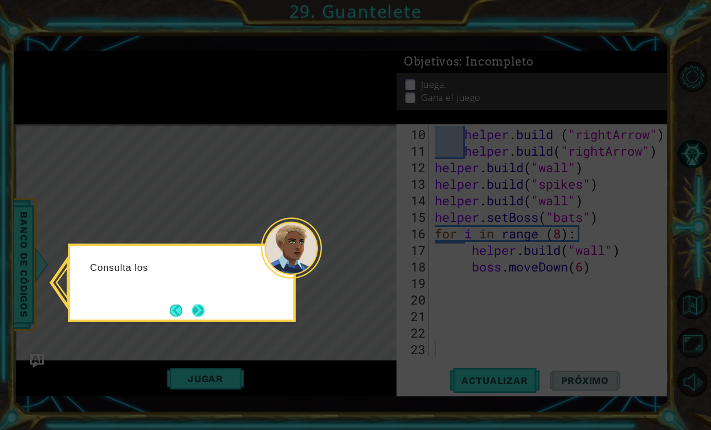
click at [194, 311] on button "Next" at bounding box center [198, 310] width 13 height 13
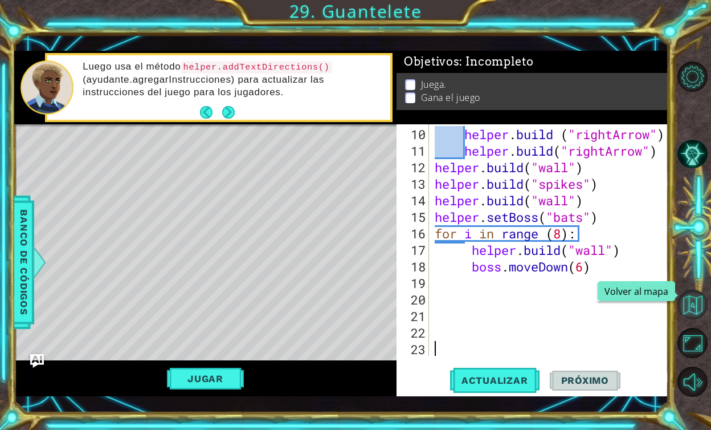
click at [689, 308] on button "Volver al mapa" at bounding box center [693, 305] width 30 height 30
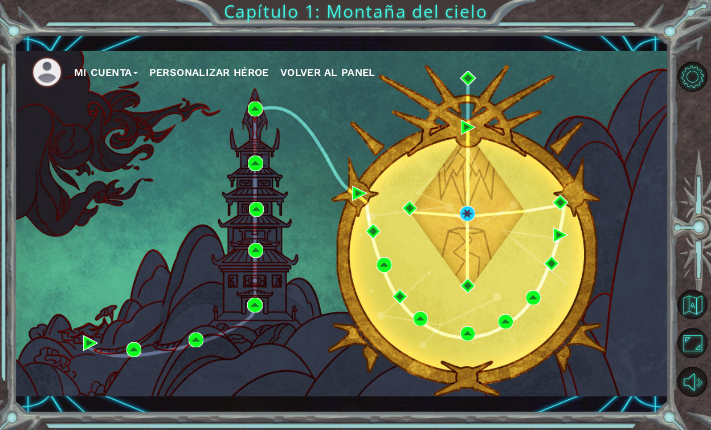
click at [412, 76] on ul "Mi Cuenta Personalizar héroe Volver al panel" at bounding box center [349, 71] width 637 height 31
click at [466, 77] on img at bounding box center [468, 78] width 15 height 15
click at [467, 78] on img at bounding box center [468, 78] width 15 height 15
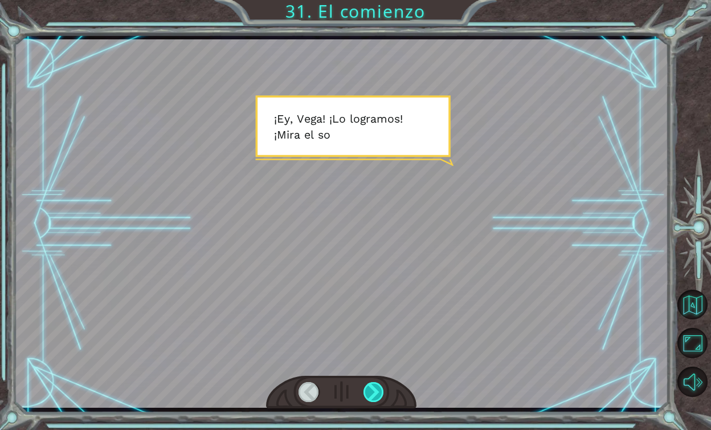
click at [371, 394] on div at bounding box center [374, 392] width 21 height 20
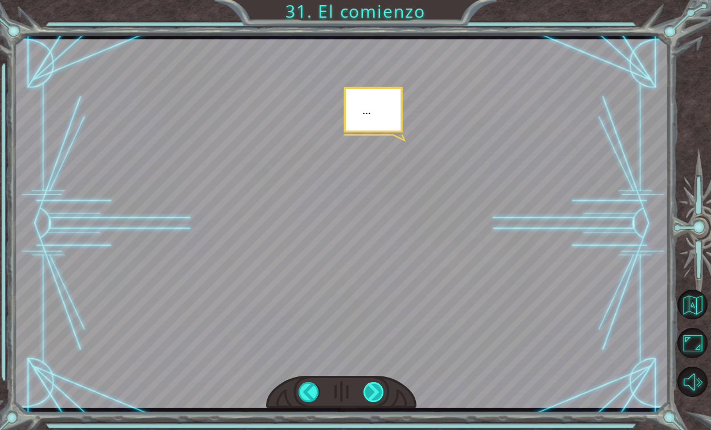
click at [371, 394] on div at bounding box center [374, 392] width 21 height 20
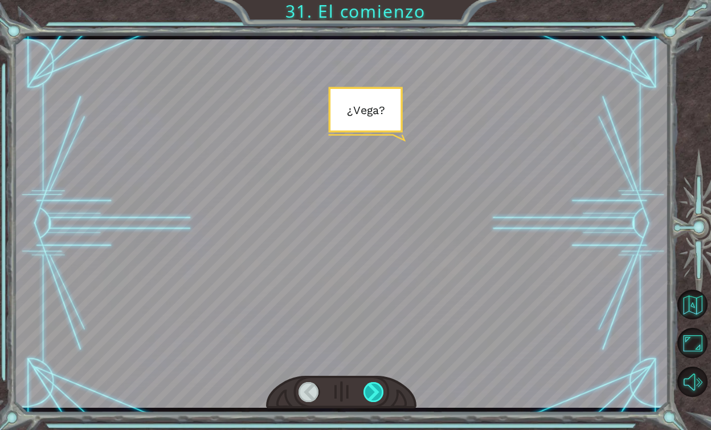
click at [371, 394] on div at bounding box center [374, 392] width 21 height 20
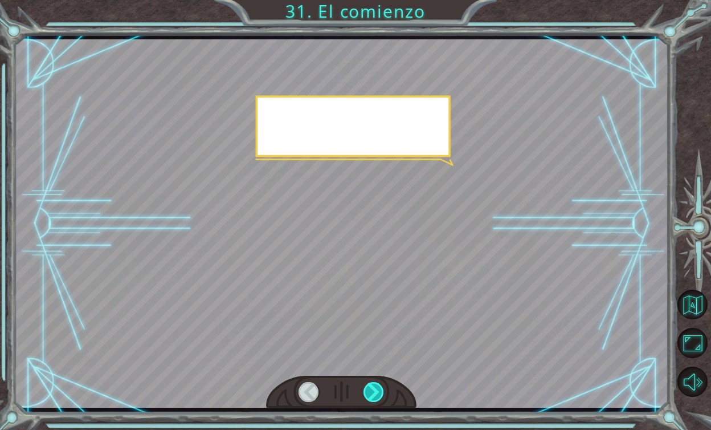
click at [371, 394] on div at bounding box center [374, 392] width 21 height 20
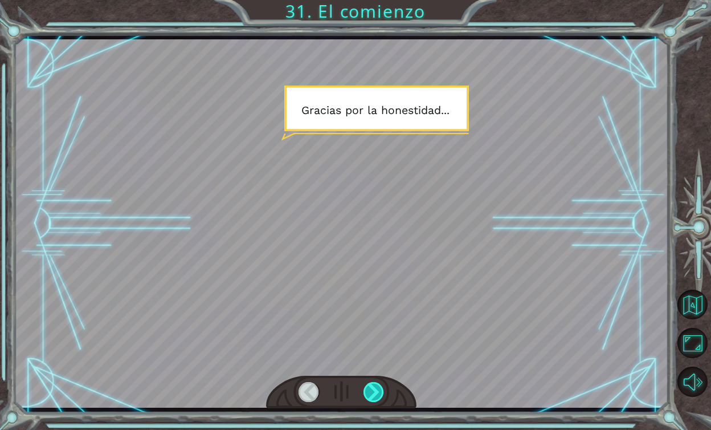
click at [371, 394] on div at bounding box center [374, 392] width 21 height 20
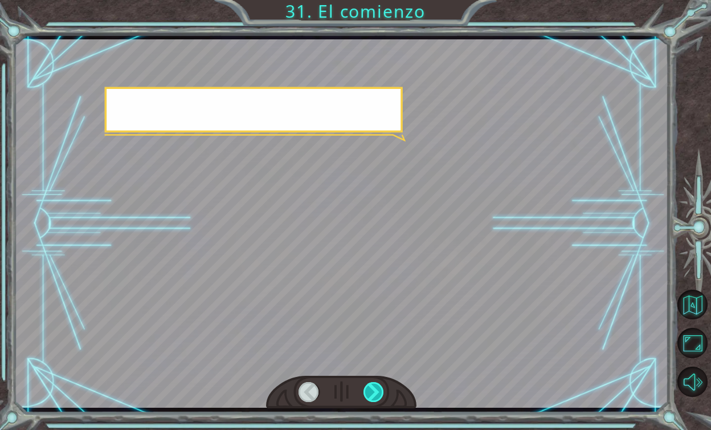
click at [371, 394] on div at bounding box center [374, 392] width 21 height 20
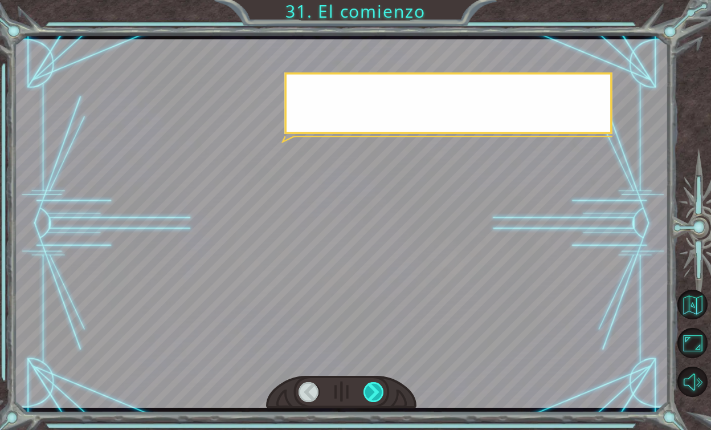
click at [371, 394] on div at bounding box center [374, 392] width 21 height 20
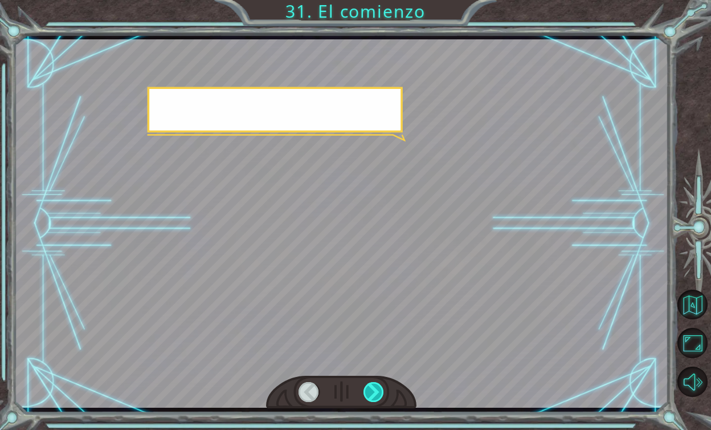
click at [371, 394] on div at bounding box center [374, 392] width 21 height 20
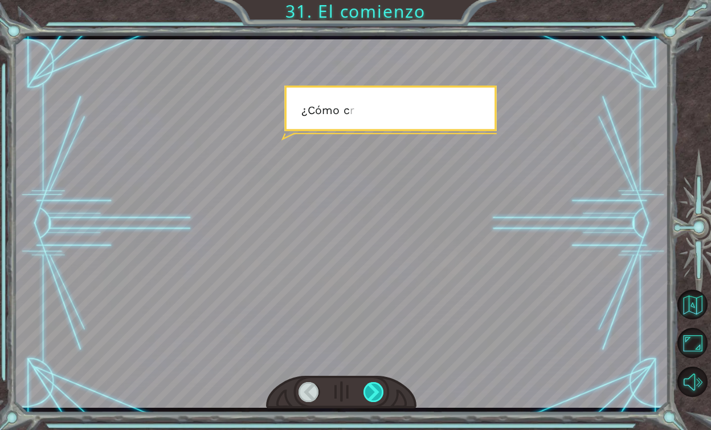
click at [373, 396] on div at bounding box center [374, 392] width 21 height 20
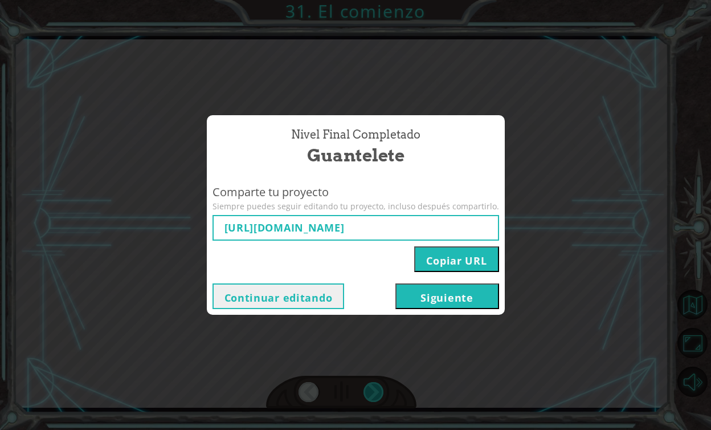
type input "https://www.ozaria.com/play/game-dev-level/1fhcapstoneb/68cc39f1c488469e208d0fd…"
click at [457, 258] on button "Copiar URL" at bounding box center [456, 259] width 84 height 26
click at [421, 308] on button "Siguiente" at bounding box center [448, 296] width 104 height 26
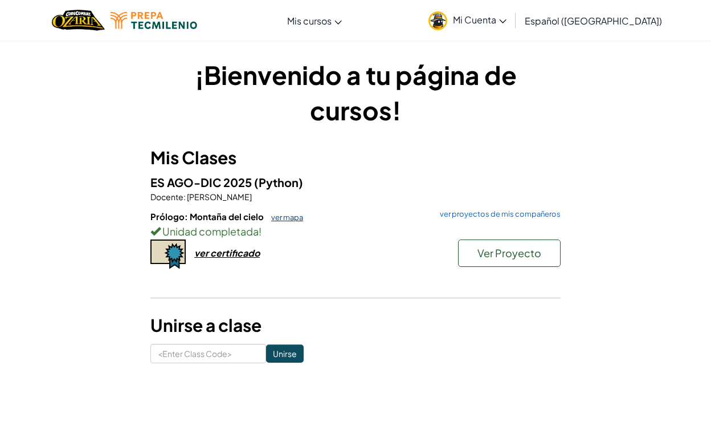
click at [284, 213] on link "ver mapa" at bounding box center [285, 217] width 38 height 9
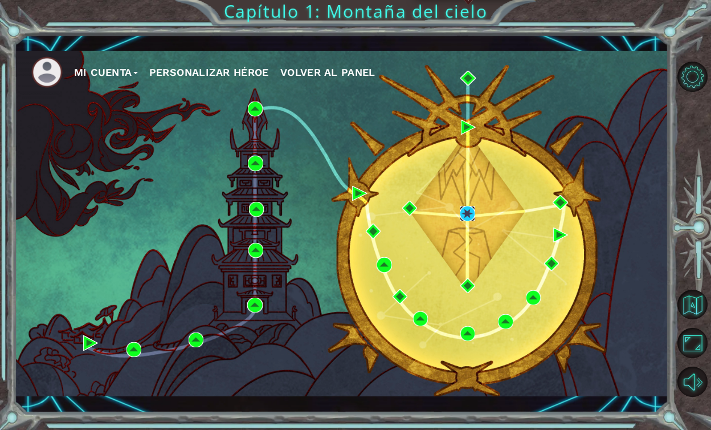
click at [470, 210] on img at bounding box center [467, 213] width 15 height 15
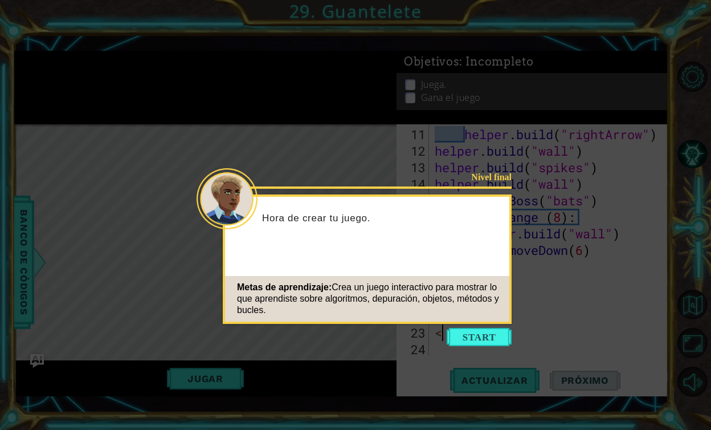
scroll to position [165, 0]
type textarea "<"
click at [486, 326] on icon at bounding box center [355, 215] width 711 height 430
